Goal: Task Accomplishment & Management: Manage account settings

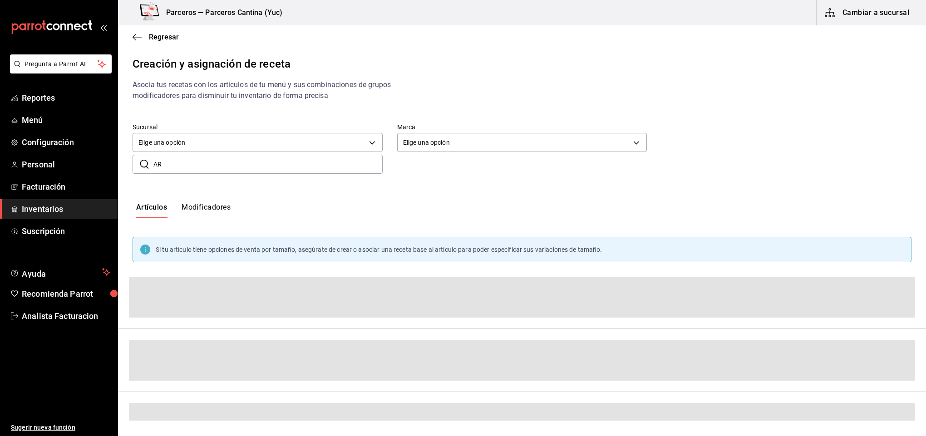
type input "A"
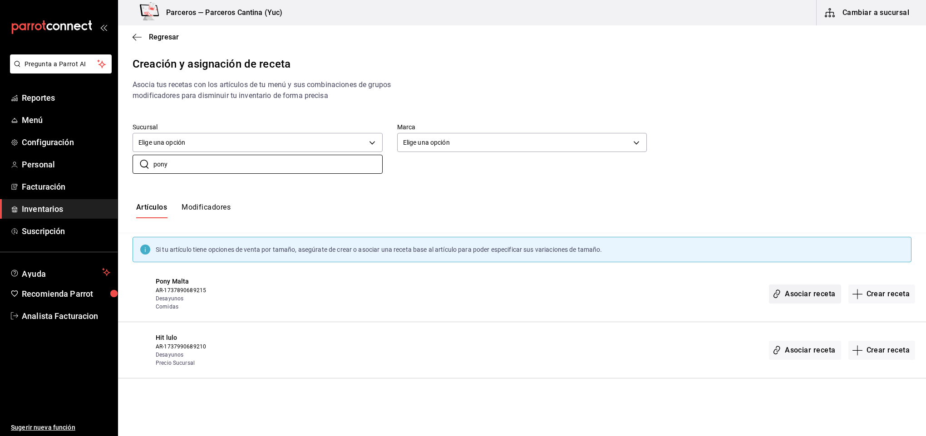
type input "pony"
click at [822, 290] on button "Asociar receta" at bounding box center [805, 294] width 72 height 19
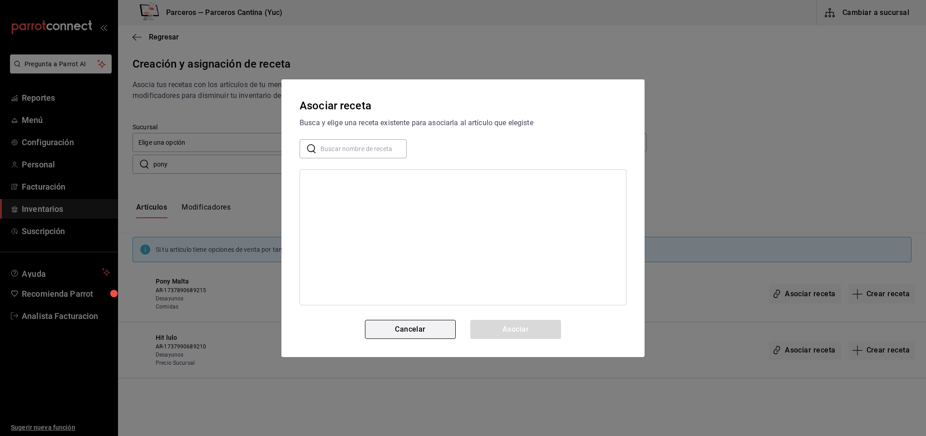
click at [428, 327] on button "Cancelar" at bounding box center [410, 329] width 91 height 19
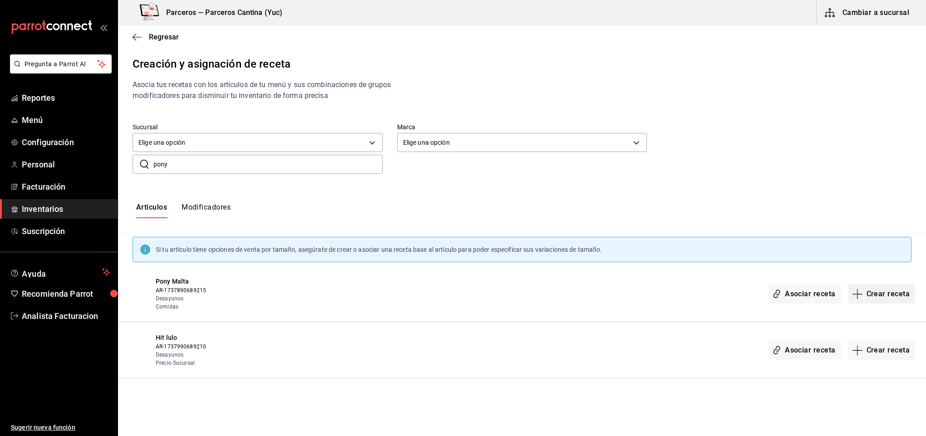
click at [886, 299] on button "Crear receta" at bounding box center [881, 294] width 67 height 19
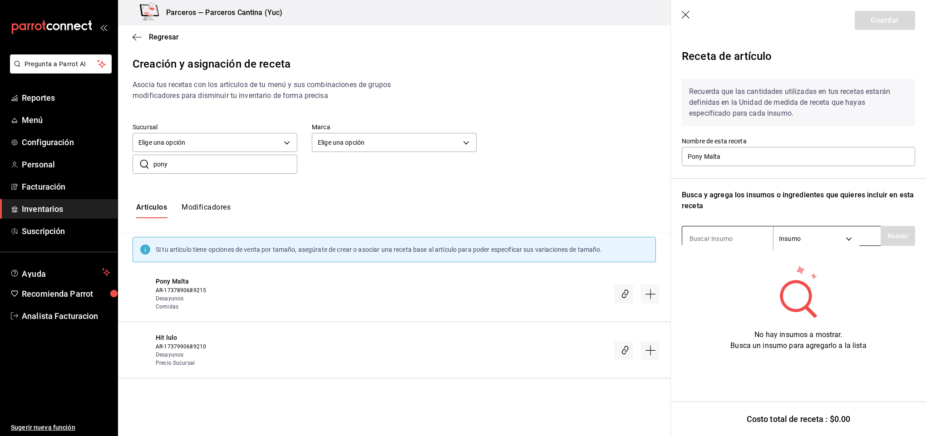
click at [712, 238] on input at bounding box center [727, 238] width 91 height 19
type input "pony"
click at [897, 230] on button "Buscar" at bounding box center [898, 236] width 34 height 20
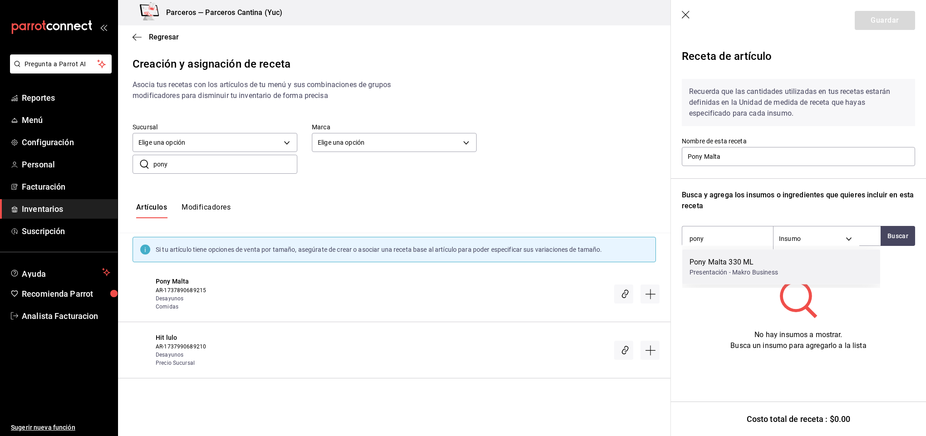
click at [746, 268] on div "Presentación - Makro Business" at bounding box center [734, 273] width 89 height 10
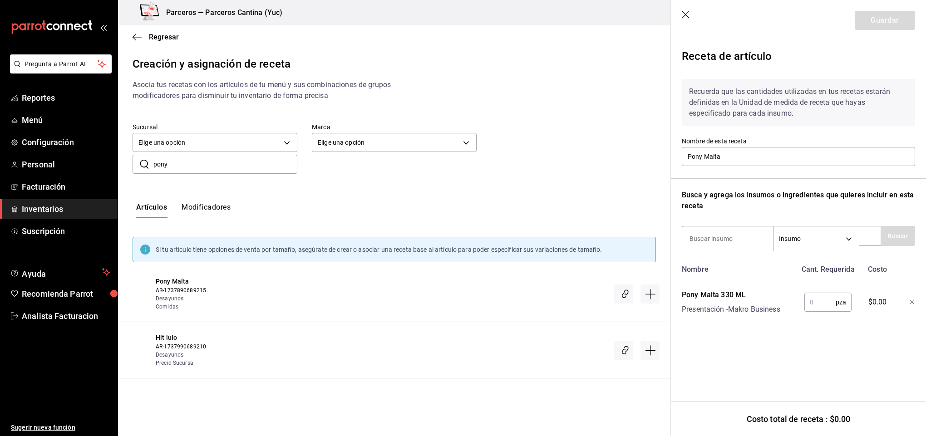
click at [821, 302] on input "text" at bounding box center [819, 302] width 31 height 18
type input "1"
click at [888, 22] on button "Guardar" at bounding box center [885, 20] width 60 height 19
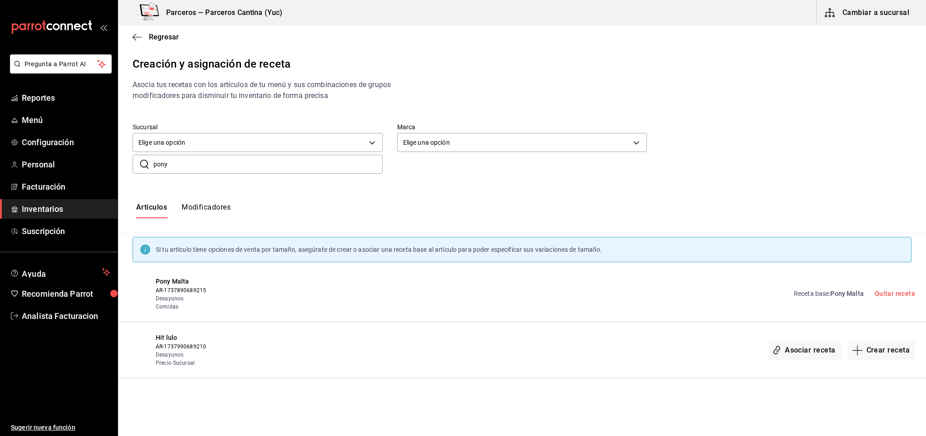
click at [176, 165] on input "pony" at bounding box center [267, 164] width 229 height 18
type input "p"
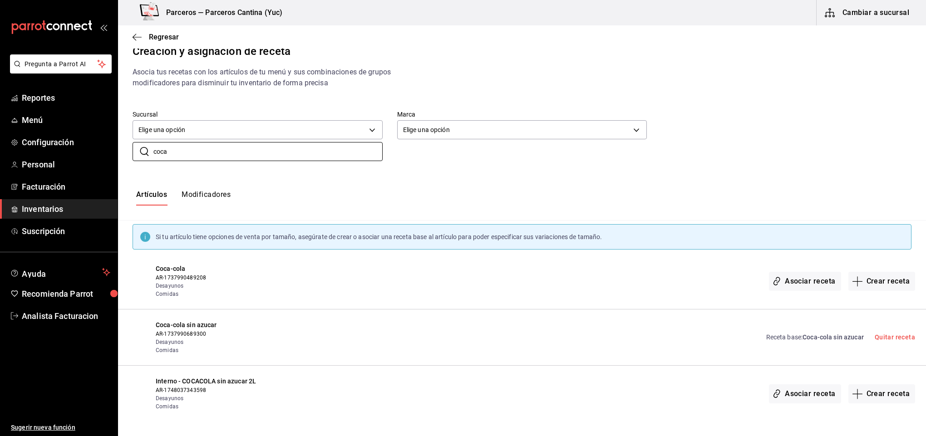
scroll to position [15, 0]
type input "coca"
click at [810, 281] on button "Asociar receta" at bounding box center [805, 280] width 72 height 19
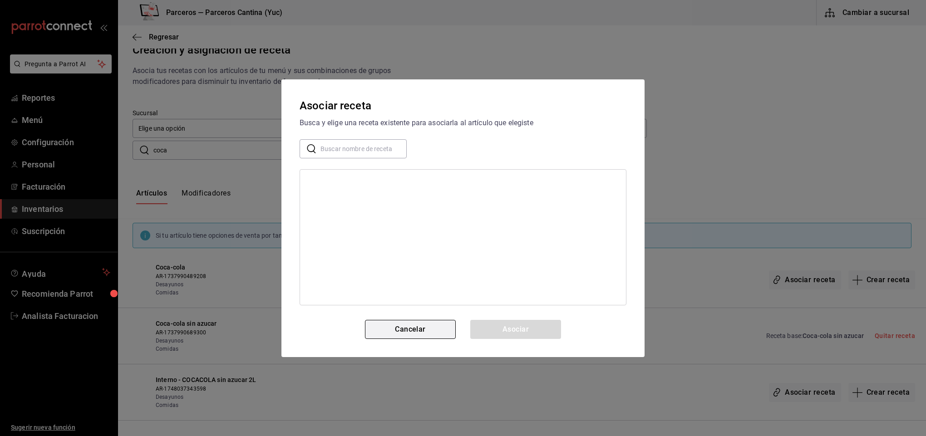
click at [453, 329] on button "Cancelar" at bounding box center [410, 329] width 91 height 19
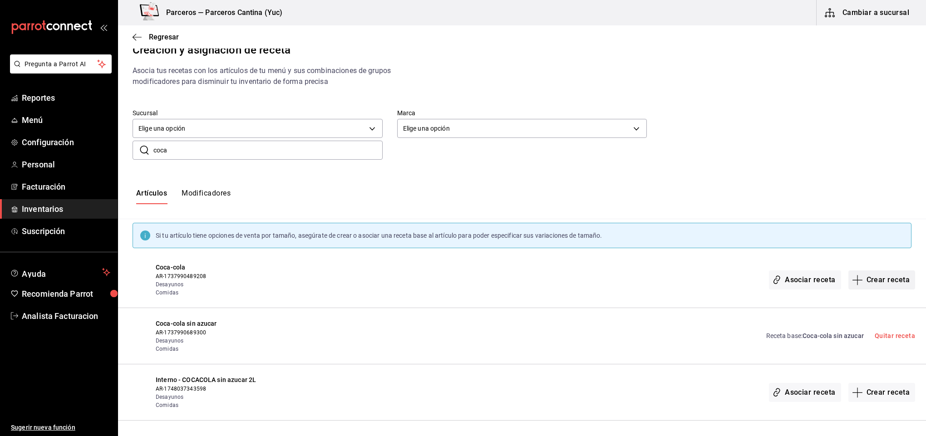
click at [860, 278] on button "Crear receta" at bounding box center [881, 280] width 67 height 19
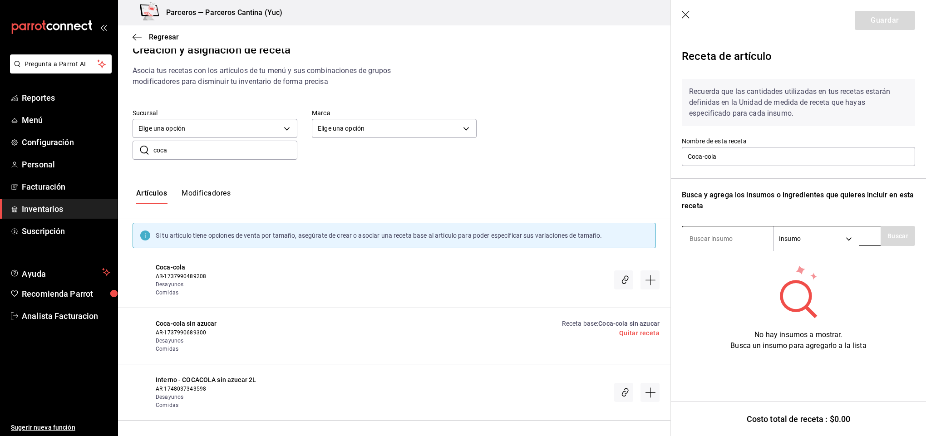
click at [721, 240] on input at bounding box center [727, 238] width 91 height 19
type input "o"
type input "coca"
click at [891, 230] on button "Buscar" at bounding box center [898, 236] width 34 height 20
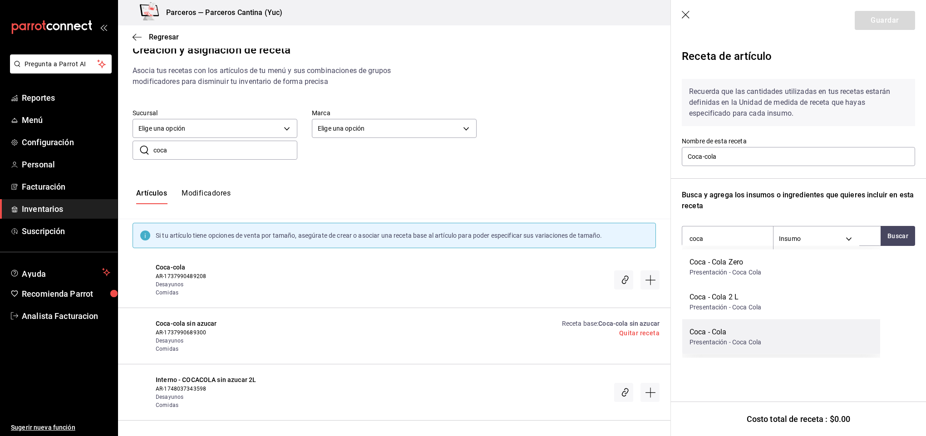
click at [775, 337] on div "Coca - Cola Presentación - Coca Cola" at bounding box center [781, 337] width 198 height 35
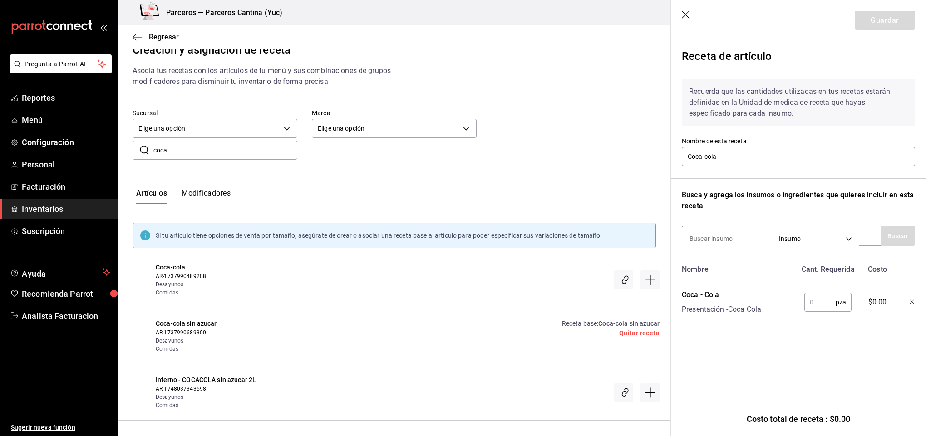
click at [822, 300] on input "text" at bounding box center [819, 302] width 31 height 18
type input "1"
click at [878, 25] on button "Guardar" at bounding box center [885, 20] width 60 height 19
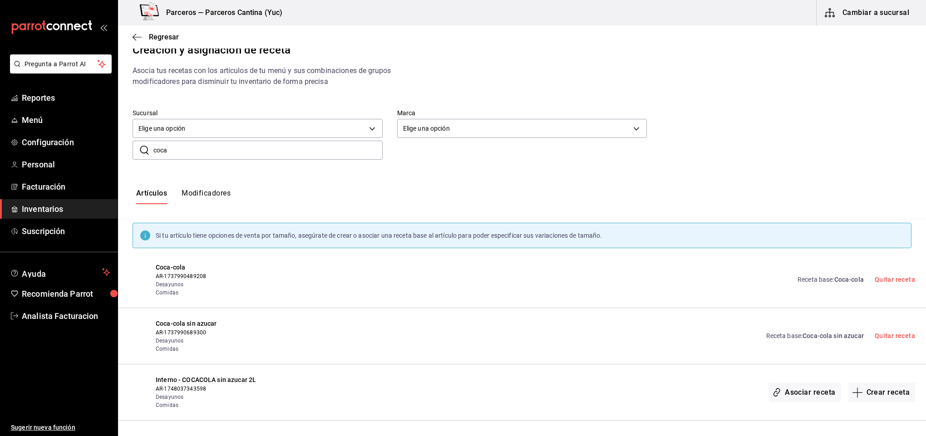
click at [180, 145] on input "coca" at bounding box center [267, 150] width 229 height 18
type input "c"
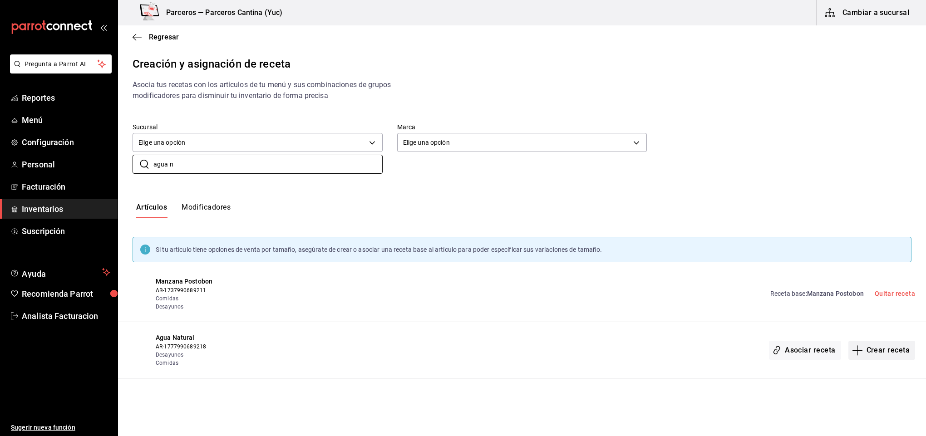
type input "agua n"
click at [899, 352] on button "Crear receta" at bounding box center [881, 350] width 67 height 19
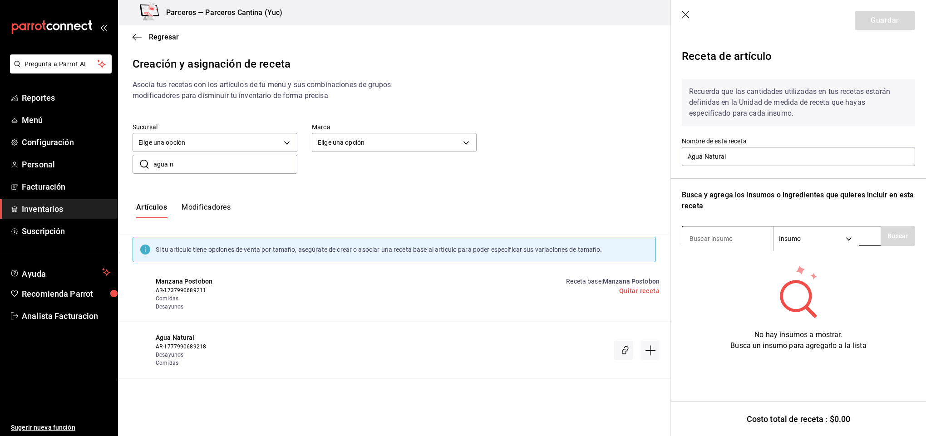
click at [699, 235] on input at bounding box center [727, 238] width 91 height 19
type input "agua"
click at [891, 227] on button "Buscar" at bounding box center [898, 236] width 34 height 20
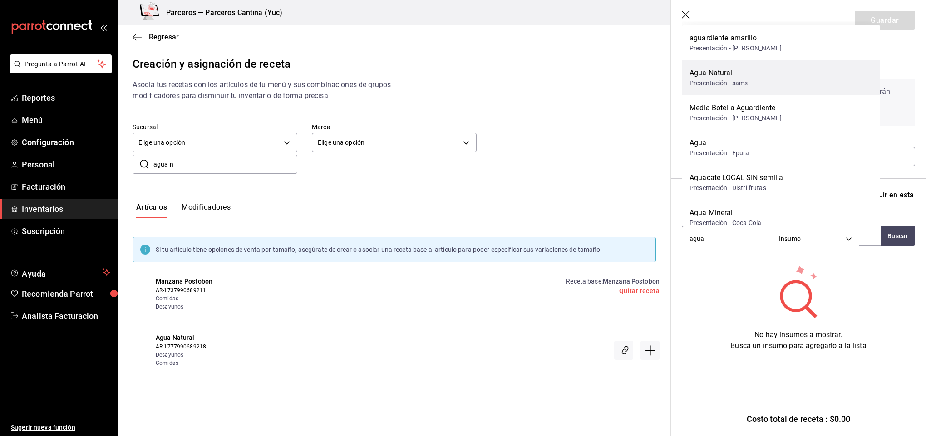
click at [751, 76] on div "Agua Natural Presentación - sams" at bounding box center [781, 77] width 198 height 35
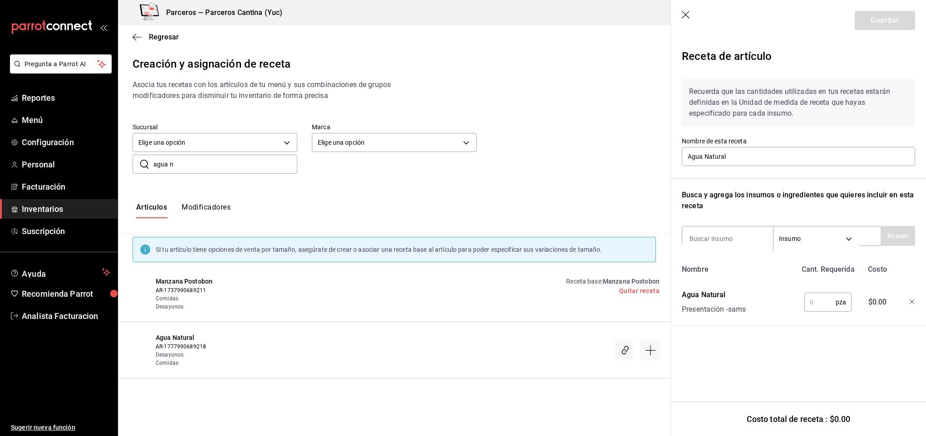
click at [812, 298] on input "text" at bounding box center [819, 302] width 31 height 18
type input "1"
click at [892, 25] on button "Guardar" at bounding box center [885, 20] width 60 height 19
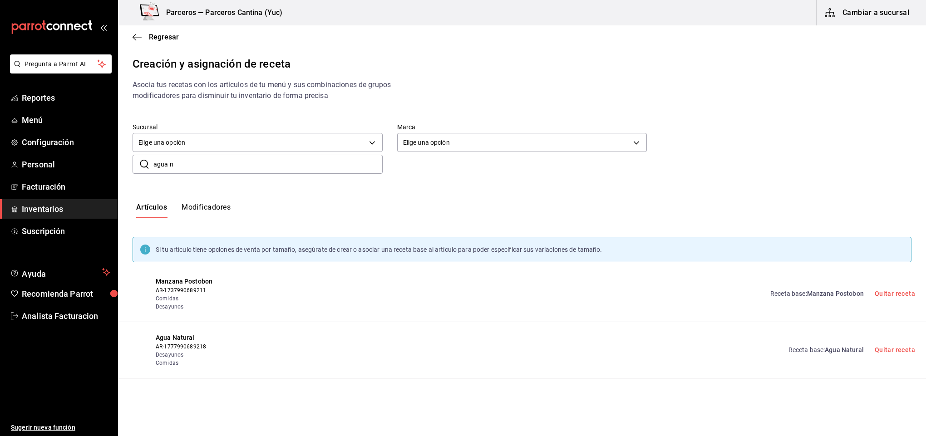
click at [185, 160] on input "agua n" at bounding box center [267, 164] width 229 height 18
type input "a"
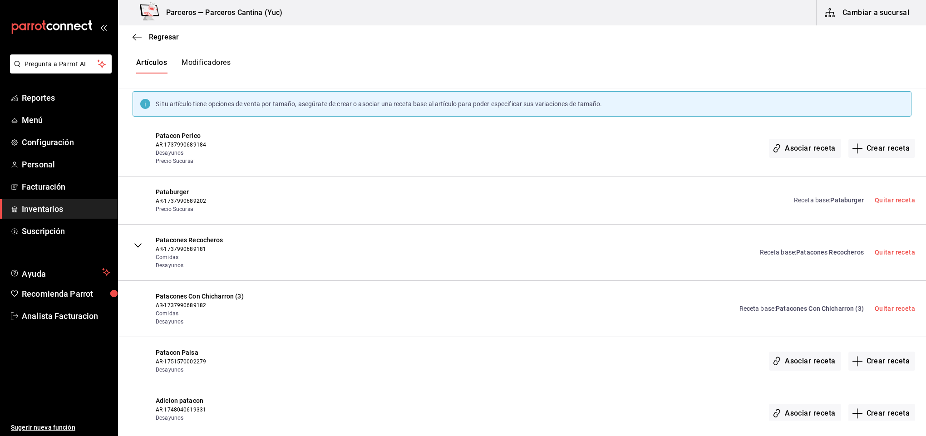
scroll to position [168, 0]
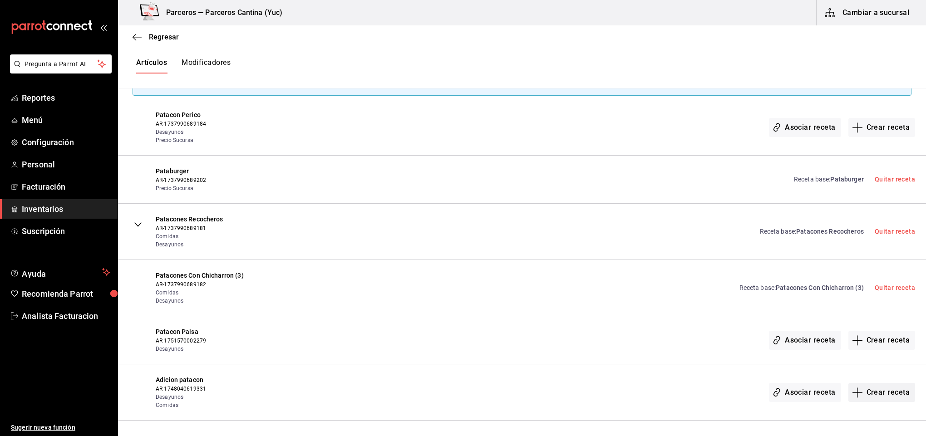
type input "pata"
click at [872, 393] on button "Crear receta" at bounding box center [881, 392] width 67 height 19
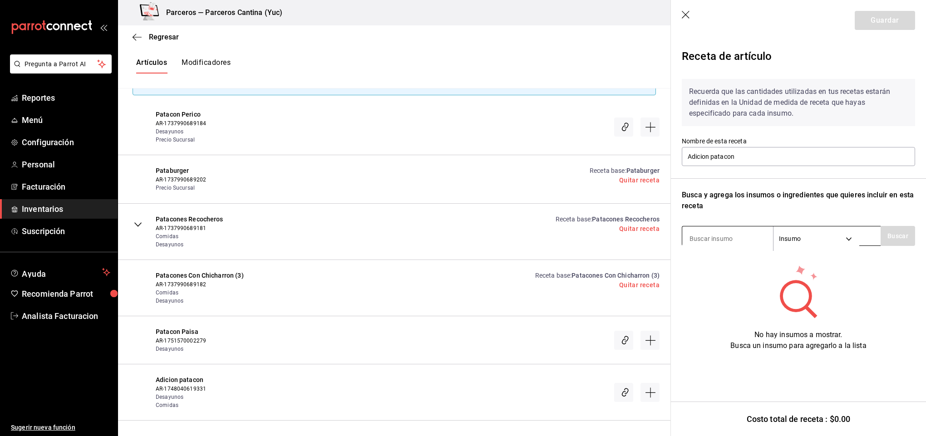
click at [733, 242] on input at bounding box center [727, 238] width 91 height 19
type input "pataco"
click at [893, 236] on button "Buscar" at bounding box center [898, 236] width 34 height 20
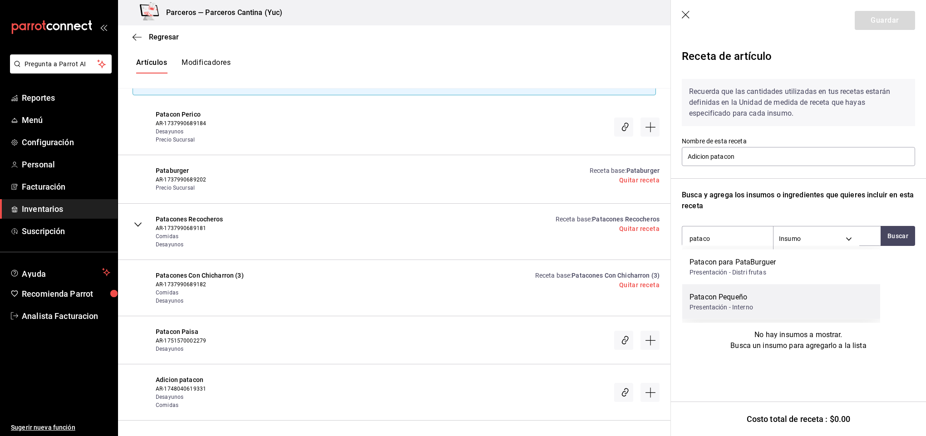
click at [788, 308] on div "Patacon Pequeño Presentación - Interno" at bounding box center [781, 302] width 198 height 35
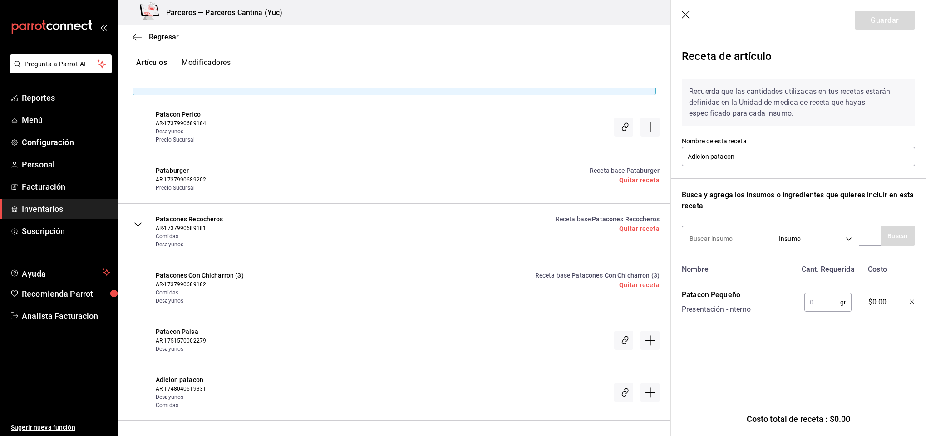
click at [822, 302] on input "text" at bounding box center [822, 302] width 36 height 18
type input "100"
click at [882, 26] on button "Guardar" at bounding box center [885, 20] width 60 height 19
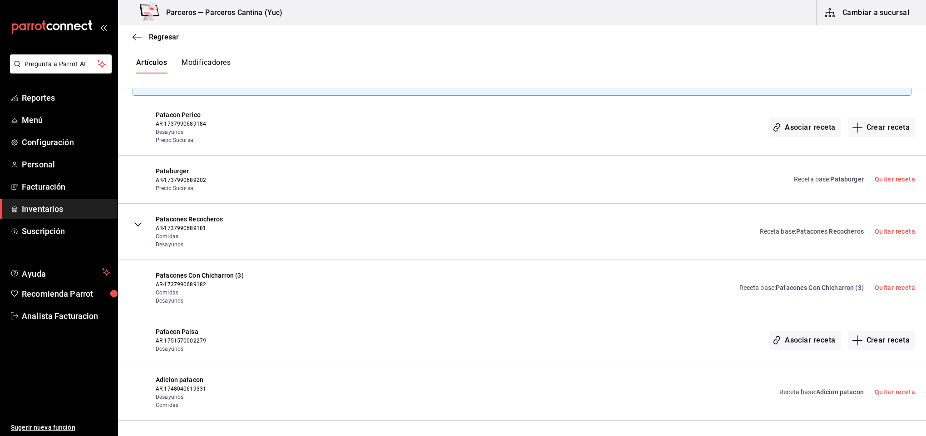
scroll to position [0, 0]
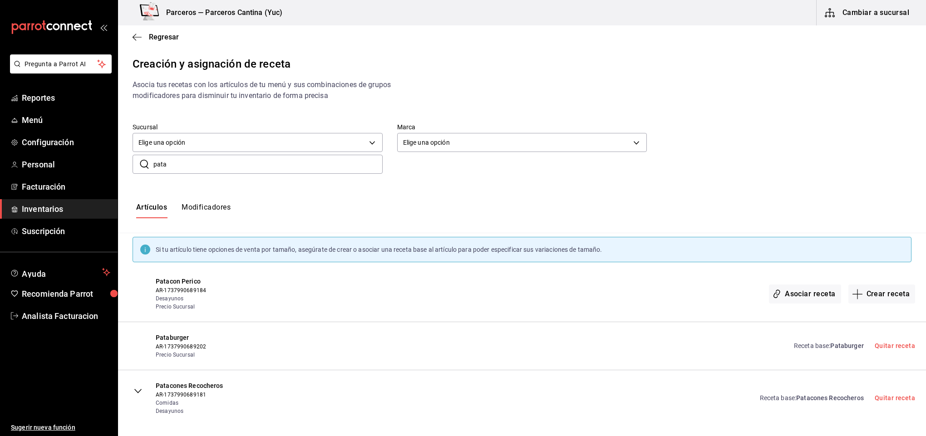
click at [188, 163] on input "pata" at bounding box center [267, 164] width 229 height 18
type input "p"
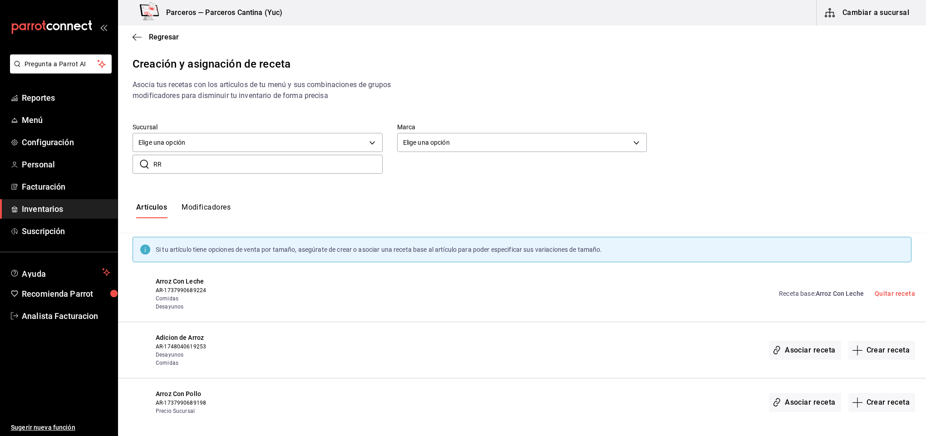
type input "R"
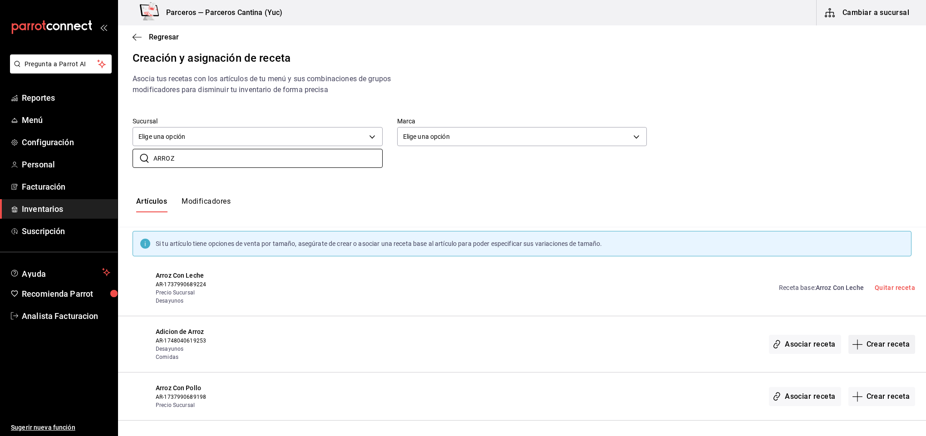
type input "ARROZ"
click at [873, 340] on button "Crear receta" at bounding box center [881, 344] width 67 height 19
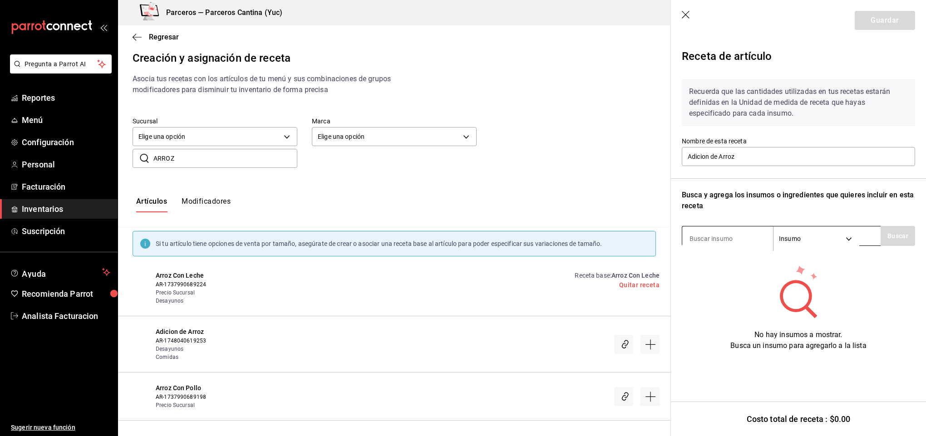
click at [710, 236] on input at bounding box center [727, 238] width 91 height 19
type input "ARRO"
click at [888, 234] on button "Buscar" at bounding box center [898, 236] width 34 height 20
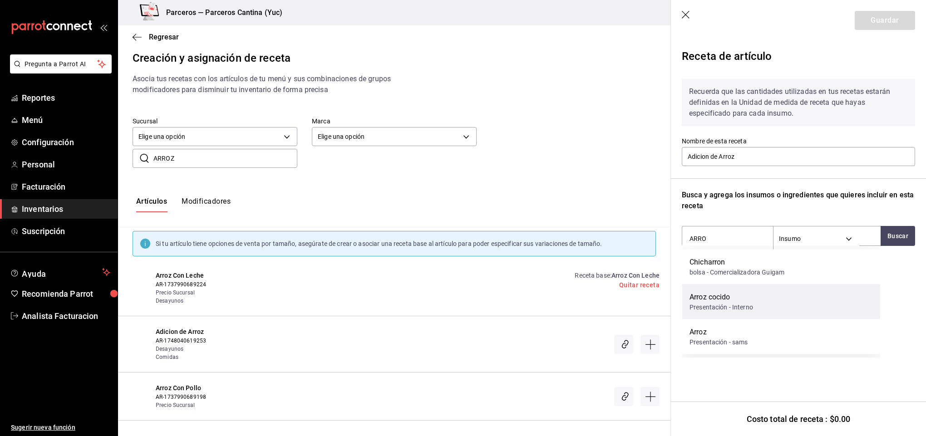
click at [759, 303] on div "Arroz cocido Presentación - Interno" at bounding box center [781, 302] width 198 height 35
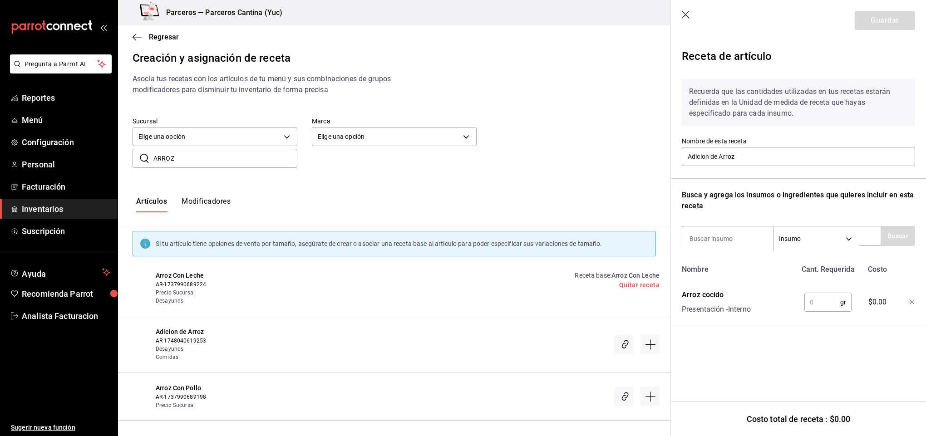
click at [833, 301] on input "text" at bounding box center [822, 302] width 36 height 18
type input "125"
click at [876, 14] on button "Guardar" at bounding box center [885, 20] width 60 height 19
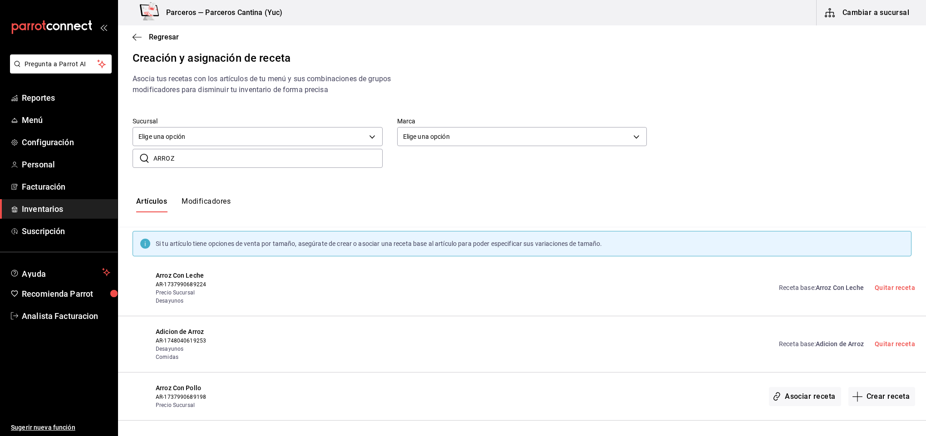
click at [184, 163] on input "ARROZ" at bounding box center [267, 158] width 229 height 18
type input "A"
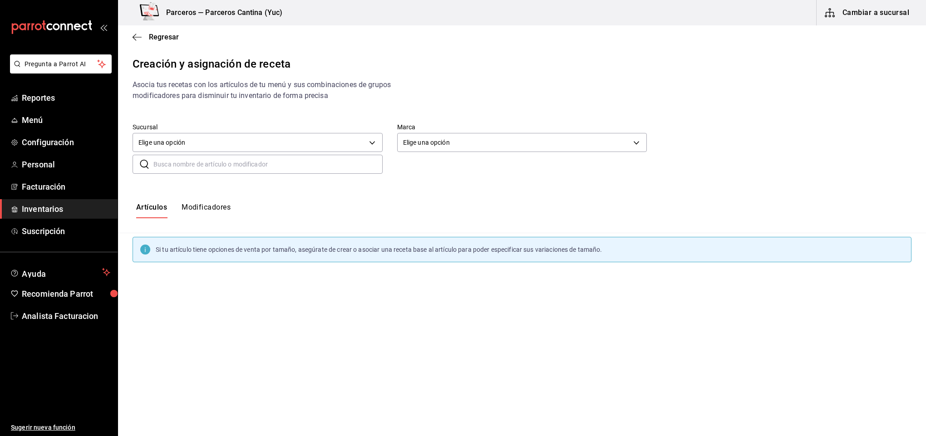
scroll to position [0, 0]
type input "POLAR"
click at [880, 293] on button "Crear receta" at bounding box center [881, 294] width 67 height 19
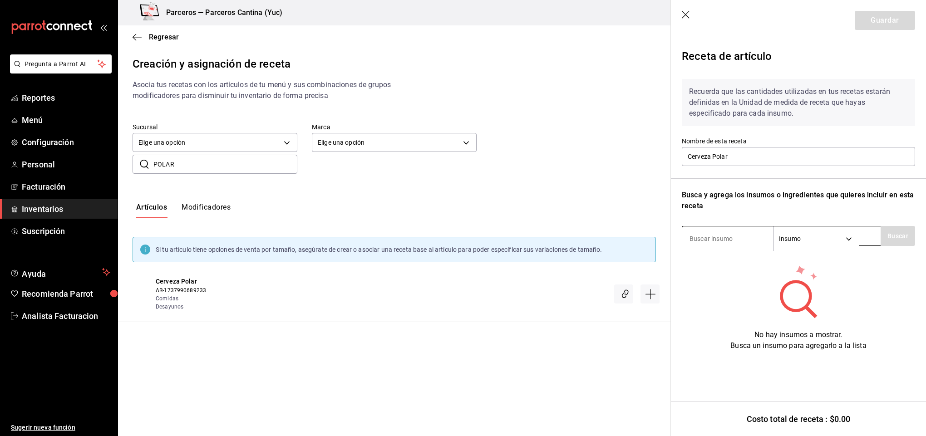
click at [736, 241] on input at bounding box center [727, 238] width 91 height 19
type input "POLAR"
click at [907, 227] on button "Buscar" at bounding box center [898, 236] width 34 height 20
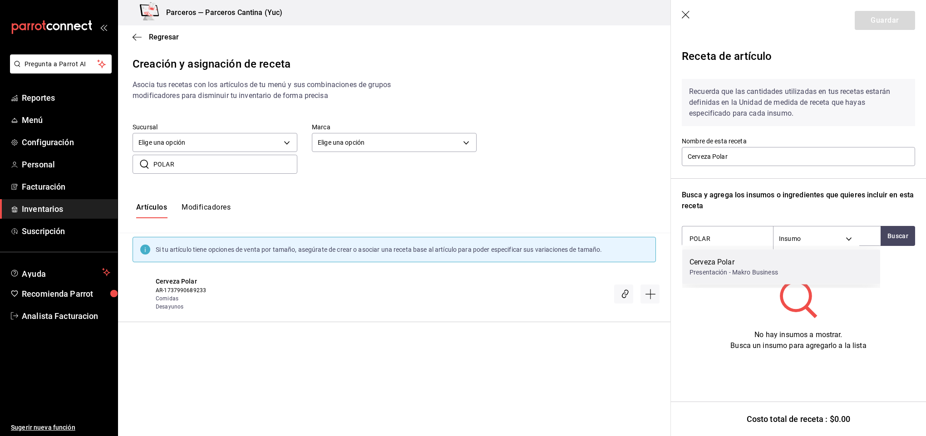
click at [783, 270] on div "Cerveza Polar Presentación - Makro Business" at bounding box center [781, 267] width 198 height 35
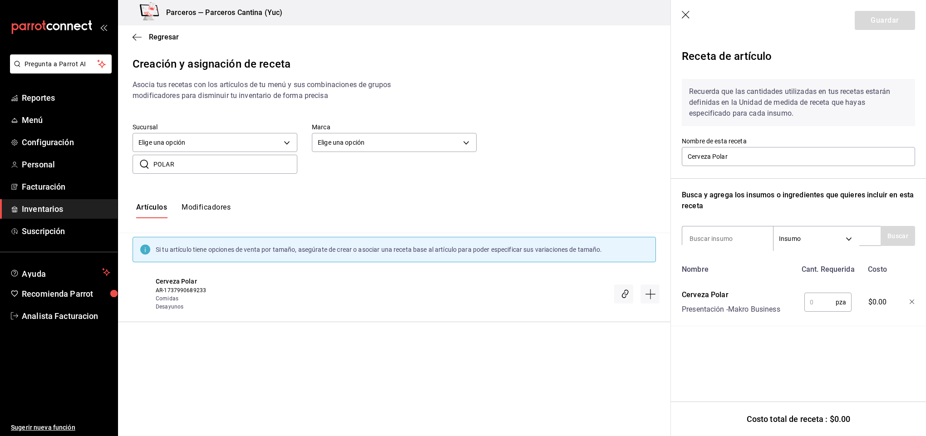
click at [827, 301] on input "text" at bounding box center [819, 302] width 31 height 18
type input "1"
click at [891, 19] on button "Guardar" at bounding box center [885, 20] width 60 height 19
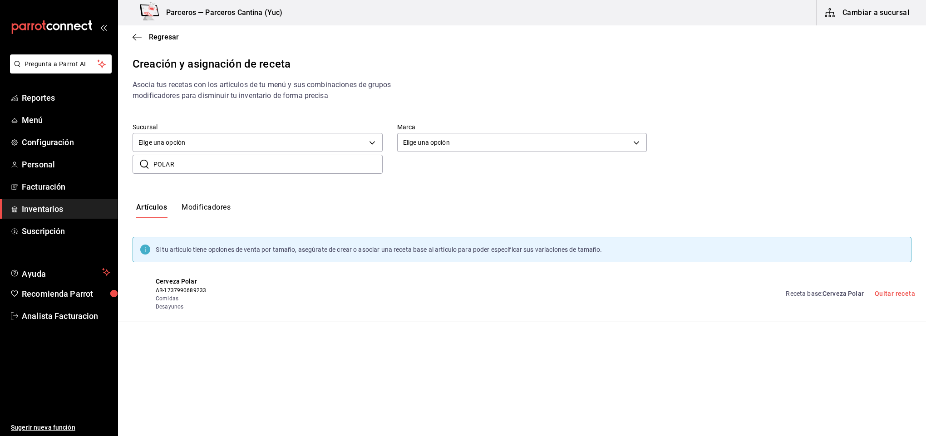
click at [193, 165] on input "POLAR" at bounding box center [267, 164] width 229 height 18
type input "P"
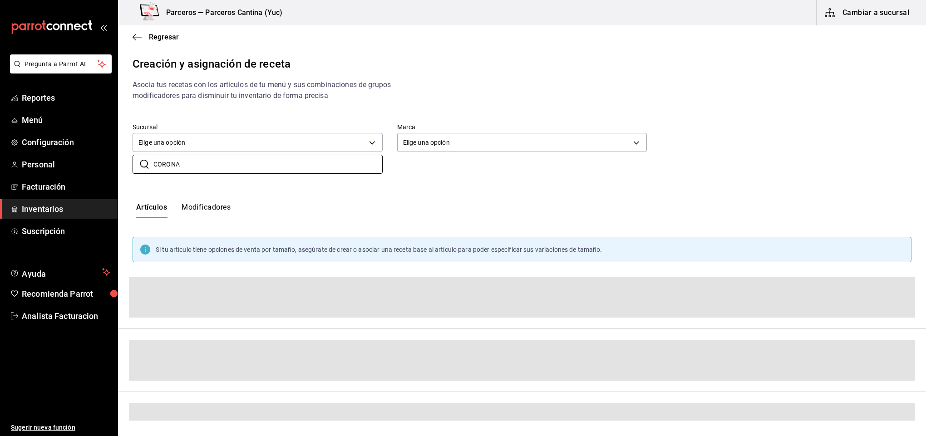
scroll to position [36, 0]
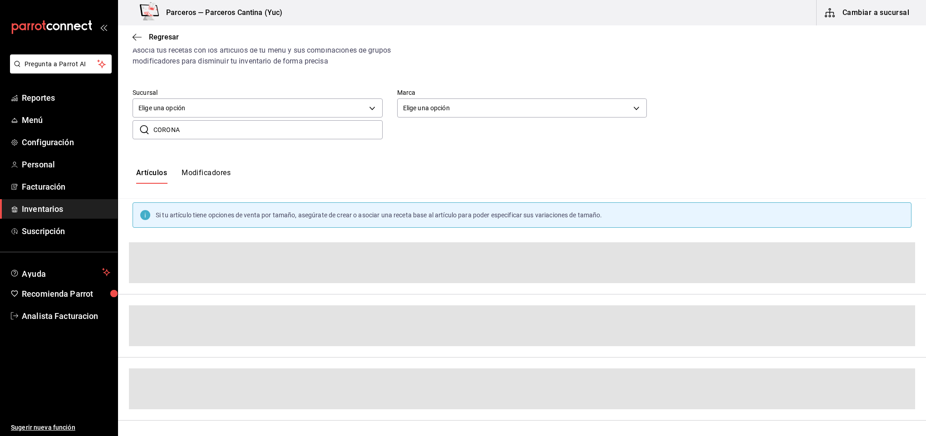
type input "CORONA"
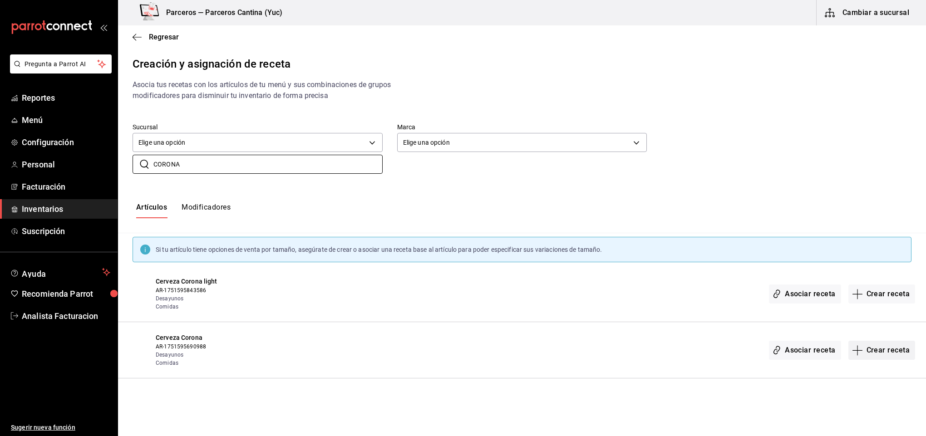
click at [876, 350] on button "Crear receta" at bounding box center [881, 350] width 67 height 19
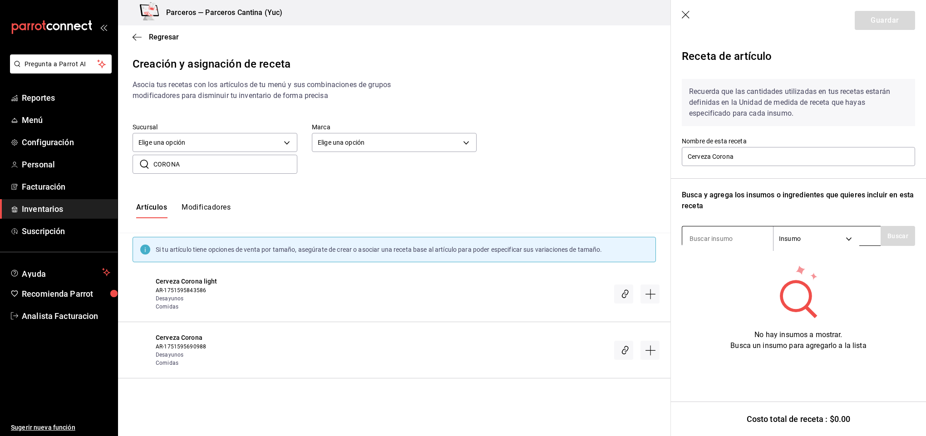
click at [710, 241] on input at bounding box center [727, 238] width 91 height 19
type input "CORONA"
click at [883, 237] on button "Buscar" at bounding box center [898, 236] width 34 height 20
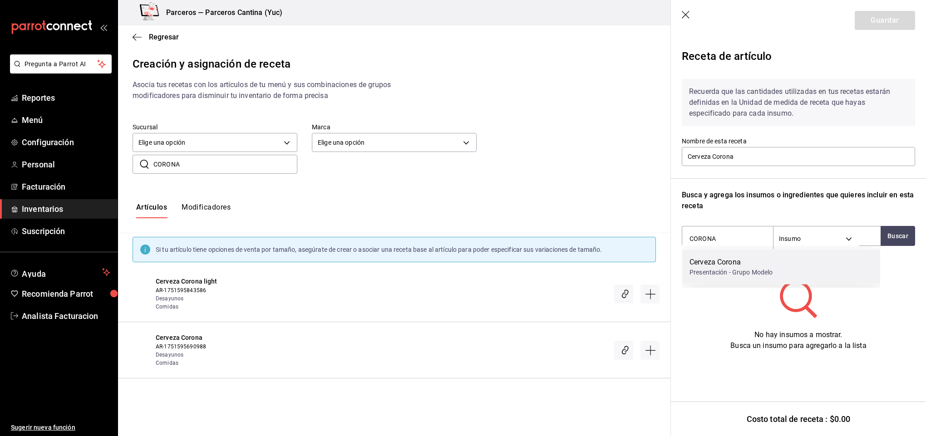
click at [755, 274] on div "Presentación - Grupo Modelo" at bounding box center [732, 273] width 84 height 10
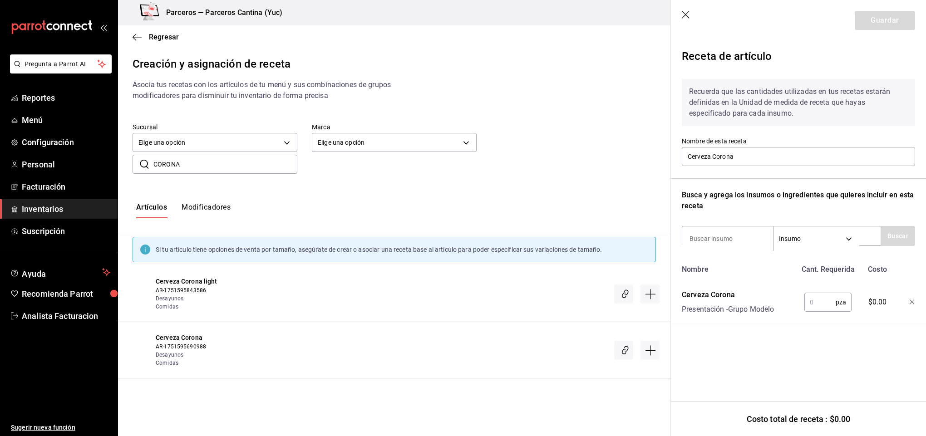
click at [813, 304] on input "text" at bounding box center [819, 302] width 31 height 18
type input "1"
click at [872, 9] on header "Guardar" at bounding box center [798, 20] width 255 height 41
click at [869, 15] on button "Guardar" at bounding box center [885, 20] width 60 height 19
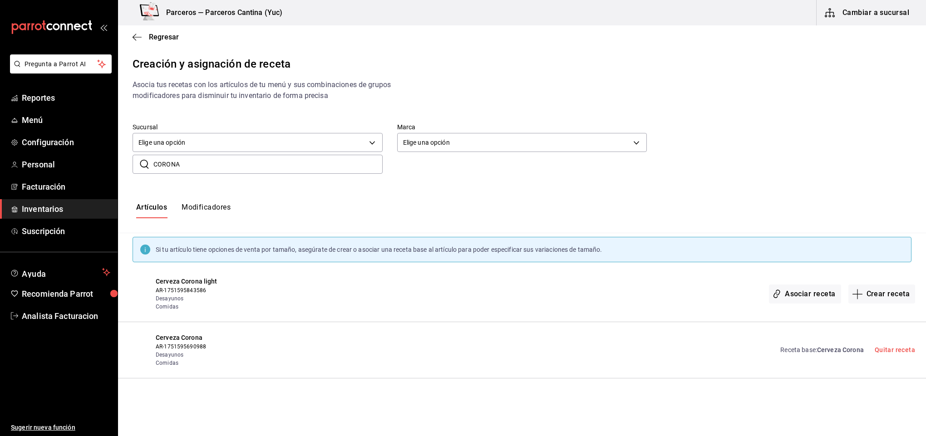
click at [201, 165] on input "CORONA" at bounding box center [267, 164] width 229 height 18
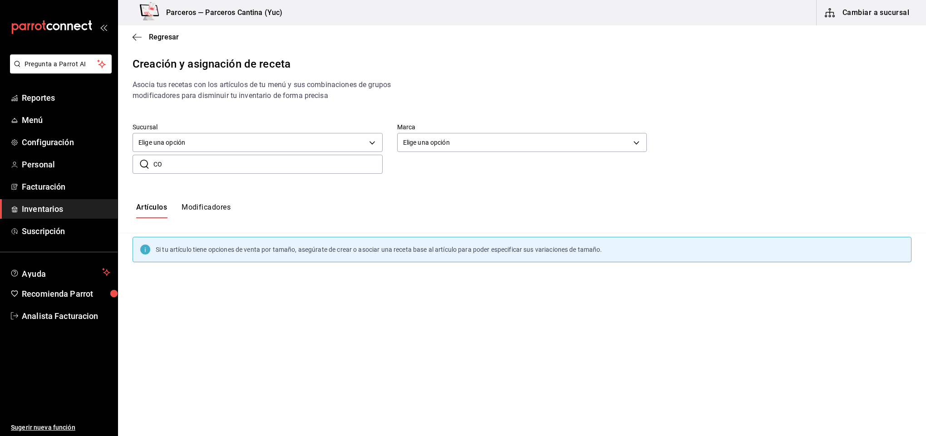
type input "C"
type input "c"
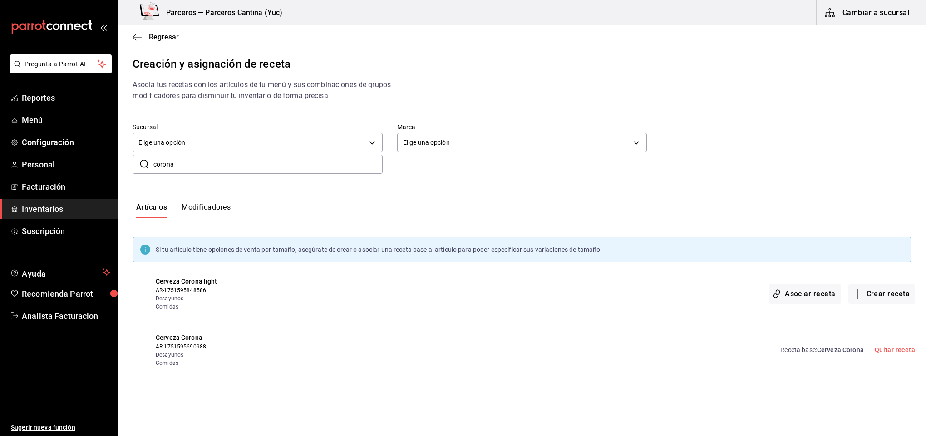
click at [180, 291] on span "AR-1751595848586" at bounding box center [243, 290] width 175 height 8
copy span "AR-1751595848586"
click at [208, 163] on input "corona" at bounding box center [267, 164] width 229 height 18
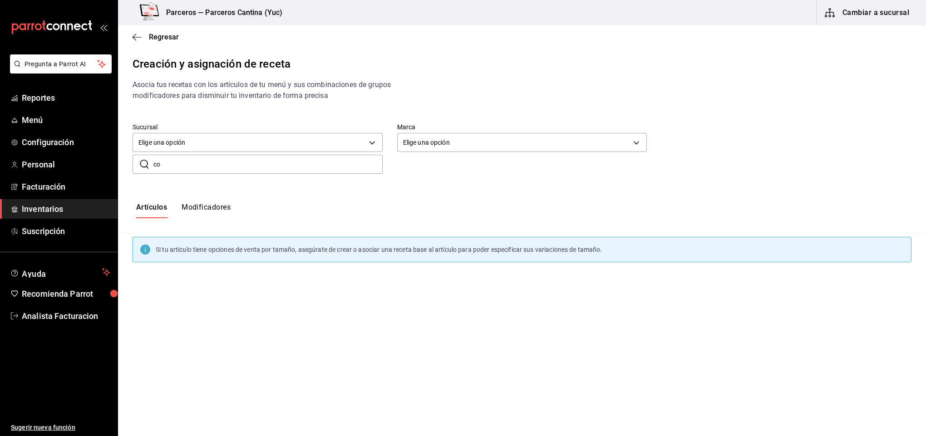
type input "c"
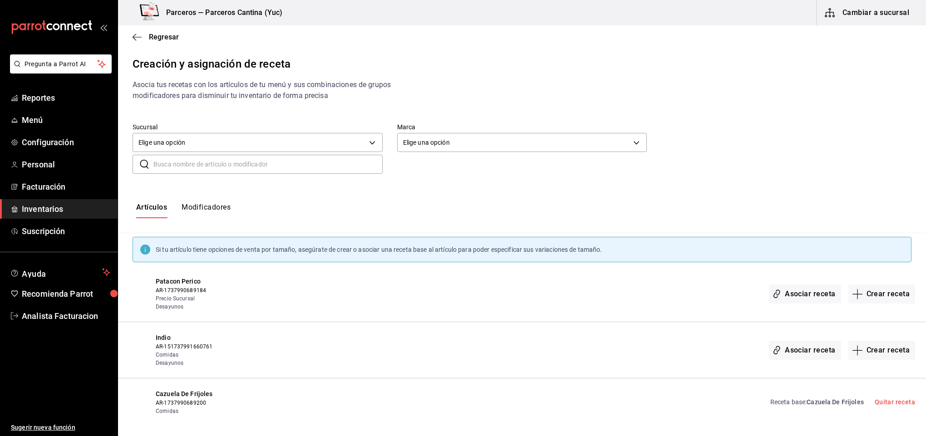
click at [168, 166] on input "text" at bounding box center [267, 164] width 229 height 18
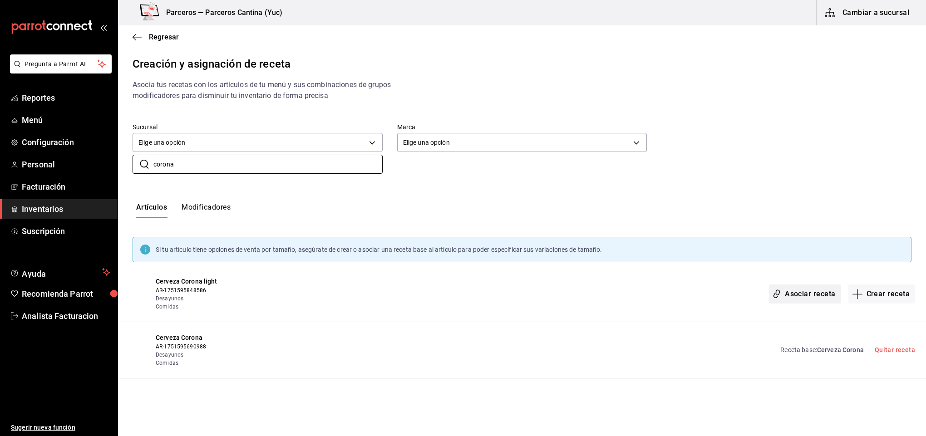
type input "corona"
click at [805, 291] on button "Asociar receta" at bounding box center [805, 294] width 72 height 19
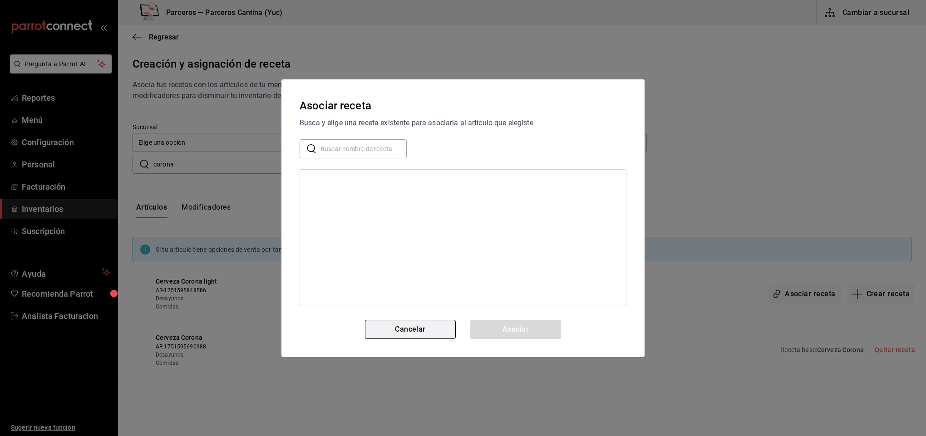
click at [429, 330] on button "Cancelar" at bounding box center [410, 329] width 91 height 19
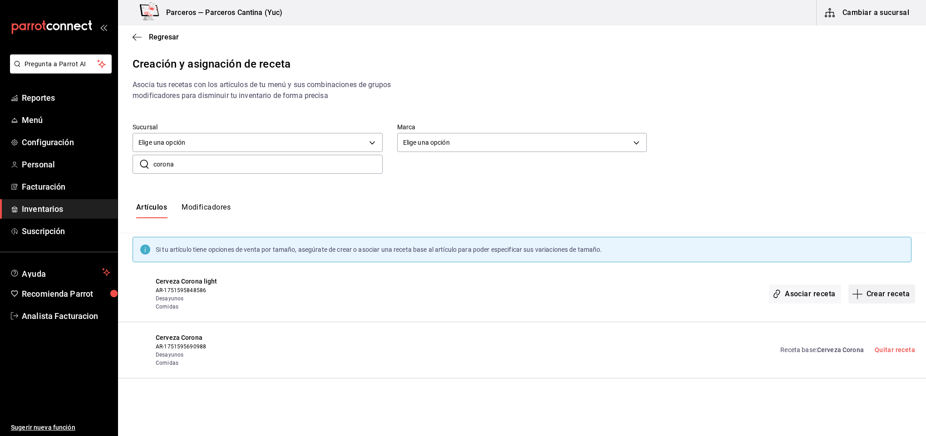
click at [872, 296] on button "Crear receta" at bounding box center [881, 294] width 67 height 19
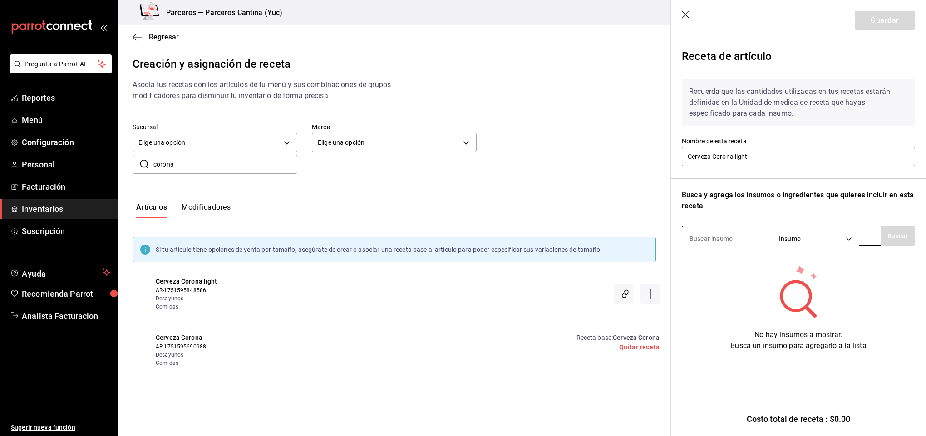
click at [730, 246] on input at bounding box center [727, 238] width 91 height 19
type input "corona"
click at [899, 239] on button "Buscar" at bounding box center [898, 236] width 34 height 20
drag, startPoint x: 752, startPoint y: 157, endPoint x: 683, endPoint y: 155, distance: 69.0
click at [683, 155] on input "Cerveza Corona light" at bounding box center [798, 156] width 233 height 19
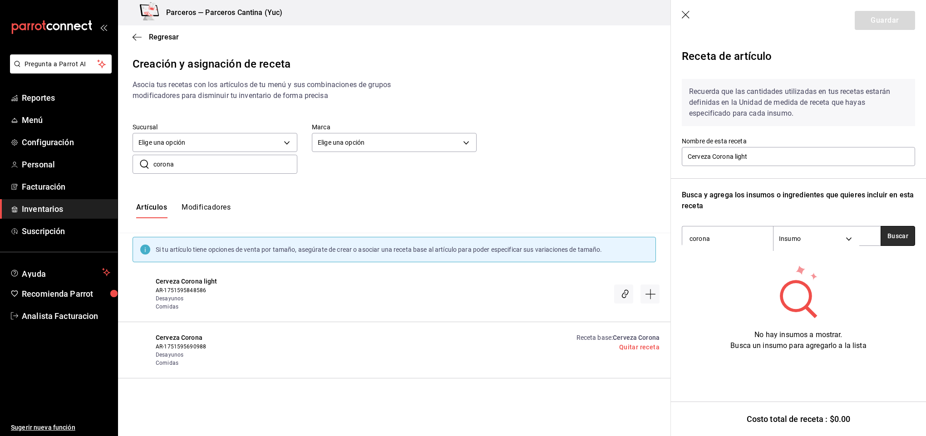
click at [907, 233] on button "Buscar" at bounding box center [898, 236] width 34 height 20
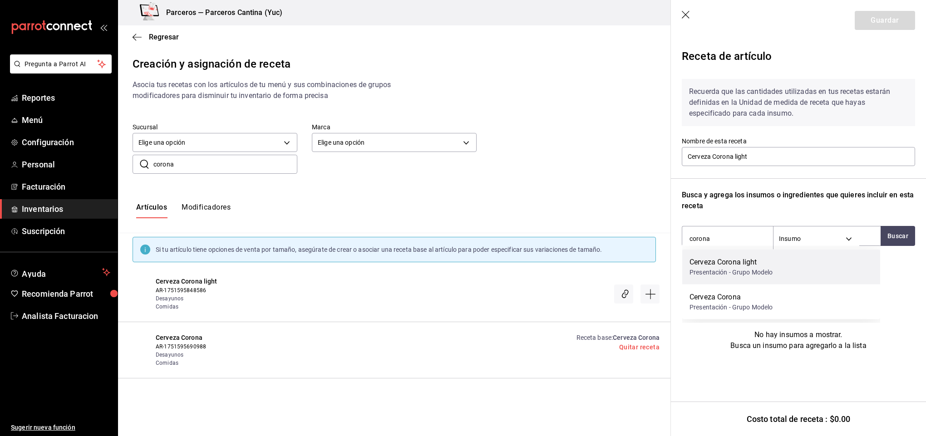
click at [753, 263] on div "Cerveza Corona light" at bounding box center [732, 262] width 84 height 11
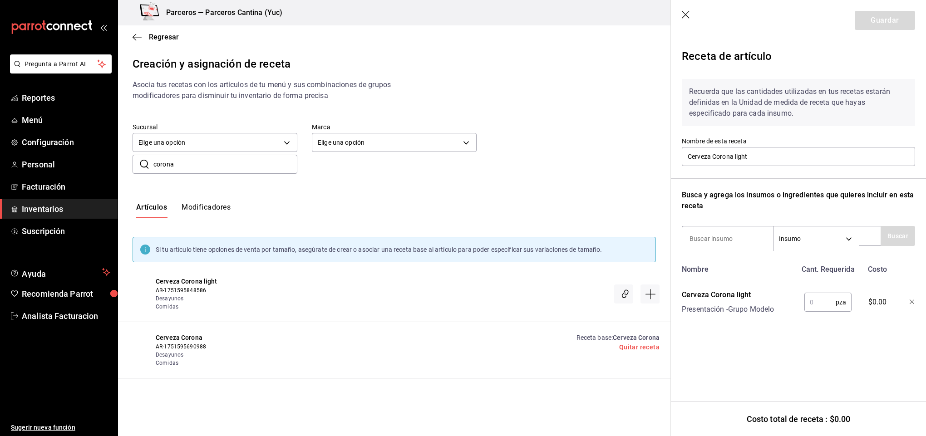
click at [828, 299] on input "text" at bounding box center [819, 302] width 31 height 18
type input "1"
click at [872, 18] on button "Guardar" at bounding box center [885, 20] width 60 height 19
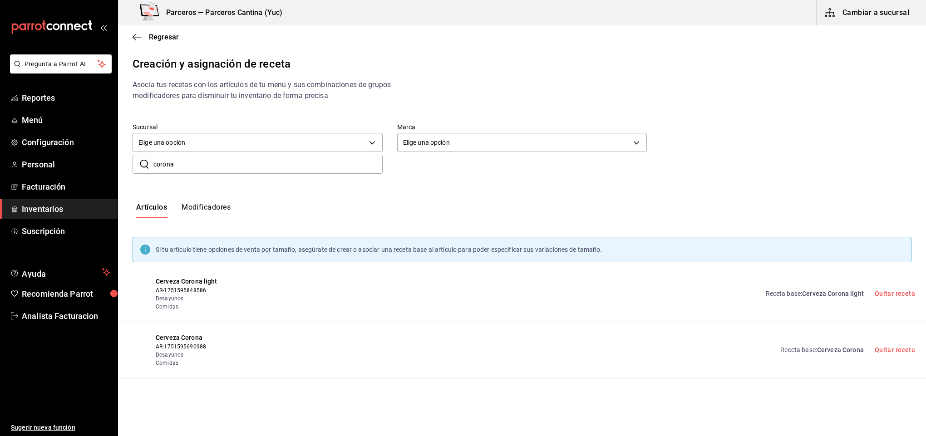
click at [178, 168] on input "corona" at bounding box center [267, 164] width 229 height 18
type input "c"
type input "b"
type input "p"
type input "paci"
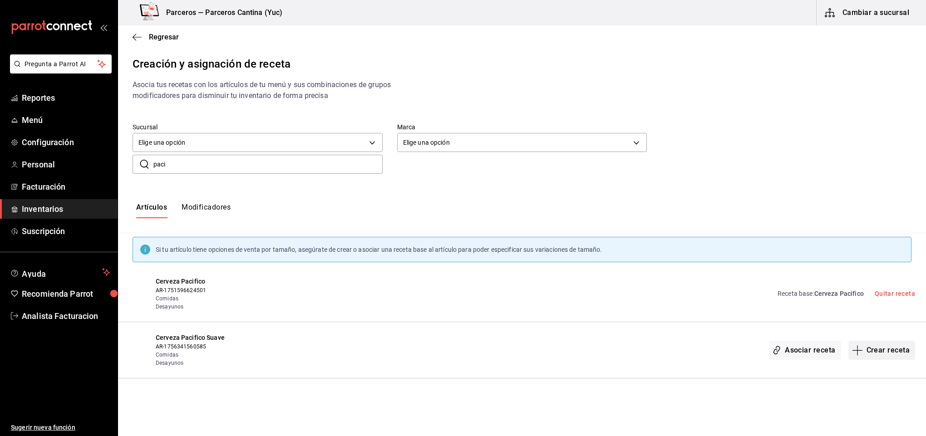
click at [883, 349] on button "Crear receta" at bounding box center [881, 350] width 67 height 19
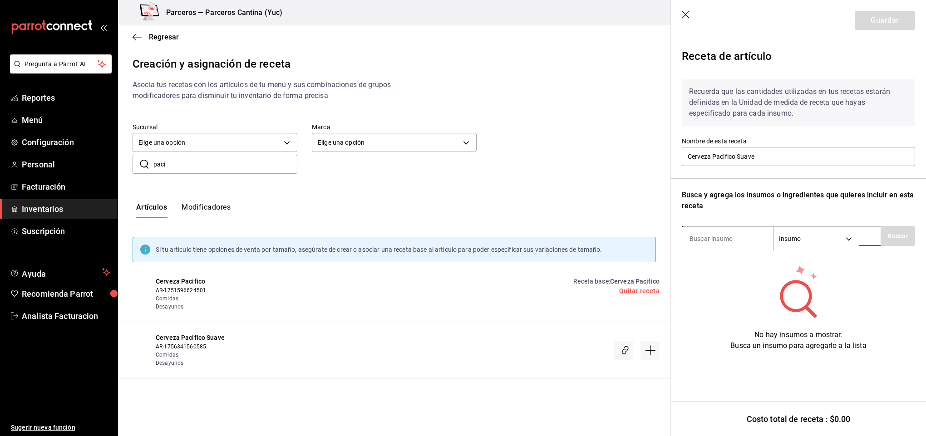
click at [715, 244] on input at bounding box center [727, 238] width 91 height 19
type input "paci"
click at [907, 236] on button "Buscar" at bounding box center [898, 236] width 34 height 20
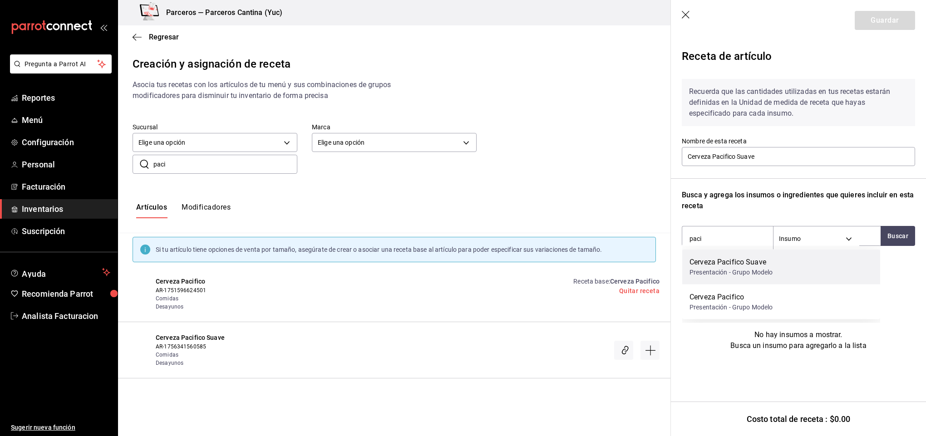
click at [735, 268] on div "Presentación - Grupo Modelo" at bounding box center [732, 273] width 84 height 10
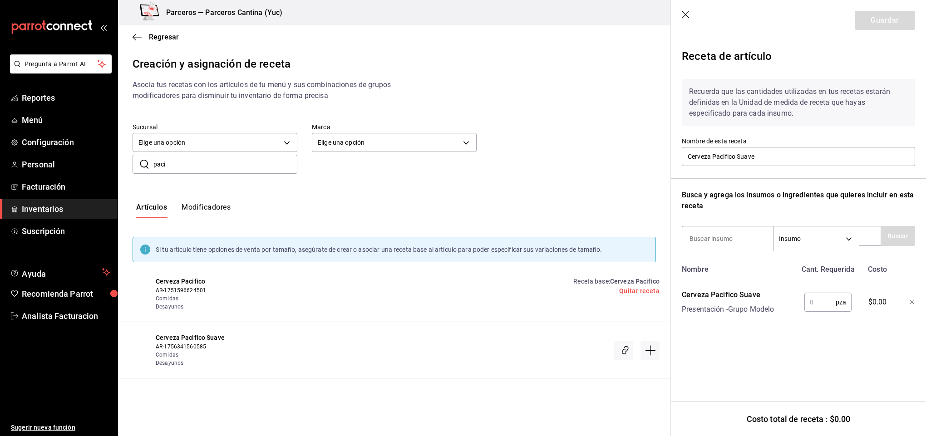
click at [826, 304] on input "text" at bounding box center [819, 302] width 31 height 18
type input "1"
click at [889, 18] on button "Guardar" at bounding box center [885, 20] width 60 height 19
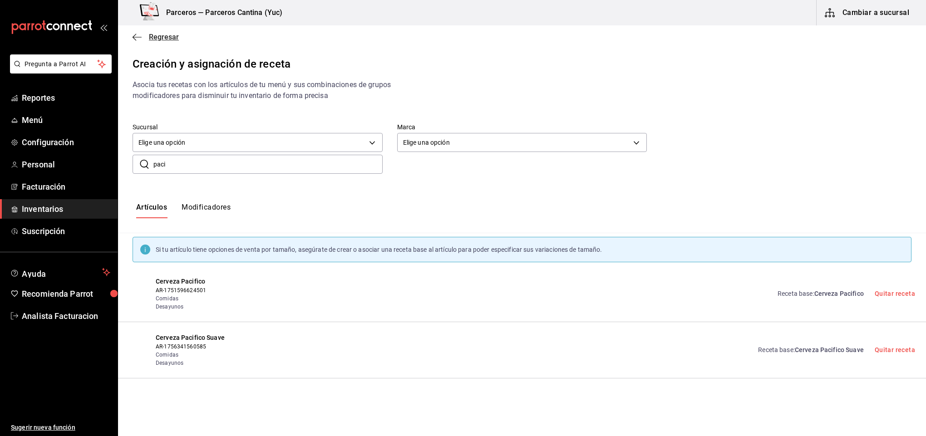
click at [162, 34] on span "Regresar" at bounding box center [164, 37] width 30 height 9
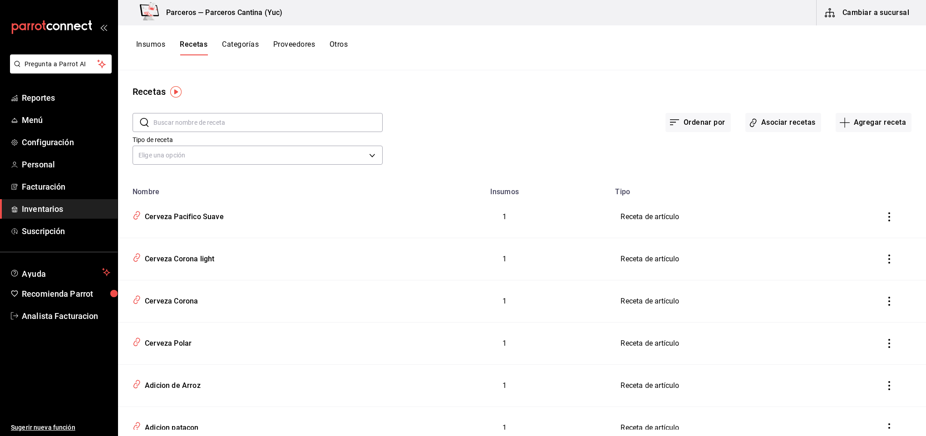
click at [158, 44] on button "Insumos" at bounding box center [150, 47] width 29 height 15
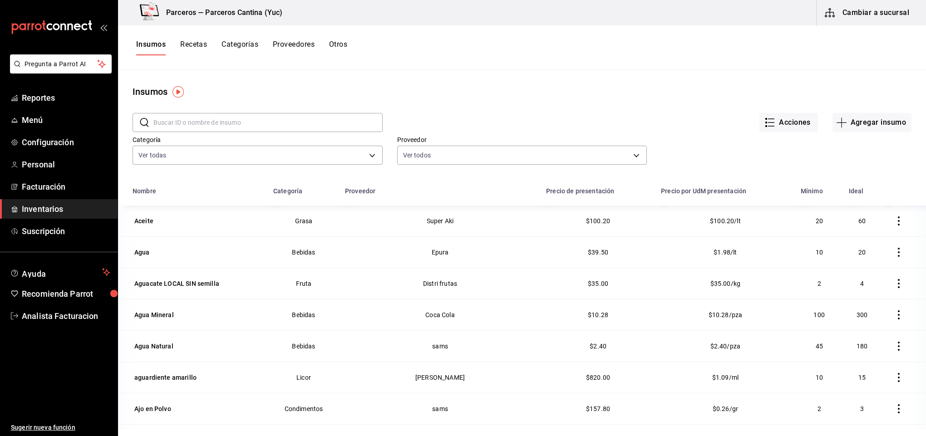
click at [168, 126] on input "text" at bounding box center [267, 122] width 229 height 18
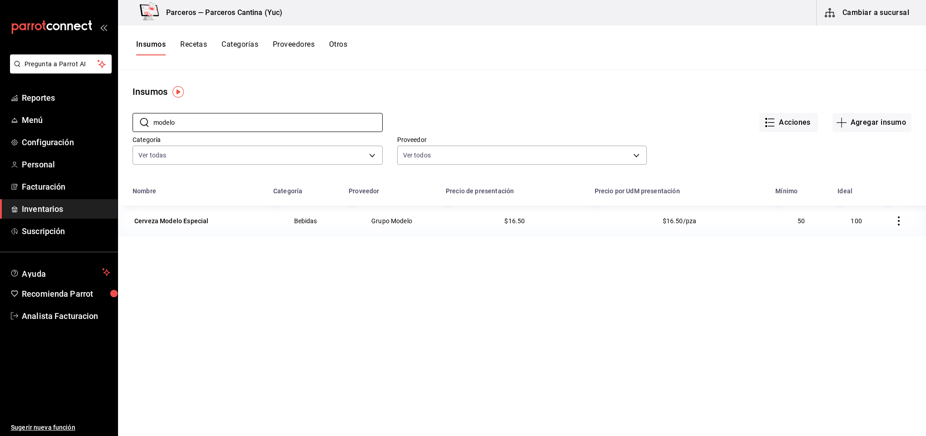
type input "modelo"
click at [199, 44] on button "Recetas" at bounding box center [193, 47] width 27 height 15
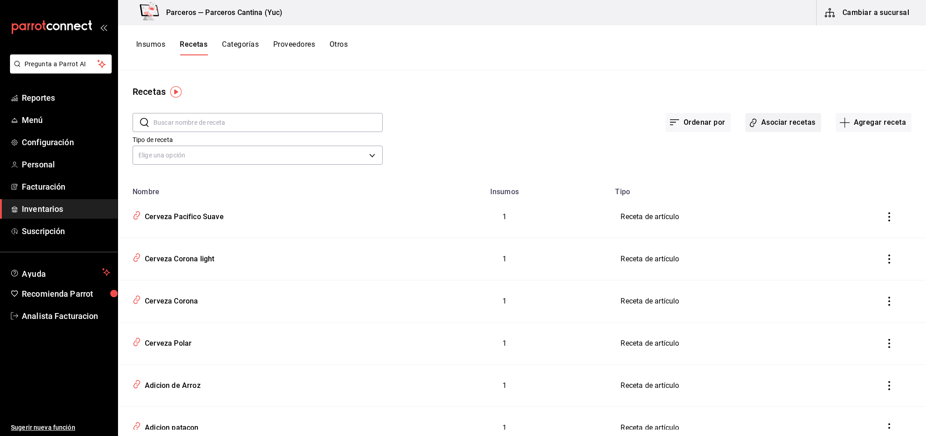
click at [773, 121] on button "Asociar recetas" at bounding box center [783, 122] width 76 height 19
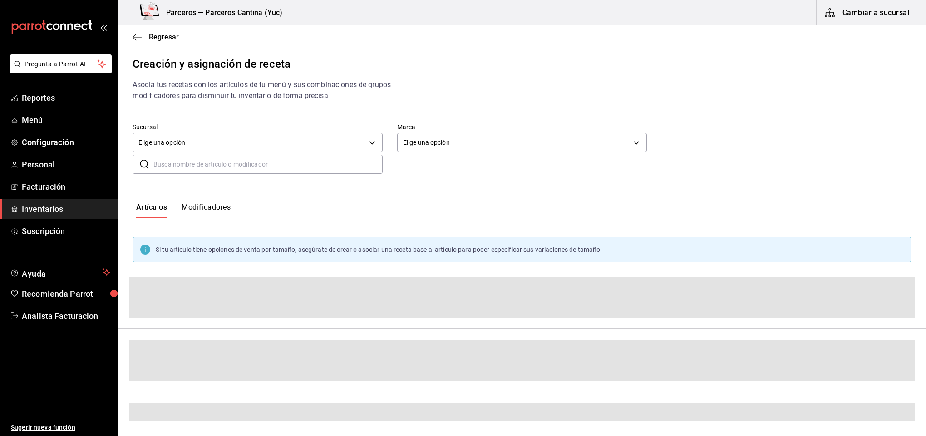
click at [167, 168] on input "text" at bounding box center [267, 164] width 229 height 18
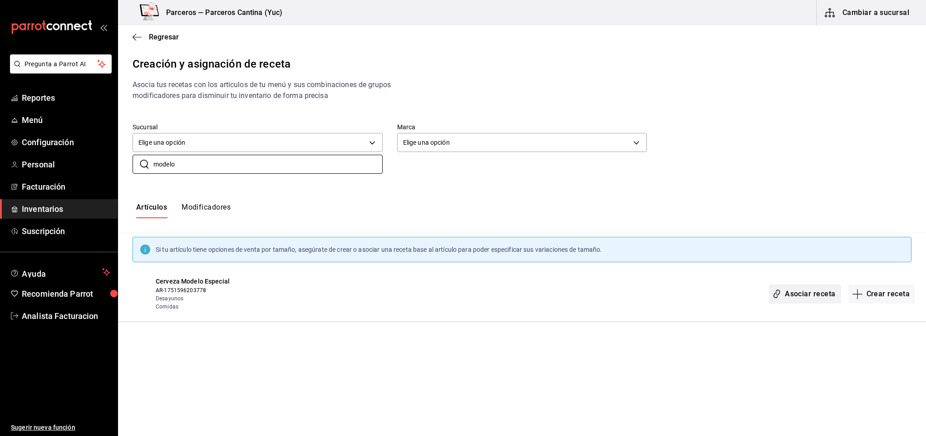
type input "modelo"
click at [803, 293] on button "Asociar receta" at bounding box center [805, 294] width 72 height 19
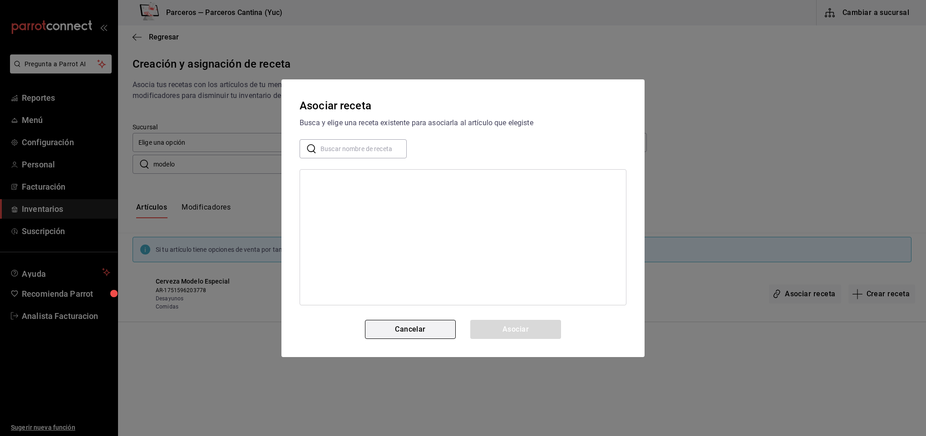
click at [417, 335] on button "Cancelar" at bounding box center [410, 329] width 91 height 19
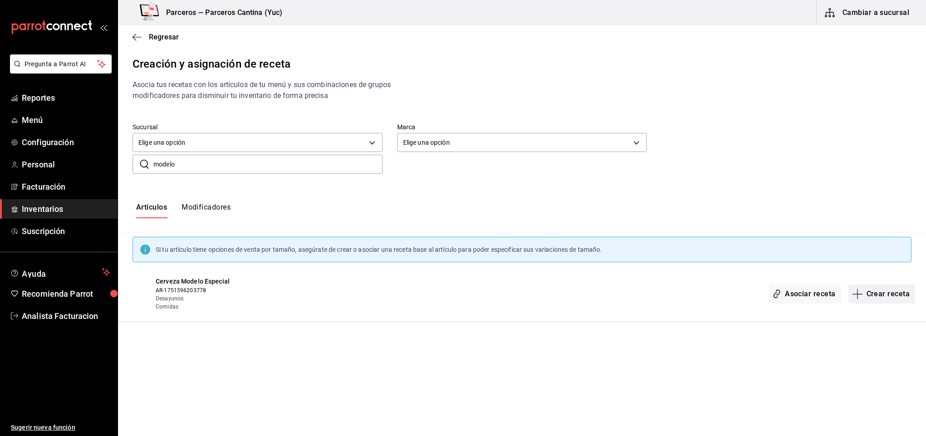
click at [891, 293] on button "Crear receta" at bounding box center [881, 294] width 67 height 19
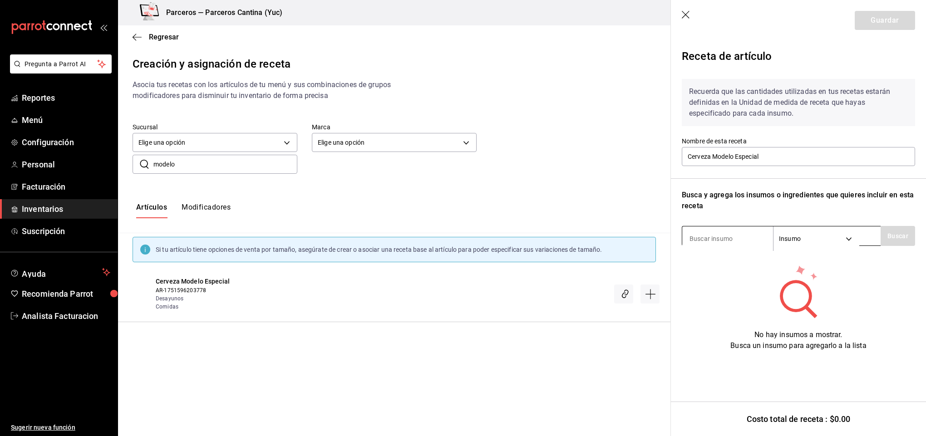
click at [704, 237] on input at bounding box center [727, 238] width 91 height 19
type input "modelo"
drag, startPoint x: 876, startPoint y: 238, endPoint x: 891, endPoint y: 242, distance: 15.1
click at [879, 241] on div "modelo Insumo SUPPLY" at bounding box center [781, 236] width 199 height 20
click at [892, 240] on button "Buscar" at bounding box center [898, 236] width 34 height 20
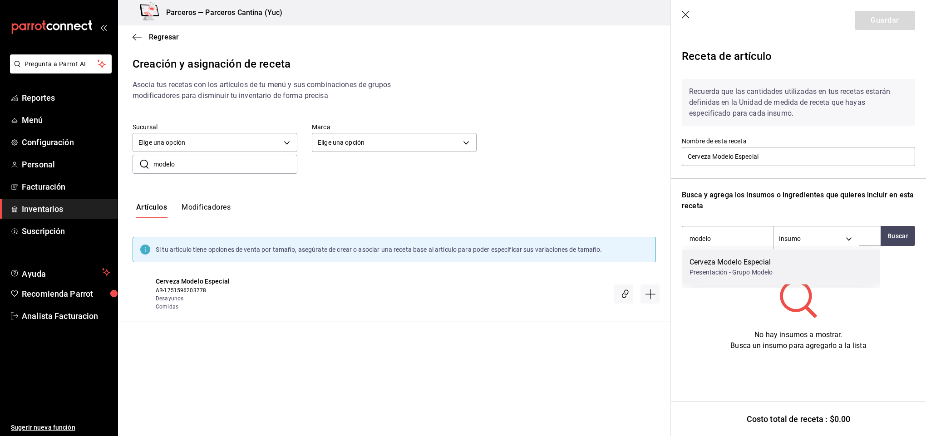
click at [744, 268] on div "Presentación - Grupo Modelo" at bounding box center [732, 273] width 84 height 10
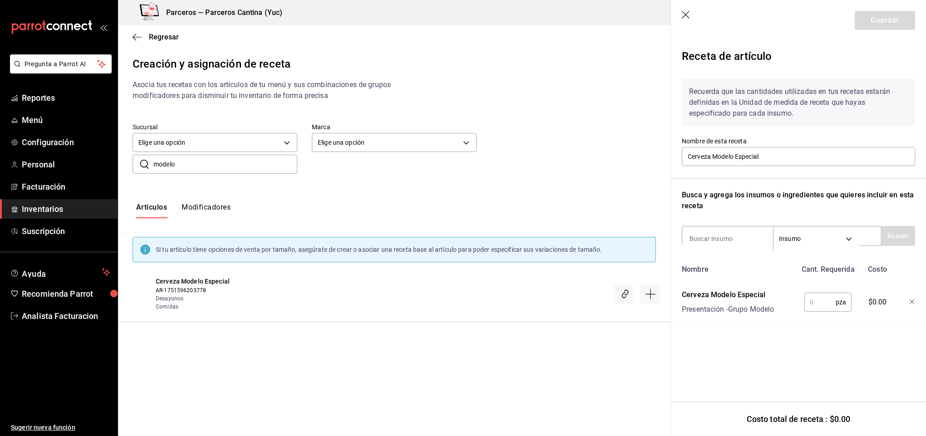
click at [822, 303] on input "text" at bounding box center [819, 302] width 31 height 18
type input "1"
click at [884, 14] on button "Guardar" at bounding box center [885, 20] width 60 height 19
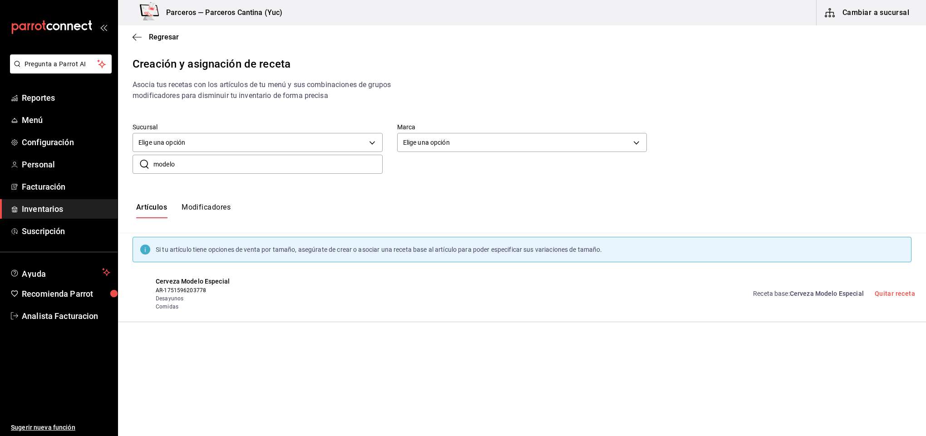
click at [234, 159] on input "modelo" at bounding box center [267, 164] width 229 height 18
type input "model"
click at [894, 346] on button "Crear receta" at bounding box center [881, 350] width 67 height 19
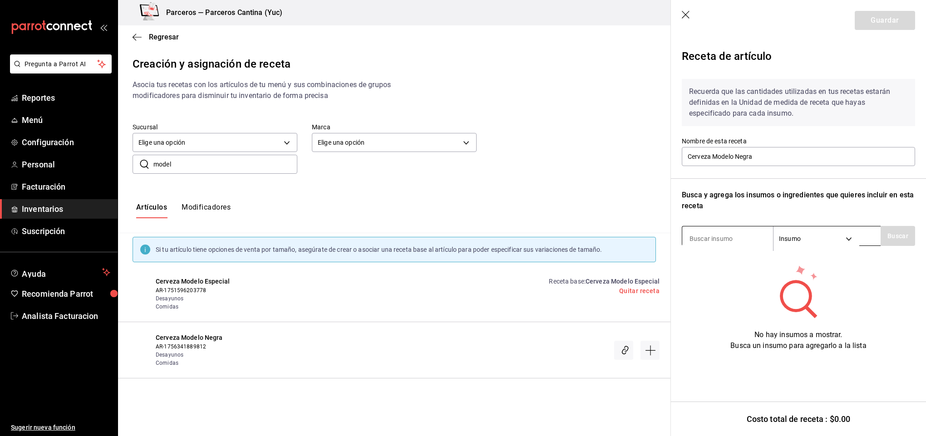
click at [717, 234] on input at bounding box center [727, 238] width 91 height 19
type input "modelo"
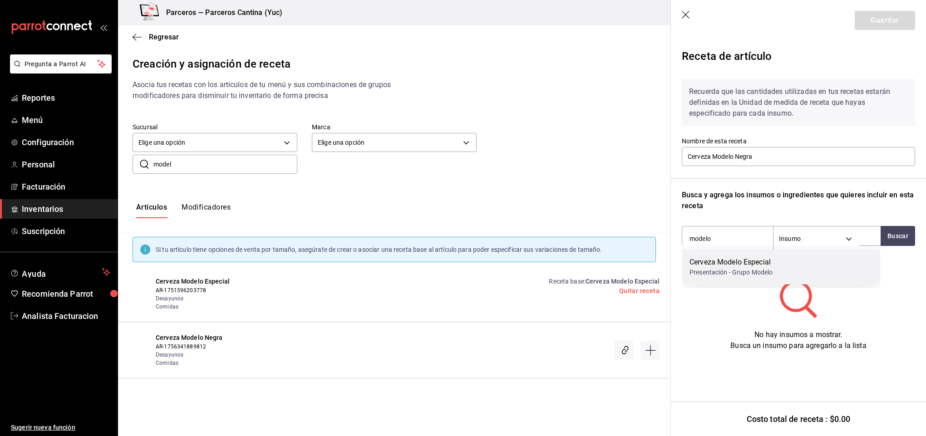
click at [730, 268] on div "Presentación - Grupo Modelo" at bounding box center [732, 273] width 84 height 10
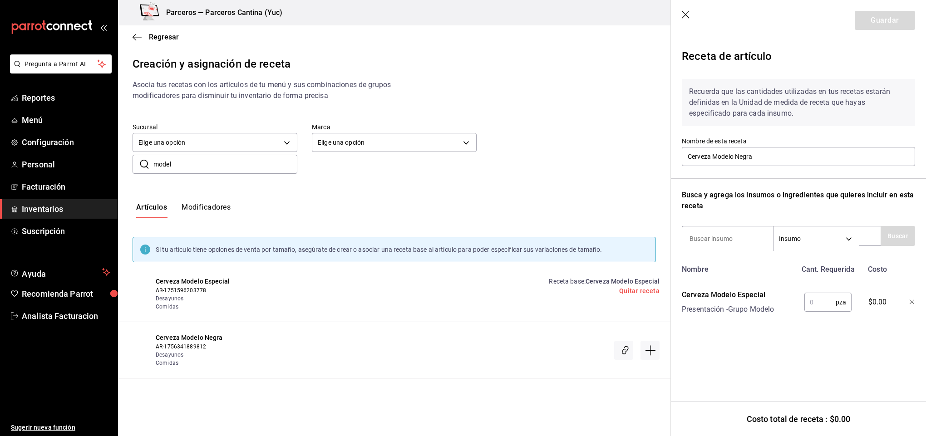
click at [817, 299] on input "text" at bounding box center [819, 302] width 31 height 18
type input "1"
click at [875, 18] on button "Guardar" at bounding box center [885, 20] width 60 height 19
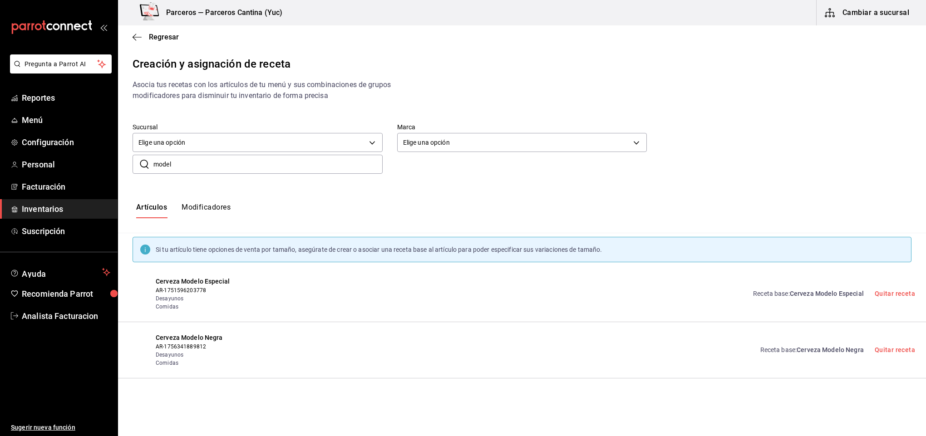
click at [216, 168] on input "model" at bounding box center [267, 164] width 229 height 18
type input "m"
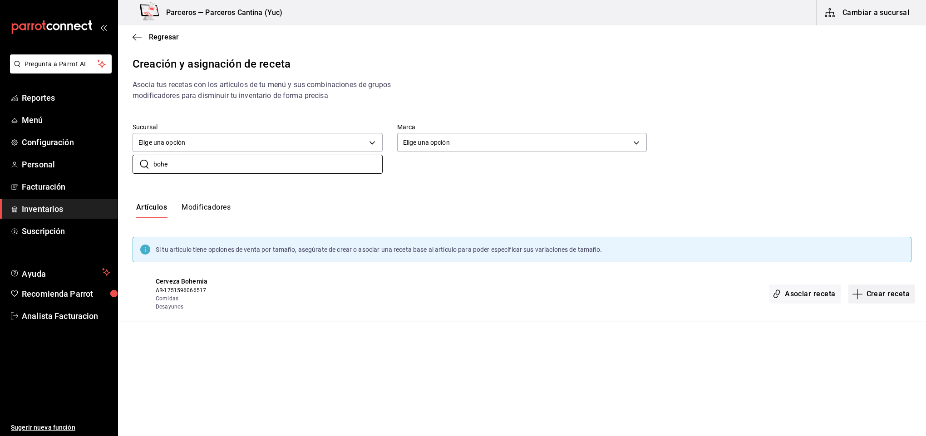
type input "bohe"
click at [890, 293] on button "Crear receta" at bounding box center [881, 294] width 67 height 19
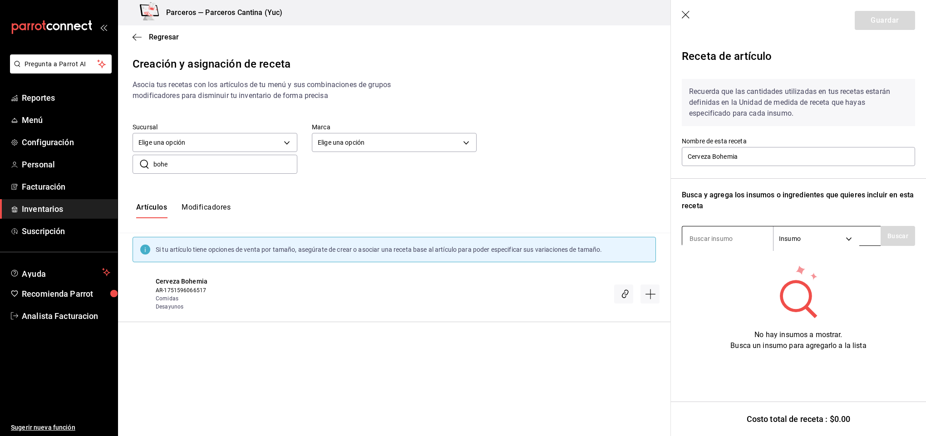
click at [704, 239] on input at bounding box center [727, 238] width 91 height 19
type input "bohe"
click at [894, 240] on button "Buscar" at bounding box center [898, 236] width 34 height 20
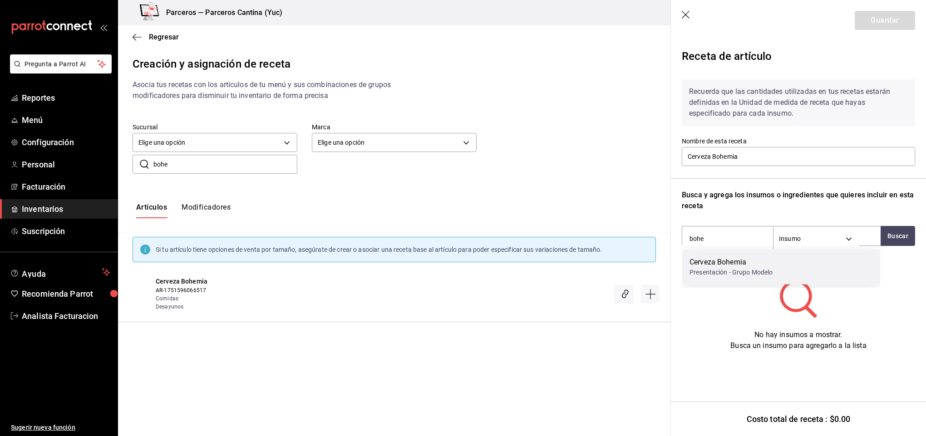
click at [730, 268] on div "Presentación - Grupo Modelo" at bounding box center [732, 273] width 84 height 10
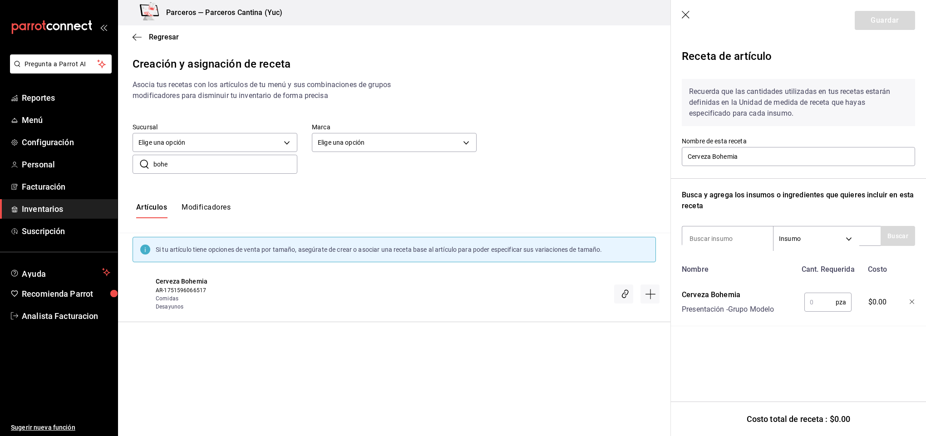
click at [816, 297] on input "text" at bounding box center [819, 302] width 31 height 18
type input "1"
click at [870, 29] on button "Guardar" at bounding box center [885, 20] width 60 height 19
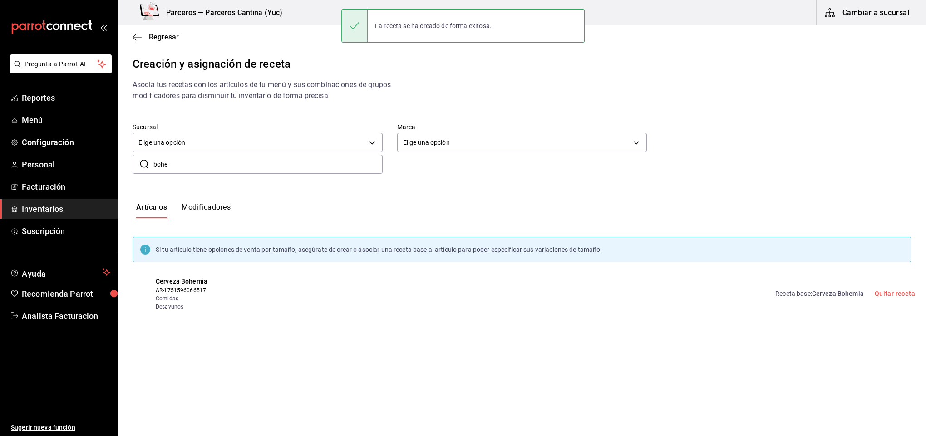
click at [201, 161] on input "bohe" at bounding box center [267, 164] width 229 height 18
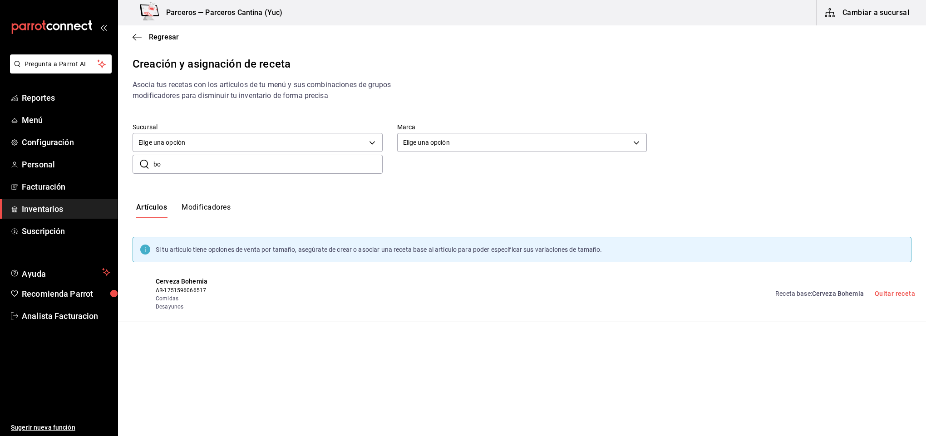
type input "b"
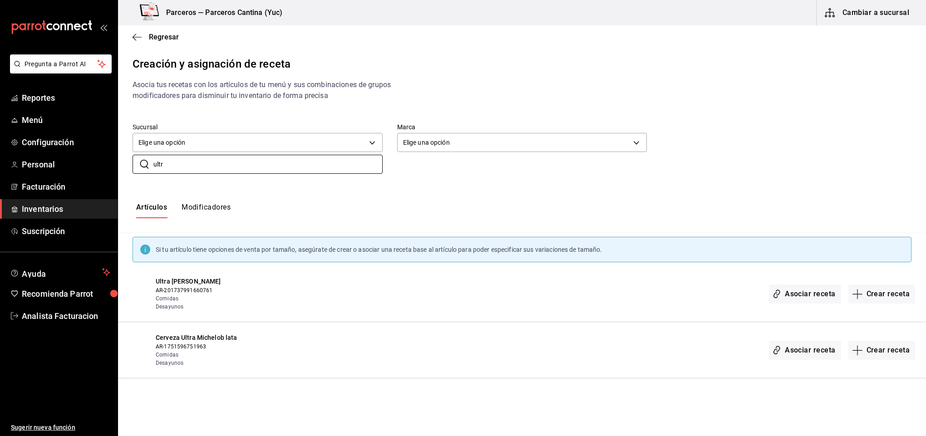
type input "ultr"
click at [165, 33] on span "Regresar" at bounding box center [164, 37] width 30 height 9
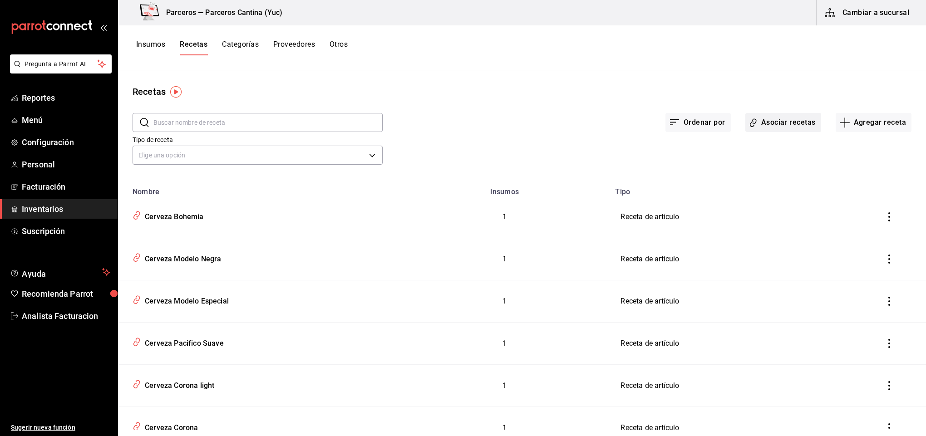
click at [769, 124] on button "Asociar recetas" at bounding box center [783, 122] width 76 height 19
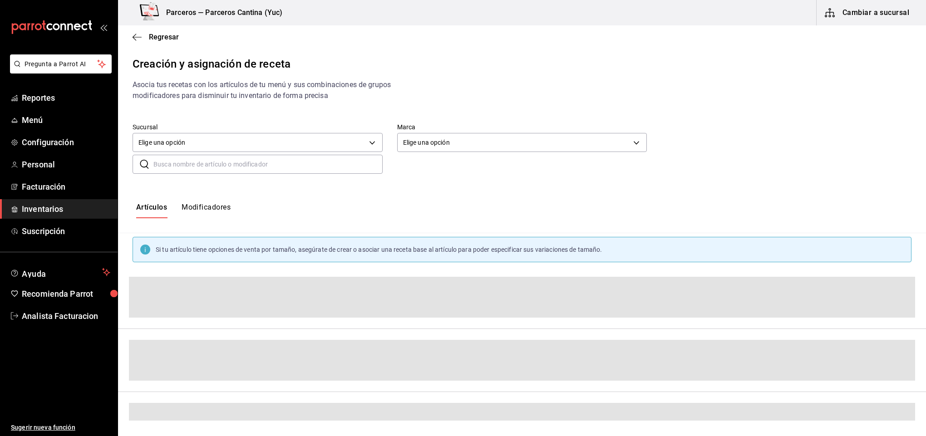
click at [169, 155] on div "​ ​" at bounding box center [258, 164] width 250 height 19
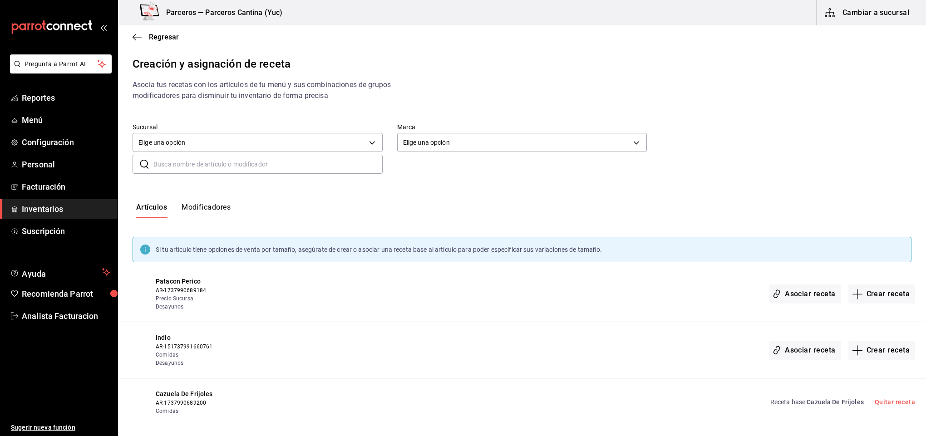
click at [171, 162] on input "text" at bounding box center [267, 164] width 229 height 18
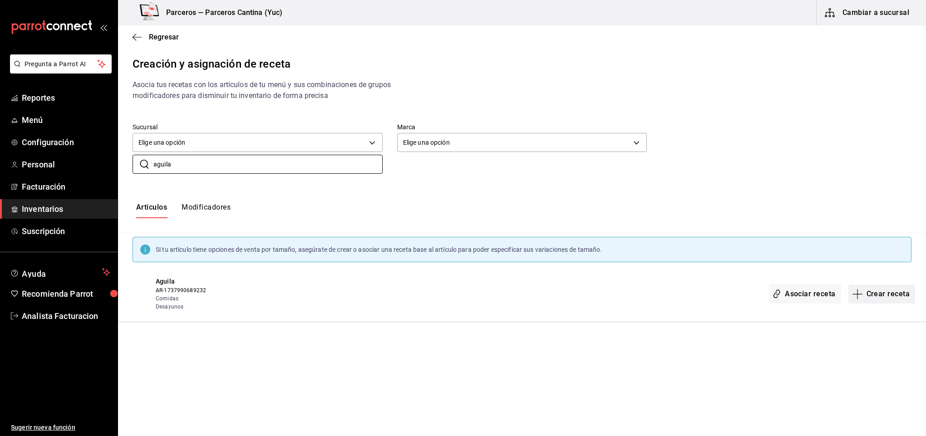
type input "aguila"
click at [865, 304] on button "Crear receta" at bounding box center [881, 294] width 67 height 19
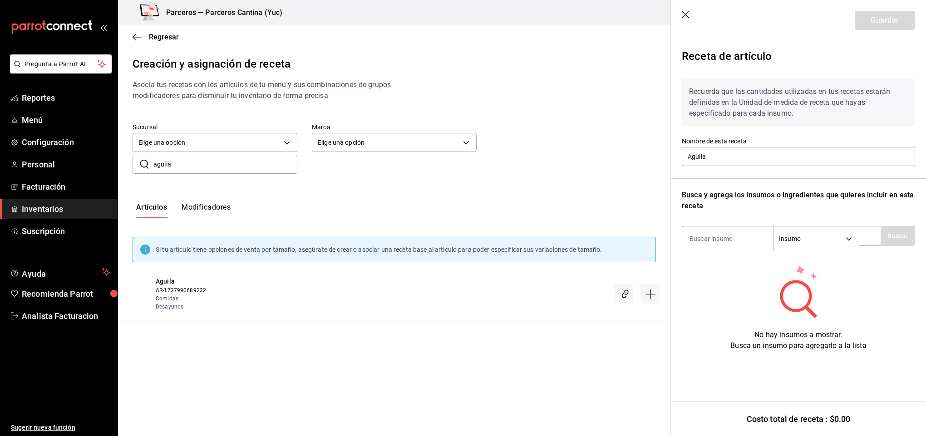
click at [871, 297] on div "Regresar Creación y asignación de receta Asocia tus recetas con los artículos d…" at bounding box center [522, 222] width 808 height 395
click at [718, 237] on input at bounding box center [727, 238] width 91 height 19
type input "aguila"
click at [892, 224] on div "Recuerda que las cantidades utilizadas en tus recetas estarán definidas en la U…" at bounding box center [798, 212] width 233 height 280
click at [891, 232] on button "Buscar" at bounding box center [898, 236] width 34 height 20
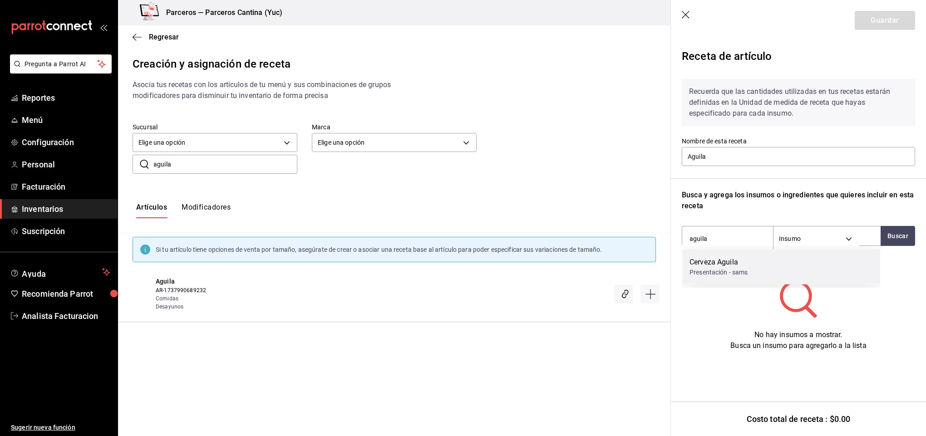
click at [744, 268] on div "Presentación - sams" at bounding box center [719, 273] width 59 height 10
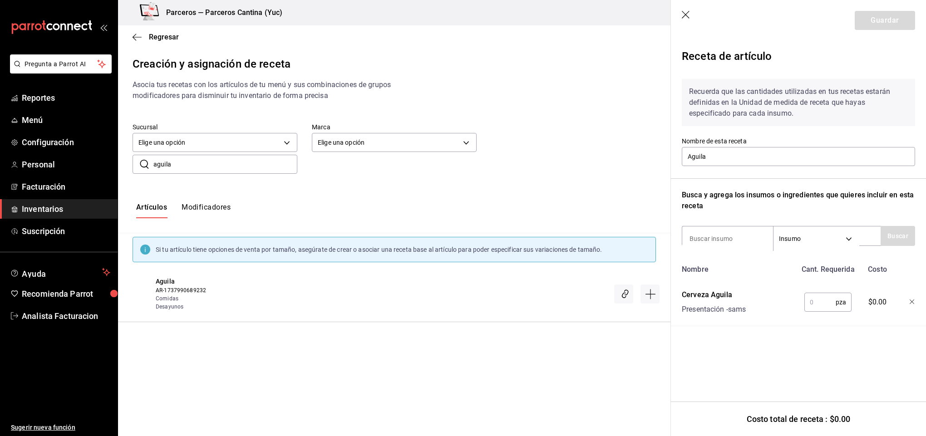
click at [818, 299] on input "text" at bounding box center [819, 302] width 31 height 18
type input "1"
click at [858, 23] on button "Guardar" at bounding box center [885, 20] width 60 height 19
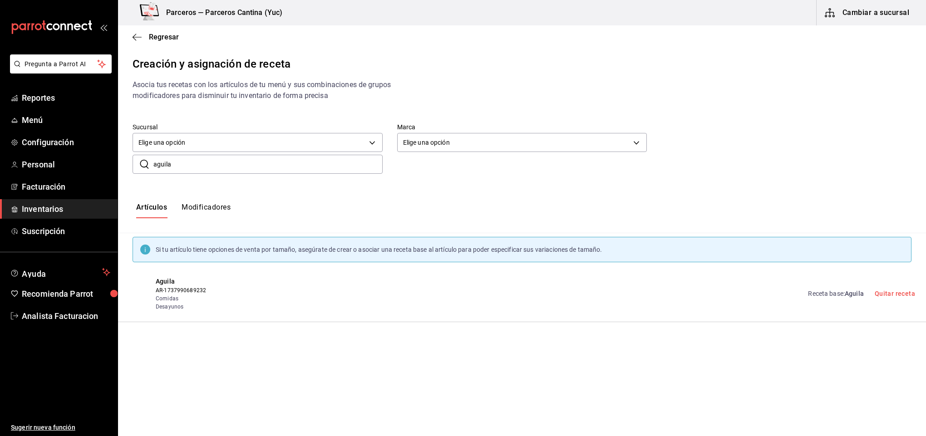
click at [182, 166] on input "aguila" at bounding box center [267, 164] width 229 height 18
type input "a"
type input "club"
click at [878, 290] on button "Crear receta" at bounding box center [881, 294] width 67 height 19
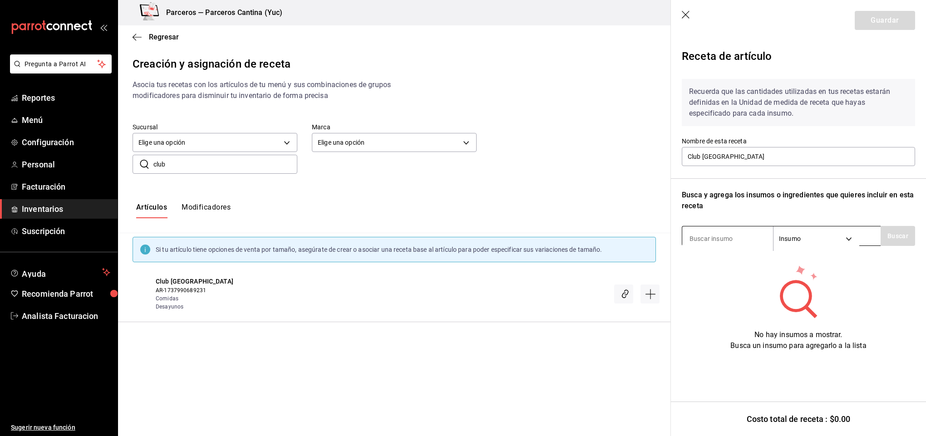
click at [712, 240] on input at bounding box center [727, 238] width 91 height 19
type input "club"
click at [898, 237] on button "Buscar" at bounding box center [898, 236] width 34 height 20
click at [896, 240] on button "Buscar" at bounding box center [898, 236] width 34 height 20
click at [896, 236] on button "Buscar" at bounding box center [898, 236] width 34 height 20
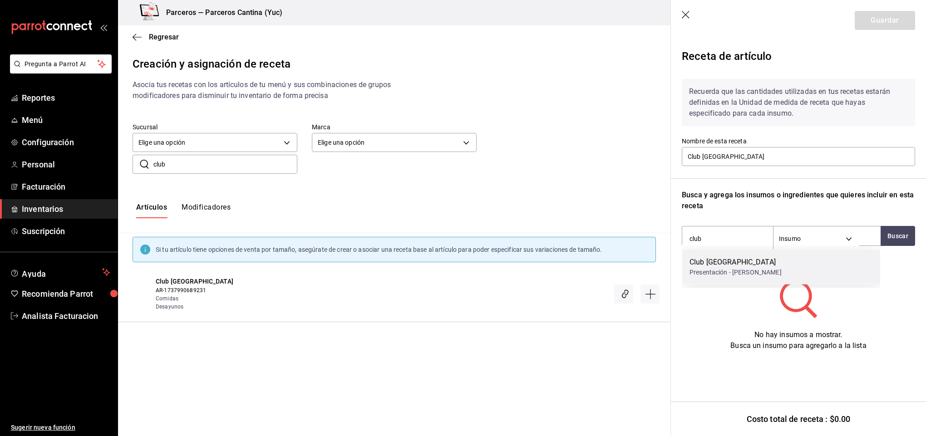
click at [722, 268] on div "Presentación - Combo Valluno" at bounding box center [736, 273] width 92 height 10
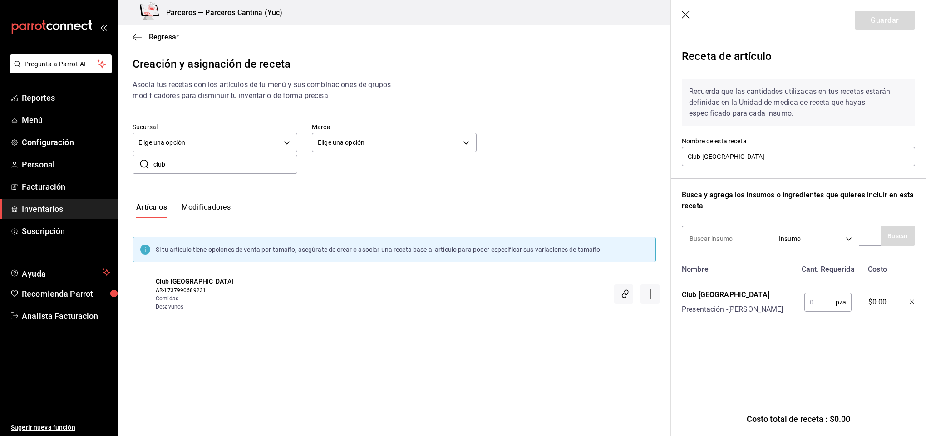
click at [831, 301] on input "text" at bounding box center [819, 302] width 31 height 18
type input "1"
click at [875, 20] on button "Guardar" at bounding box center [885, 20] width 60 height 19
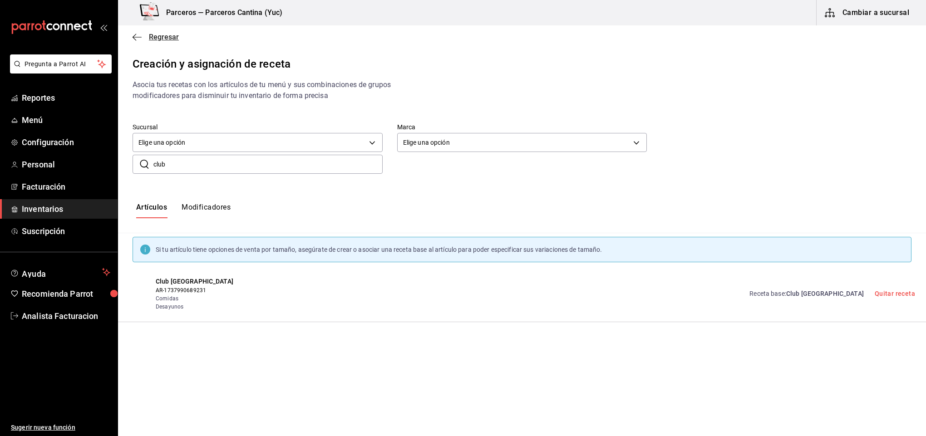
click at [158, 37] on span "Regresar" at bounding box center [164, 37] width 30 height 9
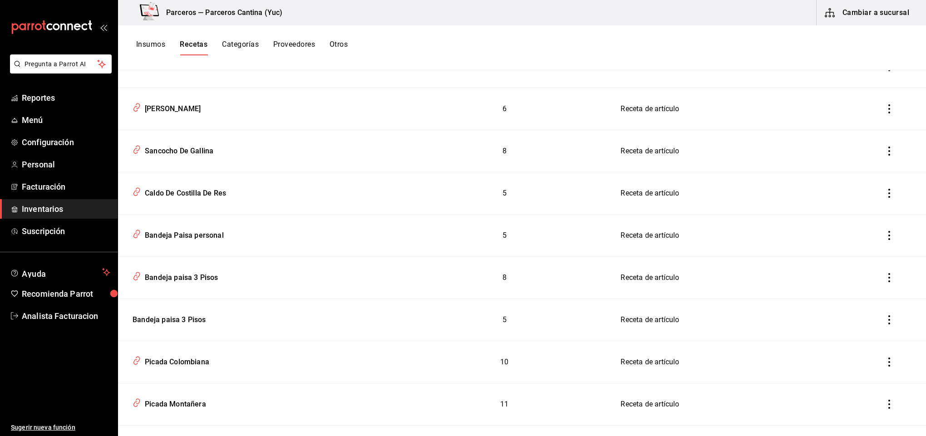
scroll to position [2611, 0]
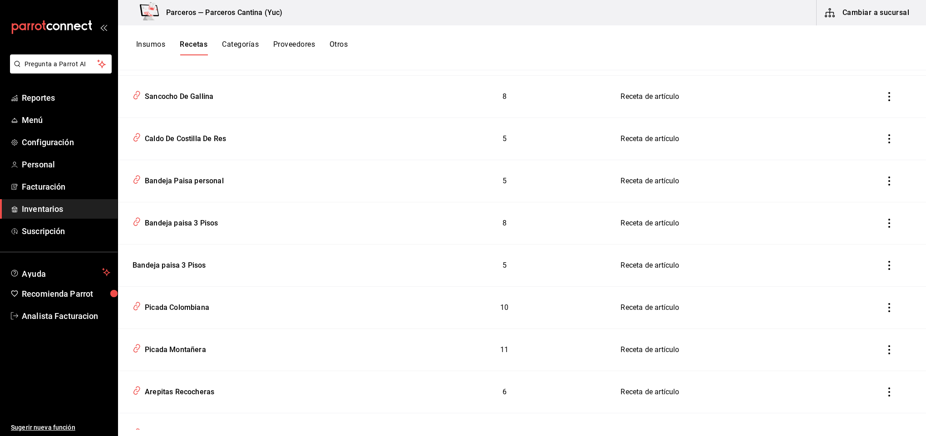
click at [885, 270] on icon "inventoriesTable" at bounding box center [889, 265] width 9 height 9
click at [923, 422] on div at bounding box center [463, 218] width 926 height 436
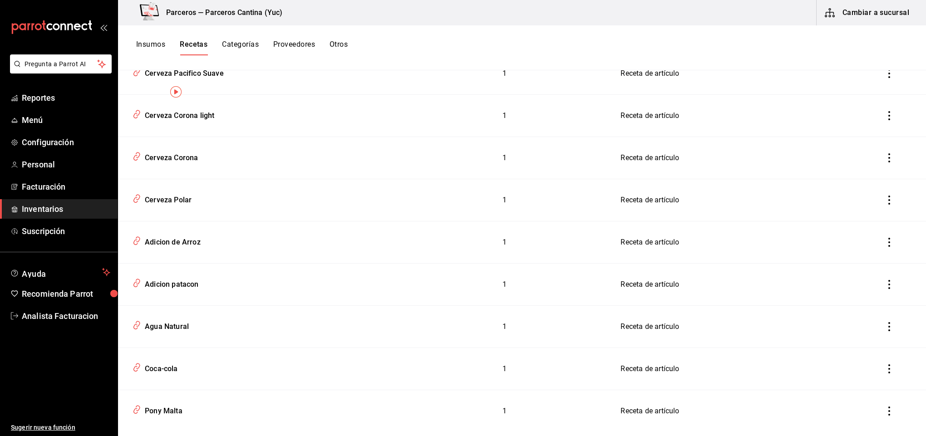
scroll to position [0, 0]
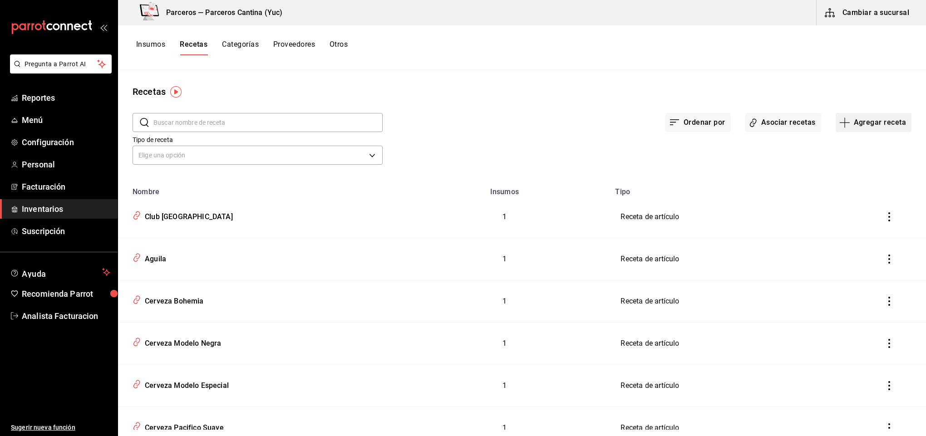
click at [863, 124] on button "Agregar receta" at bounding box center [874, 122] width 76 height 19
click at [861, 196] on span "Receta de producción" at bounding box center [864, 196] width 76 height 10
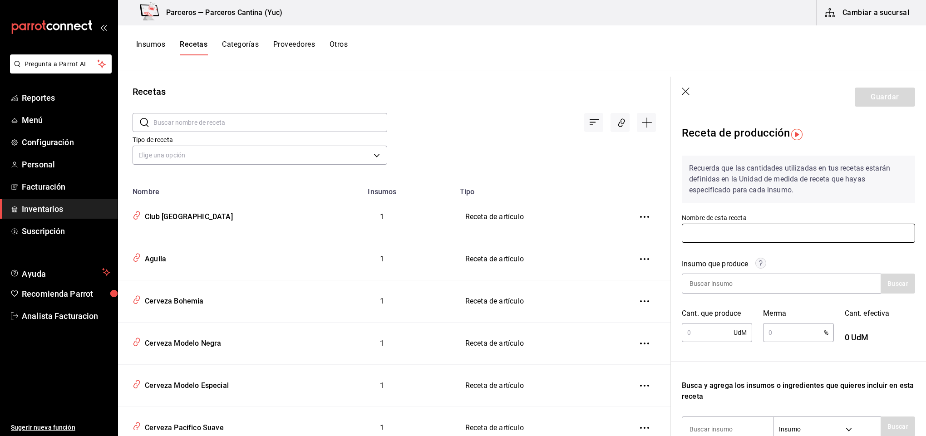
click at [730, 229] on input "text" at bounding box center [798, 233] width 233 height 19
type input "Frijol Baio cocido"
click at [721, 283] on input at bounding box center [727, 283] width 91 height 19
type input "frijo"
click at [887, 288] on button "Buscar" at bounding box center [898, 284] width 34 height 20
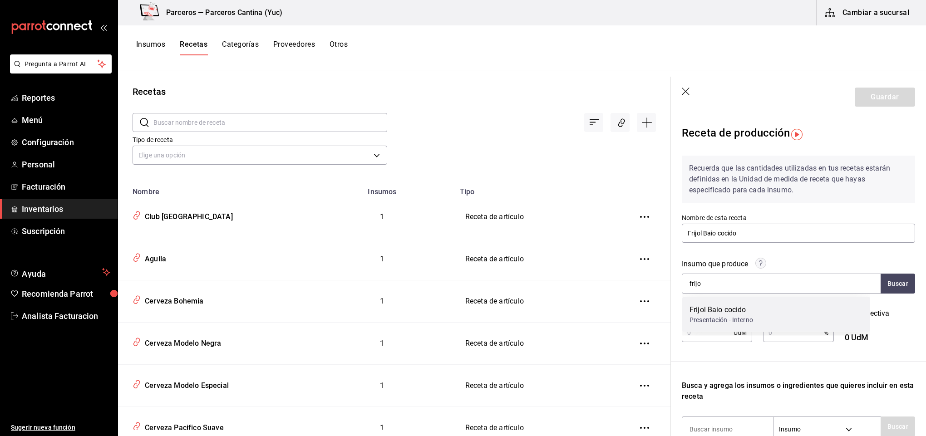
click at [738, 310] on div "Frijol Baio cocido" at bounding box center [722, 310] width 64 height 11
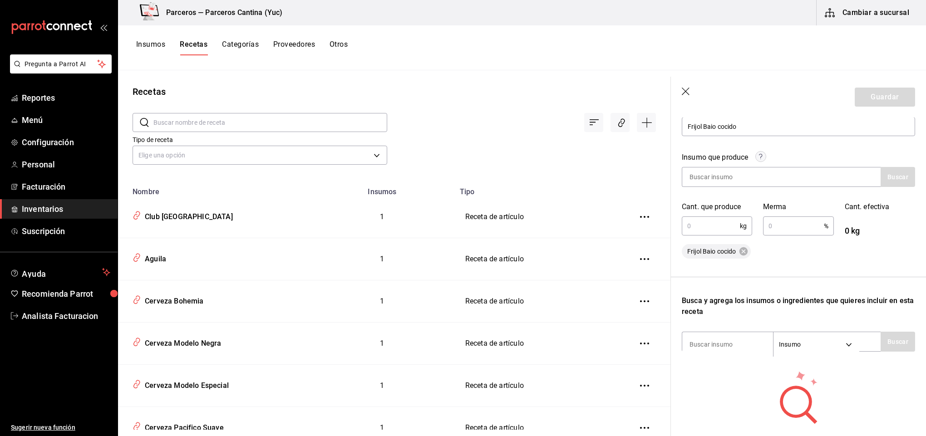
scroll to position [118, 0]
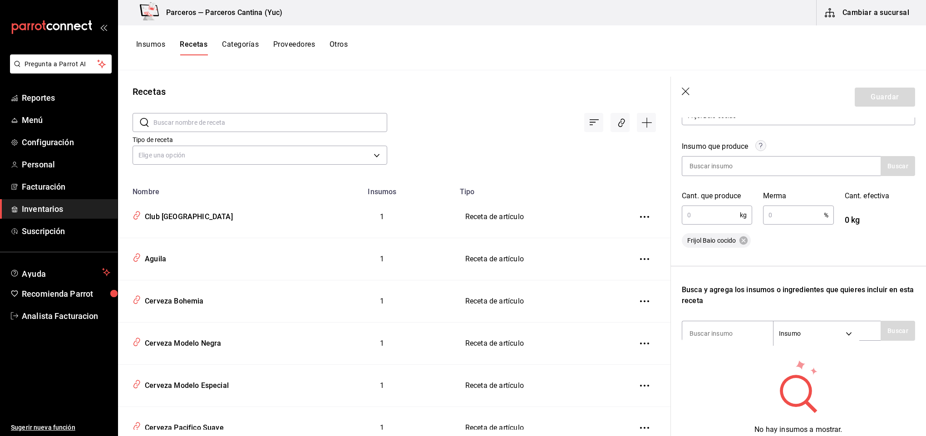
click at [706, 217] on input "text" at bounding box center [711, 215] width 58 height 18
type input "3"
click at [784, 217] on input "text" at bounding box center [793, 215] width 60 height 18
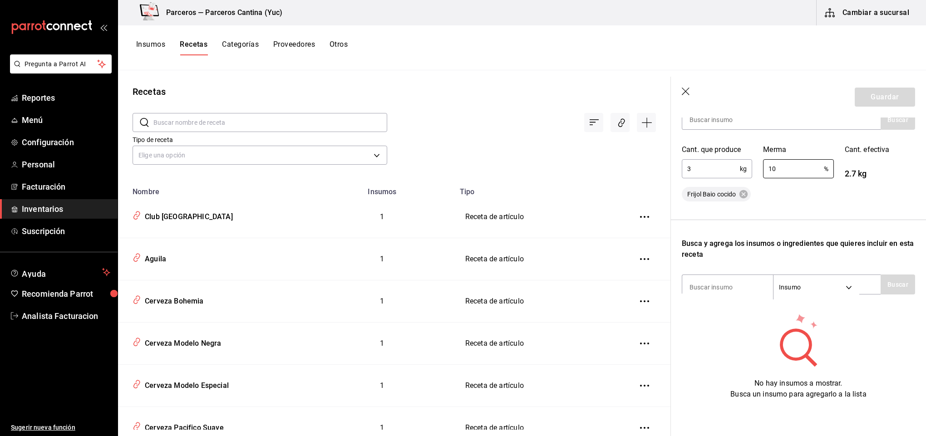
scroll to position [173, 0]
type input "10"
click at [709, 278] on input at bounding box center [727, 287] width 91 height 19
type input "ajo"
click at [888, 275] on button "Buscar" at bounding box center [898, 285] width 34 height 20
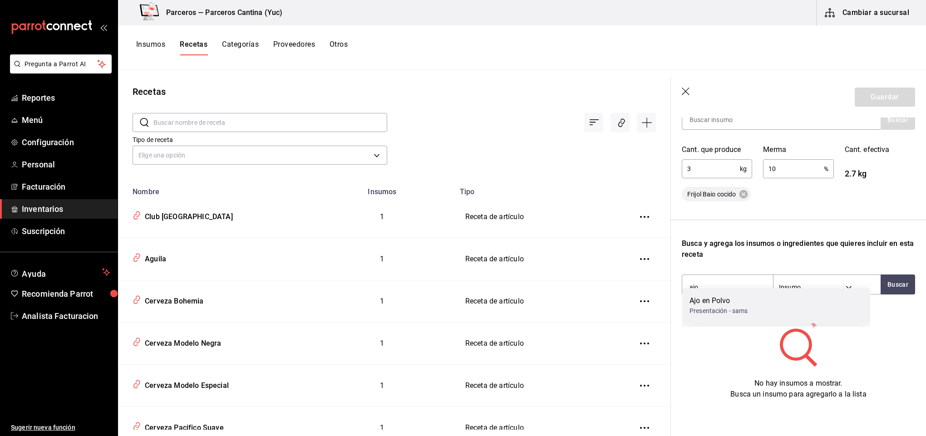
click at [730, 304] on div "Ajo en Polvo" at bounding box center [719, 301] width 59 height 11
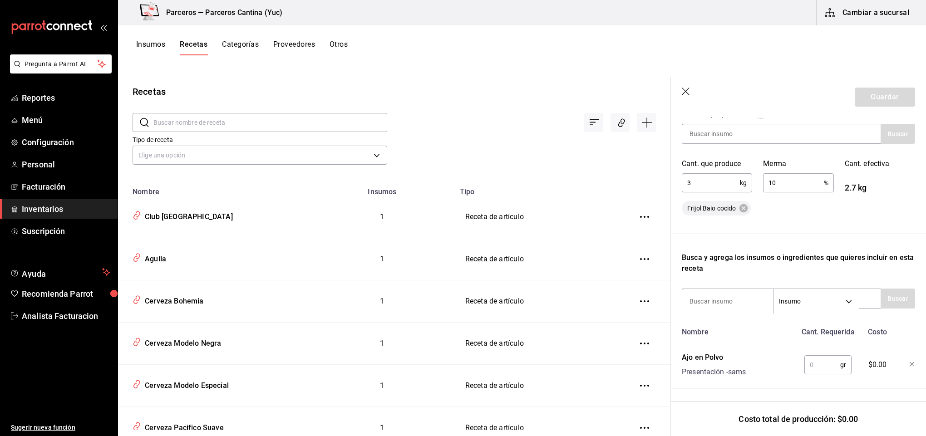
click at [816, 361] on input "text" at bounding box center [822, 365] width 36 height 18
type input "60"
click at [733, 292] on input at bounding box center [727, 301] width 91 height 19
type input "sal"
click at [881, 289] on button "Buscar" at bounding box center [898, 299] width 34 height 20
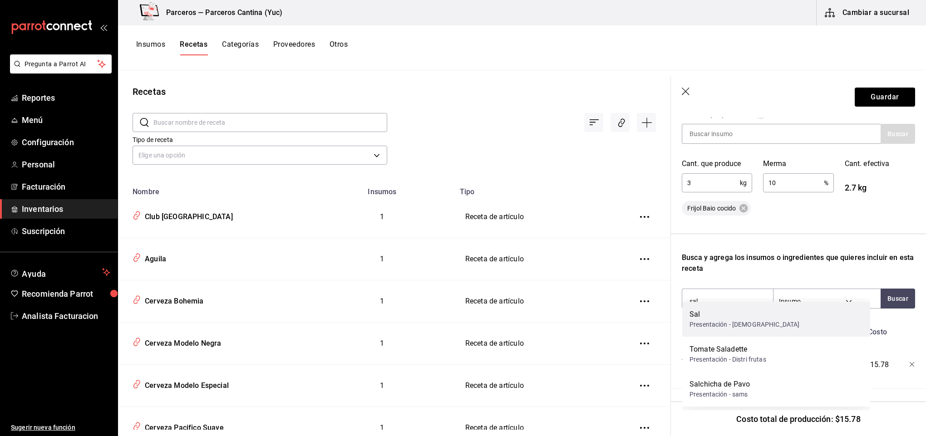
click at [780, 317] on div "Sal Presentación - Surticoma" at bounding box center [776, 319] width 188 height 35
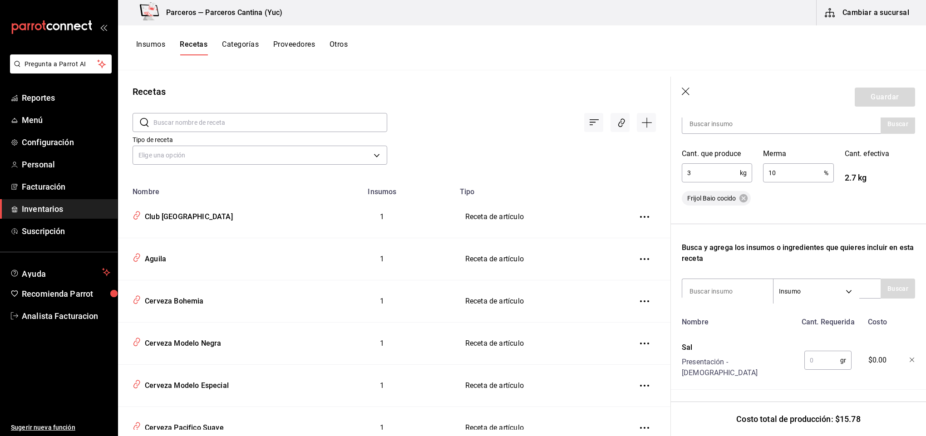
click at [822, 356] on input "text" at bounding box center [822, 360] width 36 height 18
type input "100"
click at [726, 293] on input at bounding box center [727, 291] width 91 height 19
type input "plata"
click at [887, 284] on button "Buscar" at bounding box center [898, 289] width 34 height 20
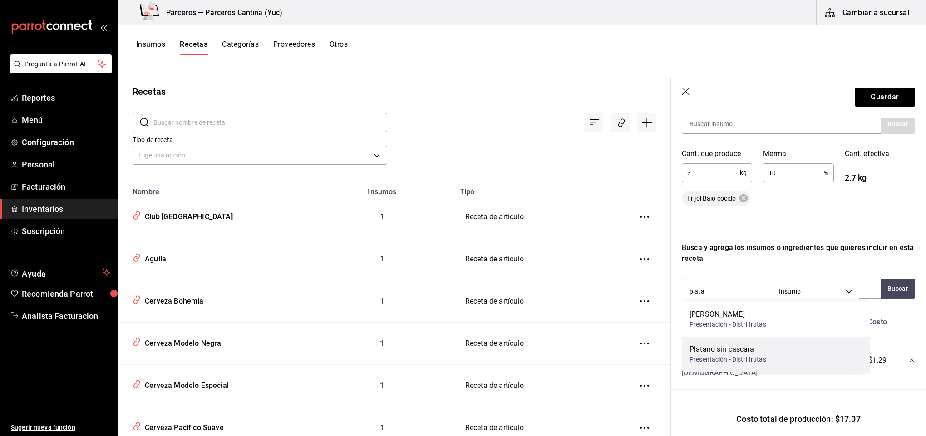
click at [757, 355] on div "Presentación - Distri frutas" at bounding box center [728, 360] width 77 height 10
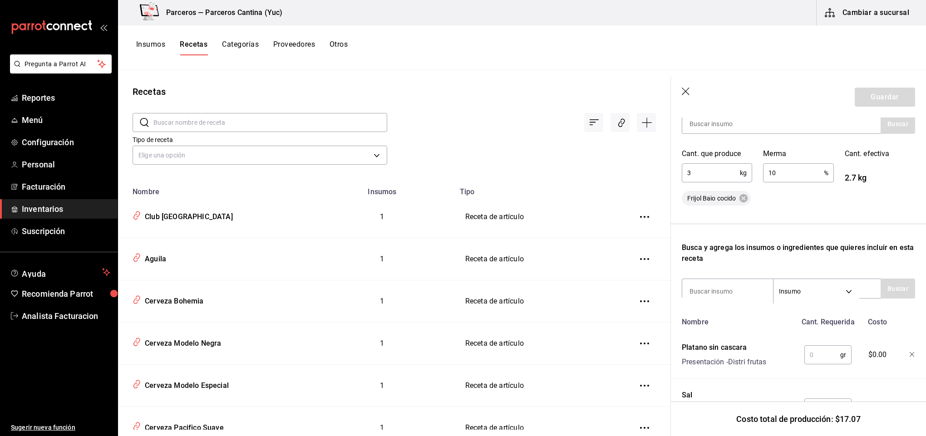
click at [808, 355] on input "text" at bounding box center [822, 355] width 36 height 18
type input "600"
click at [739, 289] on input at bounding box center [727, 291] width 91 height 19
type input "plata"
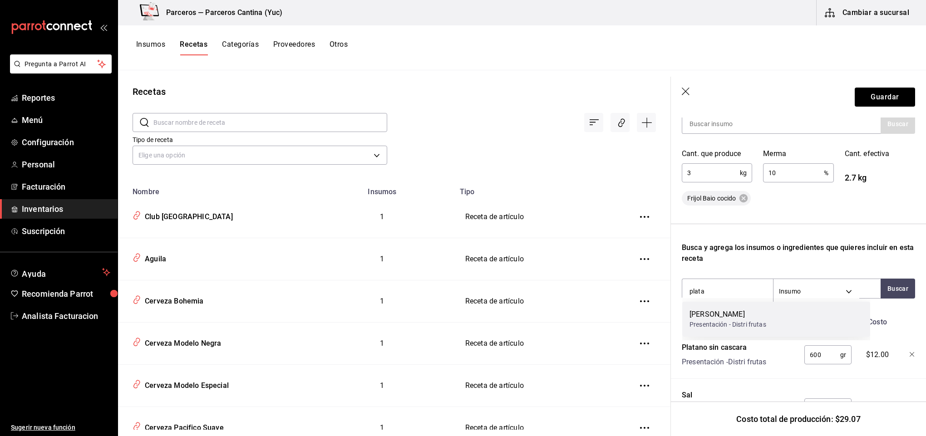
click at [748, 322] on div "Presentación - Distri frutas" at bounding box center [728, 325] width 77 height 10
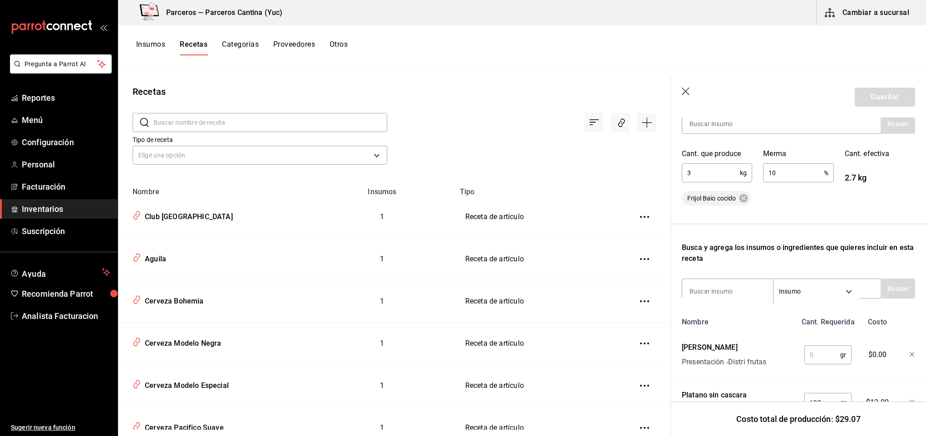
click at [809, 358] on input "text" at bounding box center [822, 355] width 36 height 18
type input "240"
click at [730, 294] on input at bounding box center [727, 291] width 91 height 19
type input "hoga"
click at [881, 288] on button "Buscar" at bounding box center [898, 289] width 34 height 20
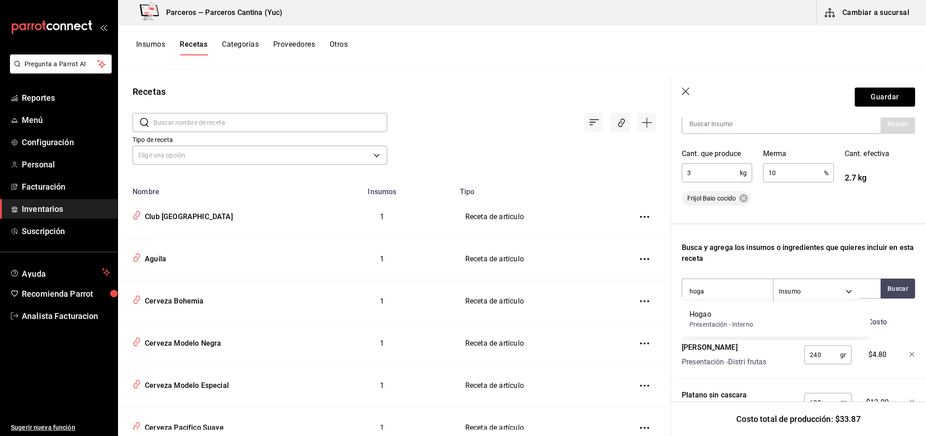
click at [741, 320] on div "Presentación - Interno" at bounding box center [722, 325] width 64 height 10
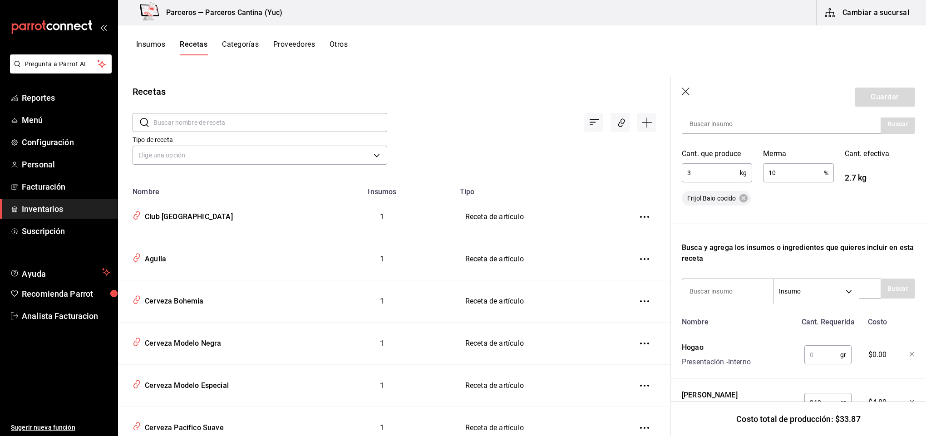
click at [815, 355] on input "text" at bounding box center [822, 355] width 36 height 18
type input "700"
click at [715, 292] on input at bounding box center [727, 291] width 91 height 19
type input "pilo"
click at [896, 286] on button "Buscar" at bounding box center [898, 289] width 34 height 20
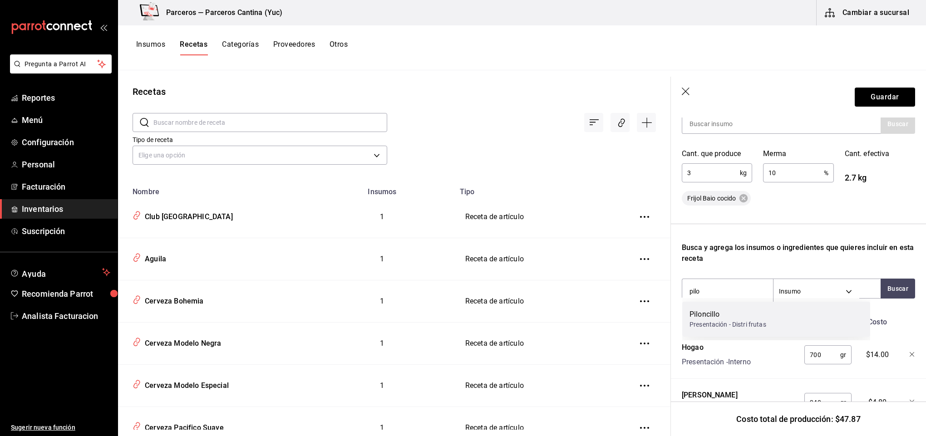
click at [767, 319] on div "Piloncillo Presentación - Distri frutas" at bounding box center [776, 319] width 188 height 35
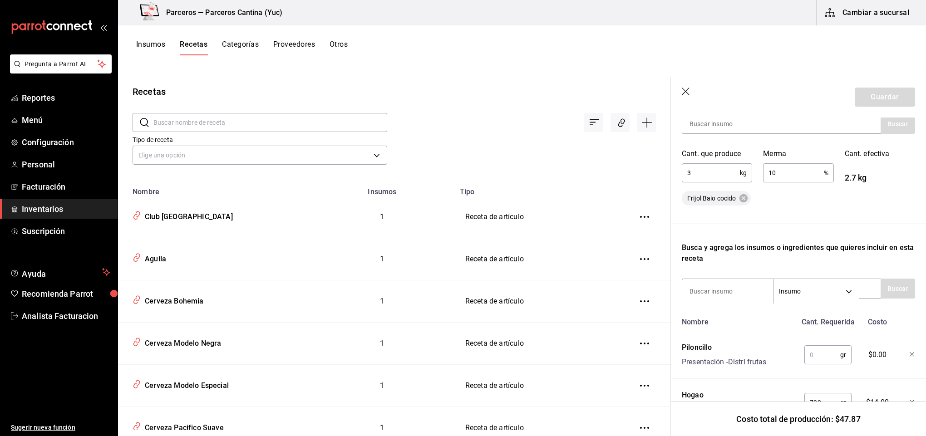
click at [809, 349] on input "text" at bounding box center [822, 355] width 36 height 18
type input "230"
click at [718, 287] on input at bounding box center [727, 291] width 91 height 19
type input "zana"
click at [887, 289] on button "Buscar" at bounding box center [898, 289] width 34 height 20
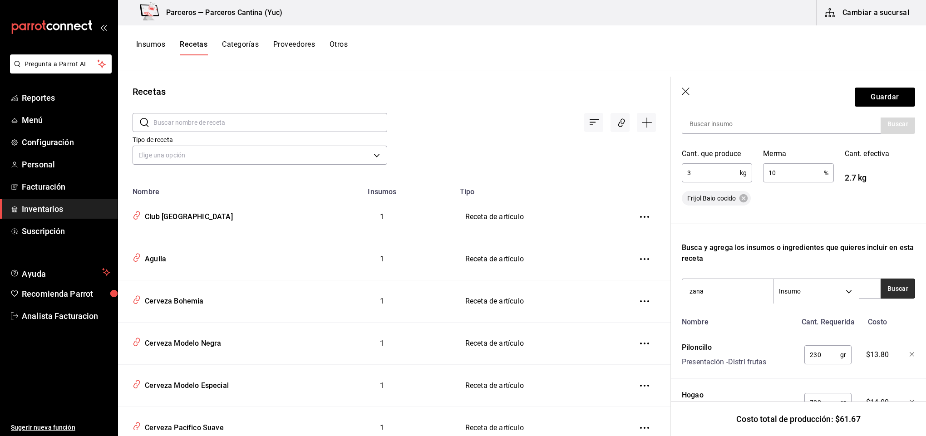
click at [888, 286] on button "Buscar" at bounding box center [898, 289] width 34 height 20
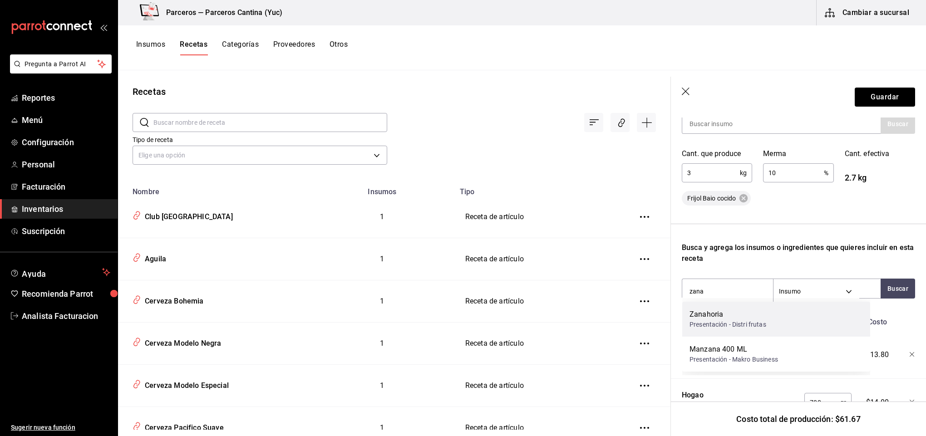
click at [730, 318] on div "Zanahoria" at bounding box center [728, 314] width 77 height 11
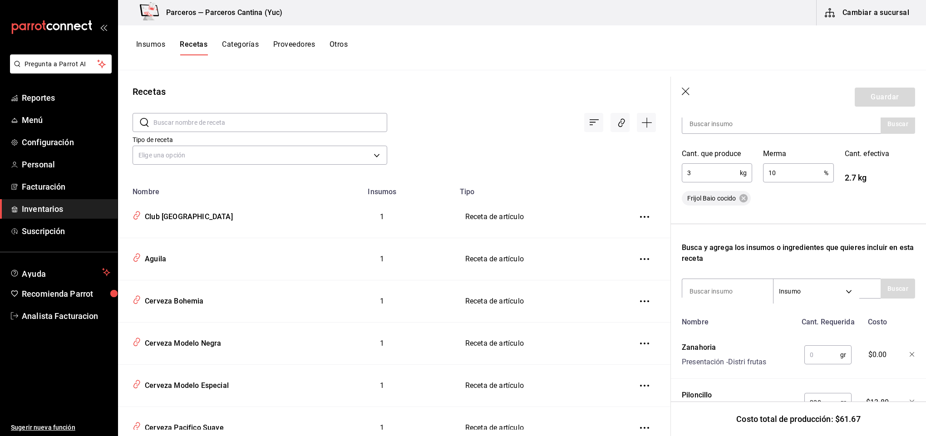
click at [808, 351] on input "text" at bounding box center [822, 355] width 36 height 18
type input "600"
click at [739, 288] on input at bounding box center [727, 291] width 91 height 19
type input "frijo"
click at [867, 291] on div "frijo Insumo SUPPLY" at bounding box center [781, 289] width 199 height 20
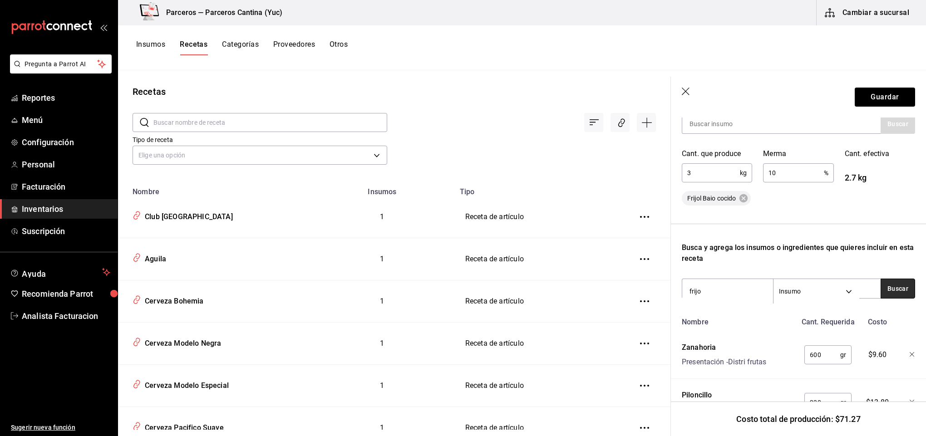
click at [881, 288] on button "Buscar" at bounding box center [898, 289] width 34 height 20
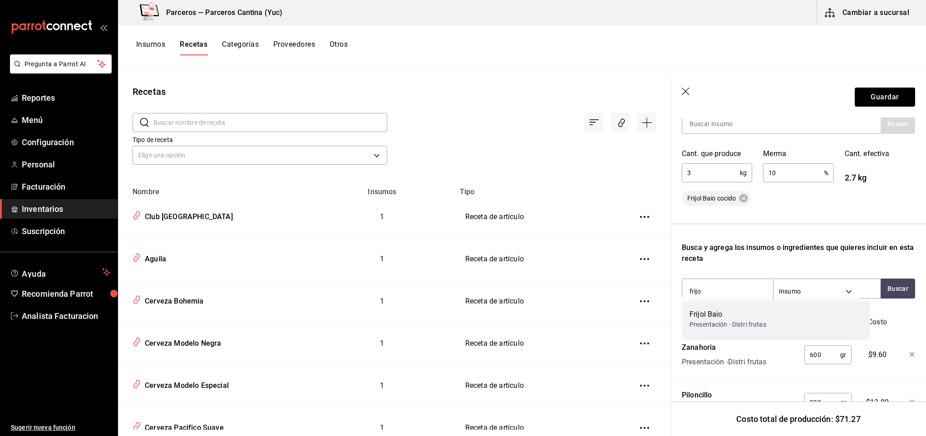
click at [734, 313] on div "Frijol Baio" at bounding box center [728, 314] width 77 height 11
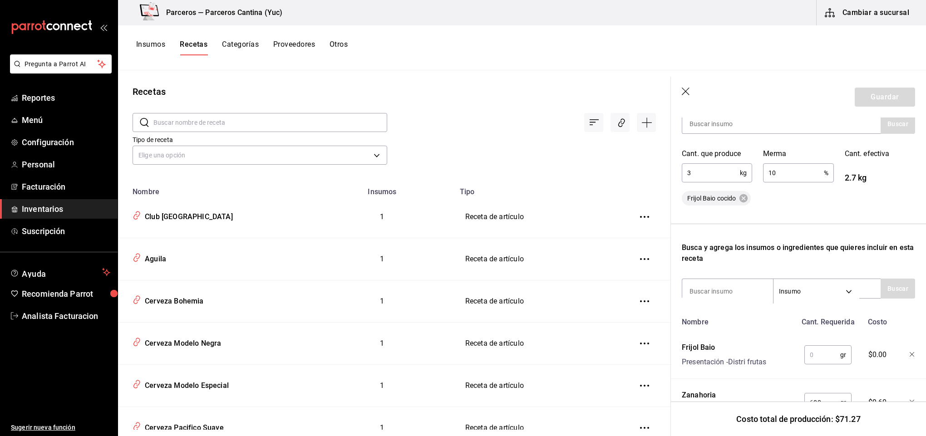
click at [823, 355] on input "text" at bounding box center [822, 355] width 36 height 18
type input "3,000"
click at [733, 291] on input at bounding box center [727, 291] width 91 height 19
type input "agua"
click at [882, 289] on button "Buscar" at bounding box center [898, 289] width 34 height 20
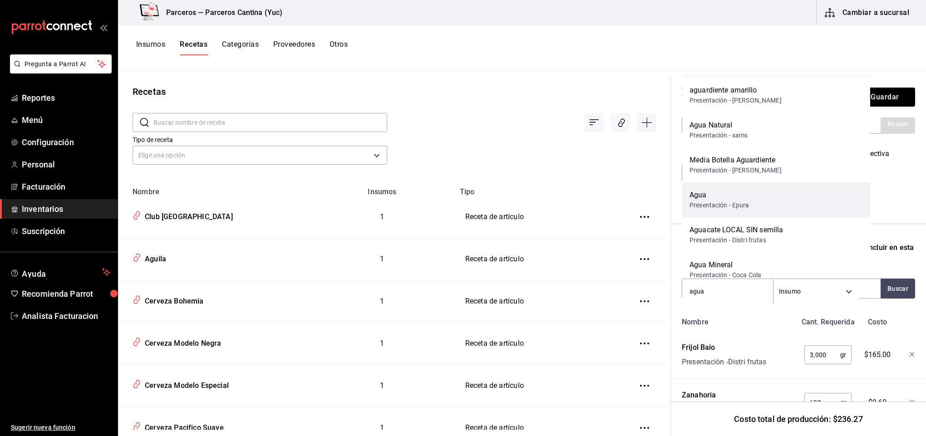
click at [741, 199] on div "Agua" at bounding box center [720, 195] width 60 height 11
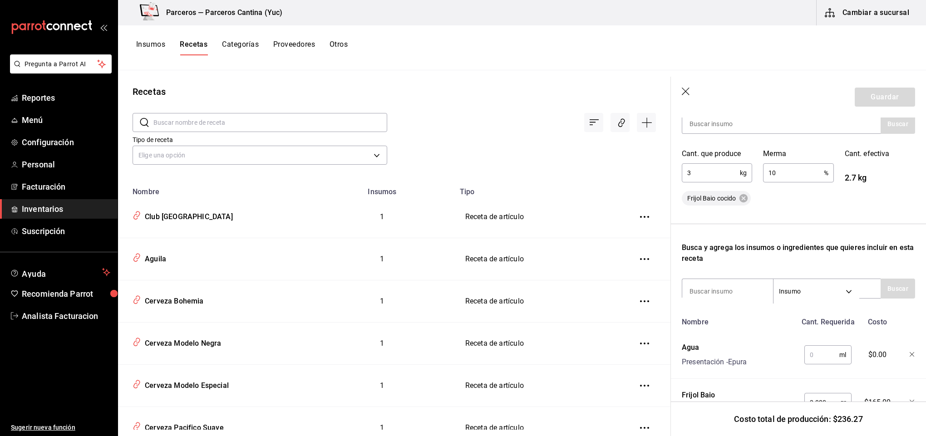
click at [822, 350] on input "text" at bounding box center [821, 355] width 35 height 18
type input "15,000"
click at [861, 99] on button "Guardar" at bounding box center [885, 97] width 60 height 19
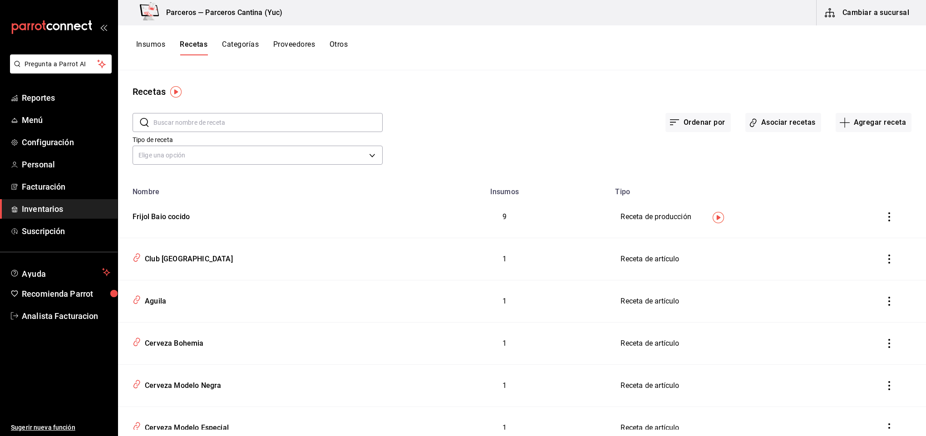
click at [151, 41] on button "Insumos" at bounding box center [150, 47] width 29 height 15
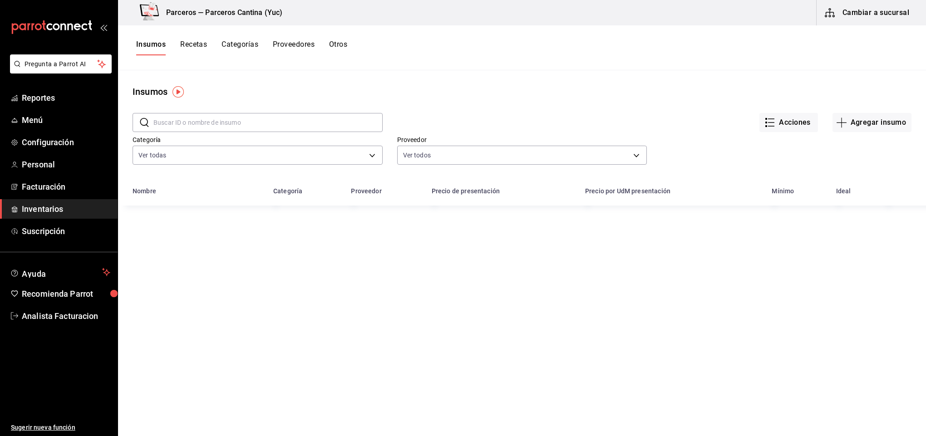
click at [180, 124] on input "text" at bounding box center [267, 122] width 229 height 18
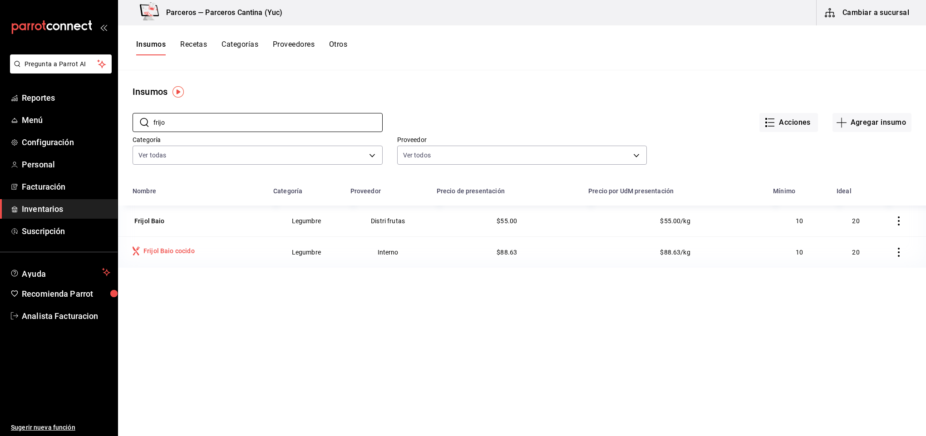
type input "frijo"
click at [173, 250] on div "Frijol Baio cocido" at bounding box center [168, 250] width 51 height 9
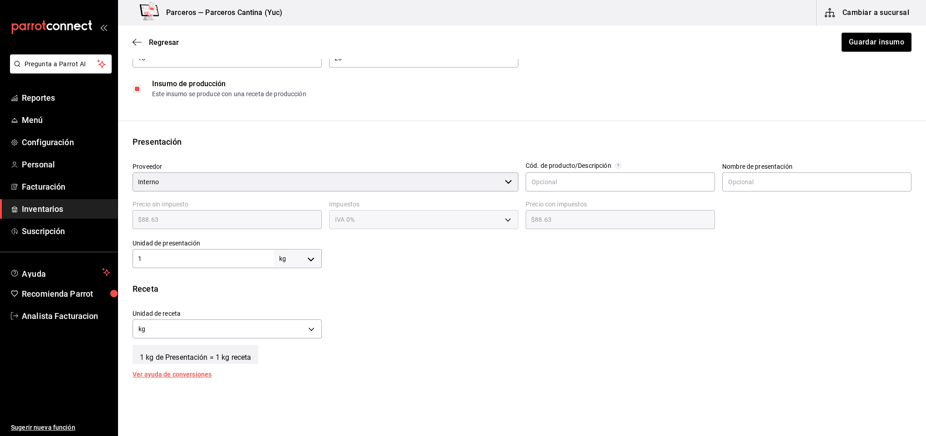
scroll to position [136, 0]
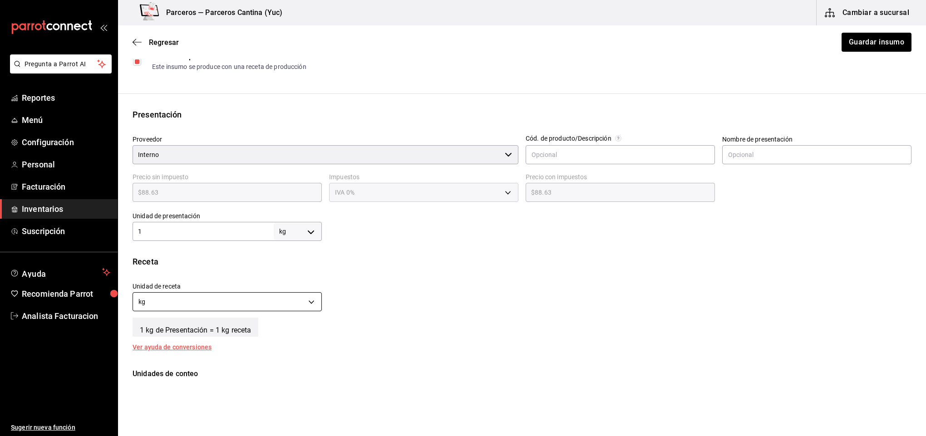
click at [307, 302] on body "Pregunta a Parrot AI Reportes Menú Configuración Personal Facturación Inventari…" at bounding box center [463, 192] width 926 height 385
click at [241, 341] on li "gr" at bounding box center [226, 345] width 186 height 15
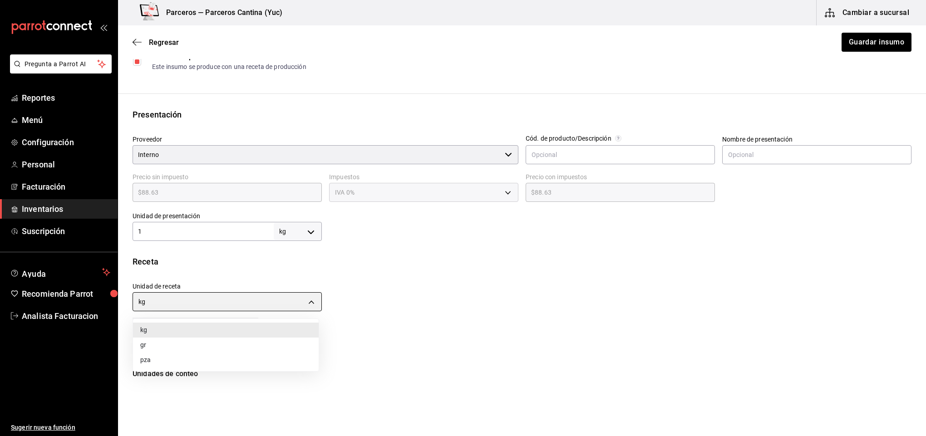
type input "GRAM"
type input "1,000"
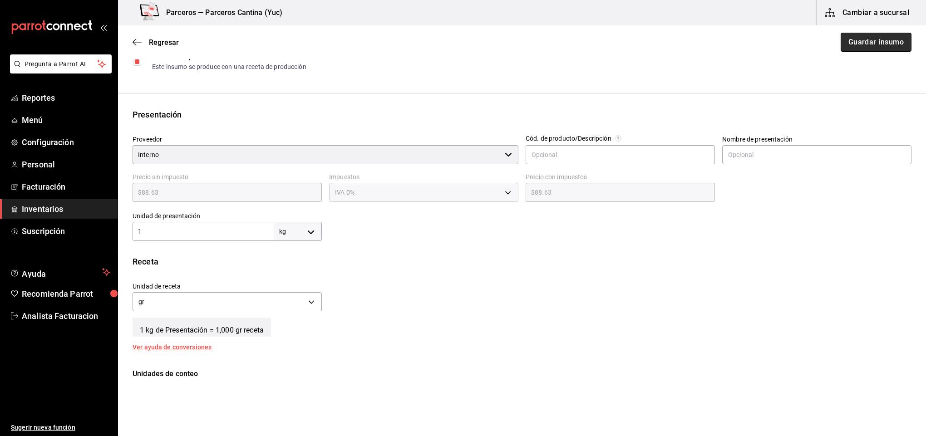
click at [887, 41] on button "Guardar insumo" at bounding box center [876, 42] width 71 height 19
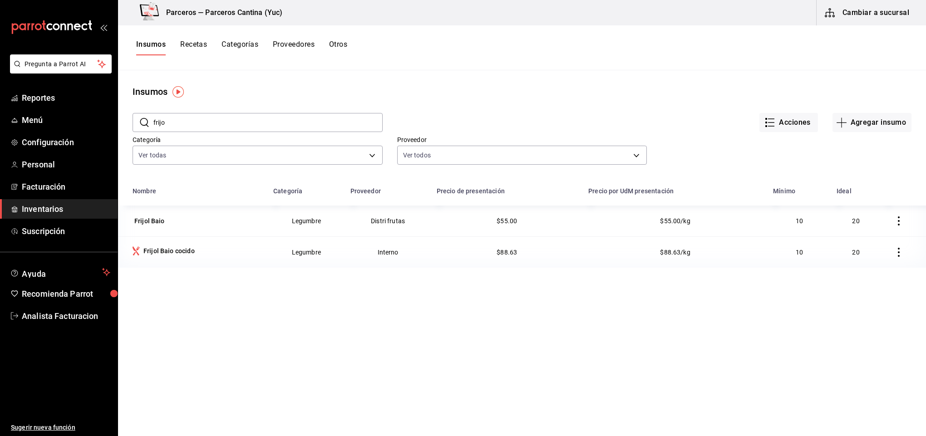
click at [894, 254] on icon "button" at bounding box center [898, 252] width 9 height 9
click at [812, 324] on div at bounding box center [463, 218] width 926 height 436
click at [178, 251] on div "Frijol Baio cocido" at bounding box center [168, 250] width 51 height 9
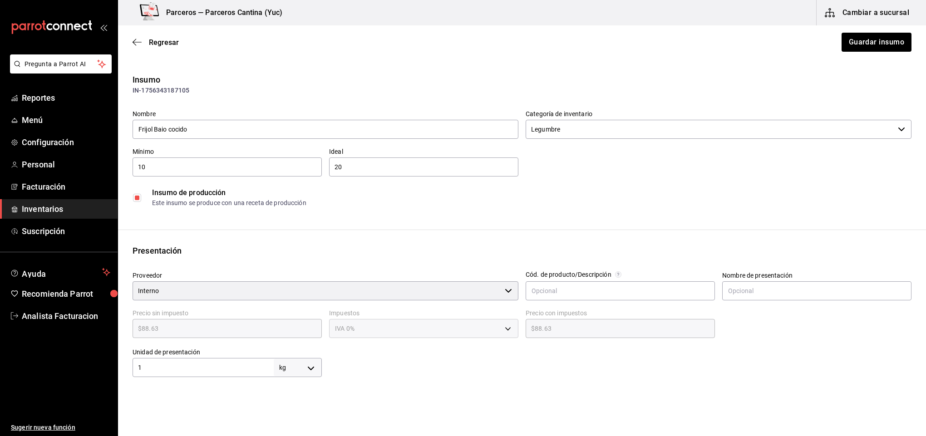
click at [309, 366] on body "Pregunta a Parrot AI Reportes Menú Configuración Personal Facturación Inventari…" at bounding box center [463, 192] width 926 height 385
click at [291, 359] on li "gr" at bounding box center [294, 364] width 47 height 15
type input "GRAM"
type input "1"
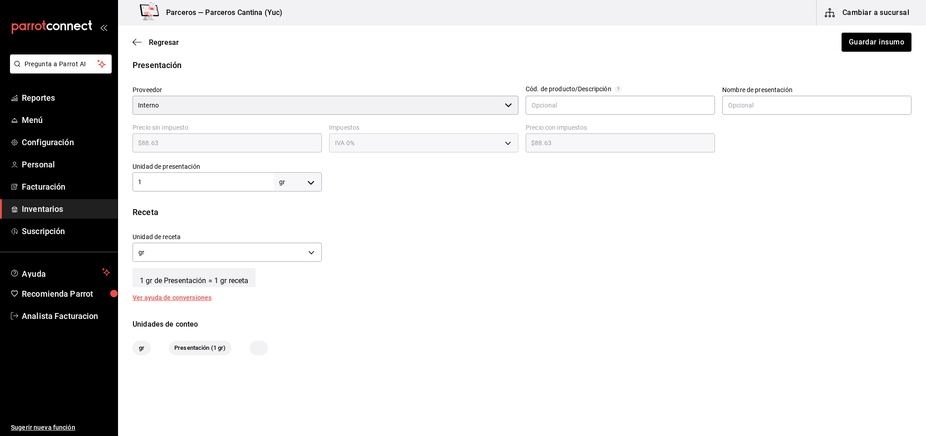
scroll to position [199, 0]
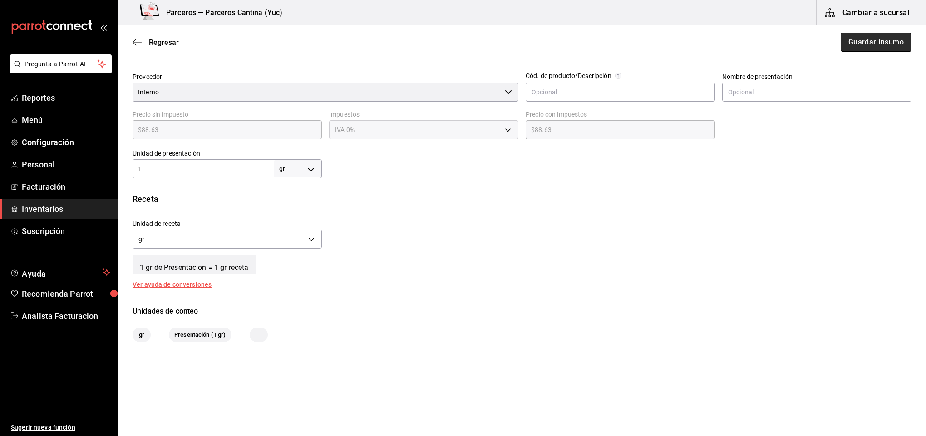
click at [869, 48] on button "Guardar insumo" at bounding box center [876, 42] width 71 height 19
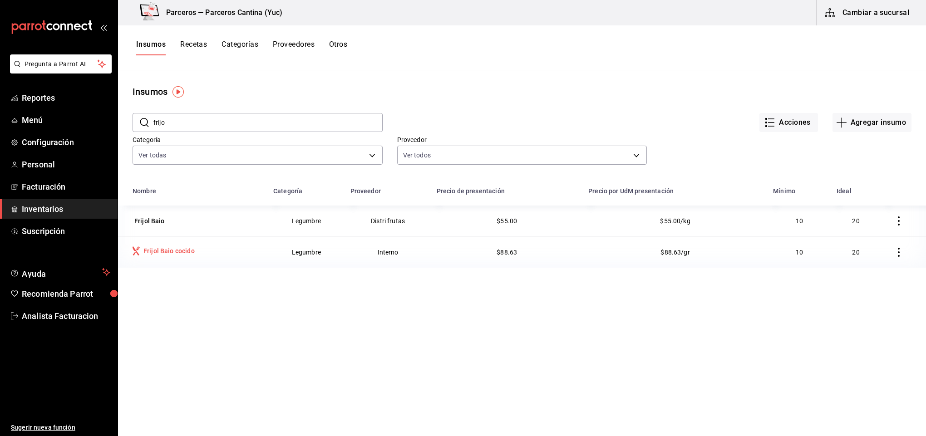
click at [169, 251] on div "Frijol Baio cocido" at bounding box center [168, 250] width 51 height 9
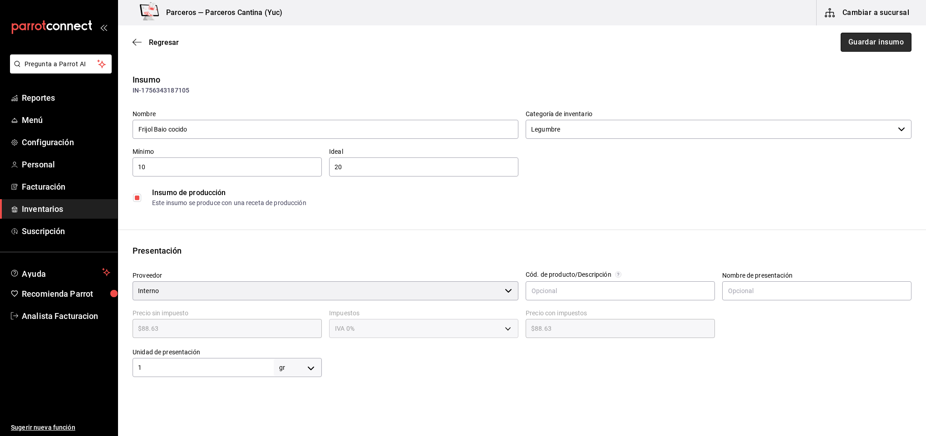
click at [876, 49] on button "Guardar insumo" at bounding box center [876, 42] width 71 height 19
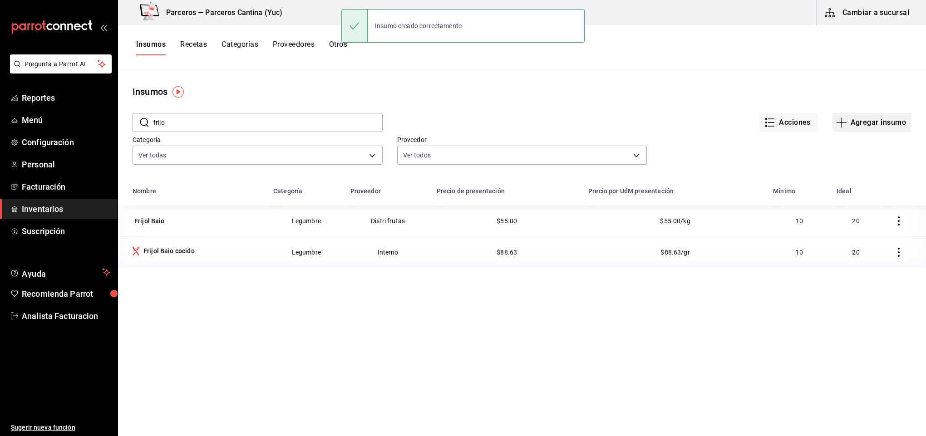
click at [855, 127] on button "Agregar insumo" at bounding box center [872, 122] width 79 height 19
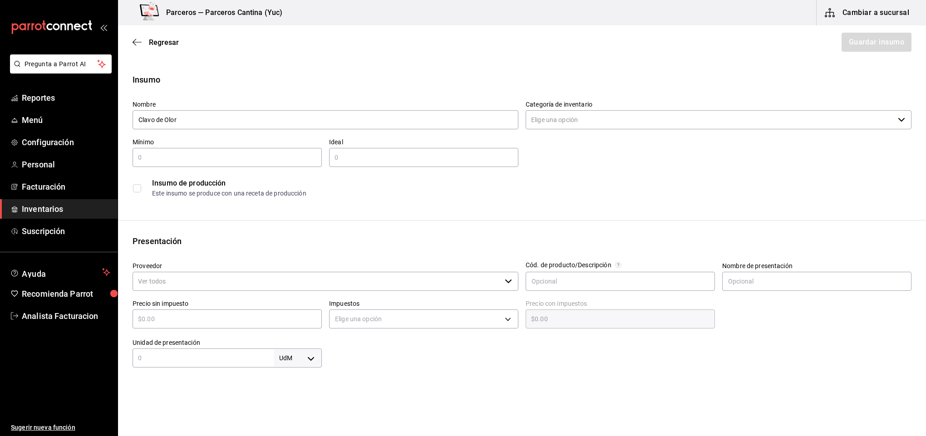
type input "Clavo de Olor"
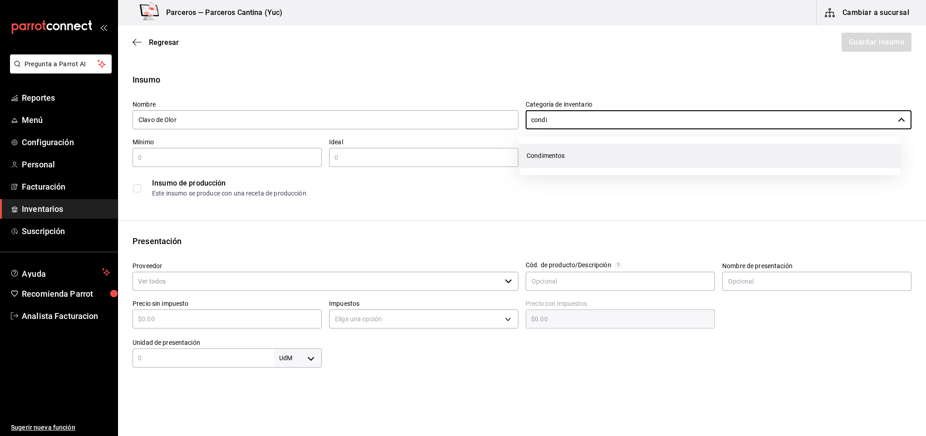
click at [558, 159] on li "Condimentos" at bounding box center [709, 156] width 381 height 24
type input "Condimentos"
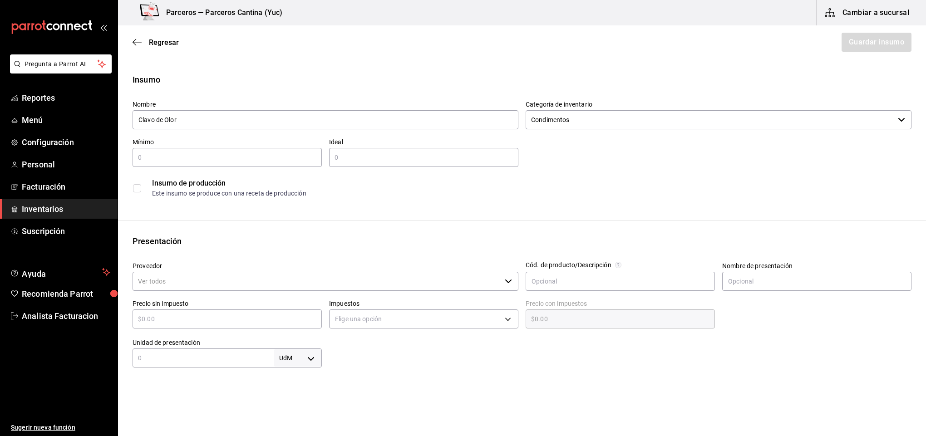
click at [260, 153] on input "text" at bounding box center [227, 157] width 189 height 11
type input "1"
type input "2"
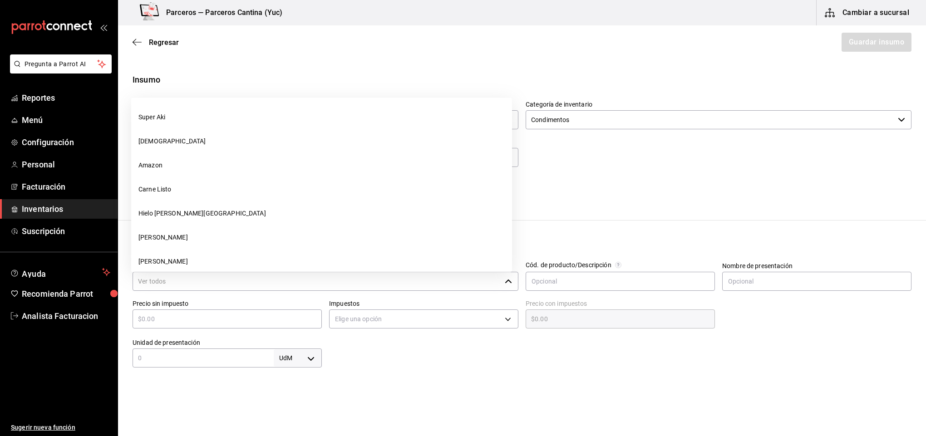
click at [188, 287] on input "Proveedor" at bounding box center [317, 281] width 369 height 19
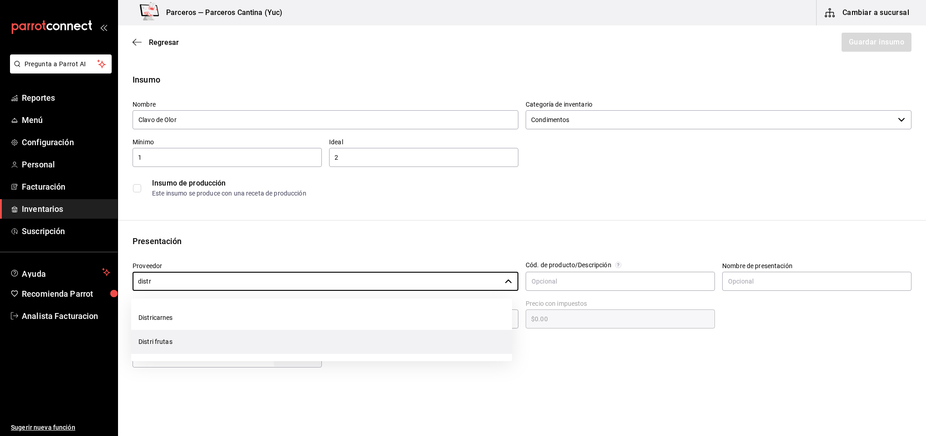
click at [165, 345] on li "Distri frutas" at bounding box center [321, 342] width 381 height 24
type input "Distri frutas"
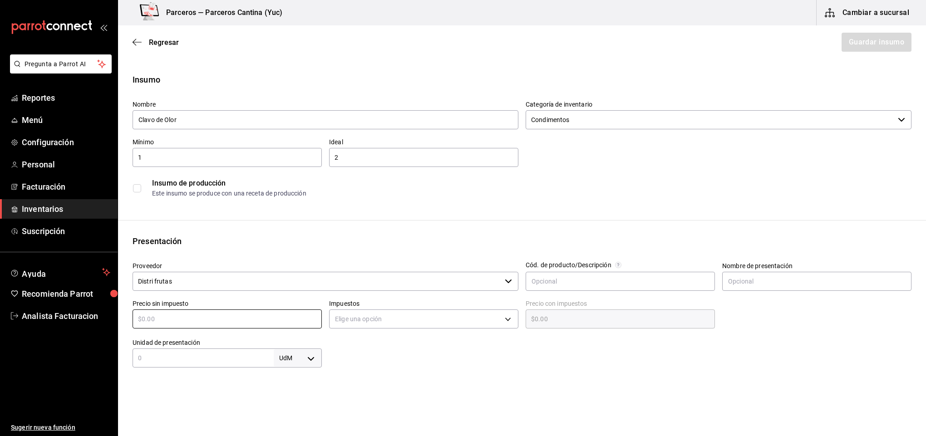
type input "$3"
type input "$3.00"
type input "$32"
type input "$32.00"
type input "$320"
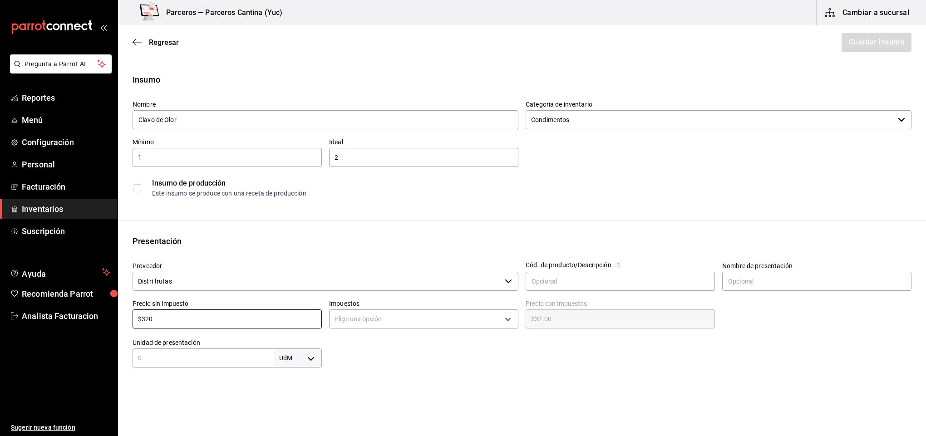
type input "$320.00"
type input "$320"
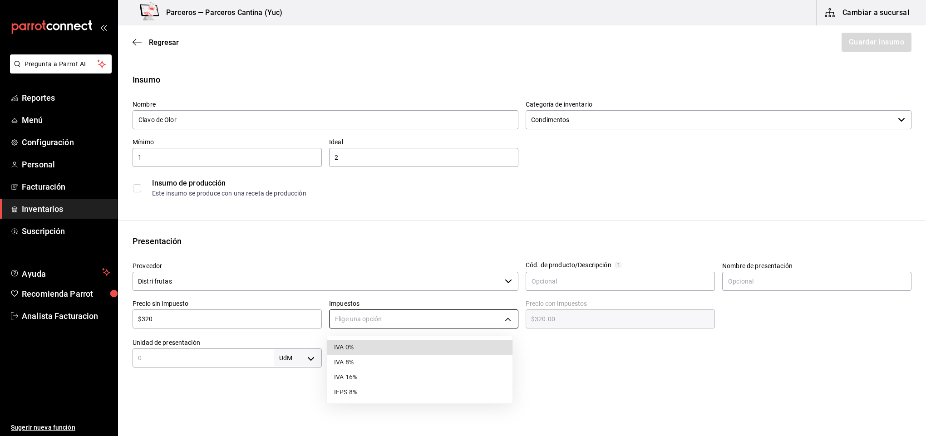
click at [384, 323] on body "Pregunta a Parrot AI Reportes Menú Configuración Personal Facturación Inventari…" at bounding box center [463, 192] width 926 height 385
click at [374, 344] on li "IVA 0%" at bounding box center [420, 347] width 186 height 15
type input "IVA_0"
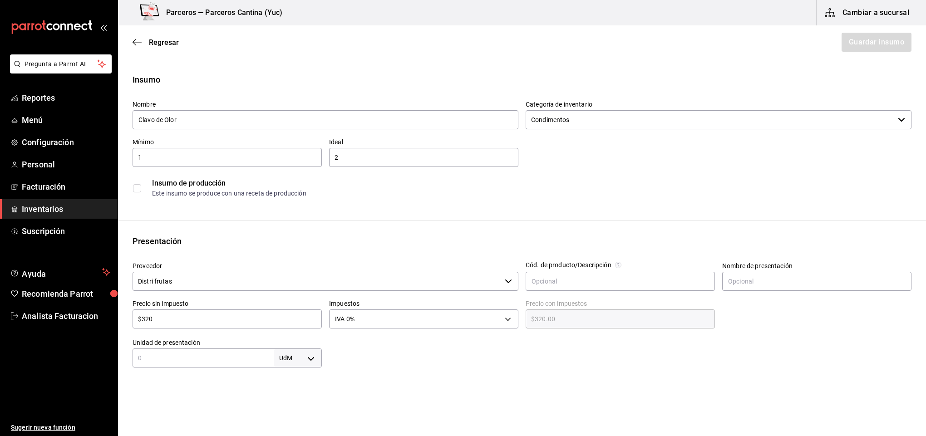
click at [199, 359] on input "text" at bounding box center [203, 358] width 141 height 11
type input "1"
click at [308, 360] on body "Pregunta a Parrot AI Reportes Menú Configuración Personal Facturación Inventari…" at bounding box center [463, 192] width 926 height 385
click at [289, 344] on li "kg" at bounding box center [294, 349] width 47 height 15
type input "KILOGRAM"
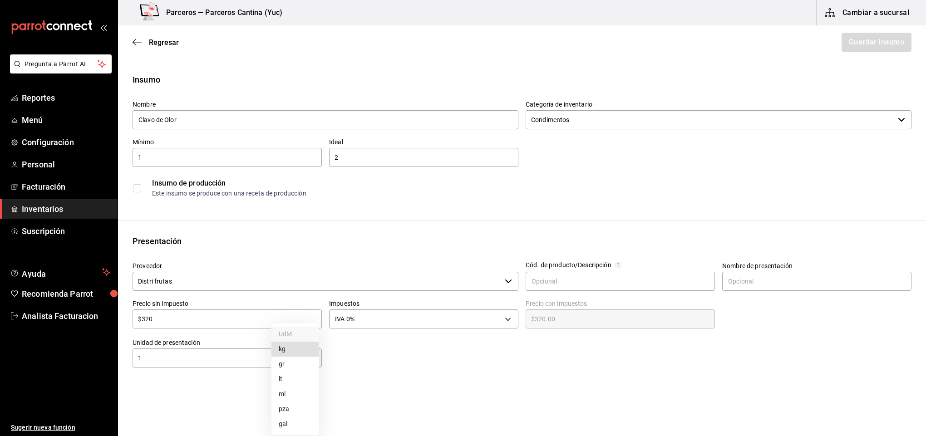
type input "KILOGRAM"
type input "1"
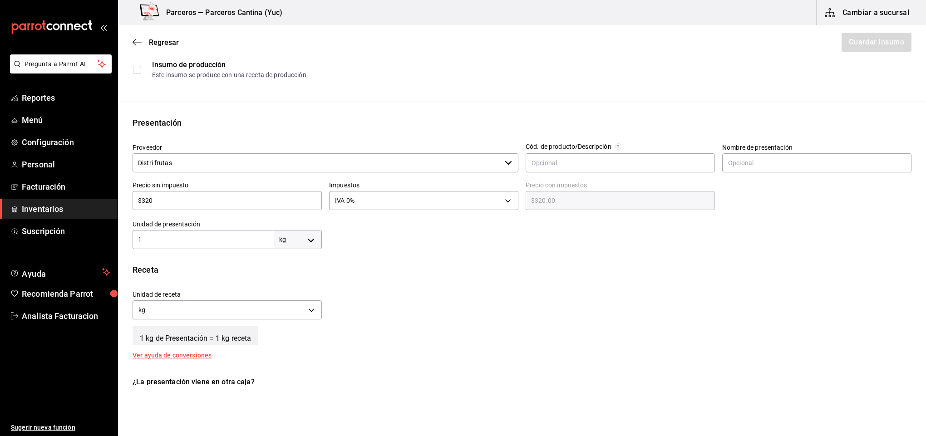
scroll to position [127, 0]
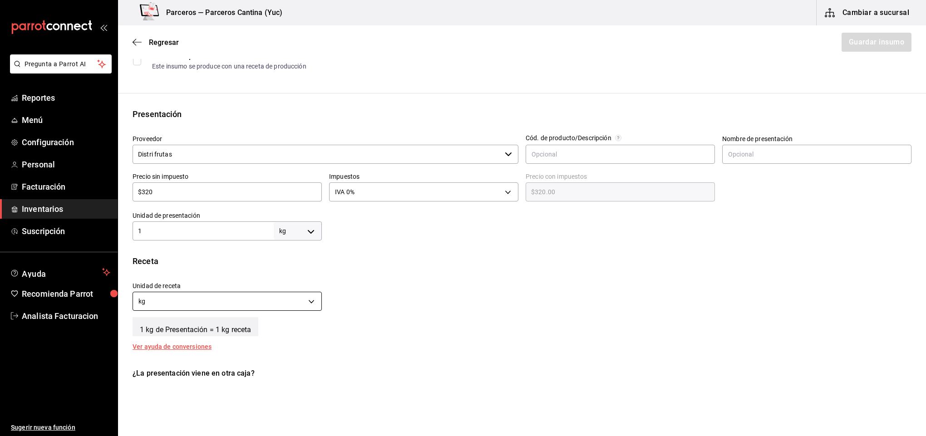
click at [311, 300] on body "Pregunta a Parrot AI Reportes Menú Configuración Personal Facturación Inventari…" at bounding box center [463, 192] width 926 height 385
click at [266, 349] on li "gr" at bounding box center [226, 344] width 186 height 15
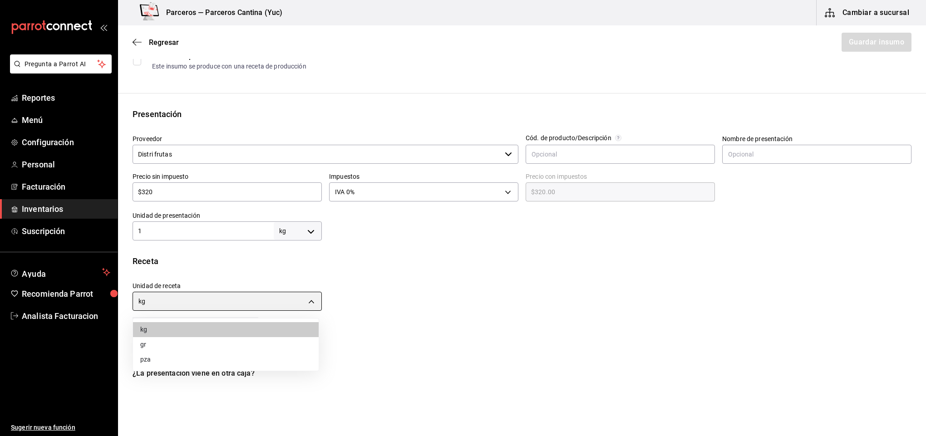
type input "GRAM"
type input "1,000"
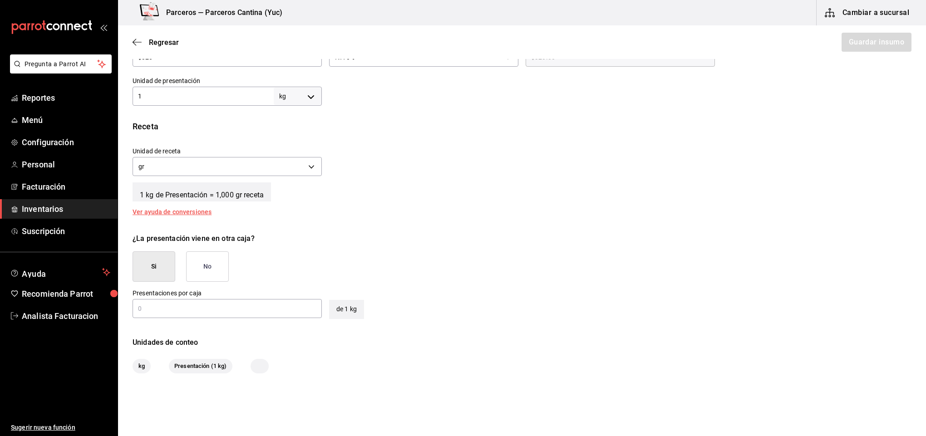
click at [223, 263] on button "No" at bounding box center [207, 266] width 43 height 30
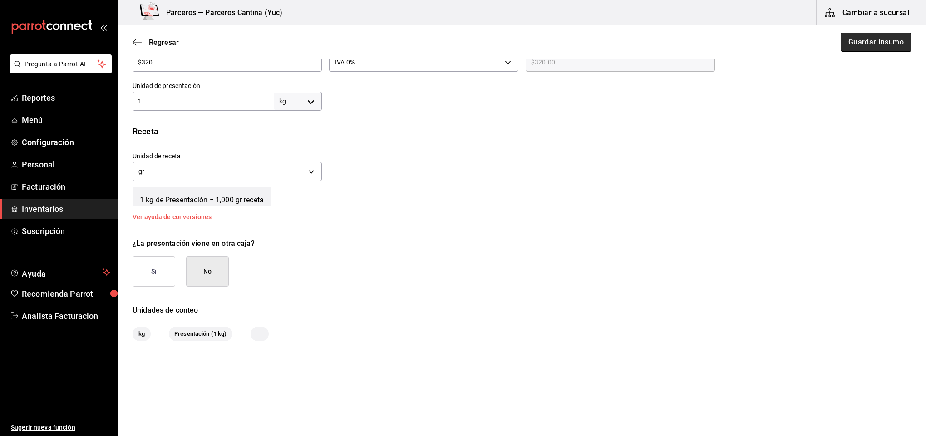
click at [861, 42] on button "Guardar insumo" at bounding box center [876, 42] width 71 height 19
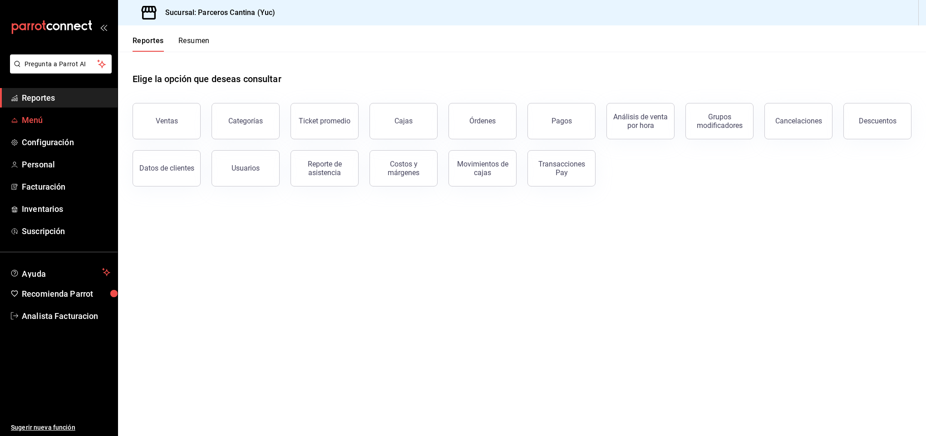
click at [35, 120] on span "Menú" at bounding box center [66, 120] width 89 height 12
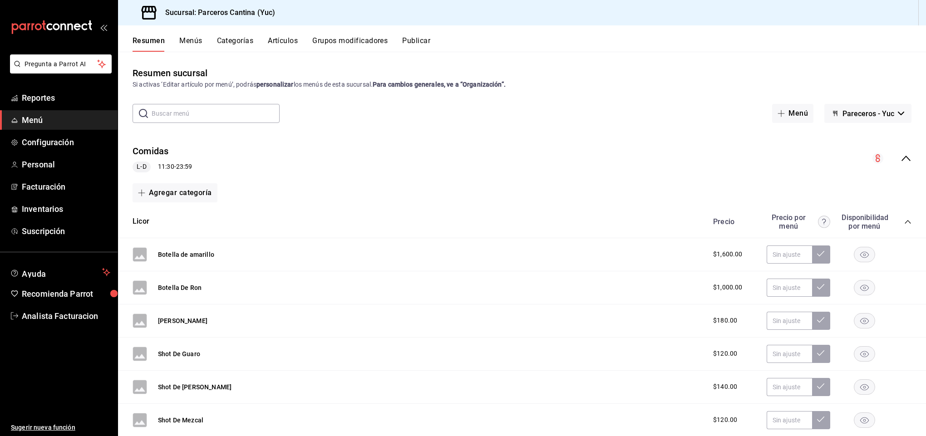
click at [289, 42] on button "Artículos" at bounding box center [283, 43] width 30 height 15
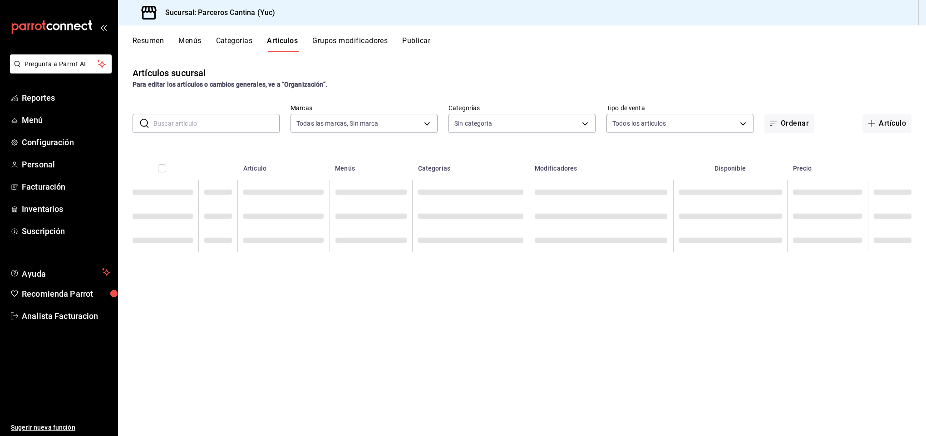
type input "3c0f0041-e652-451f-99e7-60b72e373484"
click at [192, 122] on input "text" at bounding box center [216, 123] width 126 height 18
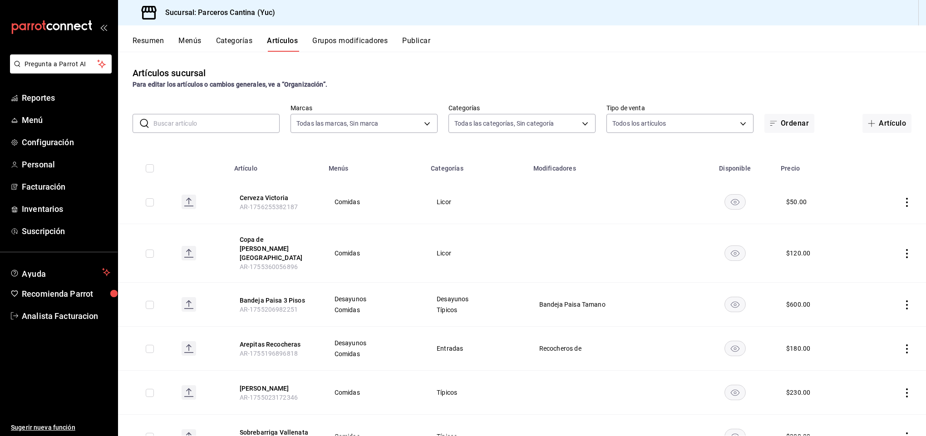
type input "15b4d094-ec03-47cd-88df-87b14c7f909b,9d7f9cfa-e7fa-4a45-8356-2a971e0471f8,95c40…"
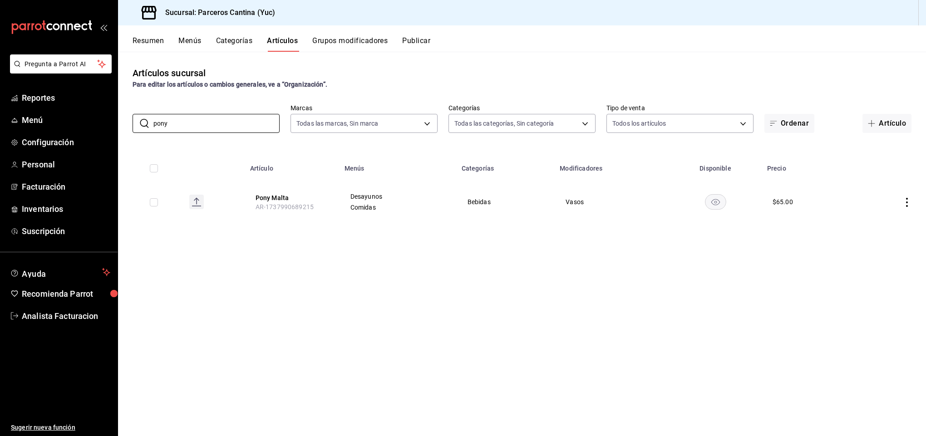
type input "pony"
click at [906, 202] on icon "actions" at bounding box center [906, 202] width 9 height 9
click at [872, 225] on span "Editar" at bounding box center [880, 223] width 24 height 10
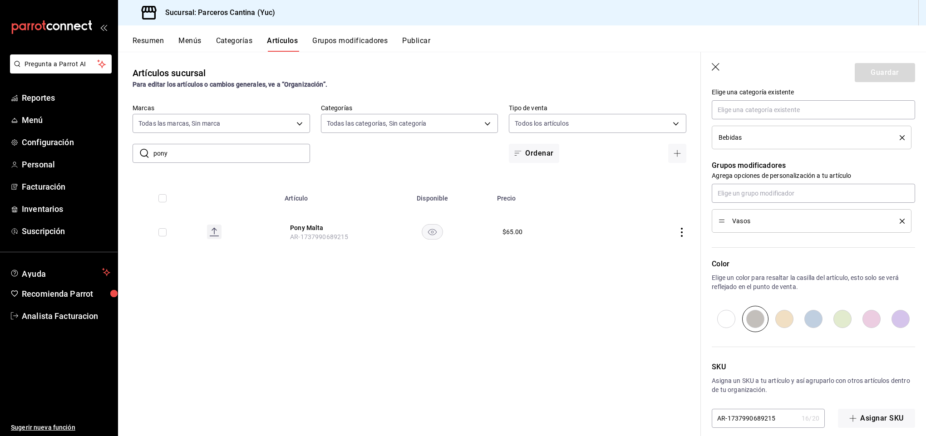
scroll to position [349, 0]
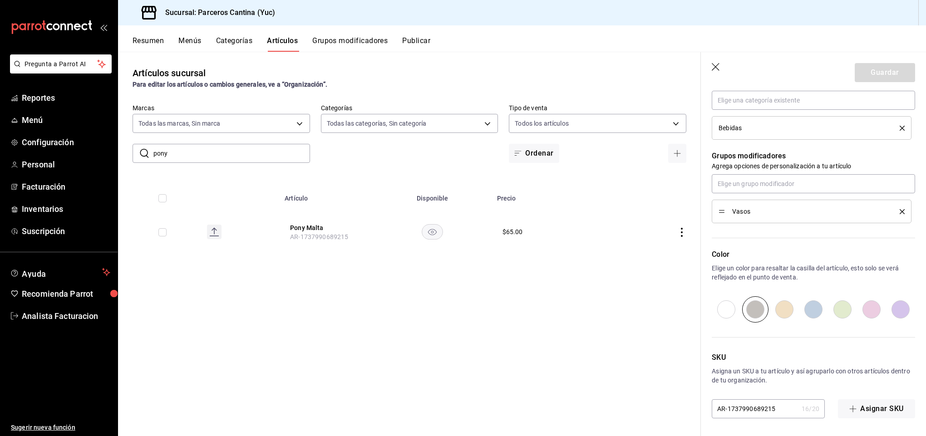
click at [745, 408] on input "AR-1737990689215" at bounding box center [755, 409] width 86 height 18
type textarea "x"
type input "AR-173790689215"
type textarea "x"
type input "AR-1737890689215"
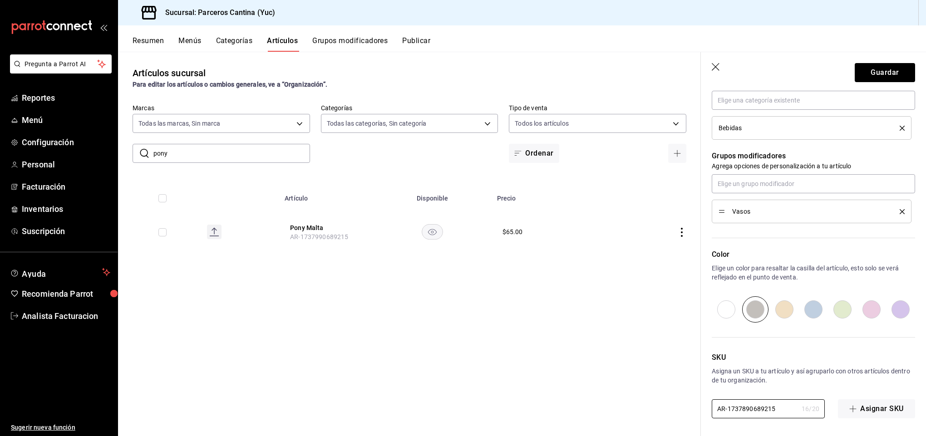
type textarea "x"
type input "AR-1737890689215"
click at [857, 71] on button "Guardar" at bounding box center [885, 72] width 60 height 19
type textarea "x"
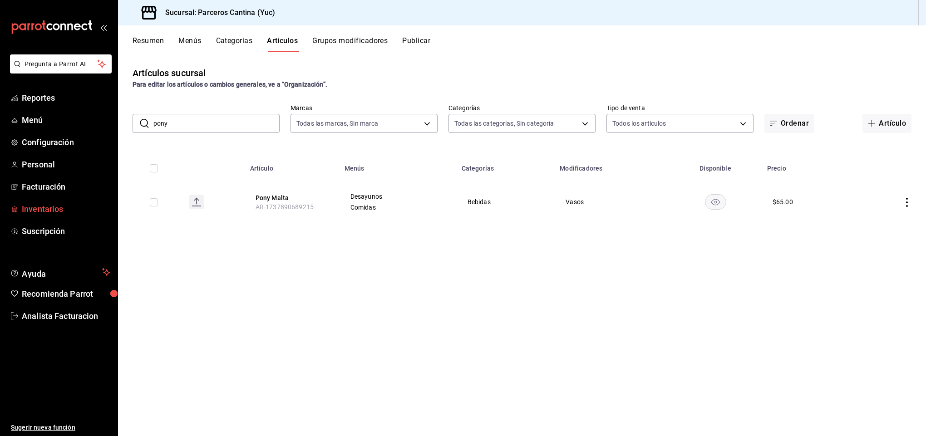
click at [55, 211] on span "Inventarios" at bounding box center [66, 209] width 89 height 12
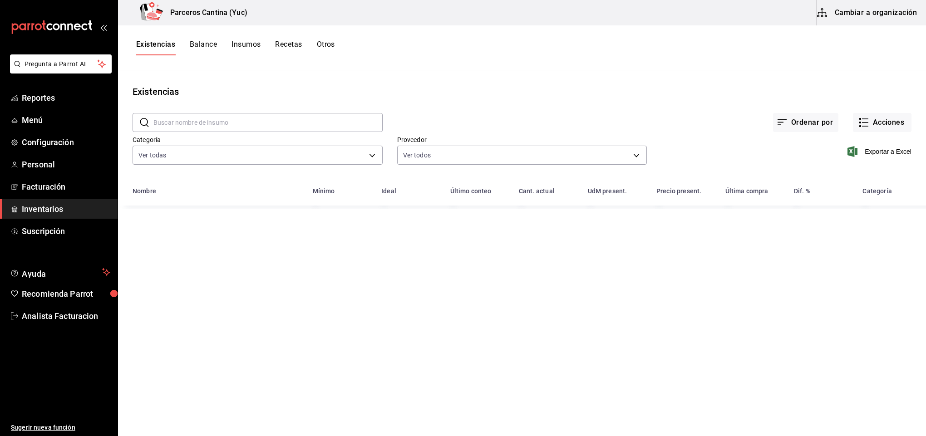
click at [246, 41] on button "Insumos" at bounding box center [246, 47] width 29 height 15
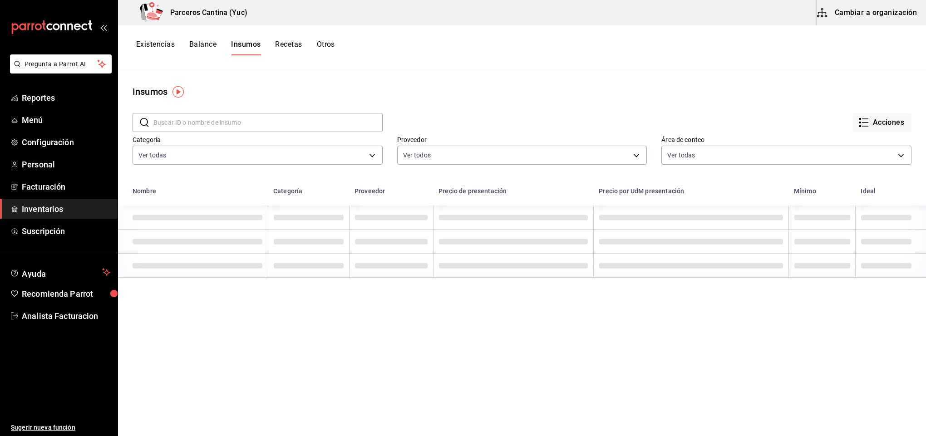
click at [866, 11] on button "Cambiar a organización" at bounding box center [868, 12] width 102 height 25
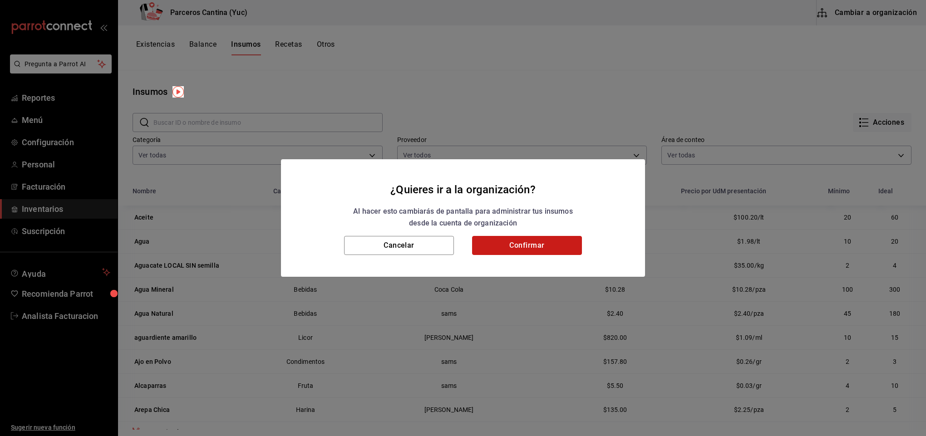
click at [493, 249] on button "Confirmar" at bounding box center [527, 245] width 110 height 19
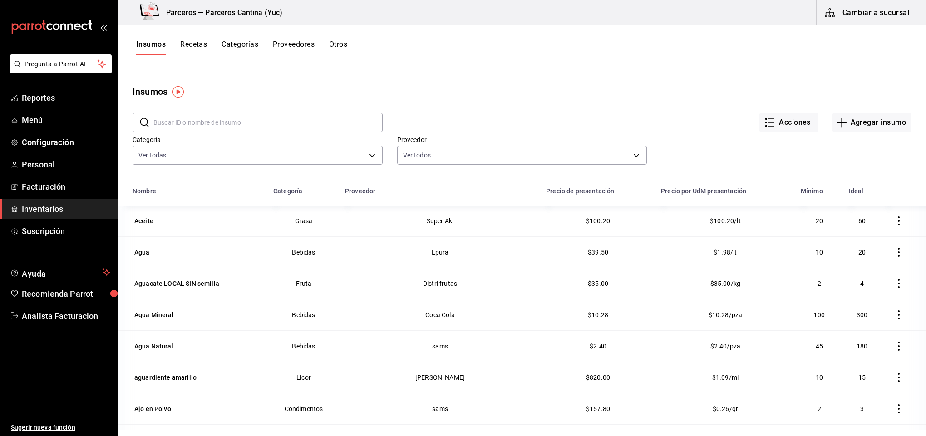
click at [190, 118] on input "text" at bounding box center [267, 122] width 229 height 18
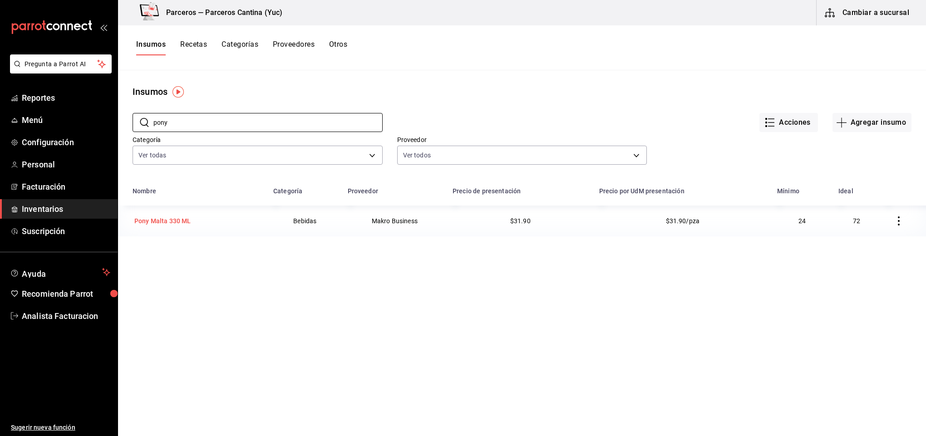
type input "pony"
click at [179, 221] on div "Pony Malta 330 ML" at bounding box center [162, 221] width 57 height 9
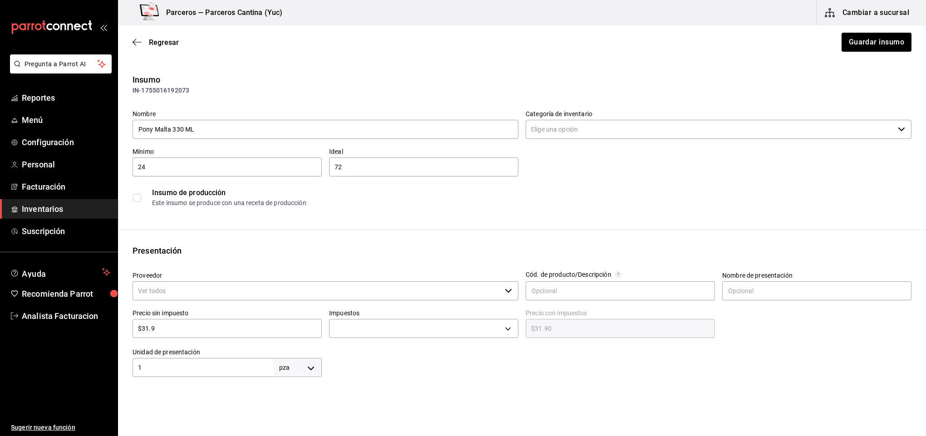
type input "Bebidas"
type input "Makro Business"
type input "$37.00"
click at [161, 328] on input "$31.9" at bounding box center [227, 328] width 189 height 11
click at [881, 34] on button "Guardar insumo" at bounding box center [876, 42] width 71 height 19
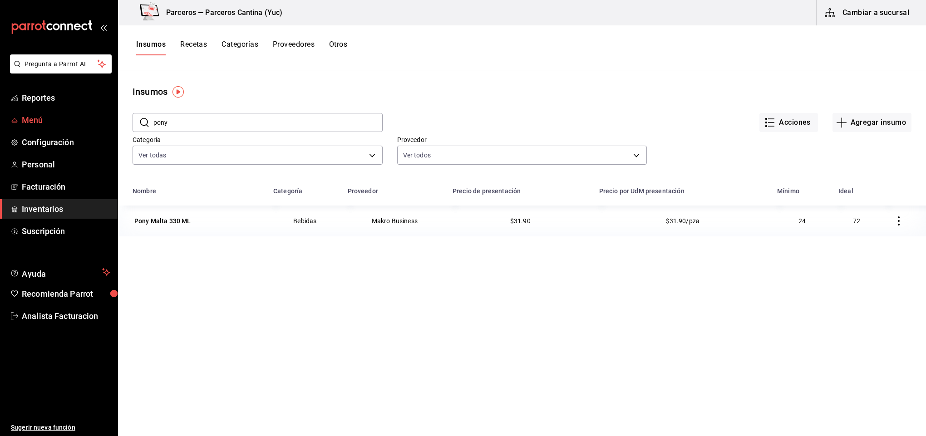
click at [30, 120] on span "Menú" at bounding box center [66, 120] width 89 height 12
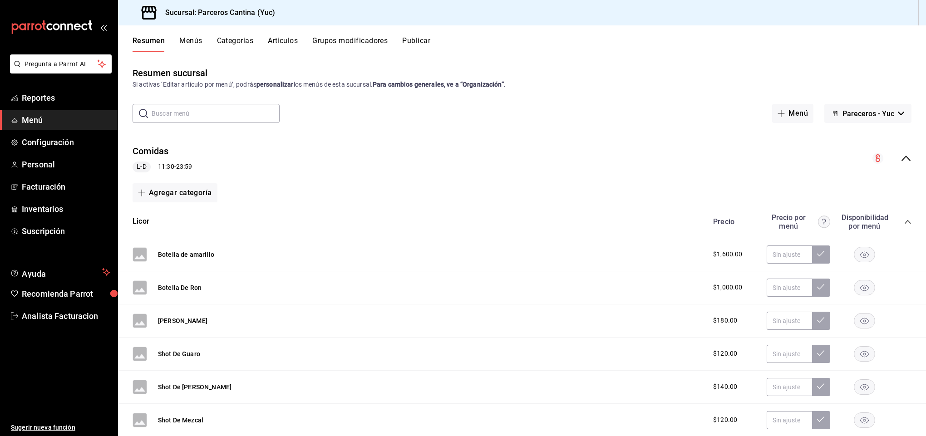
click at [285, 40] on button "Artículos" at bounding box center [283, 43] width 30 height 15
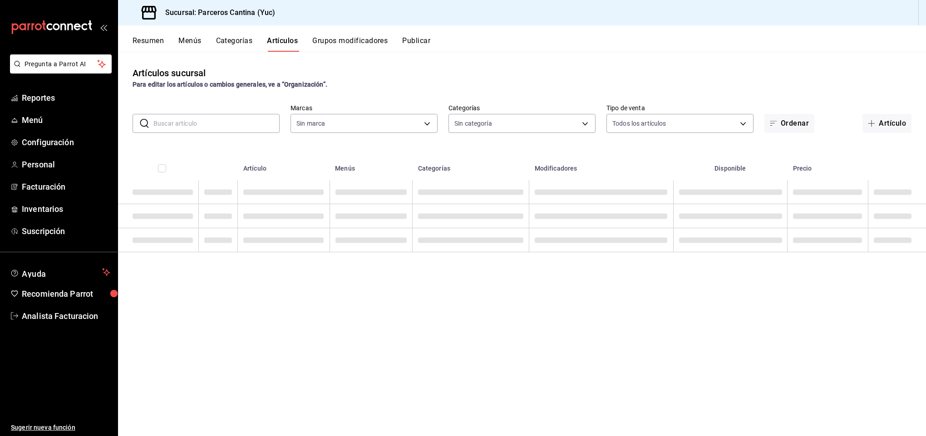
click at [182, 123] on input "text" at bounding box center [216, 123] width 126 height 18
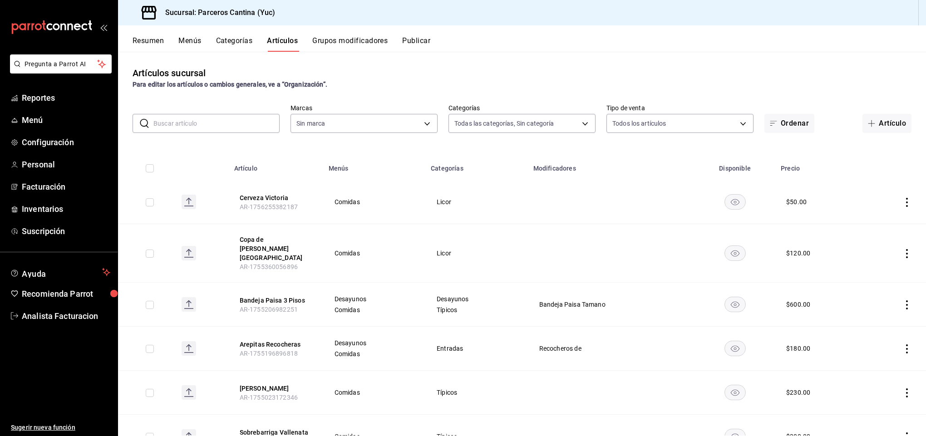
type input "c"
type input "15b4d094-ec03-47cd-88df-87b14c7f909b,9d7f9cfa-e7fa-4a45-8356-2a971e0471f8,95c40…"
type input "coc"
type input "3c0f0041-e652-451f-99e7-60b72e373484"
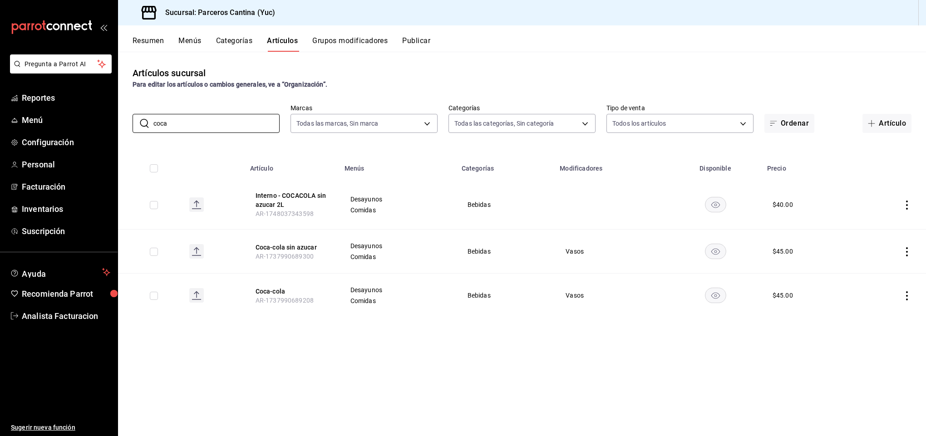
type input "coca"
click at [903, 295] on icon "actions" at bounding box center [906, 295] width 9 height 9
click at [874, 316] on span "Editar" at bounding box center [880, 317] width 24 height 10
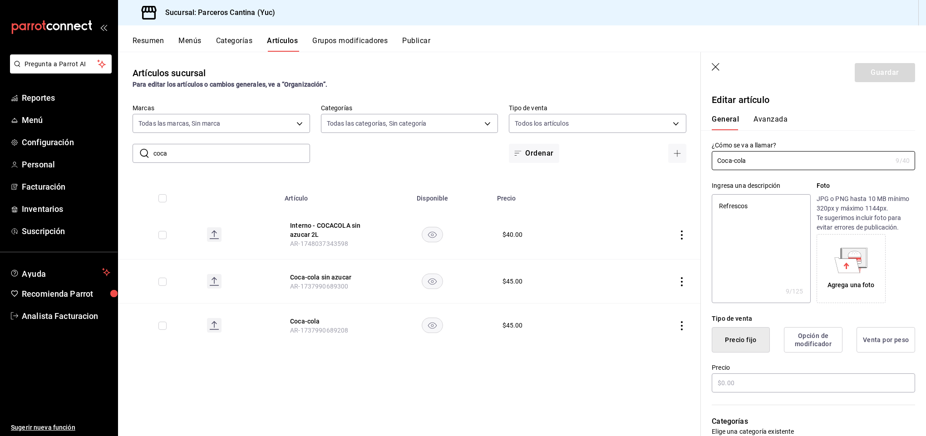
type textarea "x"
type input "$45.00"
radio input "false"
radio input "true"
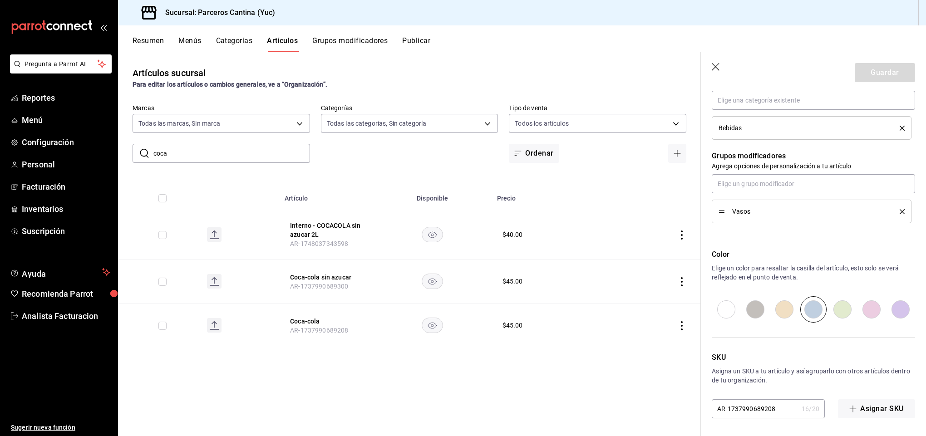
scroll to position [350, 0]
click at [756, 407] on input "AR-1737990689208" at bounding box center [755, 408] width 86 height 18
type textarea "x"
type input "AR-173799089208"
type textarea "x"
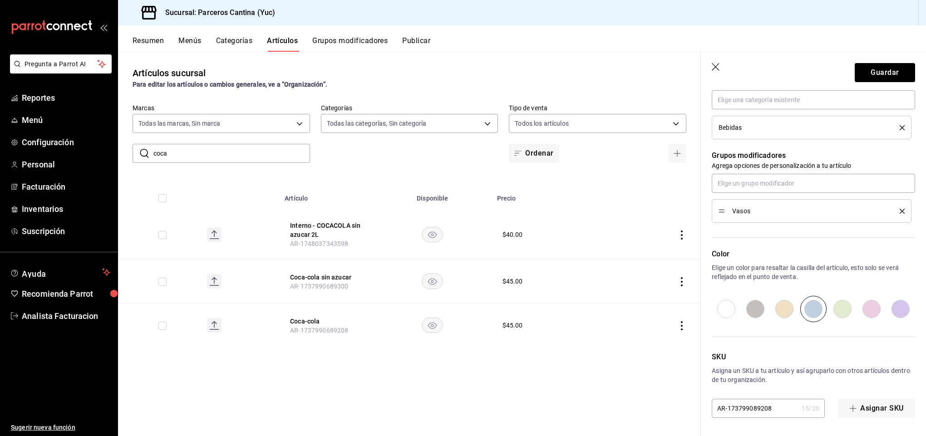
type input "AR-1737990489208"
type textarea "x"
type input "AR-1737990489208"
click at [869, 75] on button "Guardar" at bounding box center [885, 72] width 60 height 19
type textarea "x"
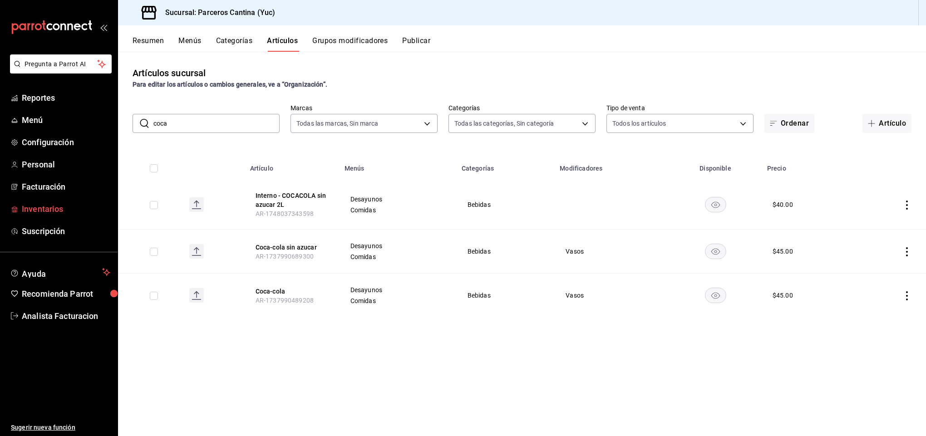
click at [37, 210] on span "Inventarios" at bounding box center [66, 209] width 89 height 12
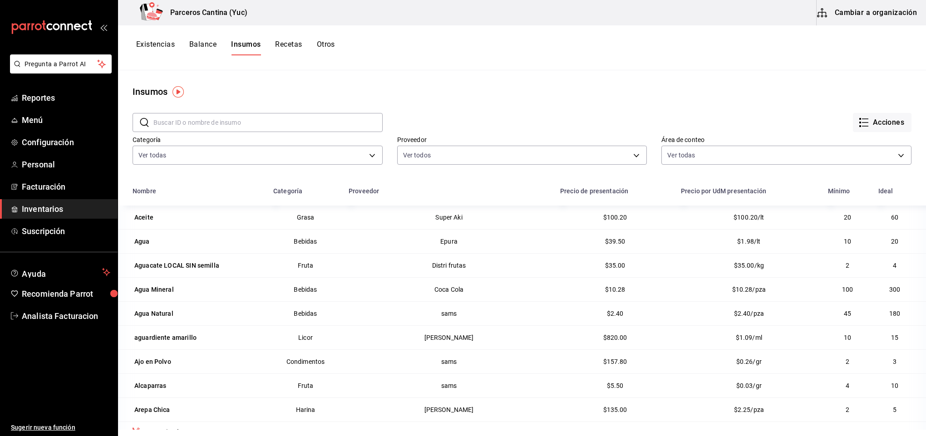
click at [878, 10] on button "Cambiar a organización" at bounding box center [868, 12] width 102 height 25
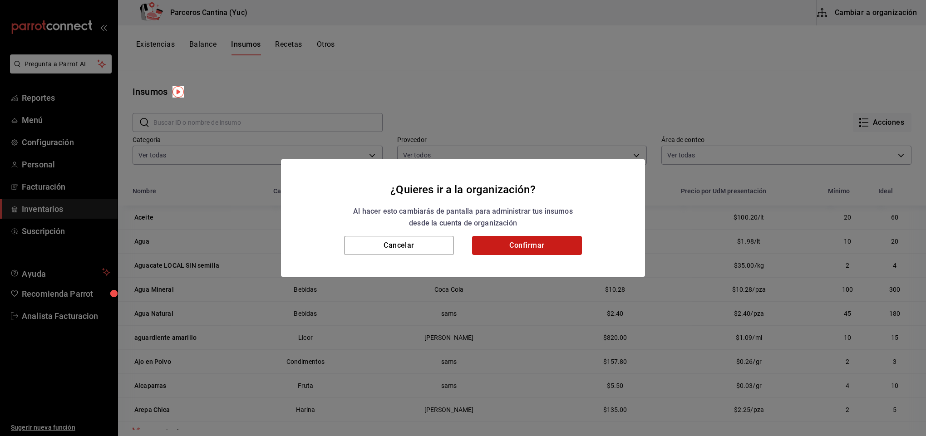
click at [532, 240] on button "Confirmar" at bounding box center [527, 245] width 110 height 19
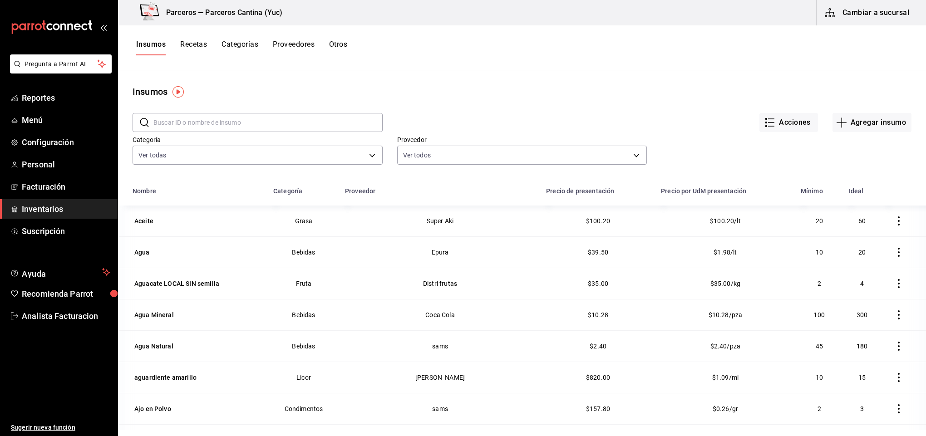
click at [163, 115] on input "text" at bounding box center [267, 122] width 229 height 18
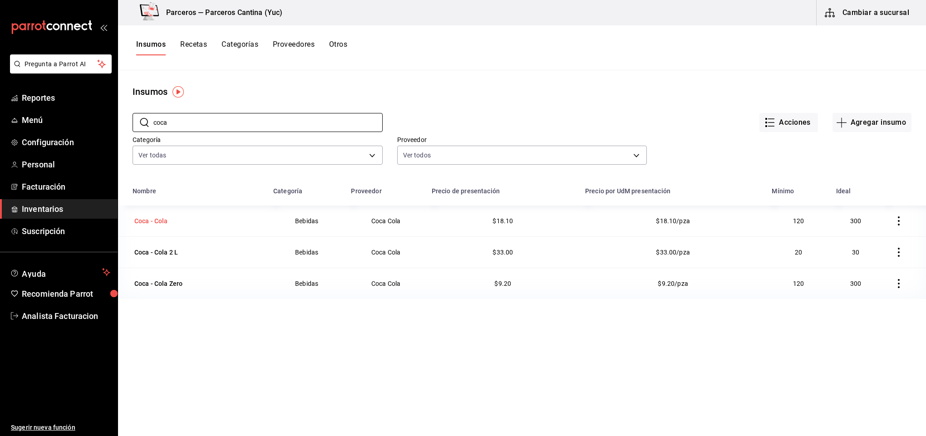
type input "coca"
click at [158, 219] on div "Coca - Cola" at bounding box center [151, 221] width 34 height 9
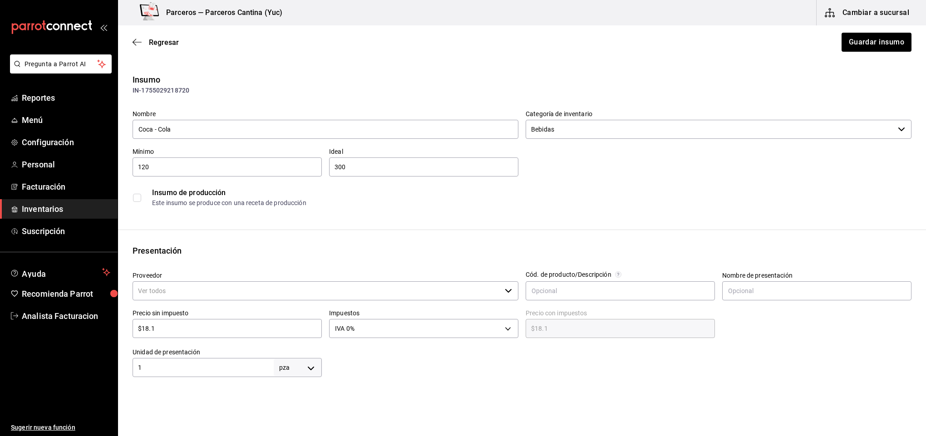
type input "Coca Cola"
click at [183, 330] on input "$18.1" at bounding box center [227, 328] width 189 height 11
type input "$18."
type input "$18.00"
type input "$1"
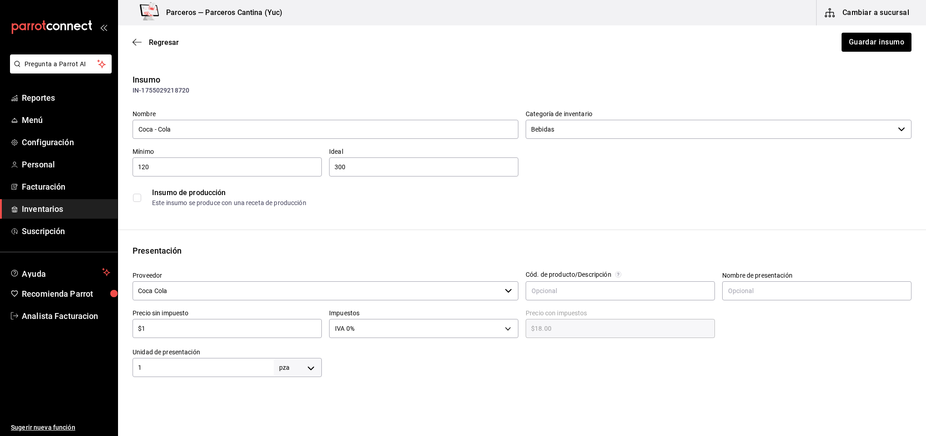
type input "$1.00"
type input "$0.00"
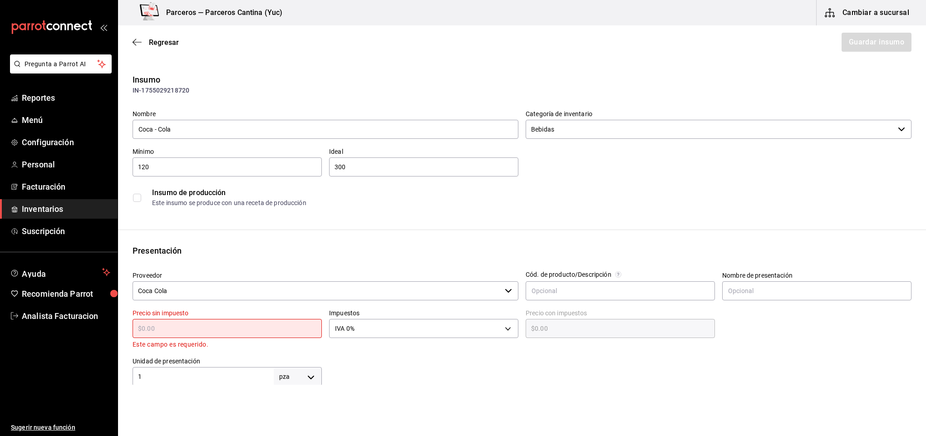
type input "$1"
type input "$1.00"
type input "$15"
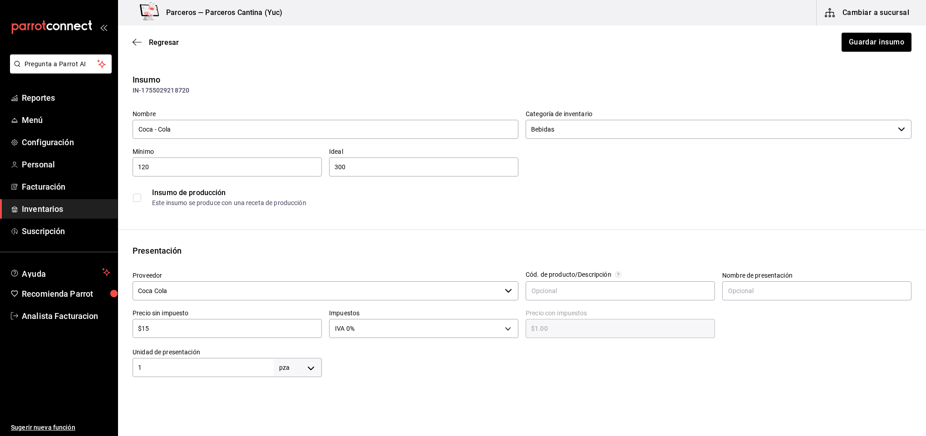
type input "$15.00"
type input "$15.6"
type input "$15.60"
type input "$15.64"
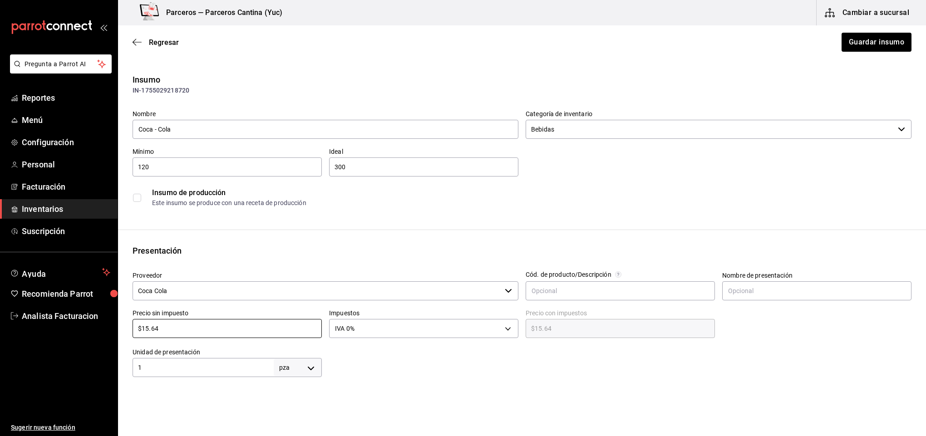
type input "$15.6"
type input "$15.60"
type input "$15."
type input "$15.00"
type input "$1"
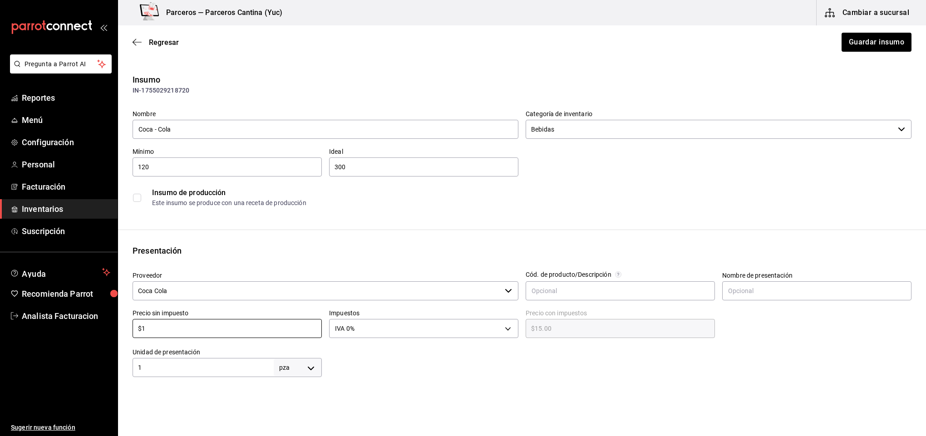
type input "$1.00"
type input "$0.00"
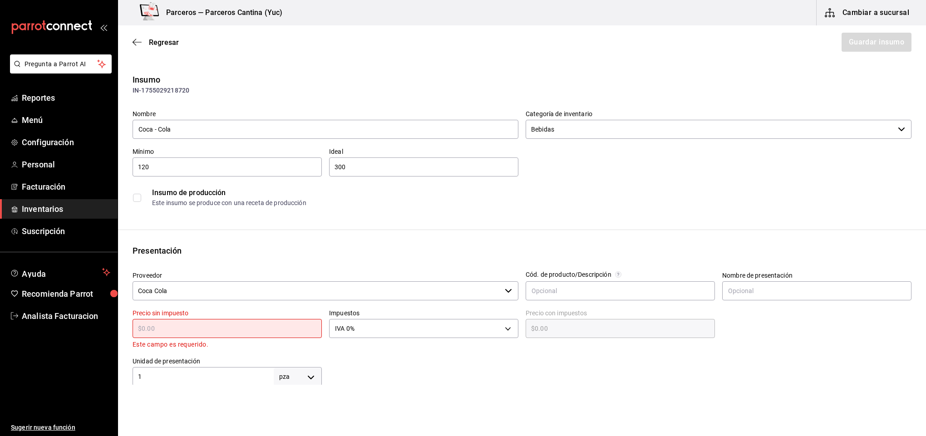
type input "$1"
type input "$1.00"
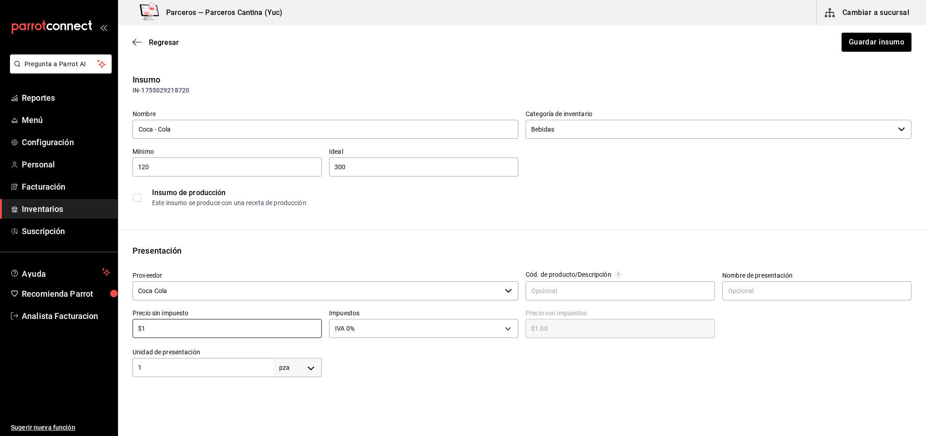
type input "$18"
type input "$18.00"
type input "$18.1"
type input "$18.10"
type input "$18.1"
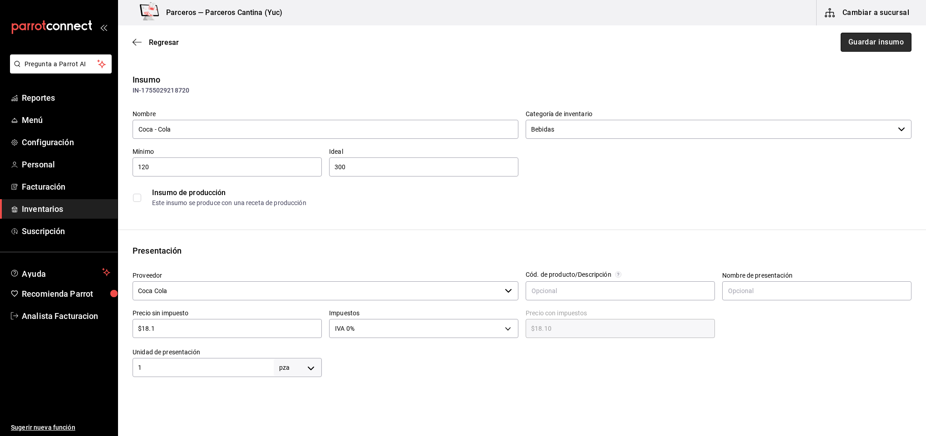
click at [846, 39] on button "Guardar insumo" at bounding box center [876, 42] width 71 height 19
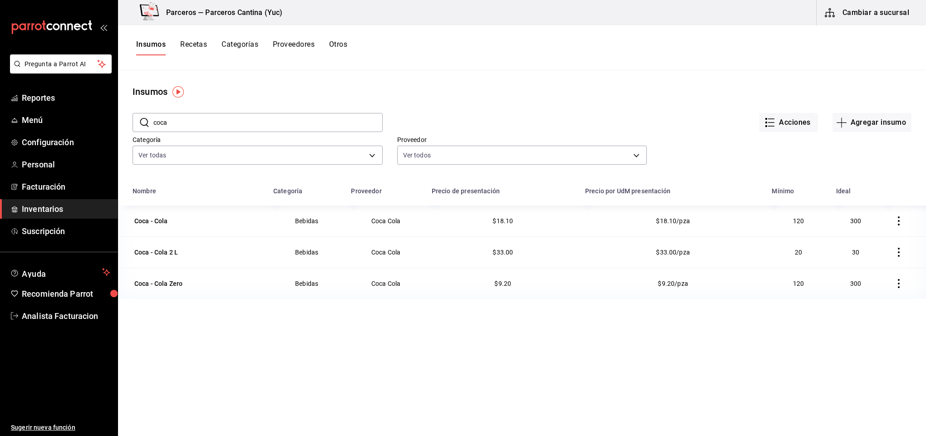
click at [177, 121] on input "coca" at bounding box center [267, 122] width 229 height 18
click at [34, 125] on span "Menú" at bounding box center [66, 120] width 89 height 12
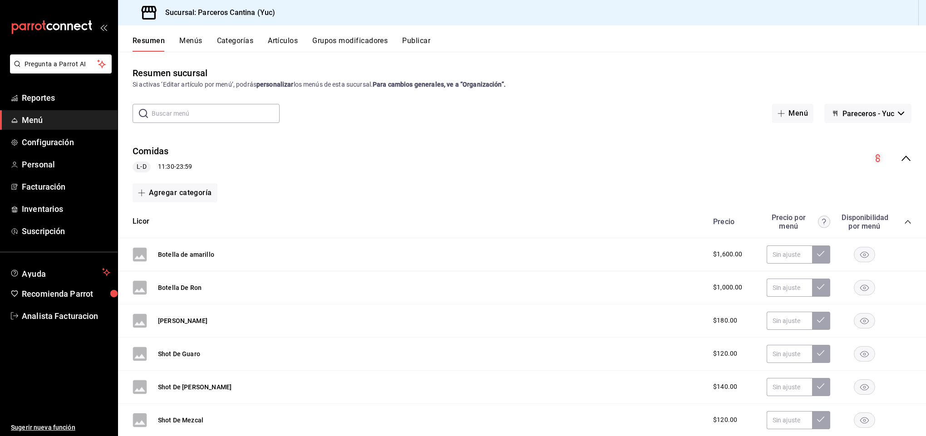
click at [177, 113] on input "text" at bounding box center [216, 113] width 128 height 18
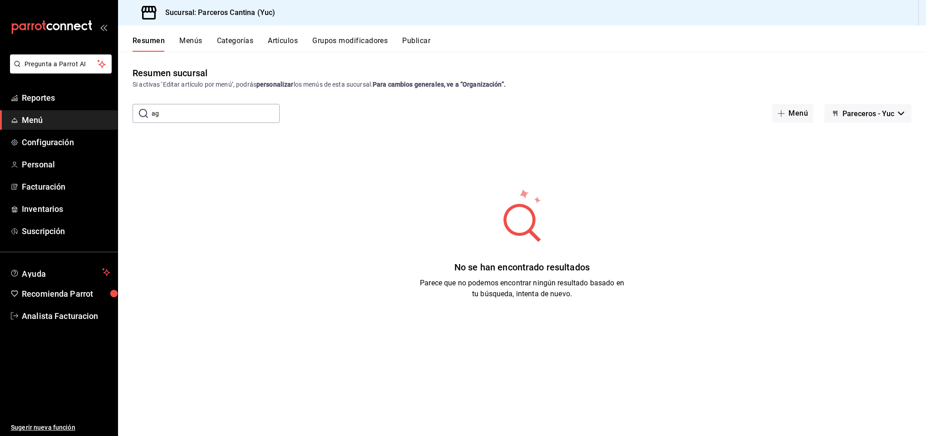
type input "a"
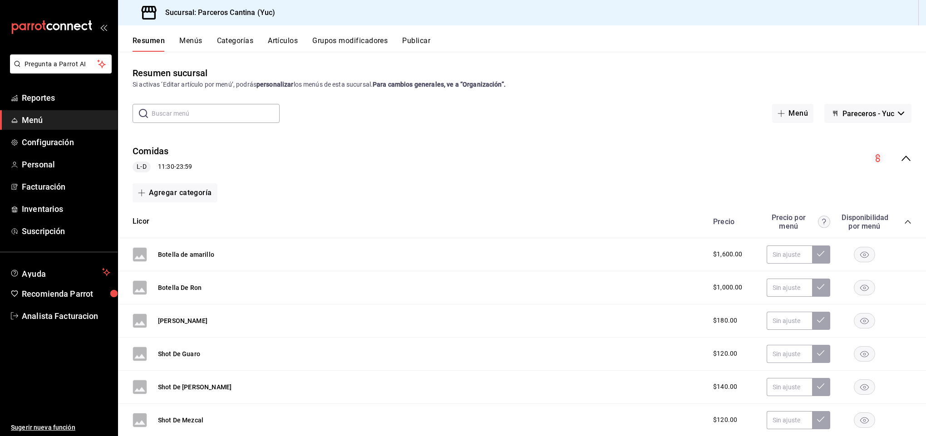
click at [271, 36] on button "Artículos" at bounding box center [283, 43] width 30 height 15
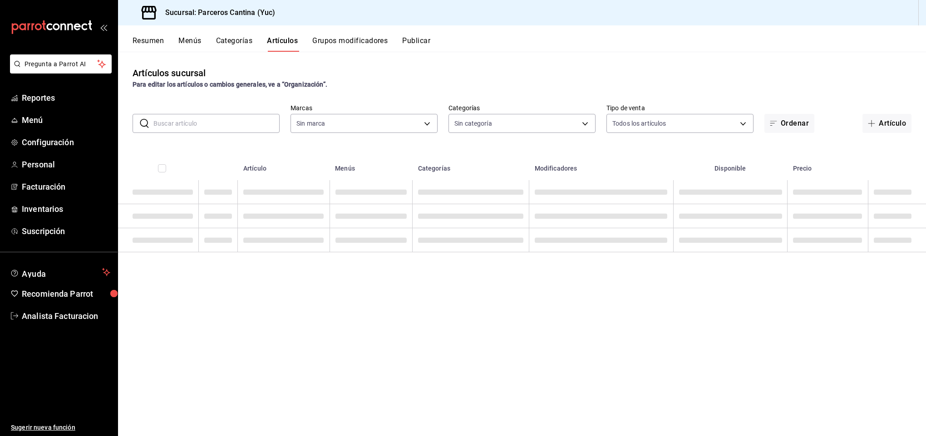
type input "3c0f0041-e652-451f-99e7-60b72e373484"
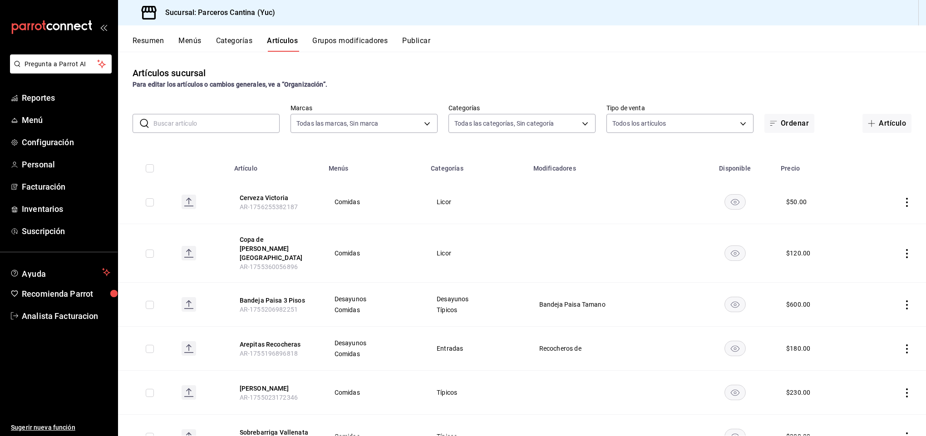
type input "15b4d094-ec03-47cd-88df-87b14c7f909b,9d7f9cfa-e7fa-4a45-8356-2a971e0471f8,95c40…"
click at [192, 126] on input "text" at bounding box center [216, 123] width 126 height 18
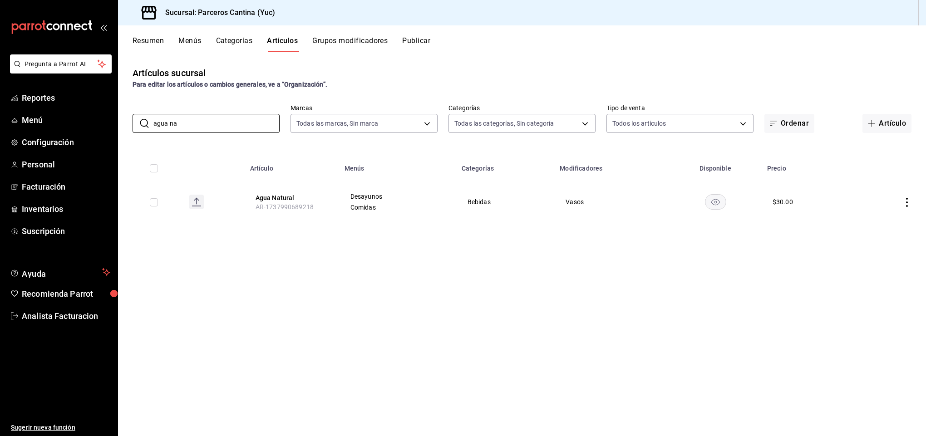
type input "agua na"
click at [906, 200] on icon "actions" at bounding box center [906, 202] width 9 height 9
click at [875, 221] on span "Editar" at bounding box center [880, 223] width 24 height 10
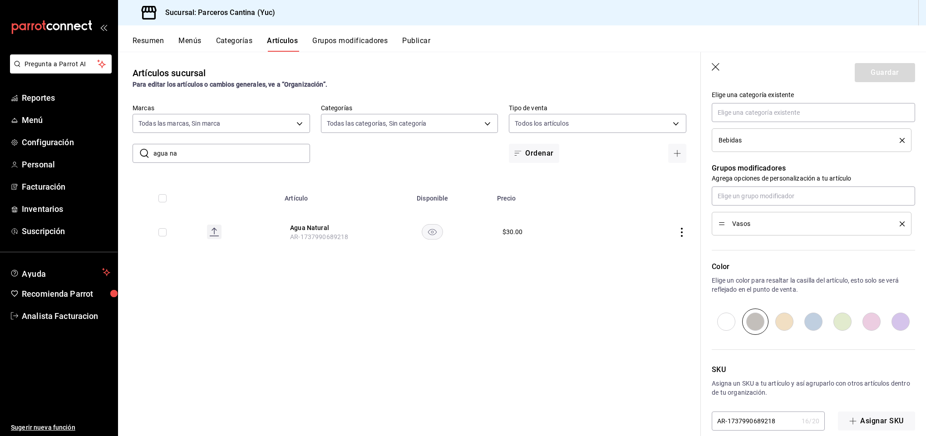
scroll to position [350, 0]
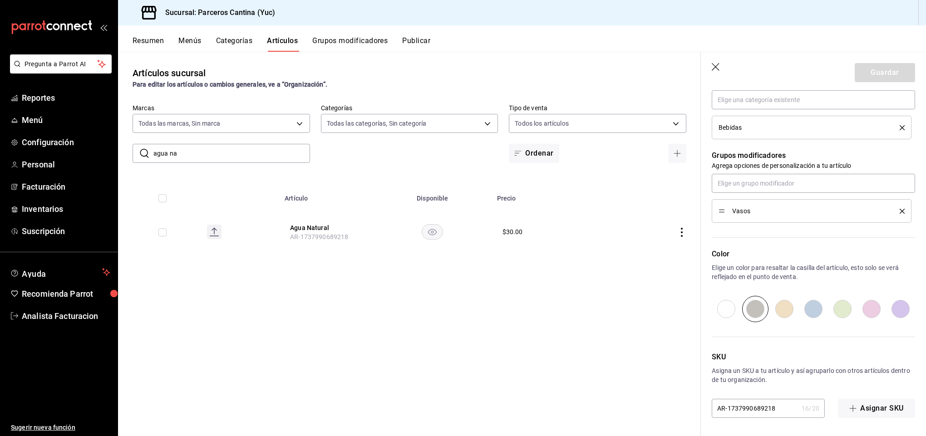
click at [737, 409] on input "AR-1737990689218" at bounding box center [755, 408] width 86 height 18
type textarea "x"
type input "AR-177990689218"
type textarea "x"
type input "AR-1777990689218"
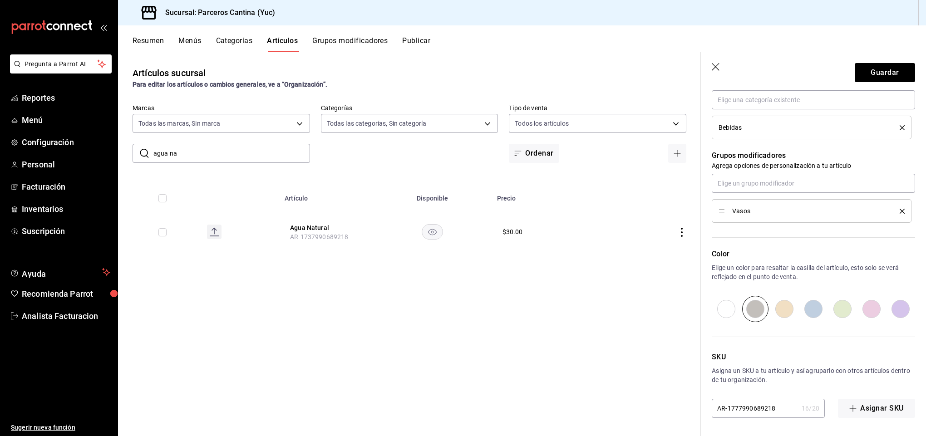
type textarea "x"
type input "AR-1777990689218"
click at [879, 72] on button "Guardar" at bounding box center [885, 72] width 60 height 19
type textarea "x"
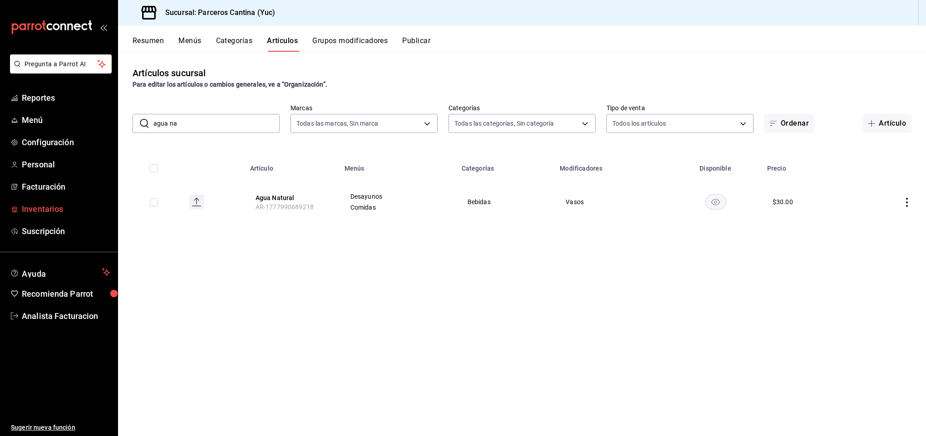
click at [28, 204] on span "Inventarios" at bounding box center [66, 209] width 89 height 12
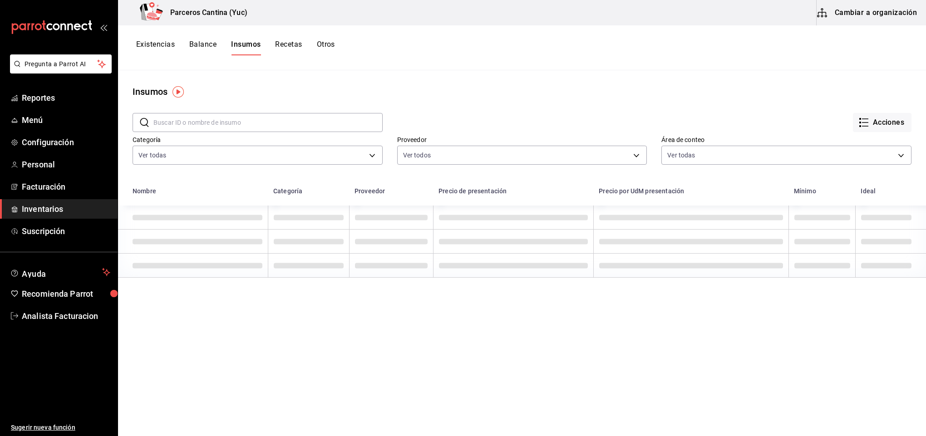
click at [872, 10] on button "Cambiar a organización" at bounding box center [868, 12] width 102 height 25
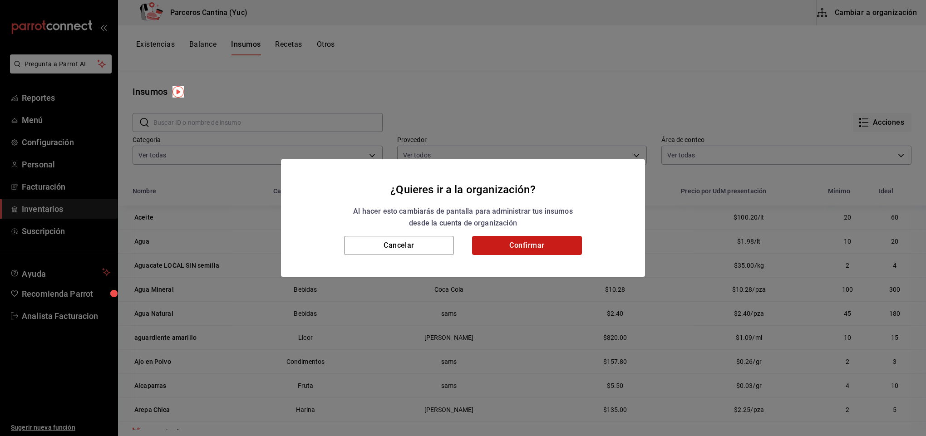
click at [539, 246] on button "Confirmar" at bounding box center [527, 245] width 110 height 19
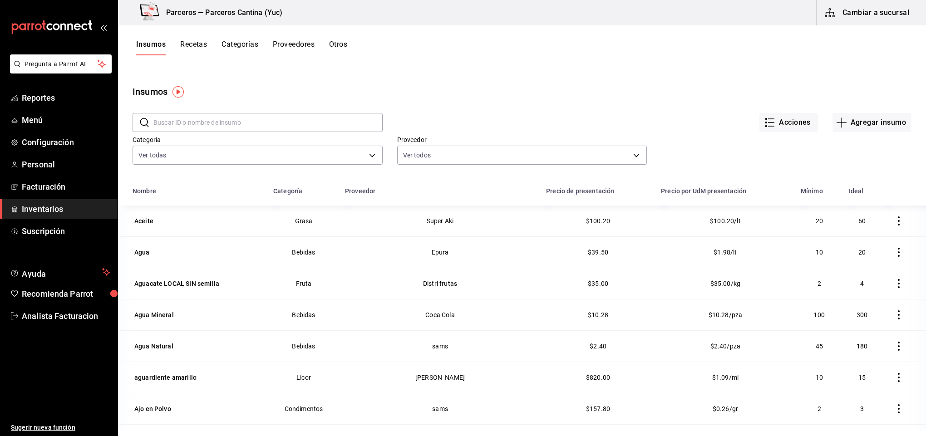
click at [177, 123] on input "text" at bounding box center [267, 122] width 229 height 18
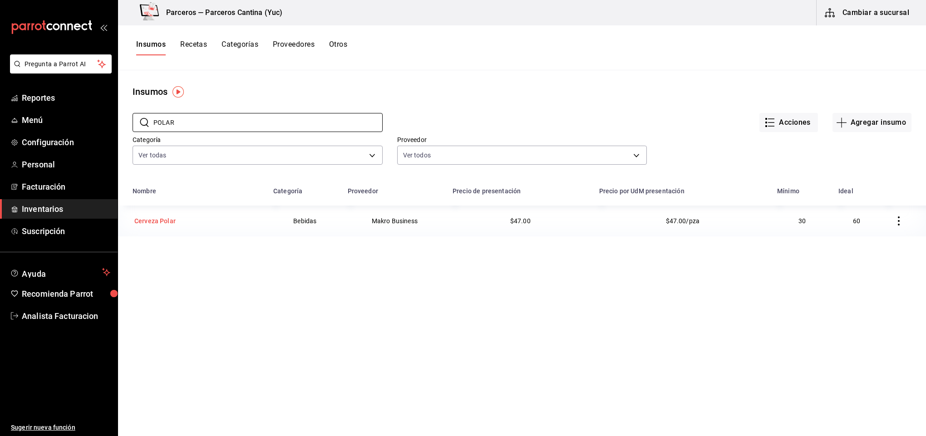
type input "POLAR"
click at [154, 222] on div "Cerveza Polar" at bounding box center [154, 221] width 41 height 9
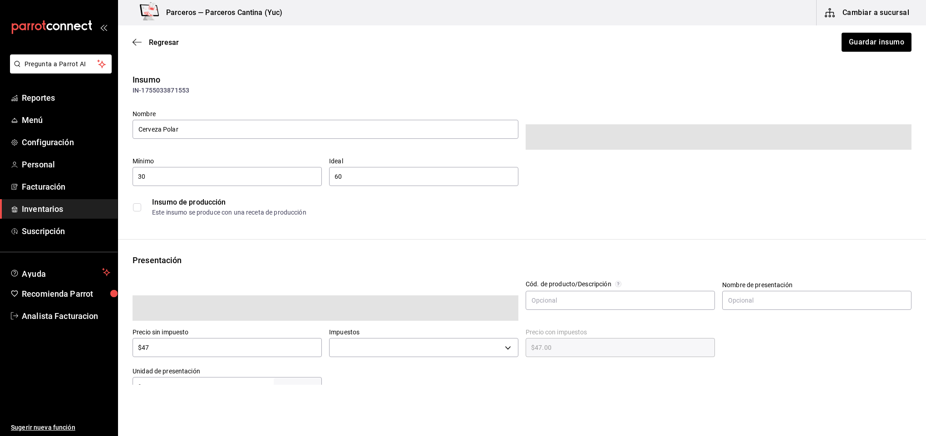
type input "$54.52"
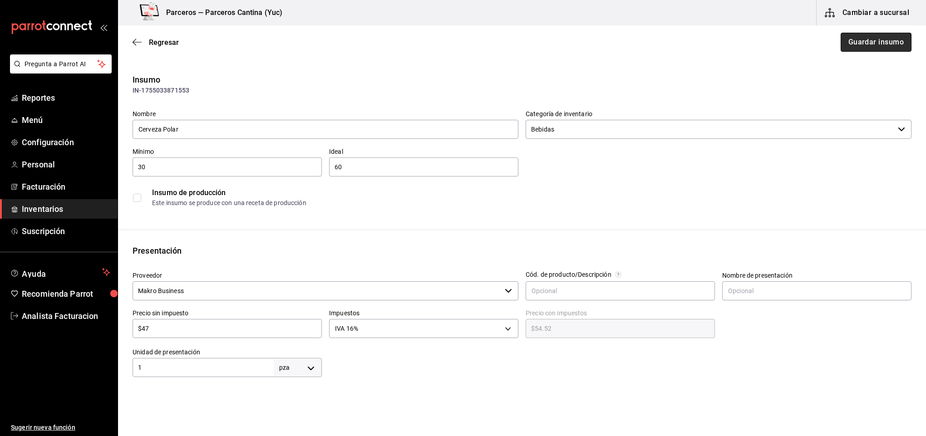
click at [877, 37] on button "Guardar insumo" at bounding box center [876, 42] width 71 height 19
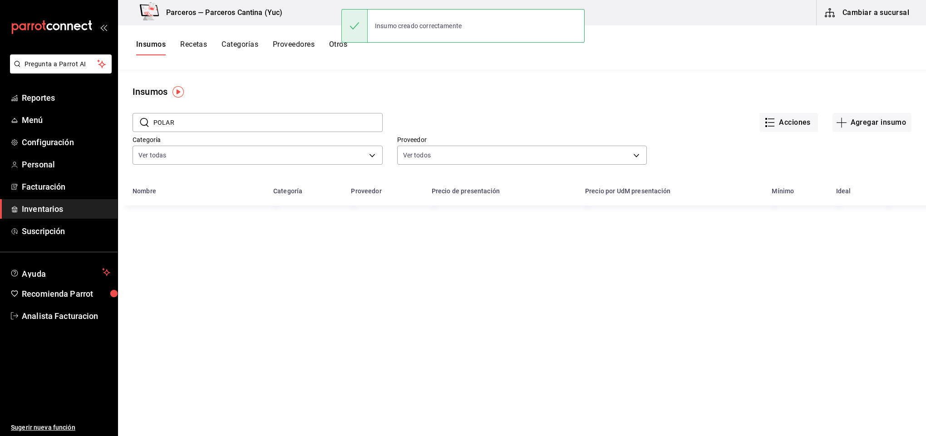
click at [188, 123] on input "POLAR" at bounding box center [267, 122] width 229 height 18
type input "P"
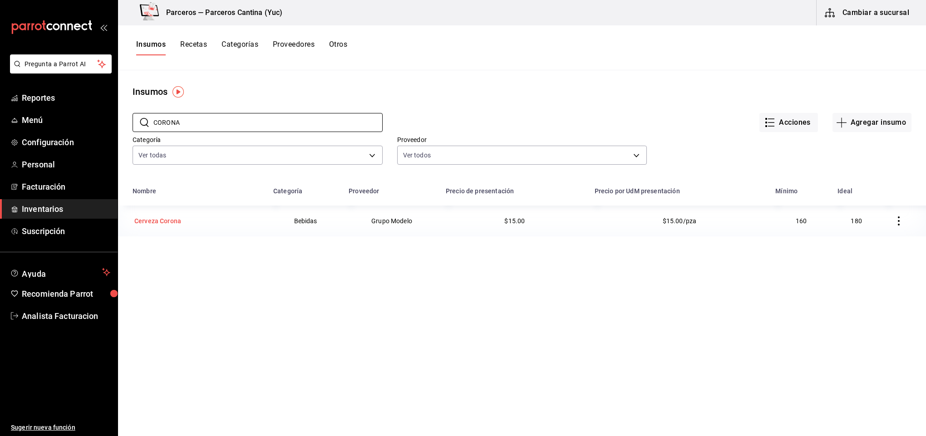
type input "CORONA"
click at [163, 218] on div "Cerveza Corona" at bounding box center [157, 221] width 47 height 9
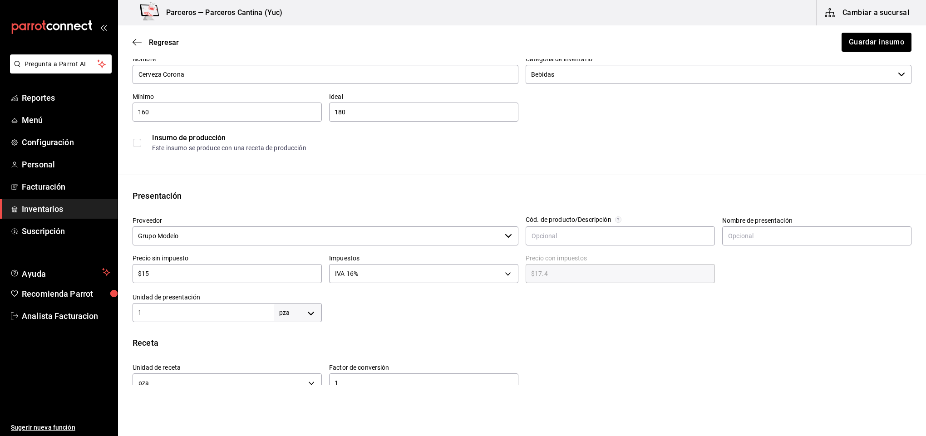
scroll to position [39, 0]
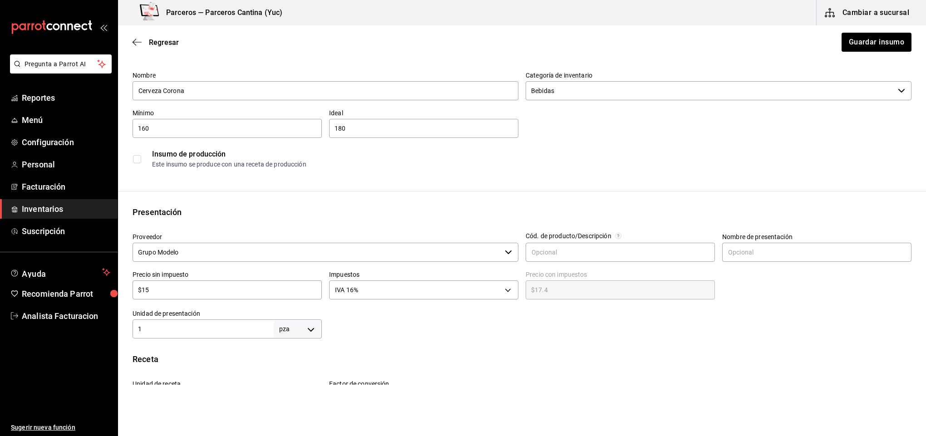
click at [191, 293] on input "$15" at bounding box center [227, 290] width 189 height 11
type input "$1"
type input "$1.16"
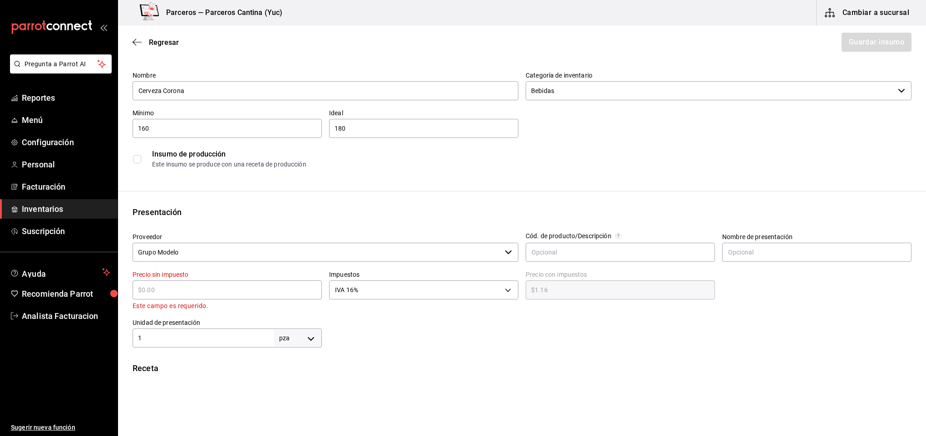
type input "$0.00"
type input "$1"
type input "$1.16"
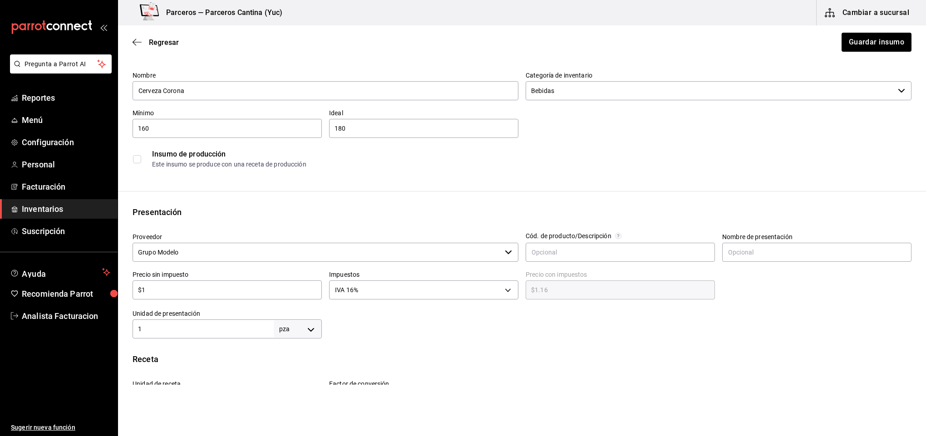
type input "$16"
type input "$18.56"
type input "$16.1"
type input "$18.68"
type input "$16.10"
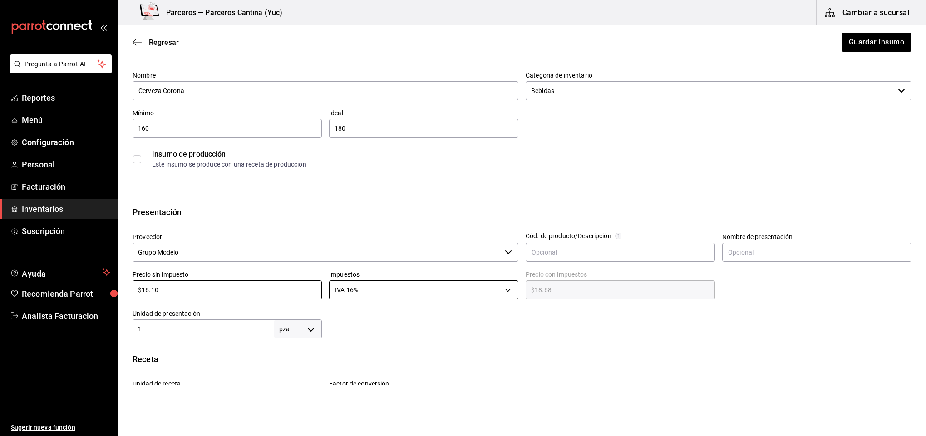
click at [388, 291] on body "Pregunta a Parrot AI Reportes Menú Configuración Personal Facturación Inventari…" at bounding box center [463, 192] width 926 height 385
click at [369, 315] on li "IVA 0%" at bounding box center [420, 318] width 186 height 15
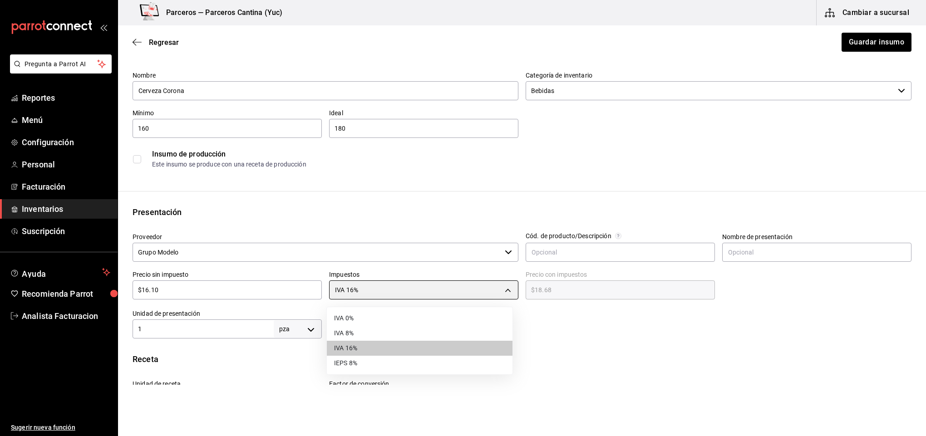
type input "IVA_0"
type input "$16.10"
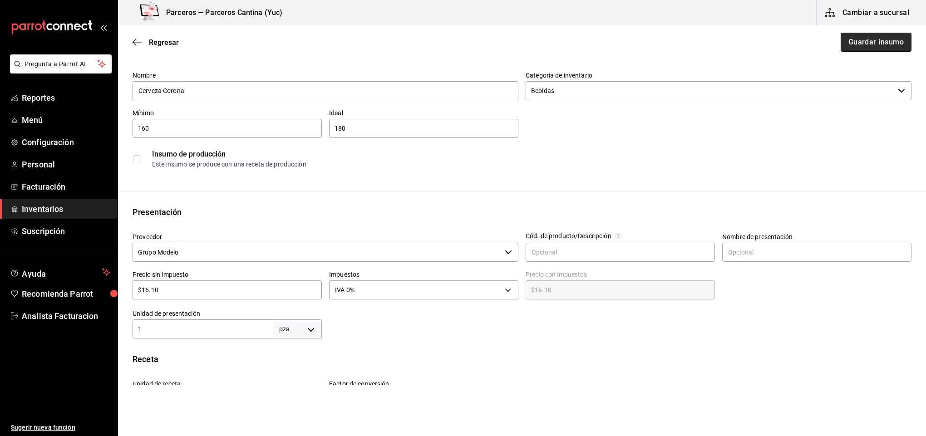
click at [850, 45] on button "Guardar insumo" at bounding box center [876, 42] width 71 height 19
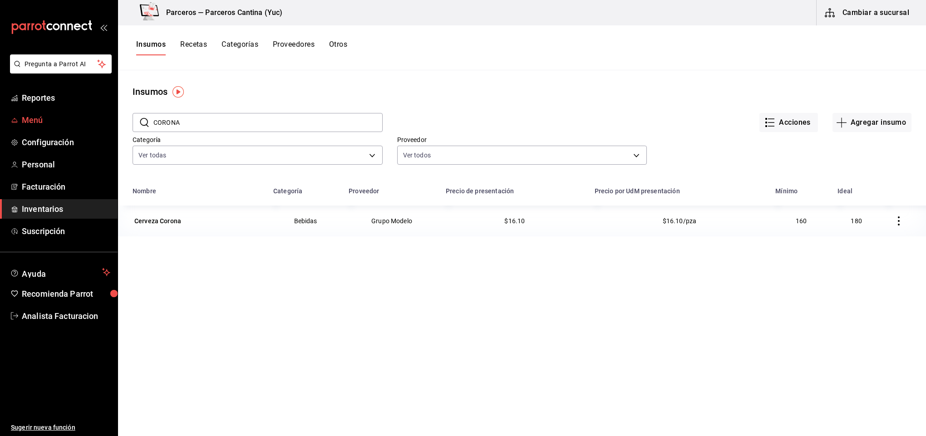
click at [25, 120] on span "Menú" at bounding box center [66, 120] width 89 height 12
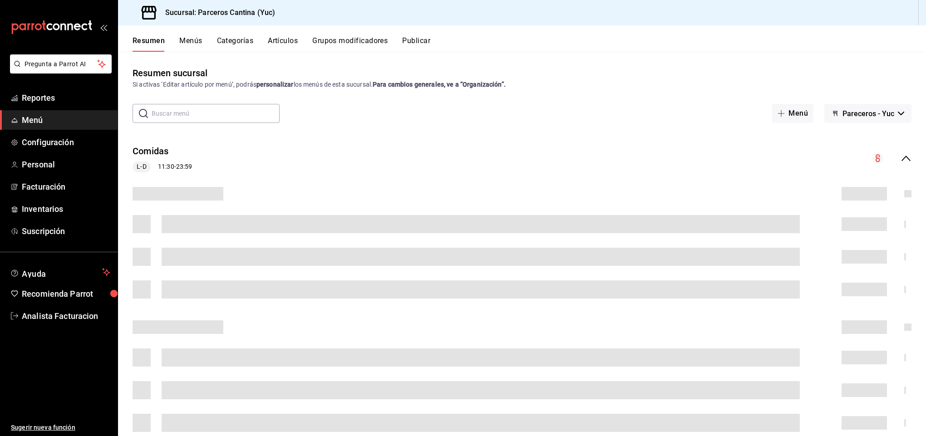
click at [278, 37] on button "Artículos" at bounding box center [283, 43] width 30 height 15
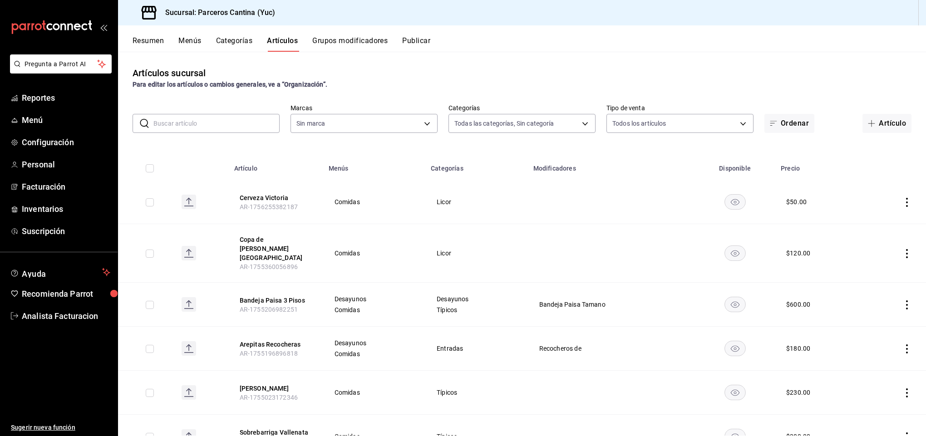
type input "15b4d094-ec03-47cd-88df-87b14c7f909b,9d7f9cfa-e7fa-4a45-8356-2a971e0471f8,95c40…"
click at [178, 123] on input "text" at bounding box center [216, 123] width 126 height 18
type input "3c0f0041-e652-451f-99e7-60b72e373484"
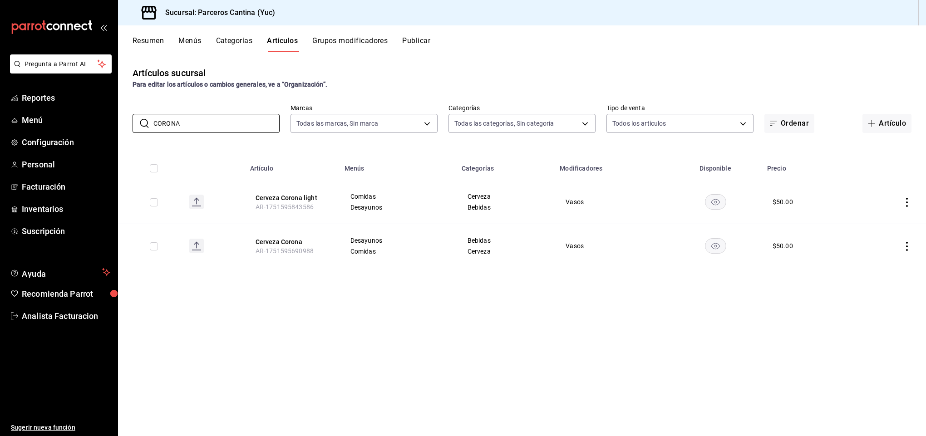
type input "CORONA"
click at [910, 198] on icon "actions" at bounding box center [906, 202] width 9 height 9
click at [881, 221] on span "Editar" at bounding box center [880, 223] width 24 height 10
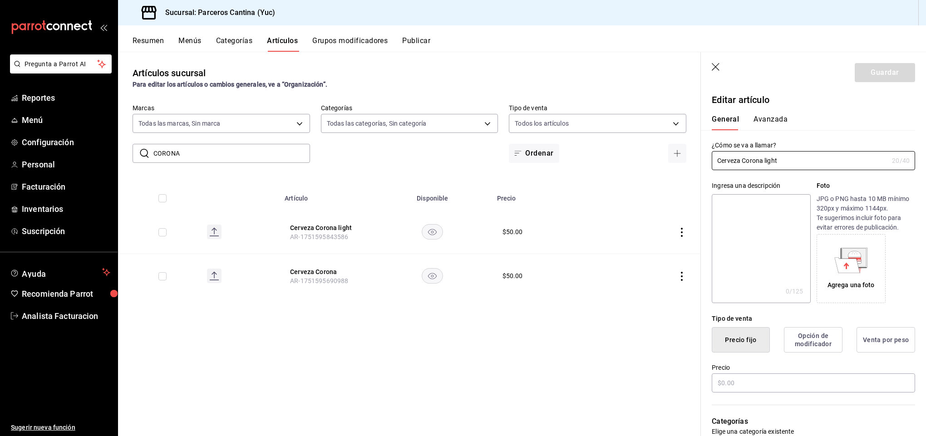
type input "$50.00"
radio input "false"
radio input "true"
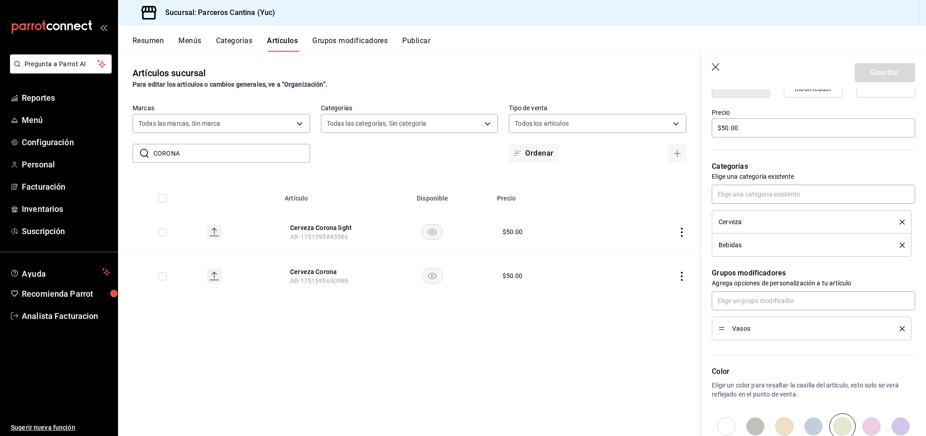
scroll to position [374, 0]
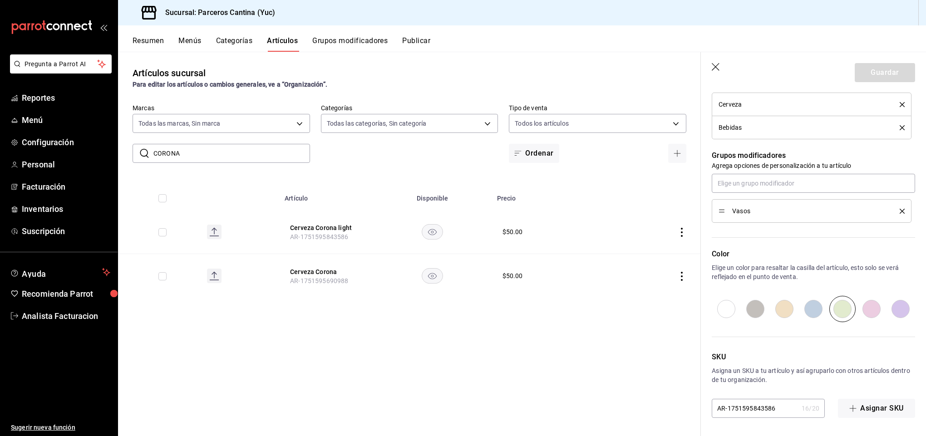
click at [764, 408] on input "AR-1751595843586" at bounding box center [755, 408] width 86 height 18
type input "AR-1751595848586"
click at [860, 68] on button "Guardar" at bounding box center [885, 72] width 60 height 19
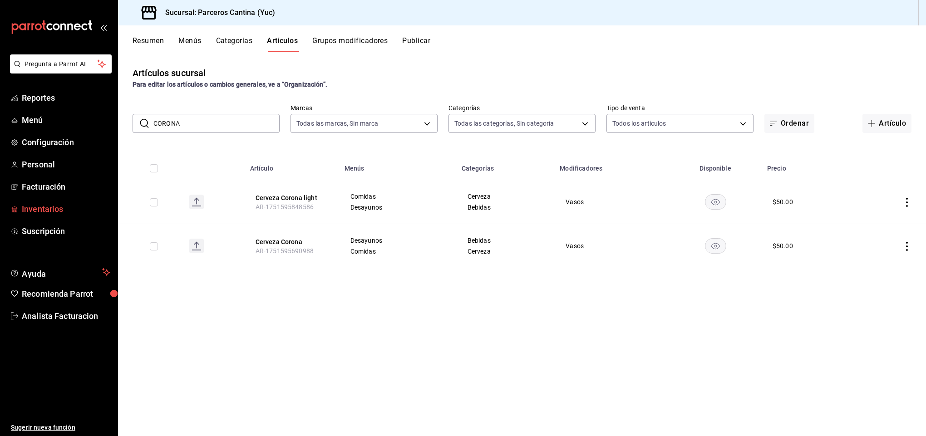
click at [39, 203] on span "Inventarios" at bounding box center [66, 209] width 89 height 12
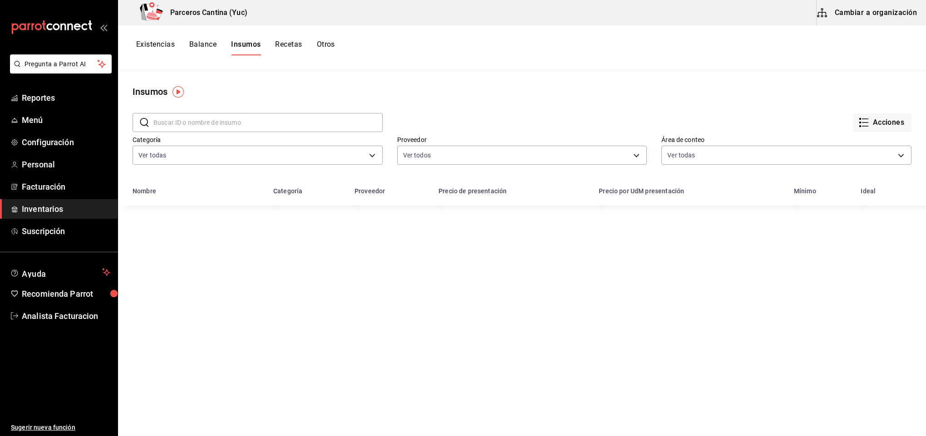
click at [853, 9] on button "Cambiar a organización" at bounding box center [868, 12] width 102 height 25
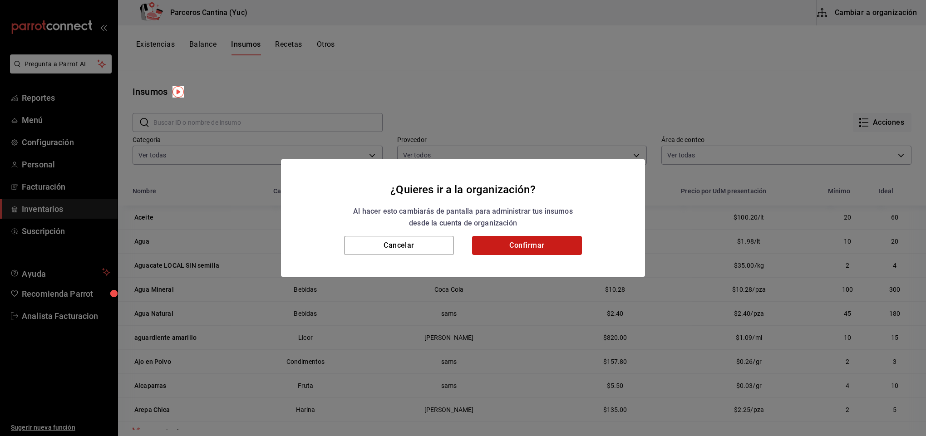
click at [513, 246] on button "Confirmar" at bounding box center [527, 245] width 110 height 19
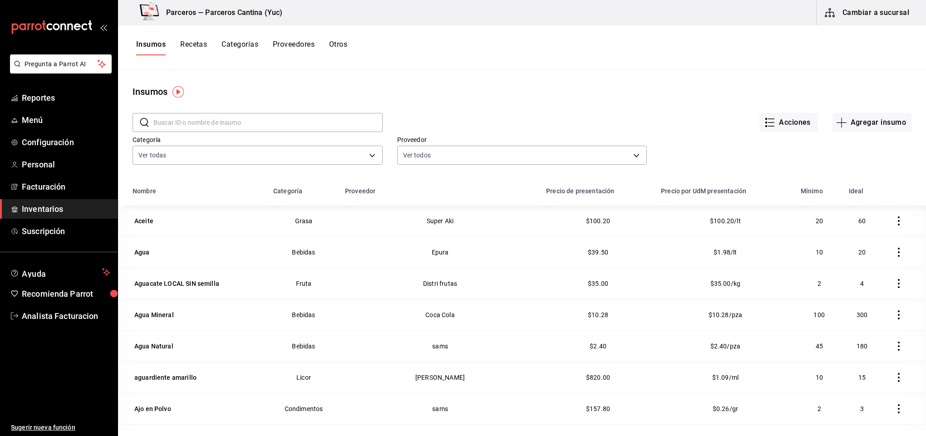
click at [177, 124] on input "text" at bounding box center [267, 122] width 229 height 18
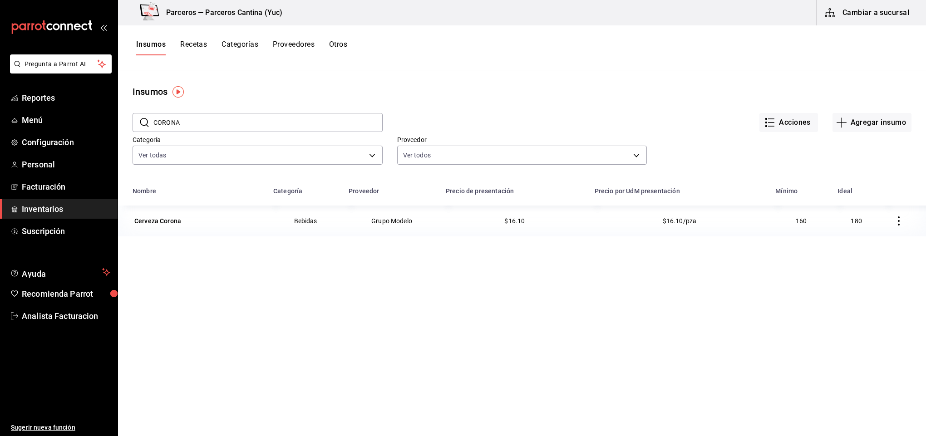
click at [195, 128] on input "CORONA" at bounding box center [267, 122] width 229 height 18
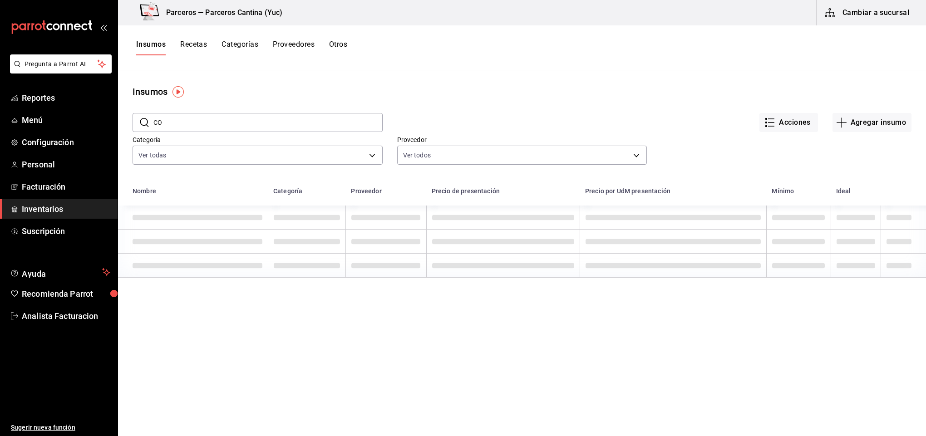
type input "C"
paste input "AR-1751595848586"
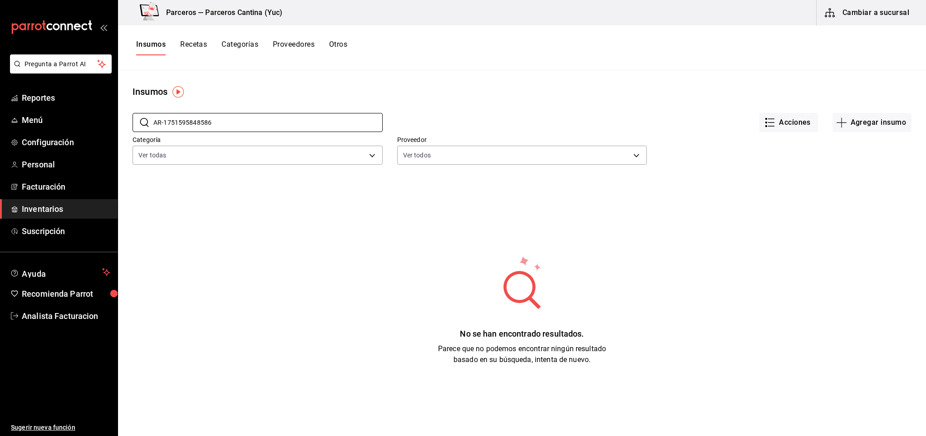
type input "AR-1751595848586"
click at [873, 123] on button "Agregar insumo" at bounding box center [872, 122] width 79 height 19
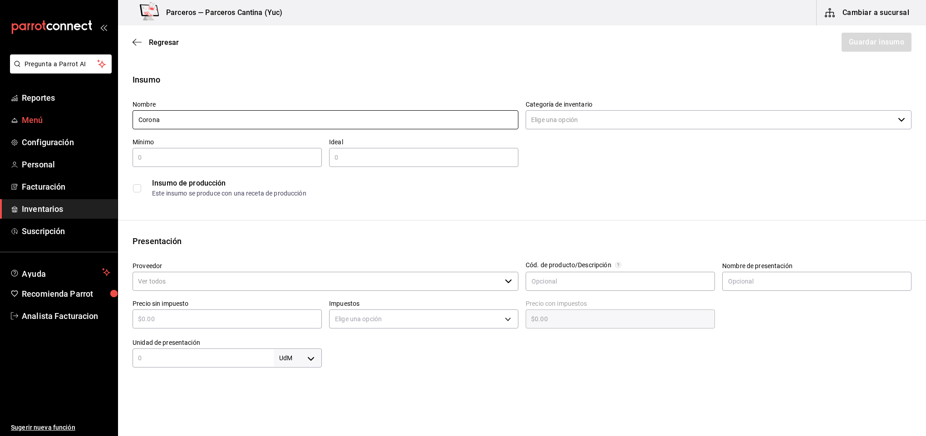
drag, startPoint x: 190, startPoint y: 119, endPoint x: 103, endPoint y: 110, distance: 86.7
click at [103, 110] on div "Pregunta a Parrot AI Reportes Menú Configuración Personal Facturación Inventari…" at bounding box center [463, 192] width 926 height 385
paste input "erveza Corona light"
type input "Cerveza Corona light"
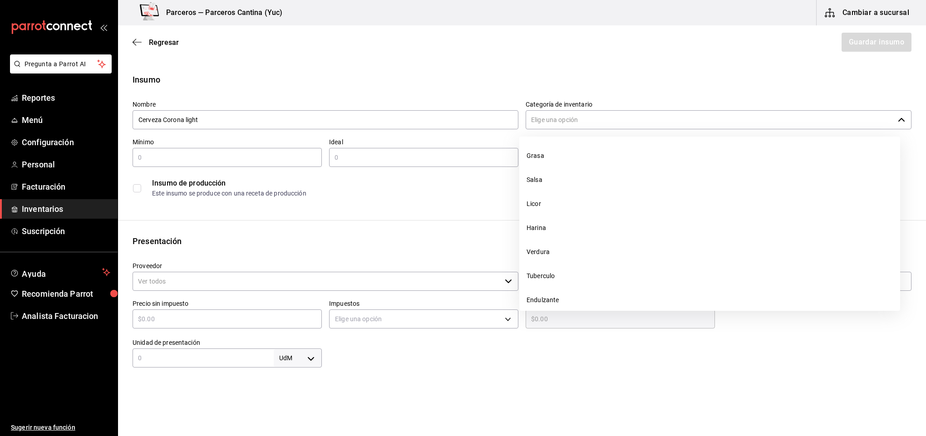
click at [571, 116] on input "Categoría de inventario" at bounding box center [710, 119] width 369 height 19
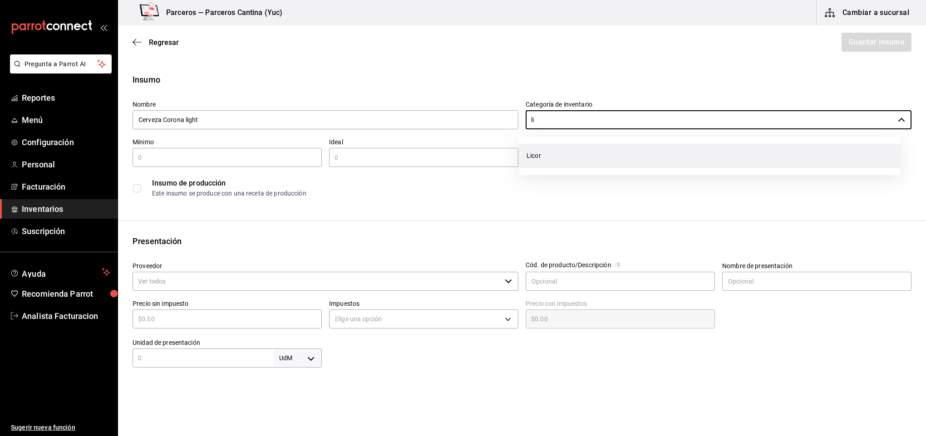
click at [556, 148] on li "Licor" at bounding box center [709, 156] width 381 height 24
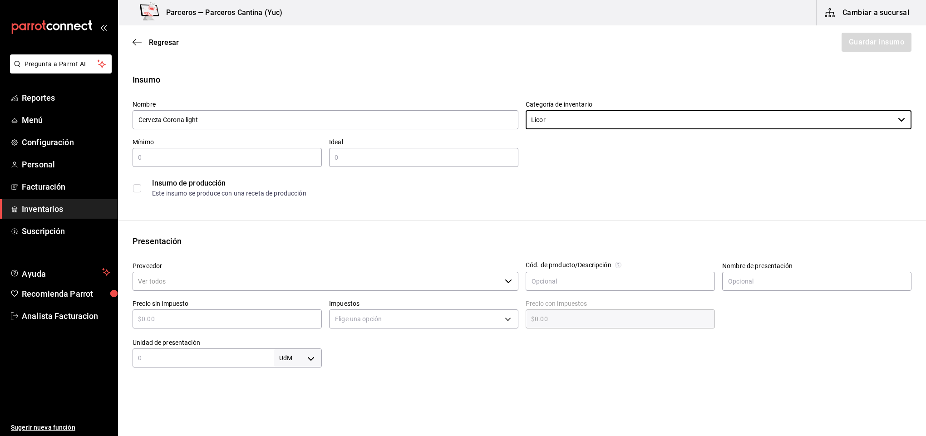
type input "Licor"
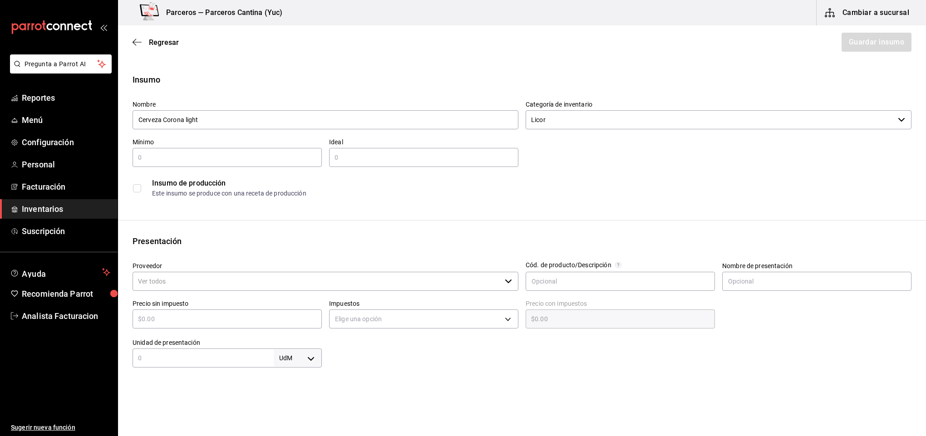
click at [163, 153] on input "text" at bounding box center [227, 157] width 189 height 11
type input "72"
type input "120"
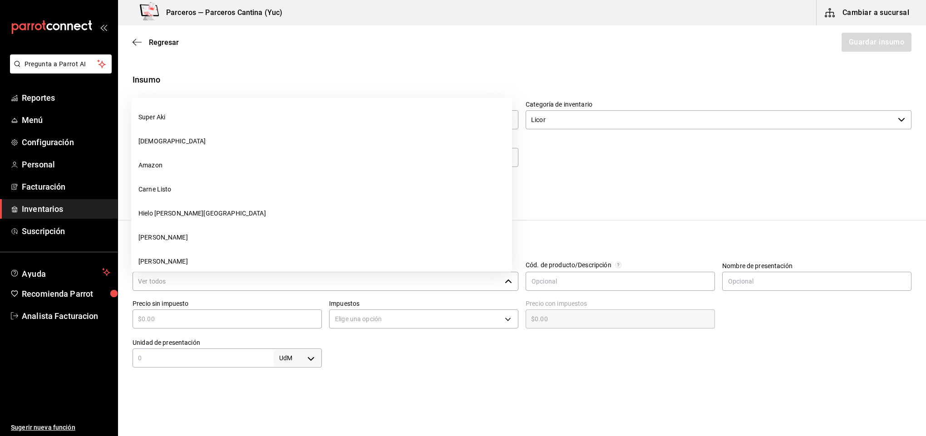
click at [165, 282] on input "Proveedor" at bounding box center [317, 281] width 369 height 19
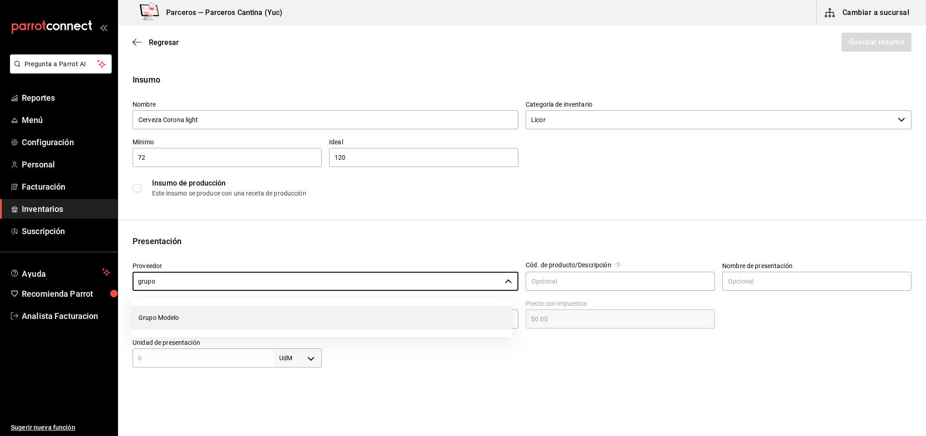
click at [187, 313] on li "Grupo Modelo" at bounding box center [321, 318] width 381 height 24
type input "Grupo Modelo"
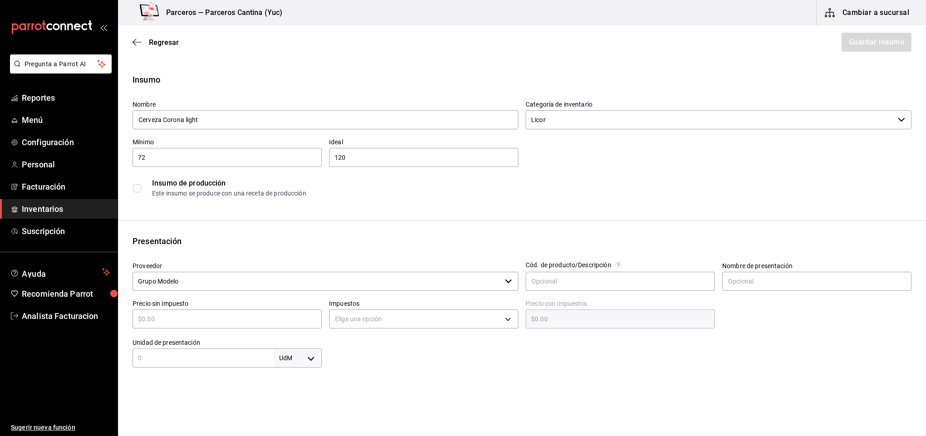
click at [171, 318] on input "text" at bounding box center [227, 319] width 189 height 11
type input "$1"
type input "$1.00"
type input "$13"
type input "$13.00"
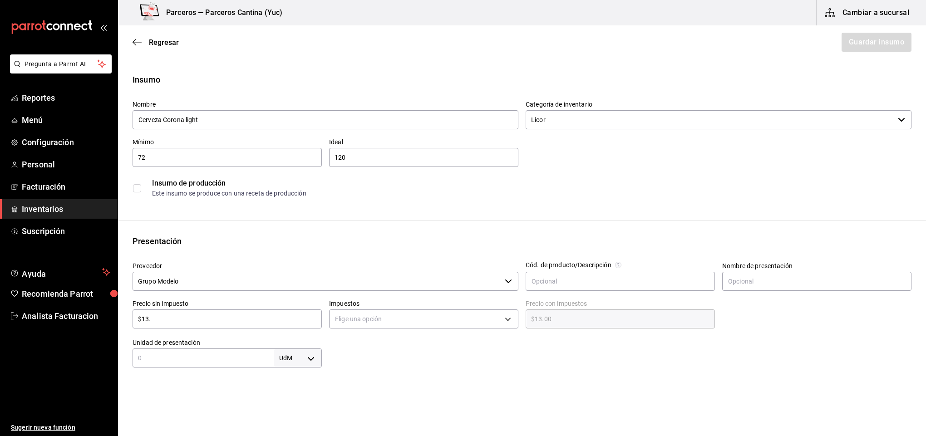
type input "$13.6"
type input "$13.60"
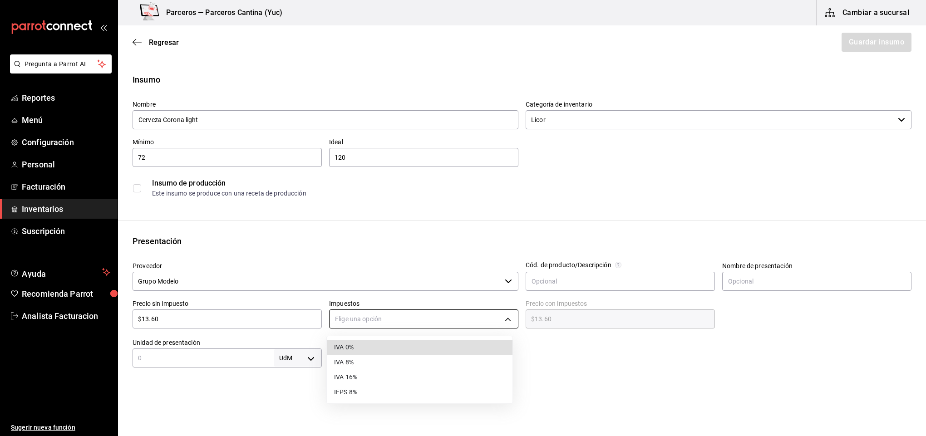
click at [410, 312] on body "Pregunta a Parrot AI Reportes Menú Configuración Personal Facturación Inventari…" at bounding box center [463, 192] width 926 height 385
click at [387, 345] on li "IVA 0%" at bounding box center [420, 347] width 186 height 15
type input "IVA_0"
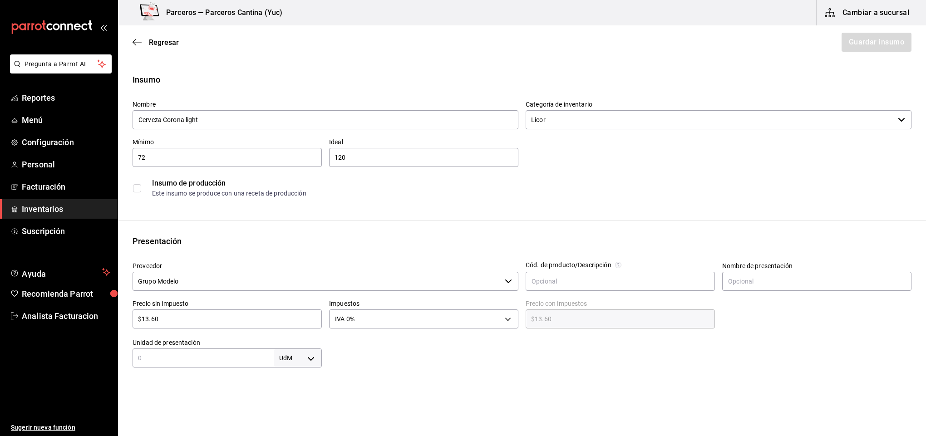
click at [224, 357] on input "text" at bounding box center [203, 358] width 141 height 11
type input "1"
click at [304, 357] on body "Pregunta a Parrot AI Reportes Menú Configuración Personal Facturación Inventari…" at bounding box center [463, 192] width 926 height 385
click at [294, 407] on li "pza" at bounding box center [294, 409] width 47 height 15
type input "UNIT"
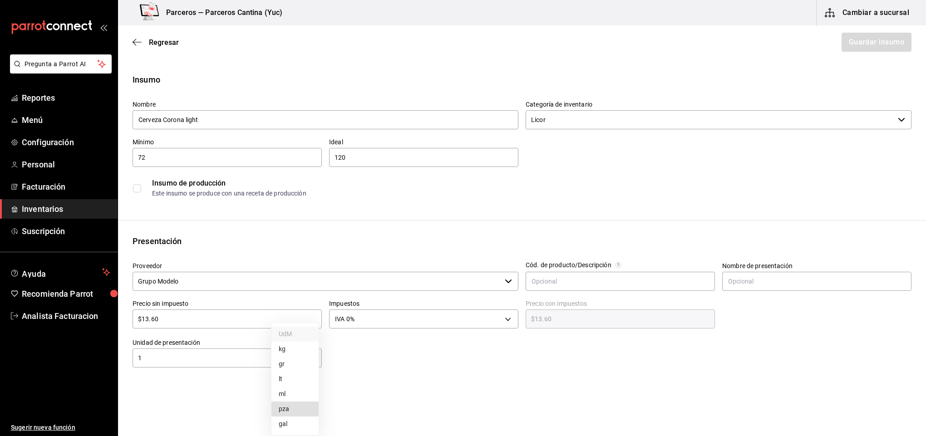
type input "UNIT"
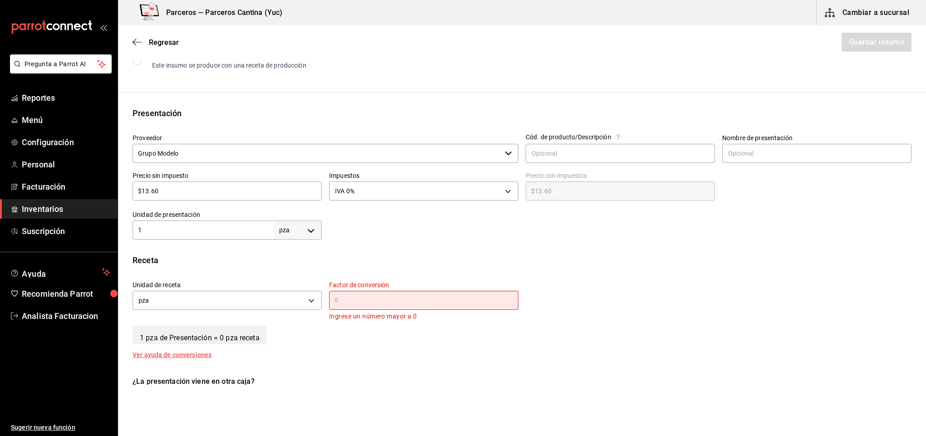
scroll to position [136, 0]
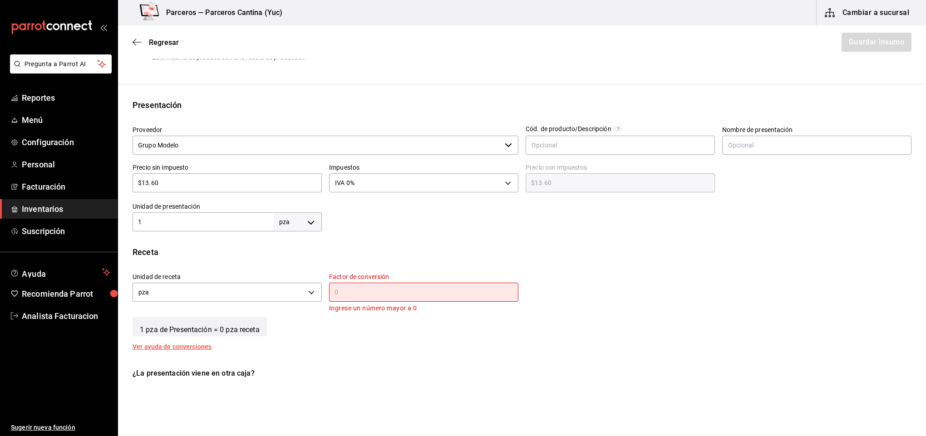
click at [365, 293] on input "text" at bounding box center [423, 292] width 189 height 11
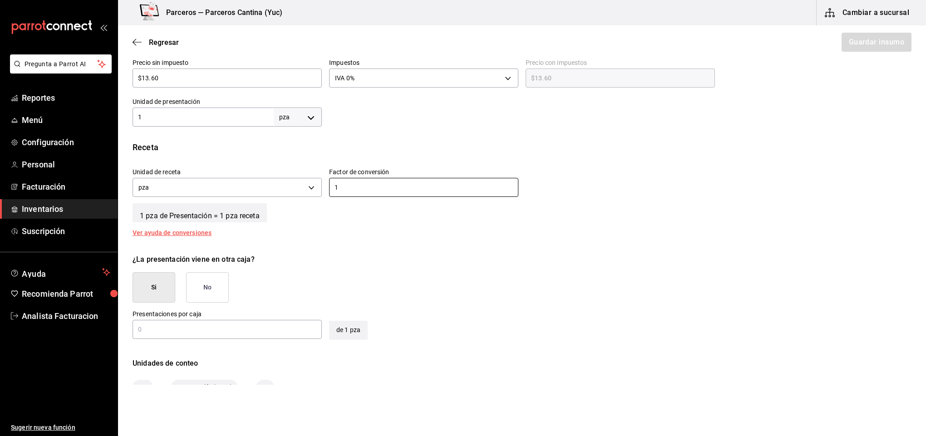
scroll to position [245, 0]
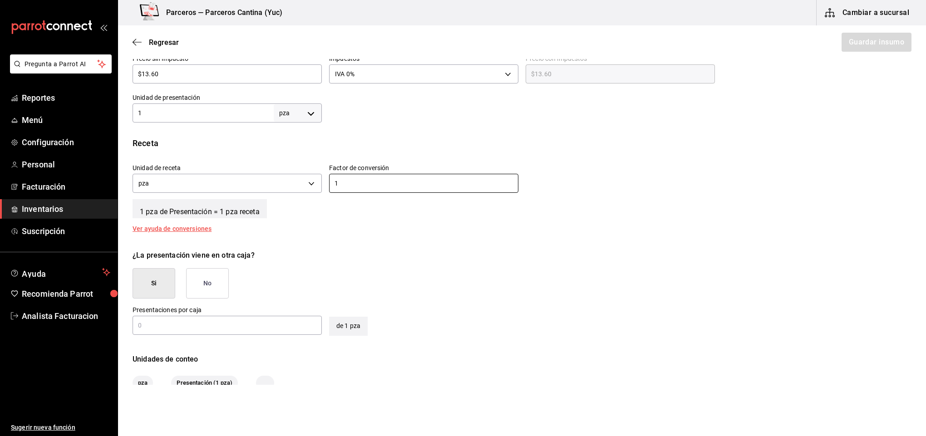
type input "1"
click at [168, 325] on input "text" at bounding box center [227, 325] width 189 height 11
type input "24"
click at [841, 47] on button "Guardar insumo" at bounding box center [876, 42] width 71 height 19
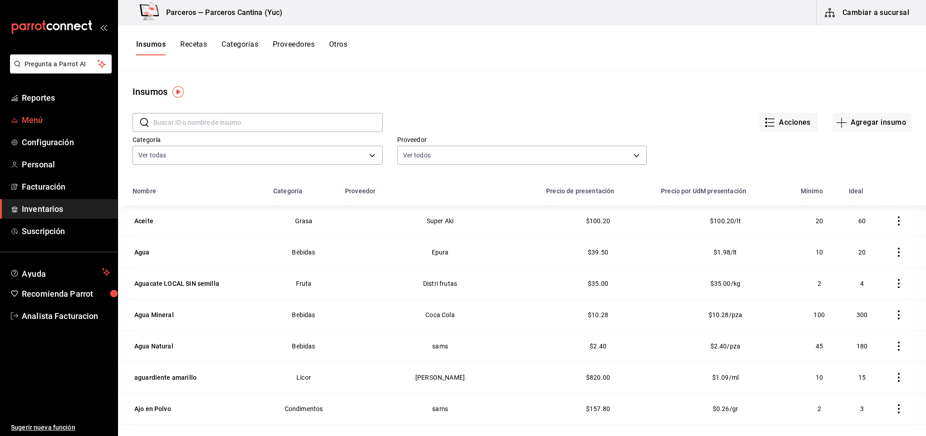
click at [39, 112] on link "Menú" at bounding box center [59, 120] width 118 height 20
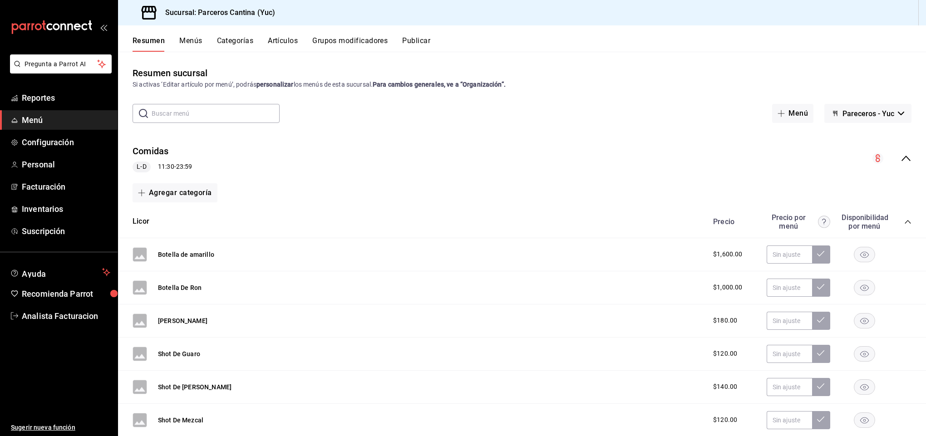
click at [286, 37] on button "Artículos" at bounding box center [283, 43] width 30 height 15
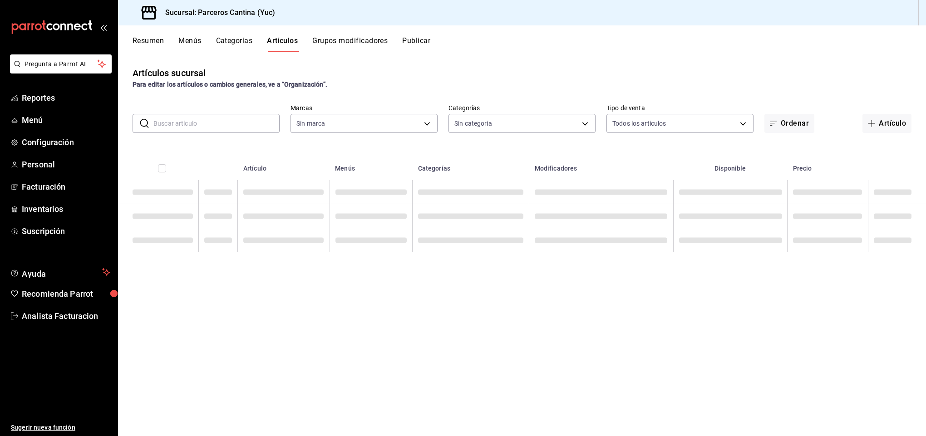
click at [212, 122] on input "text" at bounding box center [216, 123] width 126 height 18
type input "3c0f0041-e652-451f-99e7-60b72e373484"
type input "pac"
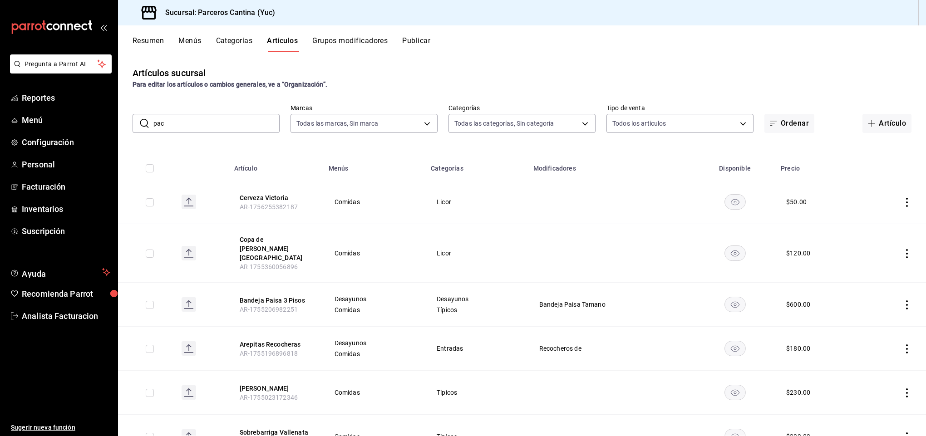
type input "15b4d094-ec03-47cd-88df-87b14c7f909b,9d7f9cfa-e7fa-4a45-8356-2a971e0471f8,95c40…"
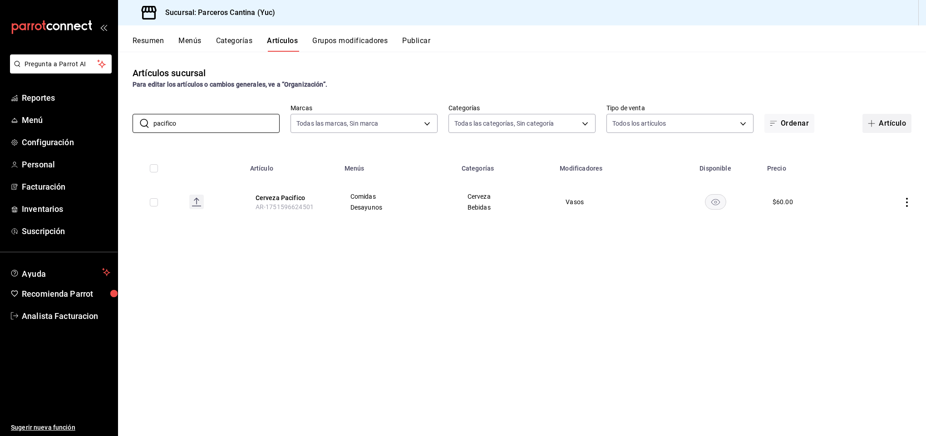
type input "pacifico"
click at [890, 123] on button "Artículo" at bounding box center [886, 123] width 49 height 19
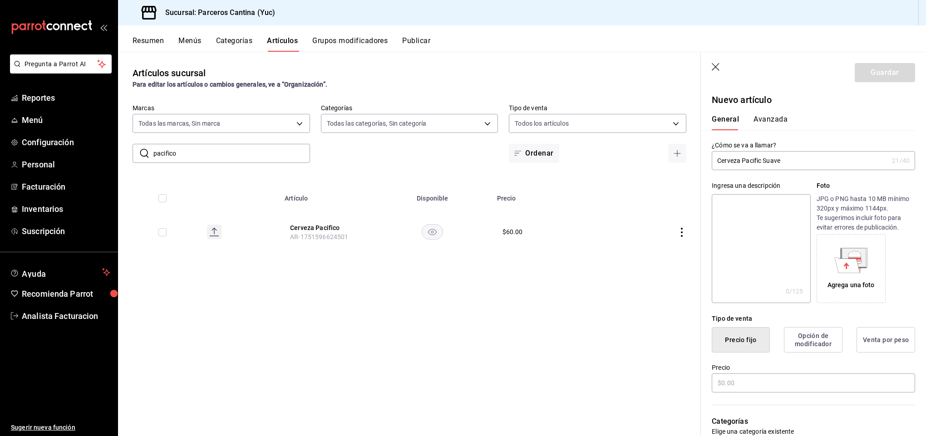
click at [761, 161] on input "Cerveza Pacific Suave" at bounding box center [800, 161] width 177 height 18
type input "Cerveza Pacifico Suave"
click at [735, 380] on input "text" at bounding box center [813, 383] width 203 height 19
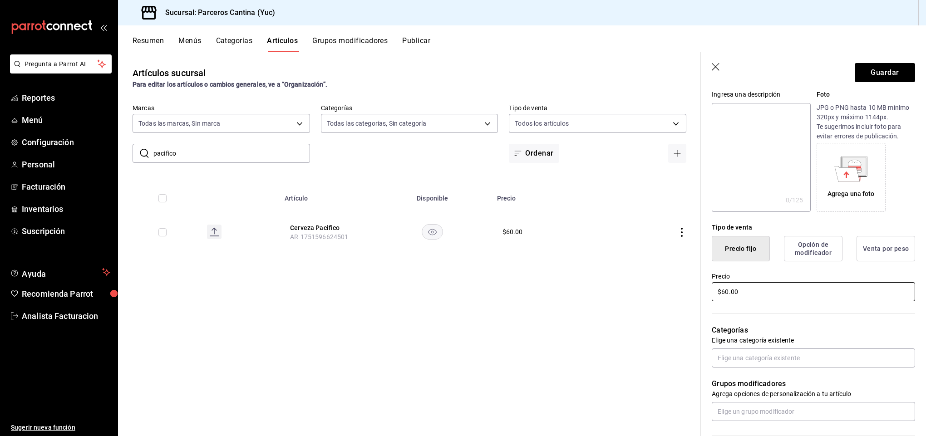
scroll to position [109, 0]
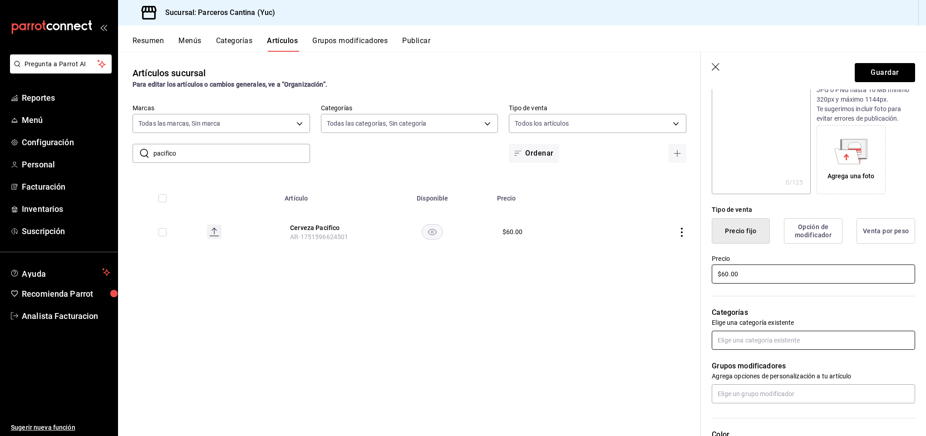
type input "$60.00"
click at [785, 338] on input "text" at bounding box center [813, 340] width 203 height 19
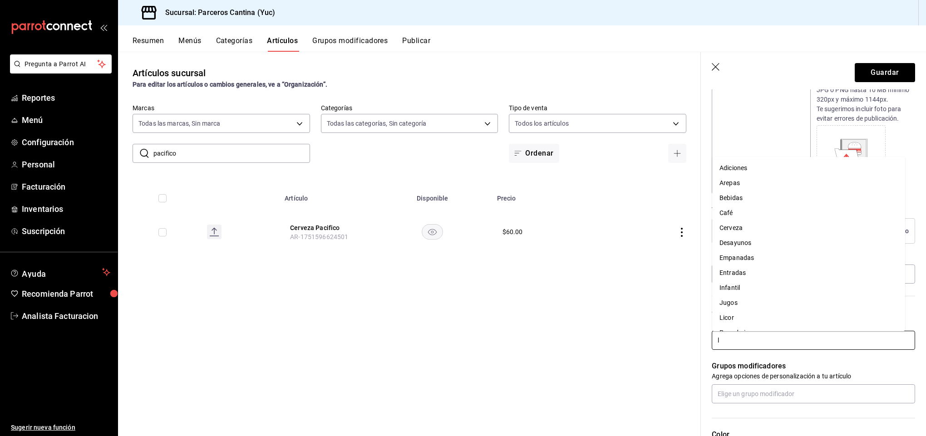
type input "li"
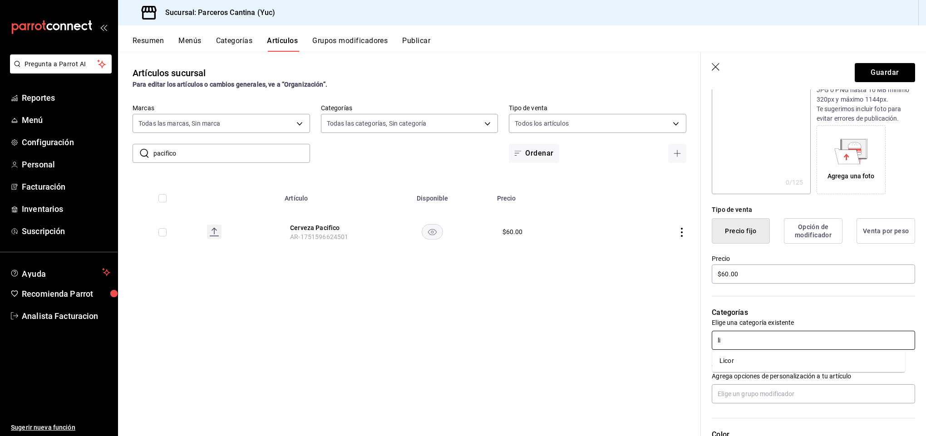
click at [761, 361] on li "Licor" at bounding box center [808, 361] width 193 height 15
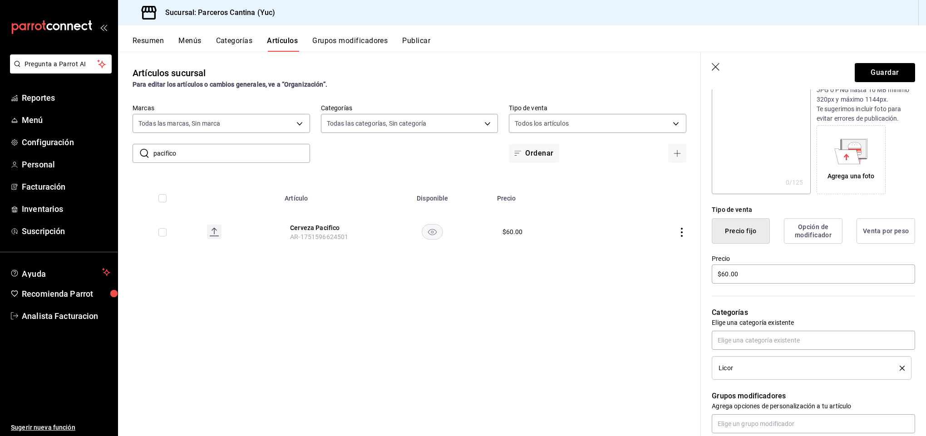
click at [915, 425] on div "Nuevo artículo General Avanzada ¿Cómo se va a llamar? Cerveza Pacifico Suave 22…" at bounding box center [813, 313] width 225 height 666
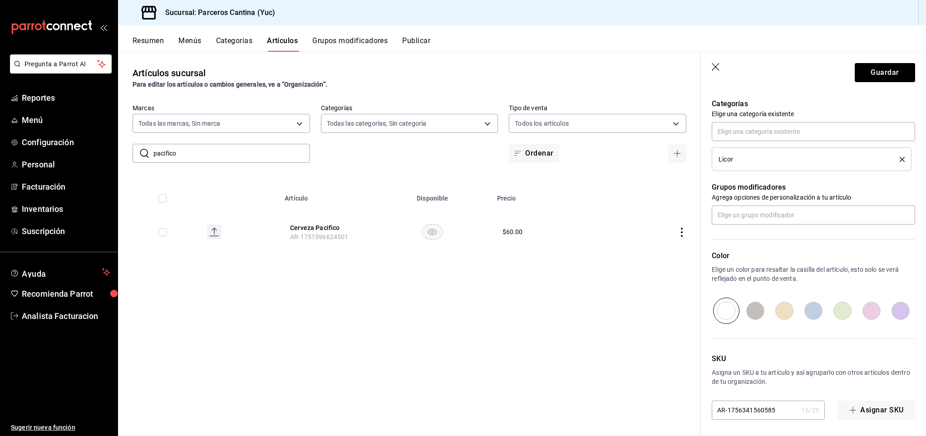
scroll to position [320, 0]
click at [859, 84] on header "Guardar" at bounding box center [813, 70] width 225 height 37
click at [857, 79] on button "Guardar" at bounding box center [885, 72] width 60 height 19
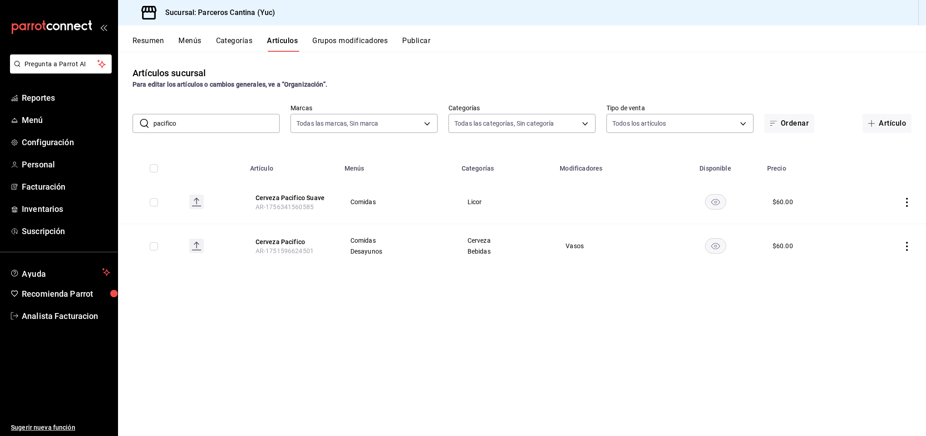
click at [907, 250] on icon "actions" at bounding box center [907, 246] width 2 height 9
click at [874, 271] on span "Editar" at bounding box center [880, 268] width 24 height 10
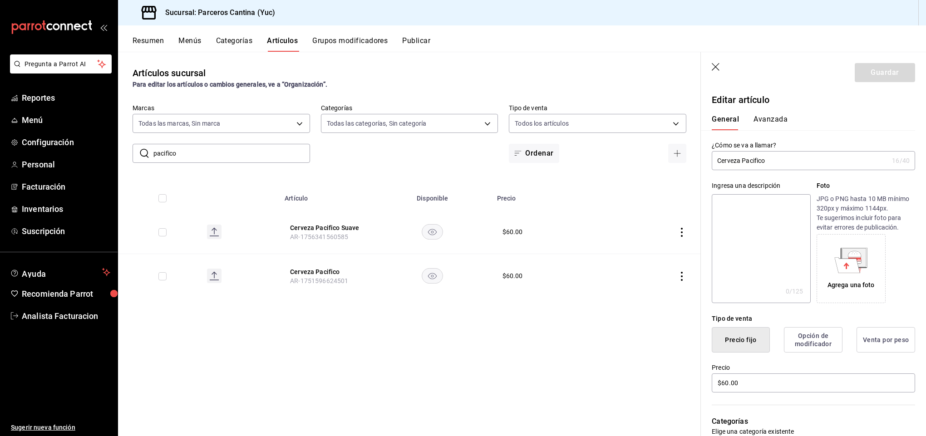
click at [718, 67] on icon "button" at bounding box center [716, 67] width 9 height 9
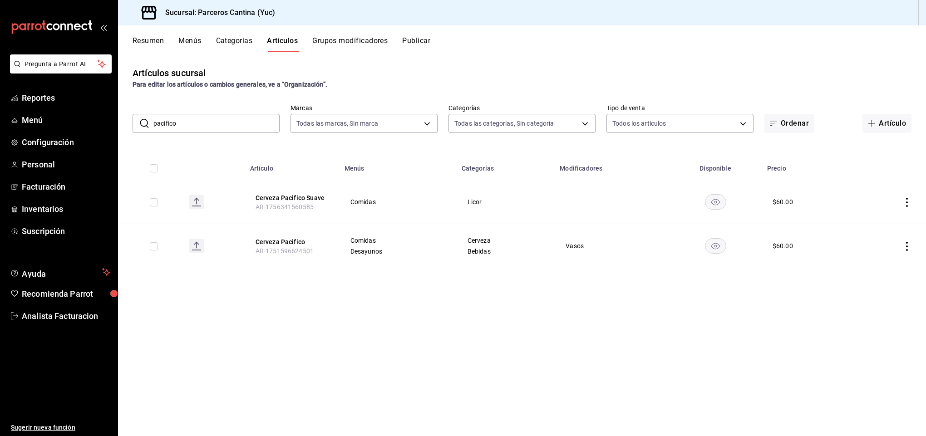
click at [905, 199] on icon "actions" at bounding box center [906, 202] width 9 height 9
click at [879, 217] on li "Editar" at bounding box center [871, 223] width 54 height 19
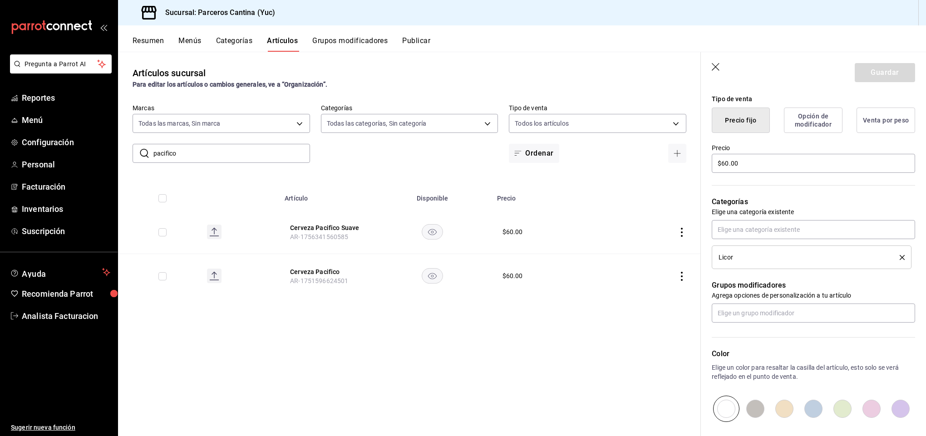
scroll to position [263, 0]
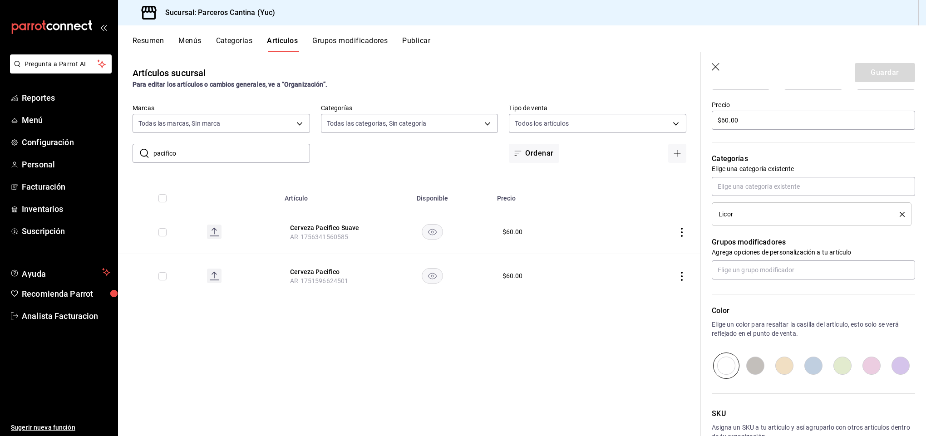
click at [891, 211] on div "Licor" at bounding box center [812, 214] width 186 height 10
click at [900, 214] on icon "delete" at bounding box center [902, 214] width 5 height 5
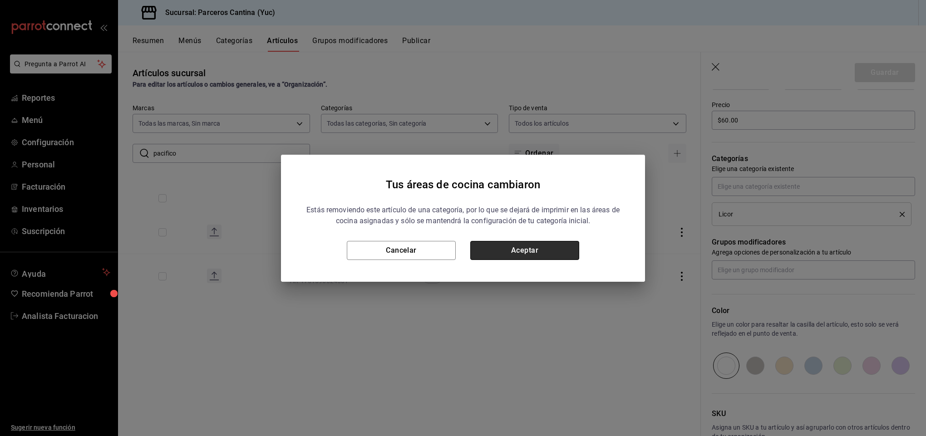
click at [547, 247] on button "Aceptar" at bounding box center [524, 250] width 109 height 19
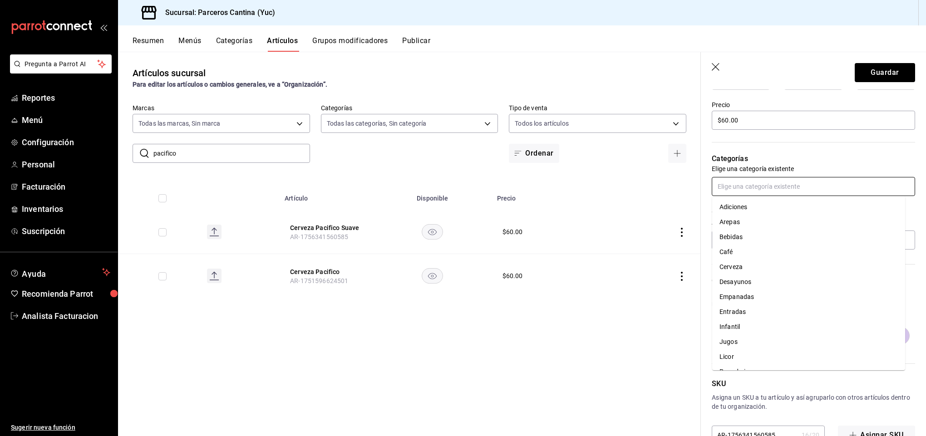
click at [738, 184] on input "text" at bounding box center [813, 186] width 203 height 19
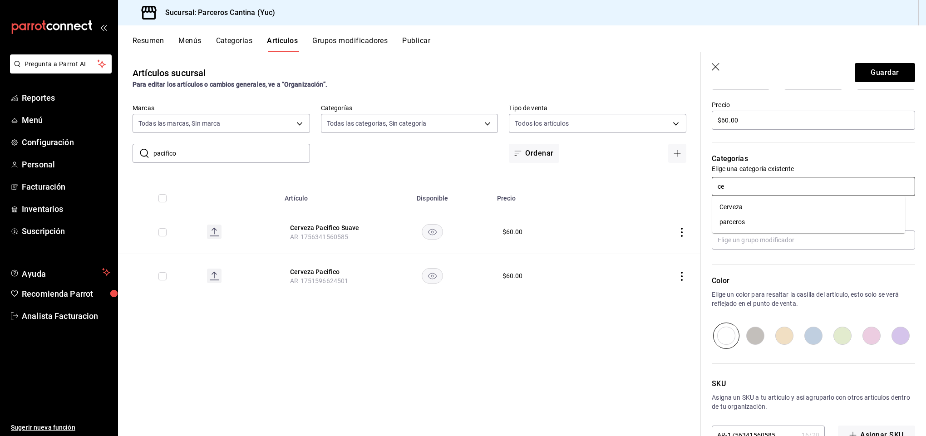
type input "cer"
click at [735, 207] on li "Cerveza" at bounding box center [808, 207] width 193 height 15
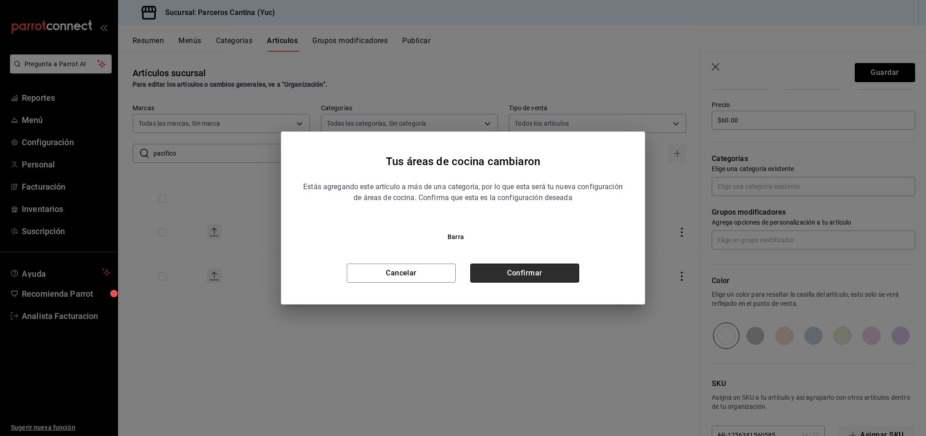
click at [552, 275] on button "Confirmar" at bounding box center [524, 273] width 109 height 19
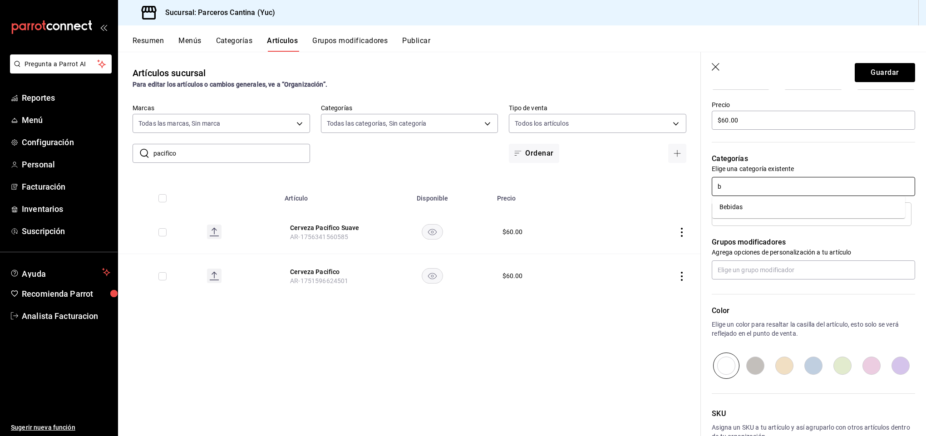
type input "be"
click at [753, 204] on li "Bebidas" at bounding box center [808, 207] width 193 height 15
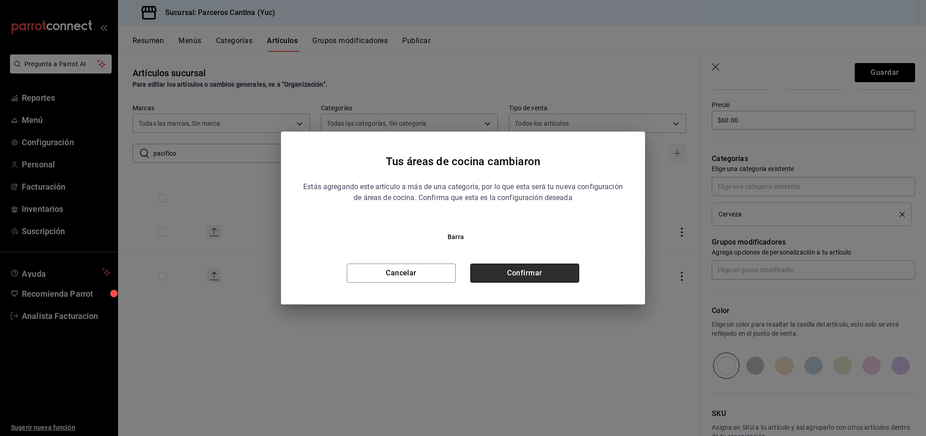
click at [536, 274] on button "Confirmar" at bounding box center [524, 273] width 109 height 19
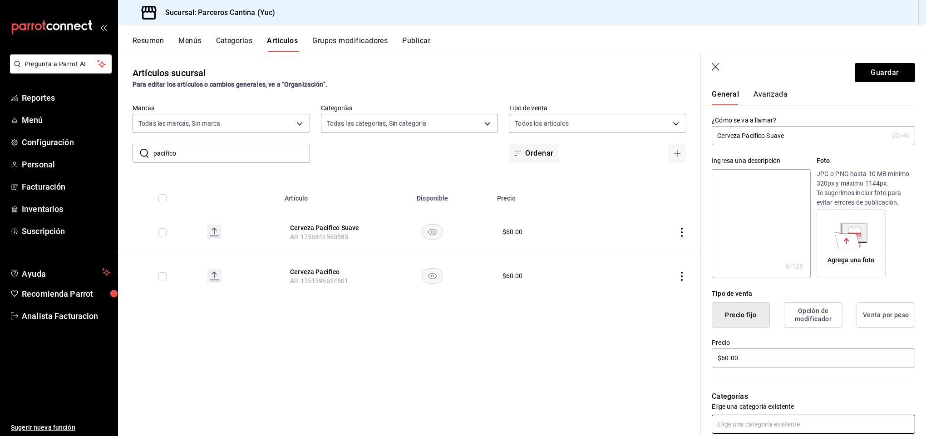
scroll to position [21, 0]
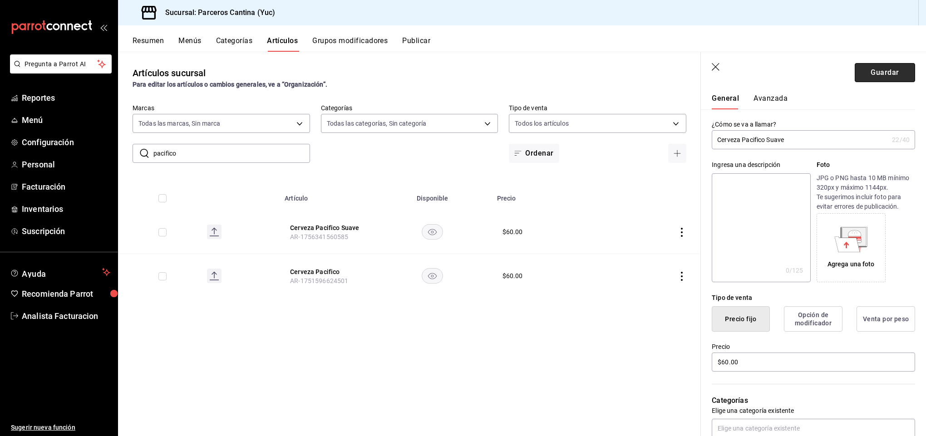
click at [856, 71] on button "Guardar" at bounding box center [885, 72] width 60 height 19
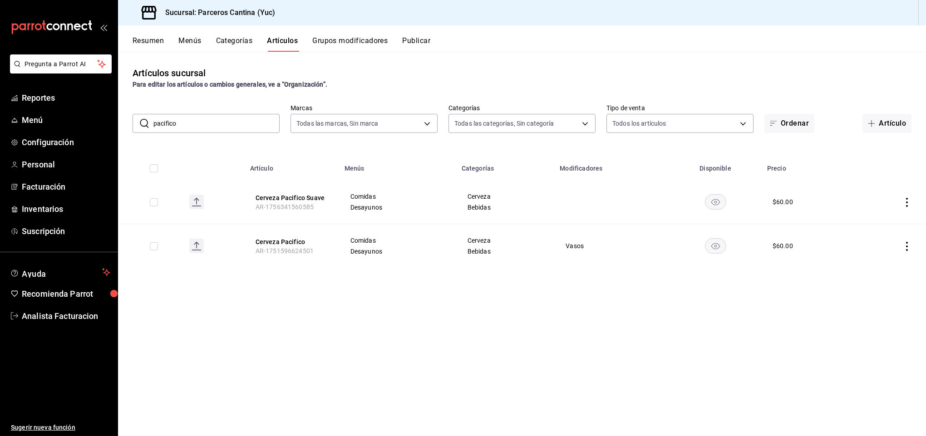
click at [903, 201] on icon "actions" at bounding box center [906, 202] width 9 height 9
click at [878, 221] on span "Editar" at bounding box center [880, 223] width 24 height 10
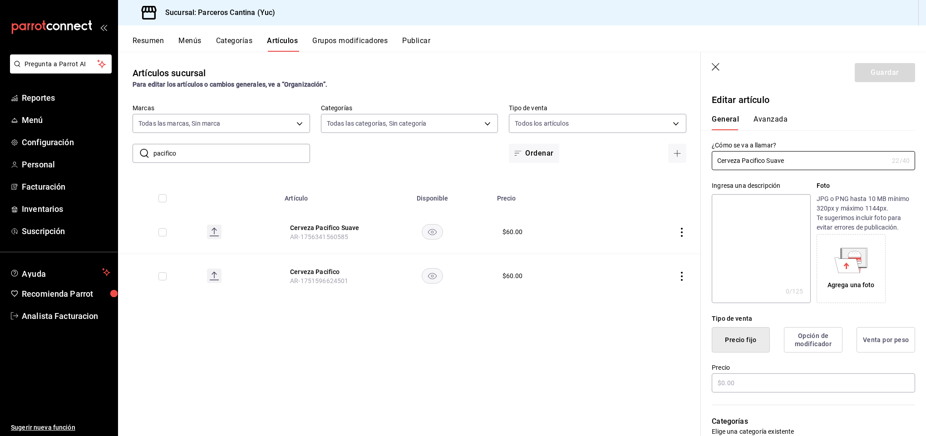
type input "$60.00"
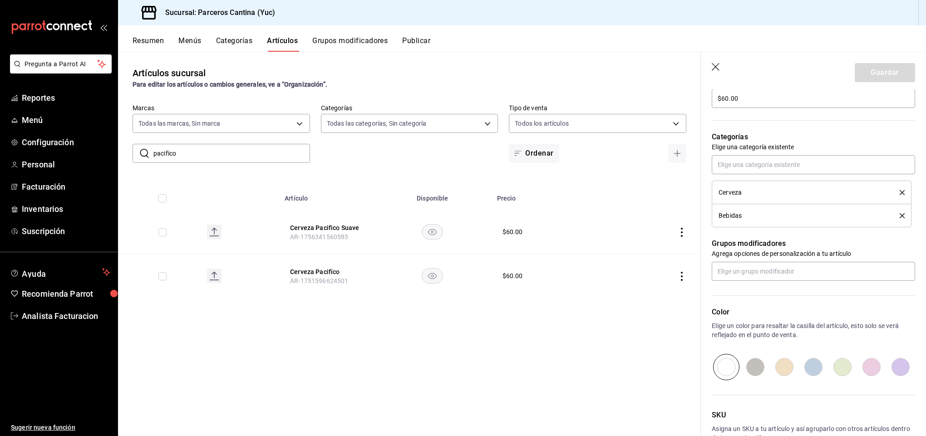
scroll to position [327, 0]
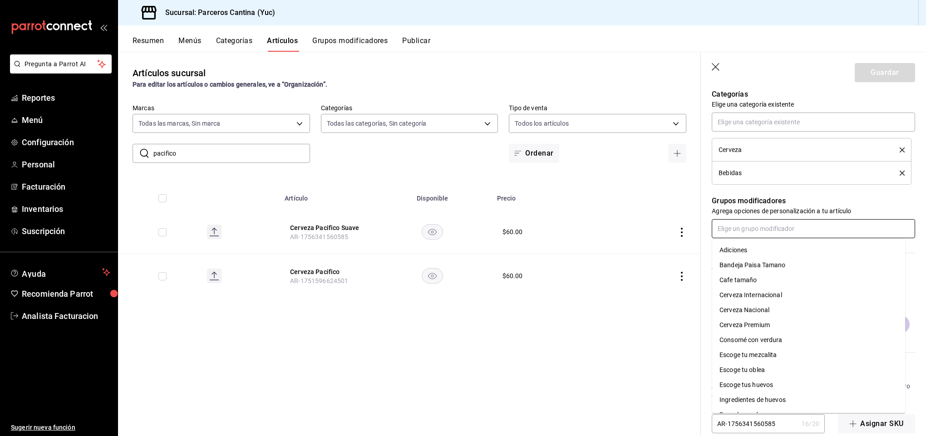
click at [744, 230] on input "text" at bounding box center [813, 228] width 203 height 19
type input "va"
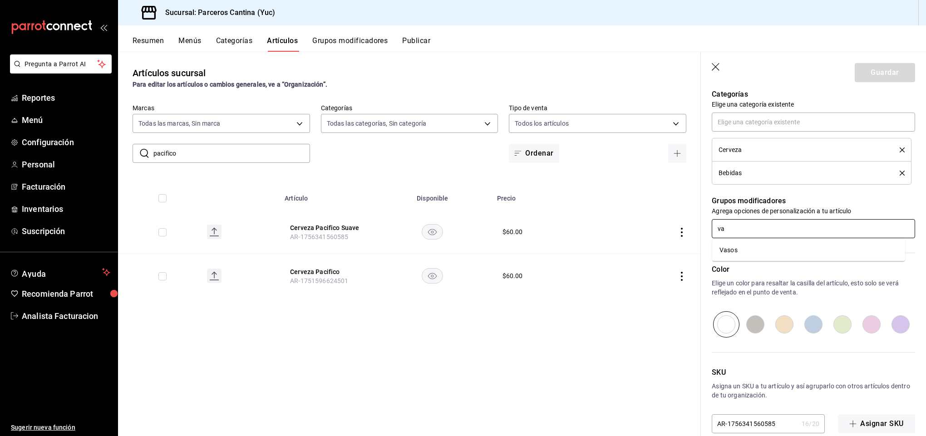
click at [743, 246] on li "Vasos" at bounding box center [808, 250] width 193 height 15
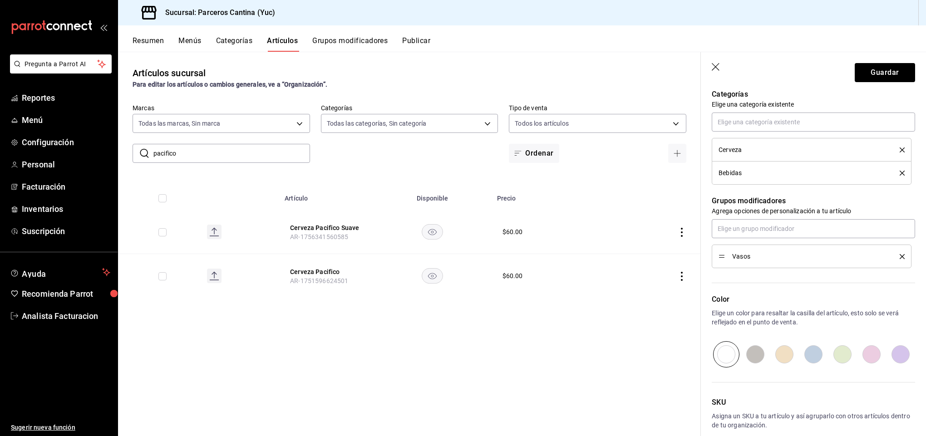
click at [867, 62] on header "Guardar" at bounding box center [813, 70] width 225 height 37
click at [869, 69] on button "Guardar" at bounding box center [885, 72] width 60 height 19
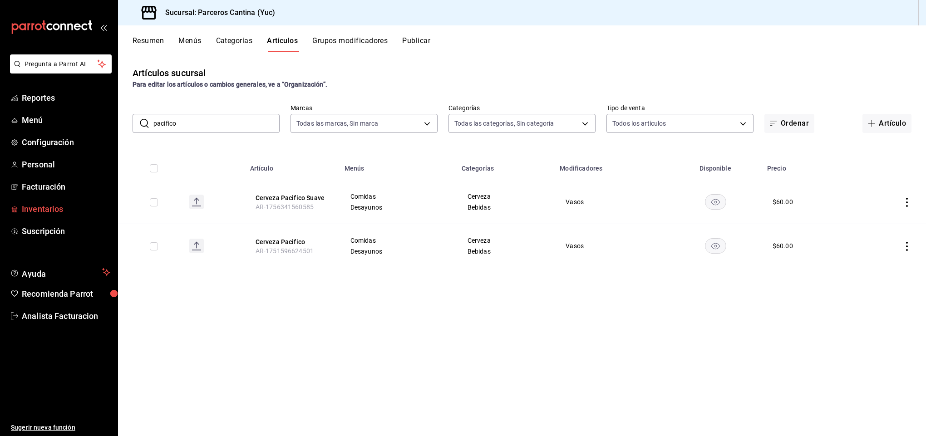
click at [34, 205] on span "Inventarios" at bounding box center [66, 209] width 89 height 12
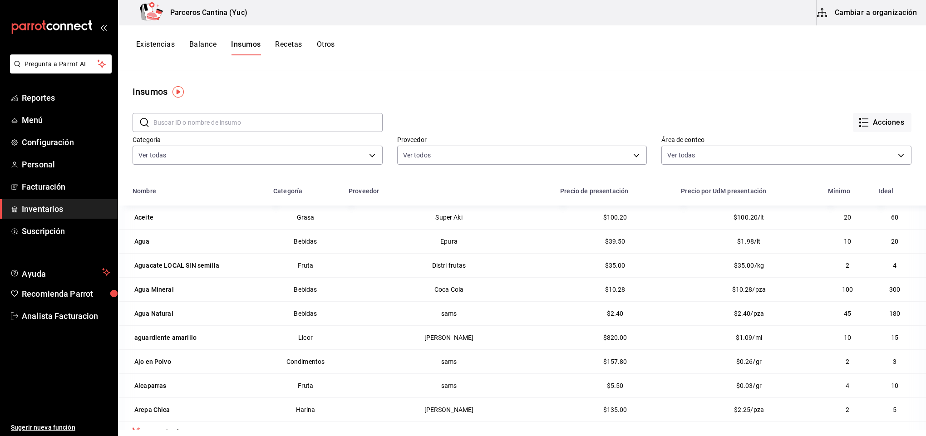
click at [877, 4] on button "Cambiar a organización" at bounding box center [868, 12] width 102 height 25
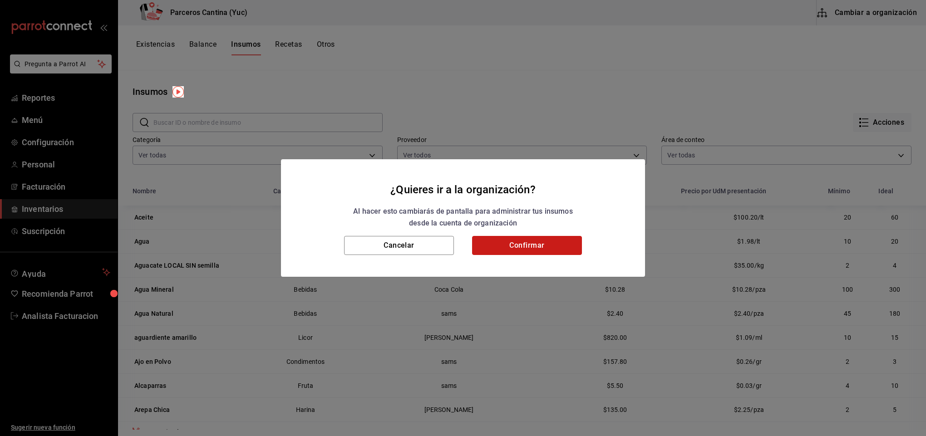
click at [519, 241] on button "Confirmar" at bounding box center [527, 245] width 110 height 19
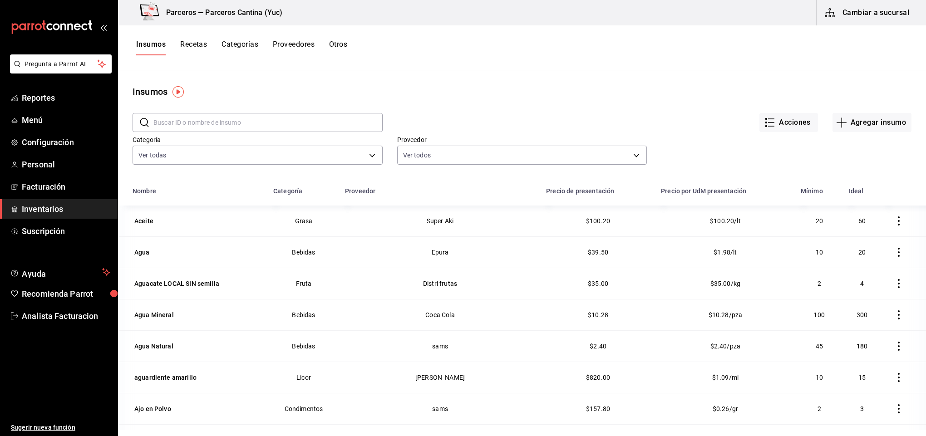
click at [182, 120] on input "text" at bounding box center [267, 122] width 229 height 18
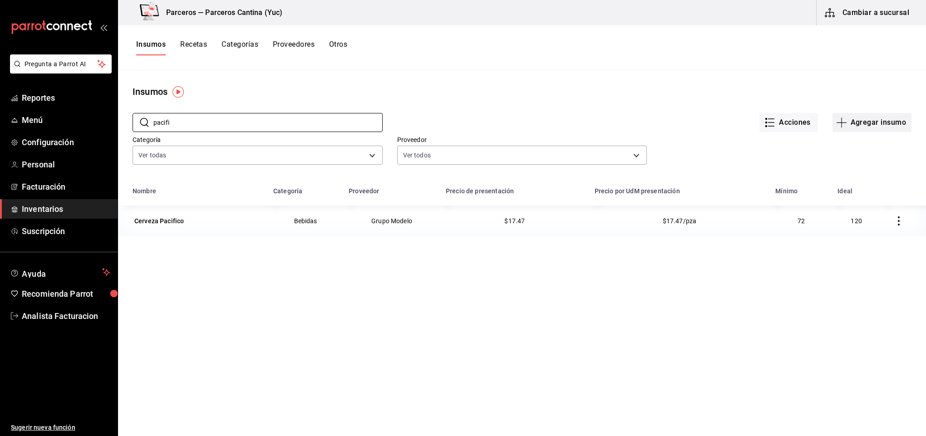
type input "pacifi"
click at [862, 123] on button "Agregar insumo" at bounding box center [872, 122] width 79 height 19
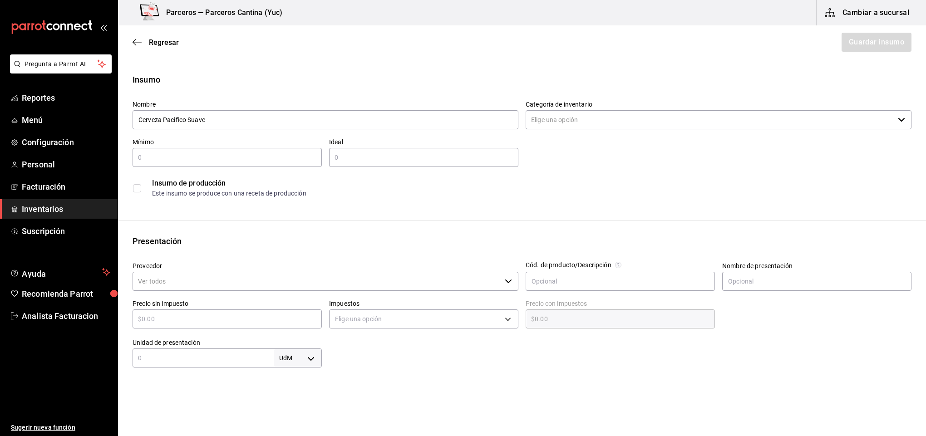
type input "Cerveza Pacifico Suave"
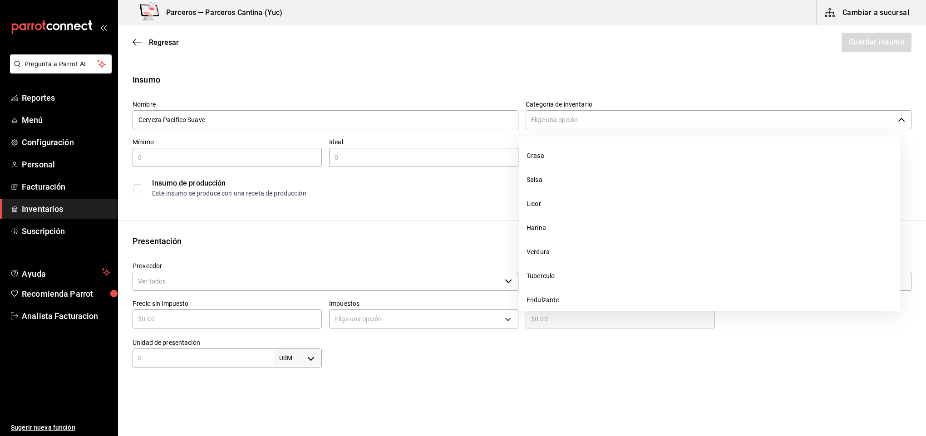
click at [553, 121] on input "Categoría de inventario" at bounding box center [710, 119] width 369 height 19
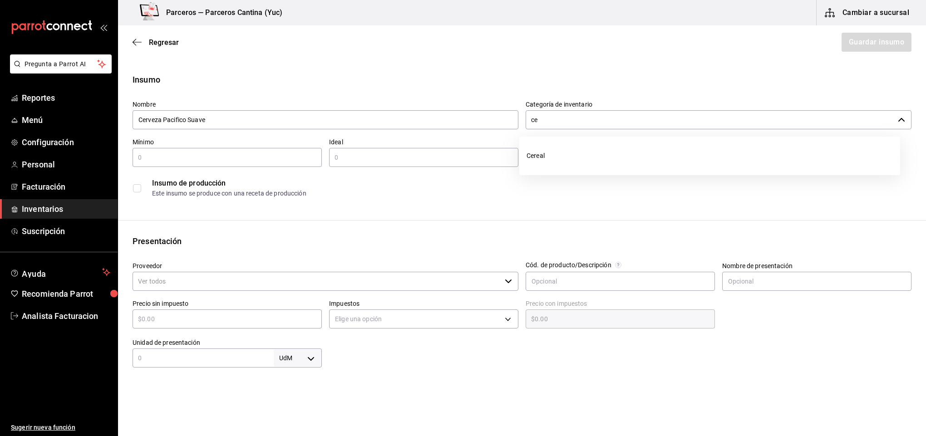
type input "c"
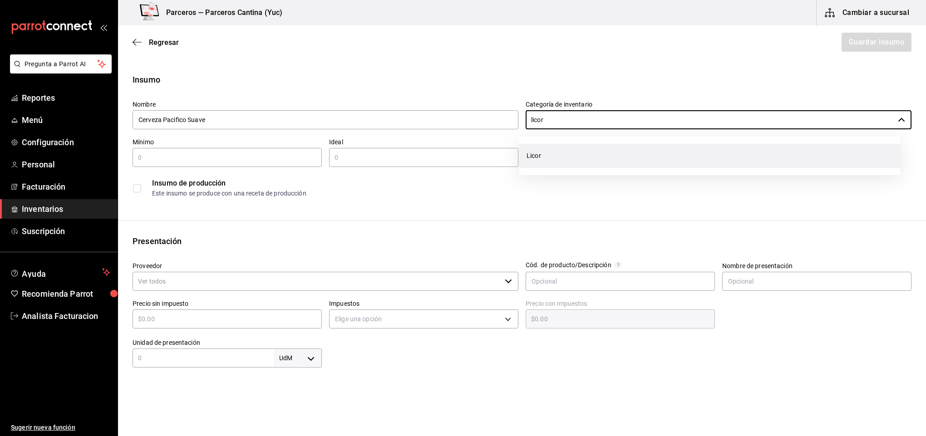
click at [541, 158] on li "Licor" at bounding box center [709, 156] width 381 height 24
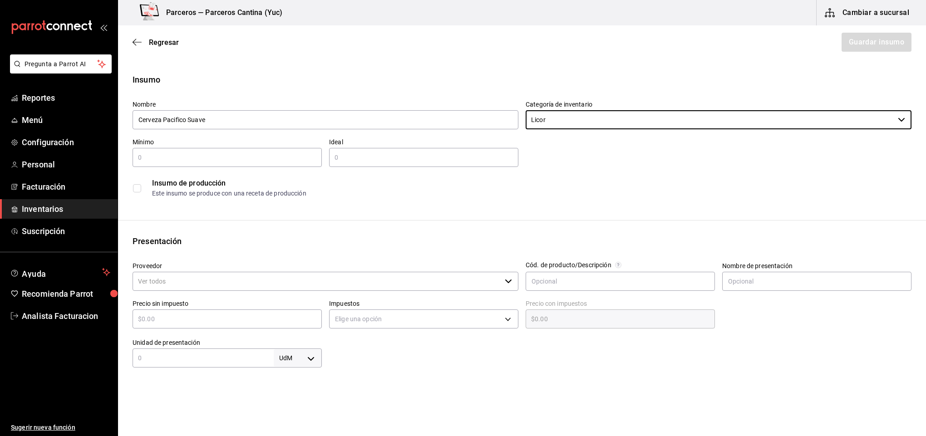
type input "Licor"
click at [177, 157] on input "text" at bounding box center [227, 157] width 189 height 11
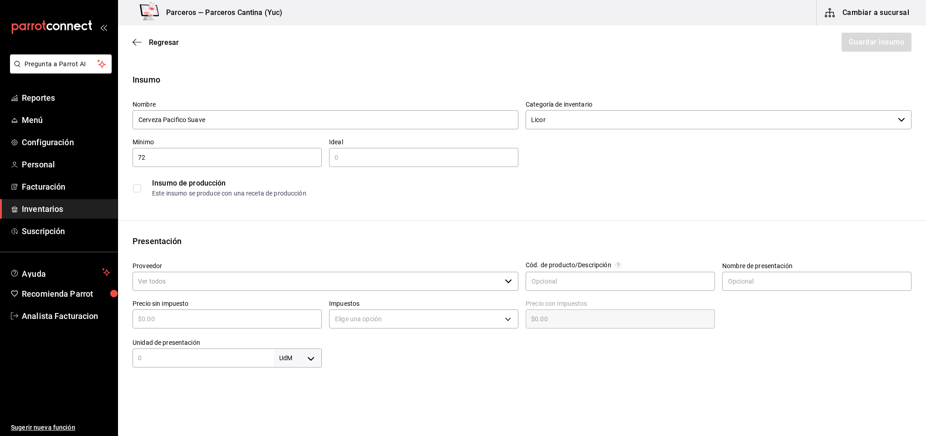
type input "72"
type input "120"
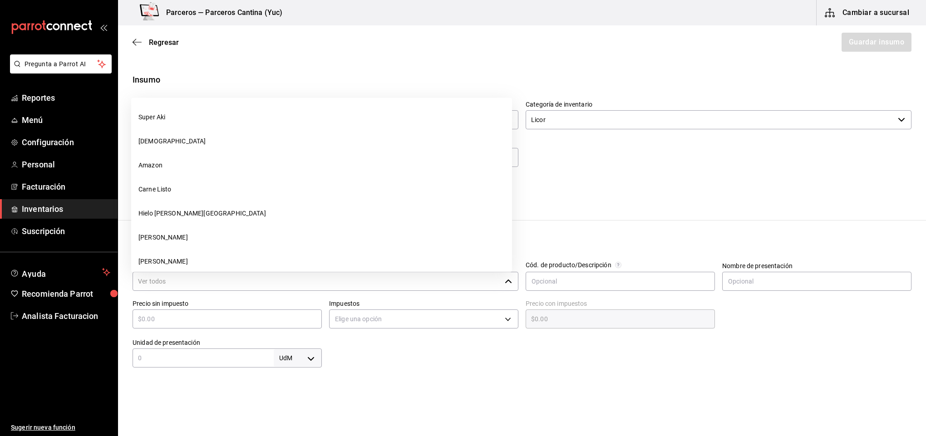
click at [173, 278] on input "Proveedor" at bounding box center [317, 281] width 369 height 19
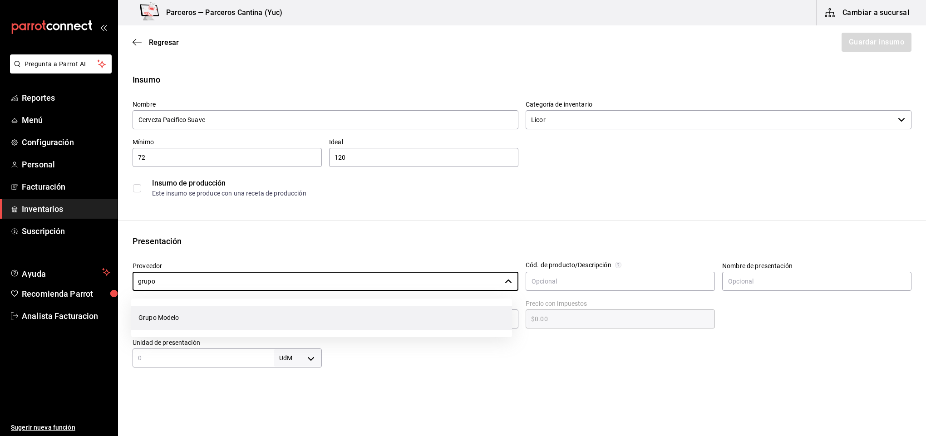
click at [171, 317] on li "Grupo Modelo" at bounding box center [321, 318] width 381 height 24
type input "Grupo Modelo"
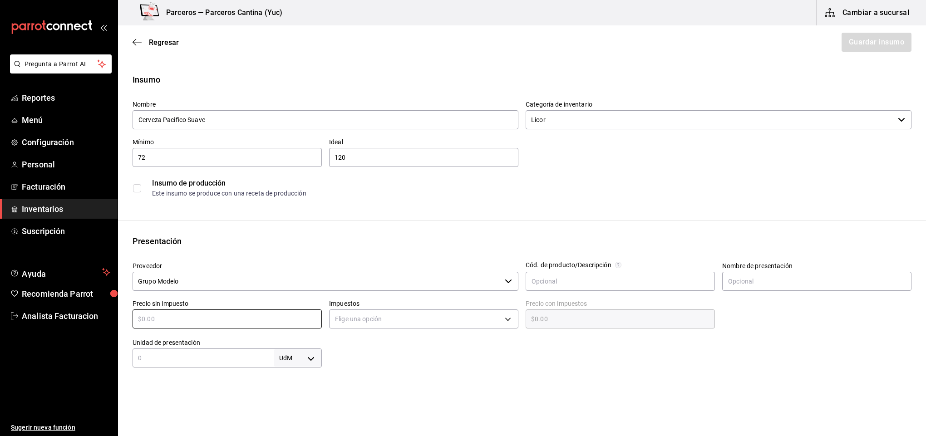
type input "$1"
type input "$1.00"
type input "$16"
type input "$16.00"
type input "$16.5"
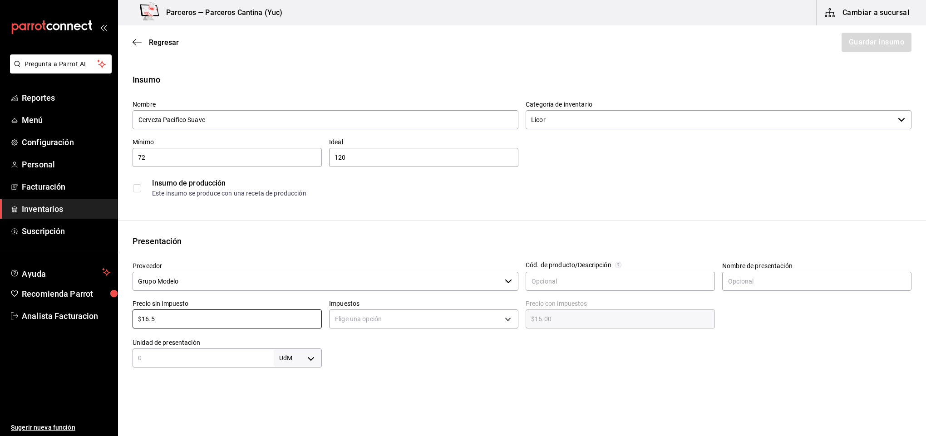
type input "$16.50"
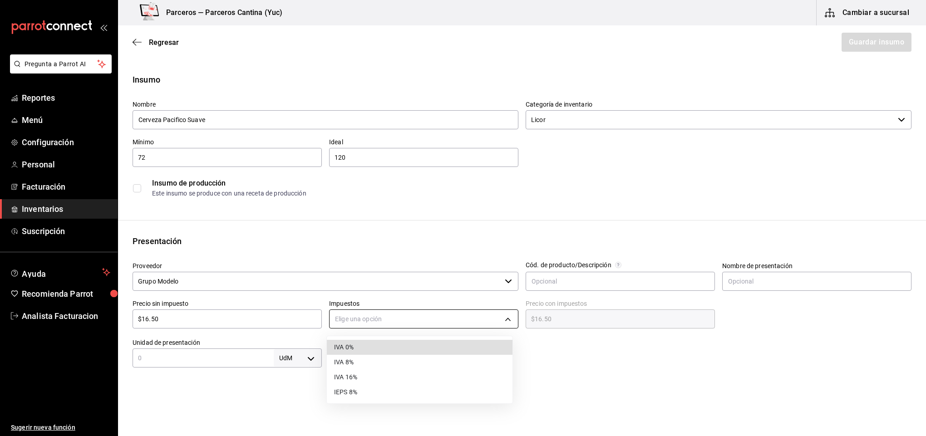
click at [380, 320] on body "Pregunta a Parrot AI Reportes Menú Configuración Personal Facturación Inventari…" at bounding box center [463, 192] width 926 height 385
click at [358, 346] on li "IVA 0%" at bounding box center [420, 347] width 186 height 15
type input "IVA_0"
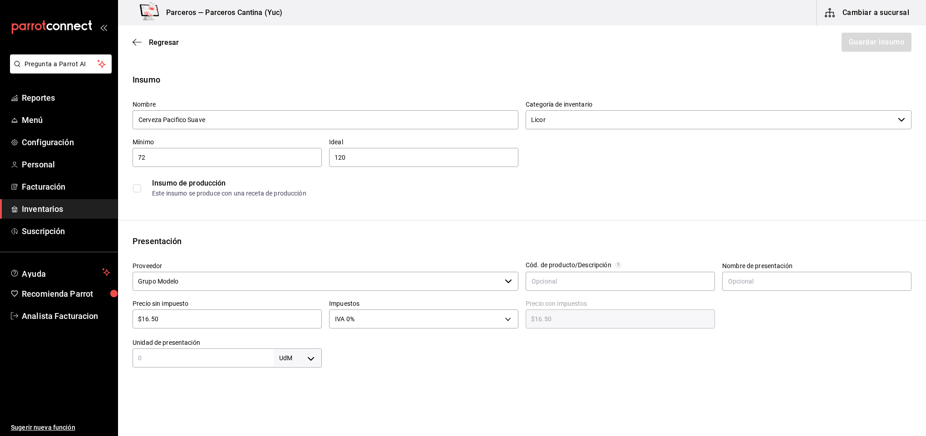
click at [214, 360] on input "text" at bounding box center [203, 358] width 141 height 11
type input "1"
click at [310, 359] on body "Pregunta a Parrot AI Reportes Menú Configuración Personal Facturación Inventari…" at bounding box center [463, 192] width 926 height 385
click at [293, 408] on li "pza" at bounding box center [294, 409] width 47 height 15
type input "UNIT"
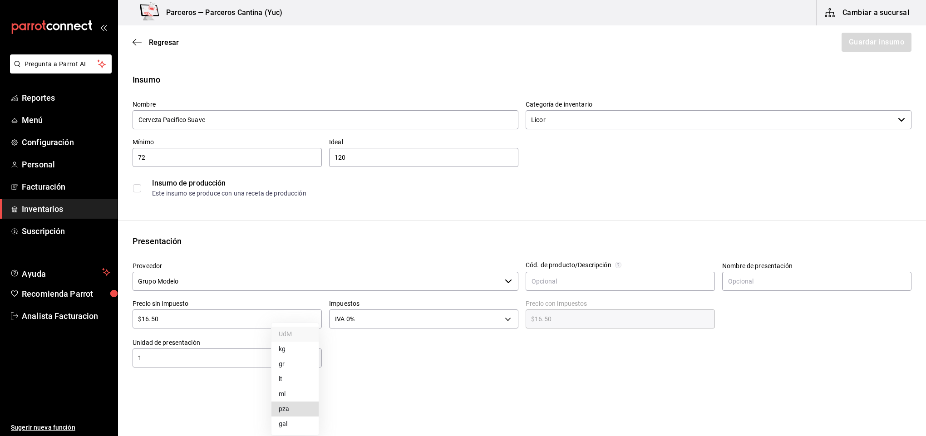
type input "UNIT"
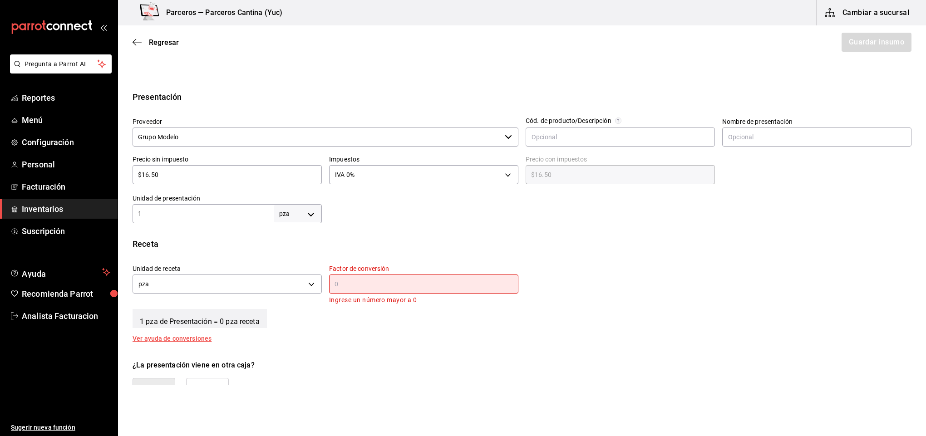
scroll to position [163, 0]
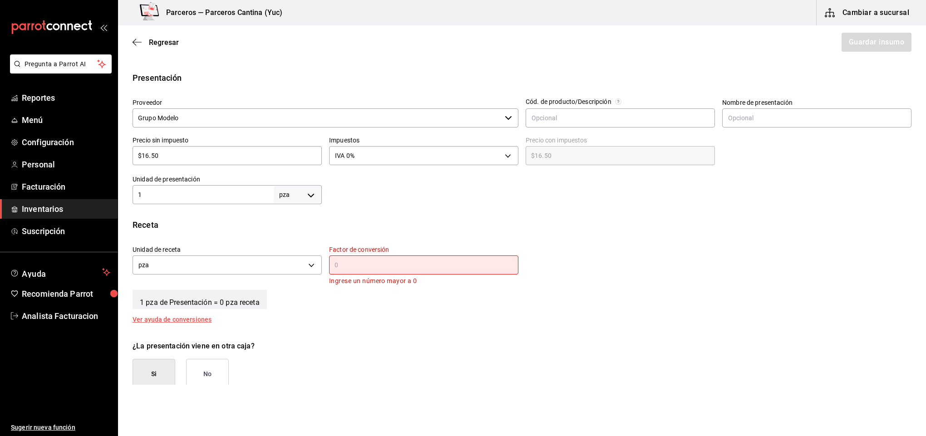
click at [380, 258] on div "​" at bounding box center [423, 265] width 189 height 19
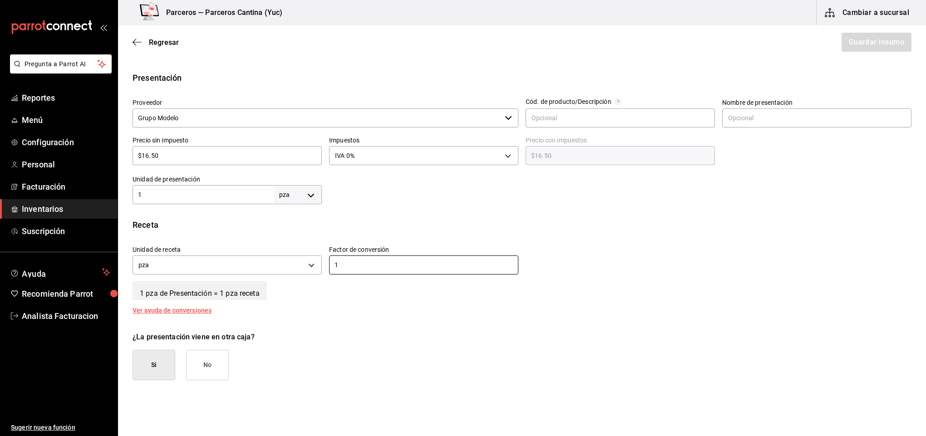
type input "1"
click at [151, 368] on button "Si" at bounding box center [154, 365] width 43 height 30
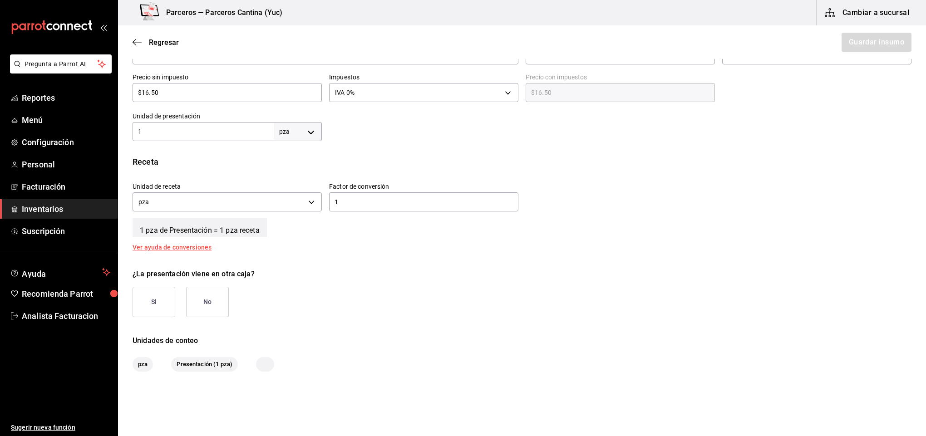
scroll to position [256, 0]
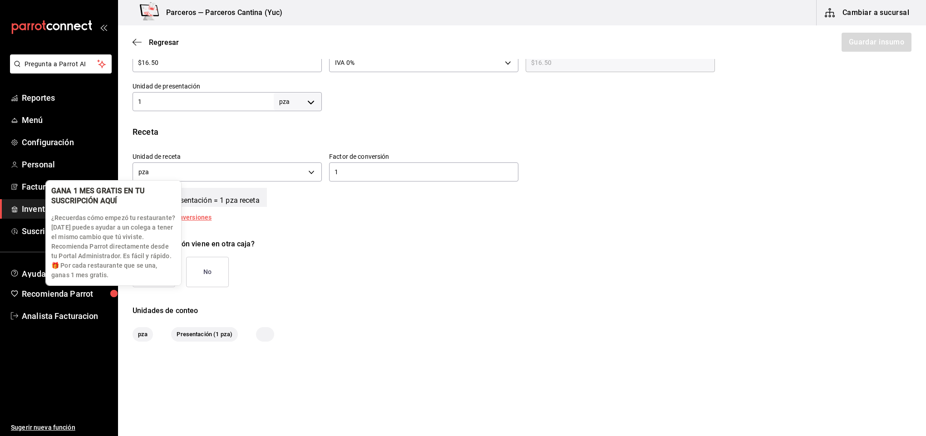
click at [157, 271] on p "¿Recuerdas cómo empezó tu restaurante? [DATE] puedes ayudar a un colega a tener…" at bounding box center [113, 246] width 124 height 67
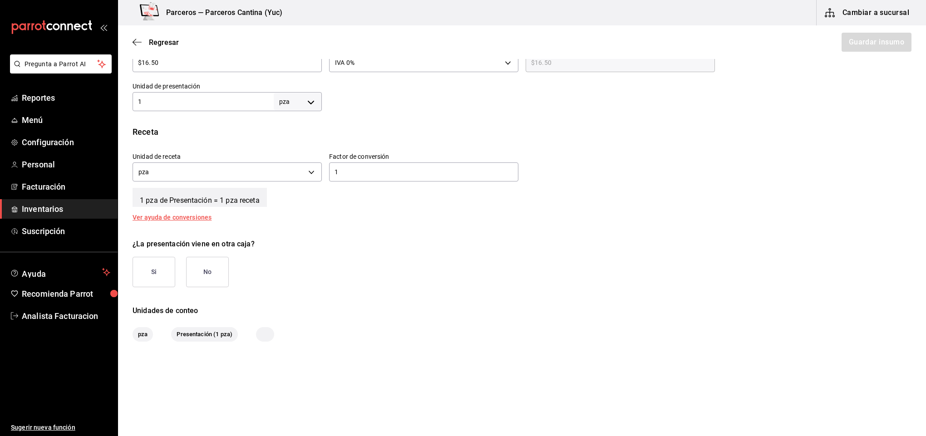
click at [376, 290] on div "Insumo Nombre Cerveza Pacifico Suave Categoría de inventario Licor ​ Mínimo 72 …" at bounding box center [522, 79] width 808 height 525
click at [143, 271] on button "Si" at bounding box center [154, 272] width 43 height 30
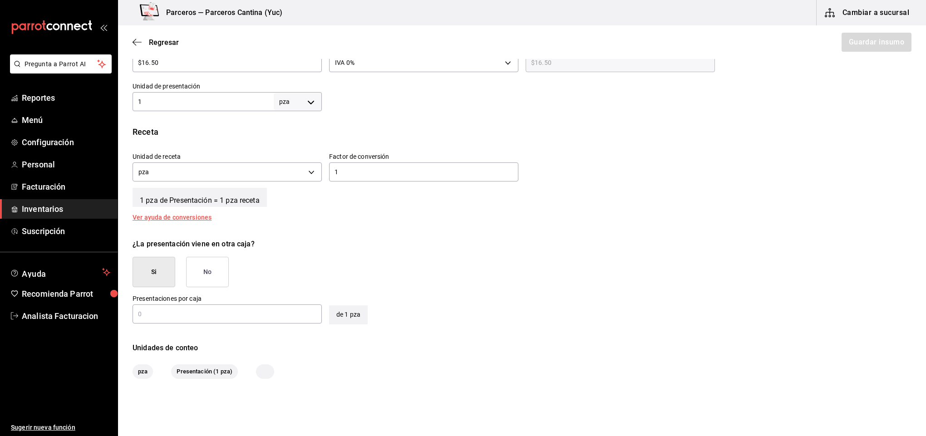
click at [187, 312] on input "text" at bounding box center [227, 314] width 189 height 11
type input "24"
click at [861, 46] on button "Guardar insumo" at bounding box center [876, 42] width 71 height 19
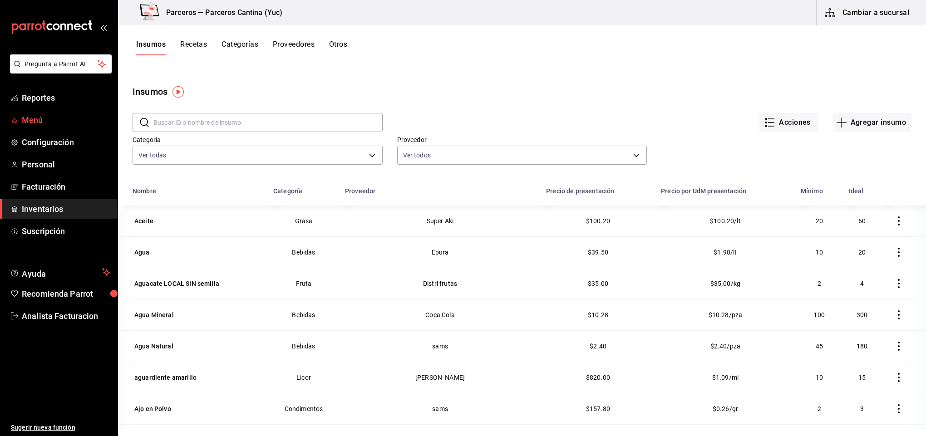
click at [33, 115] on span "Menú" at bounding box center [66, 120] width 89 height 12
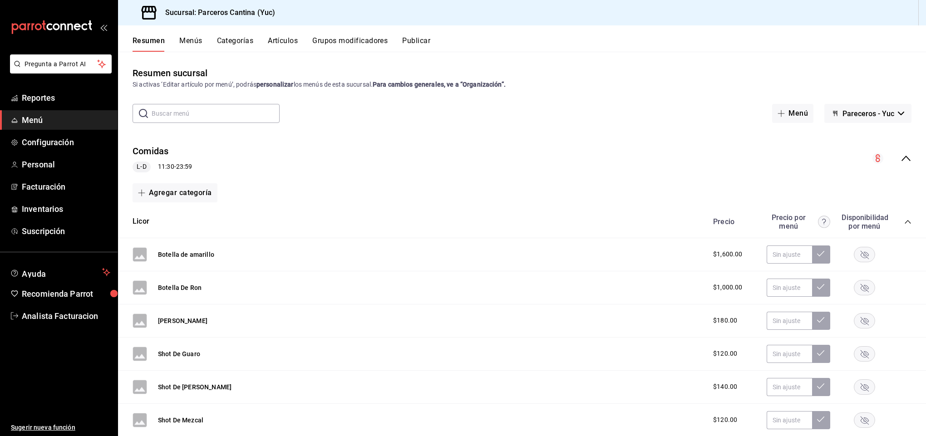
click at [285, 41] on button "Artículos" at bounding box center [283, 43] width 30 height 15
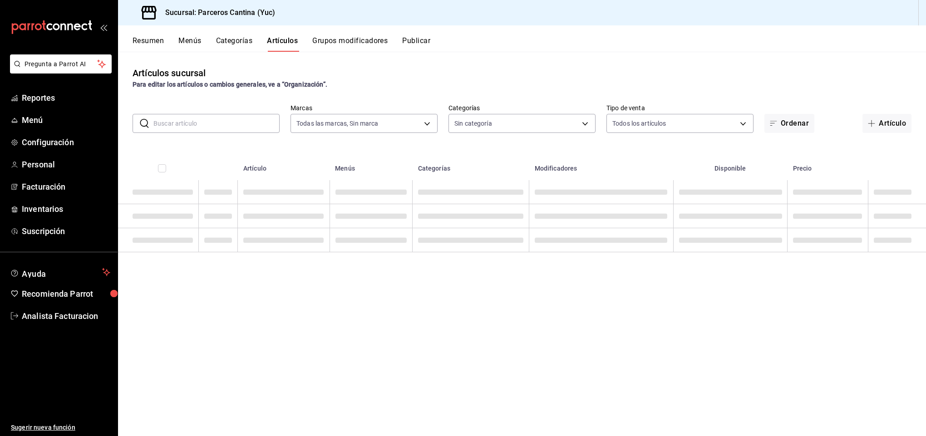
type input "3c0f0041-e652-451f-99e7-60b72e373484"
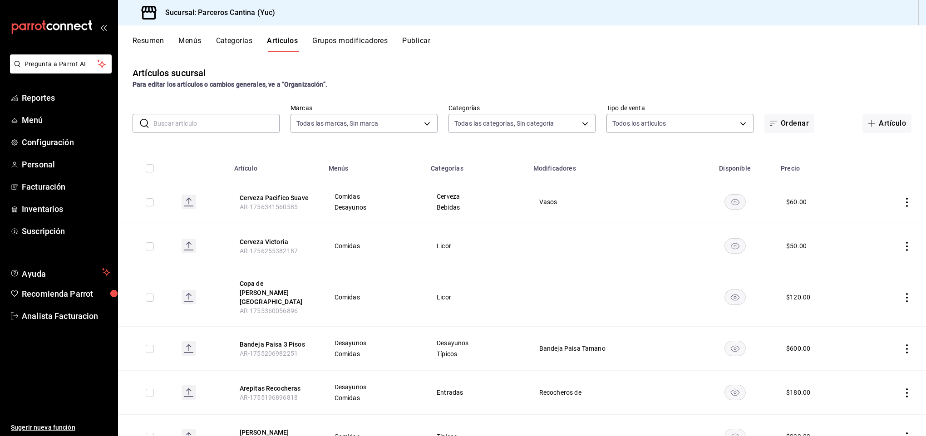
type input "15b4d094-ec03-47cd-88df-87b14c7f909b,9d7f9cfa-e7fa-4a45-8356-2a971e0471f8,95c40…"
click at [189, 123] on input "text" at bounding box center [216, 123] width 126 height 18
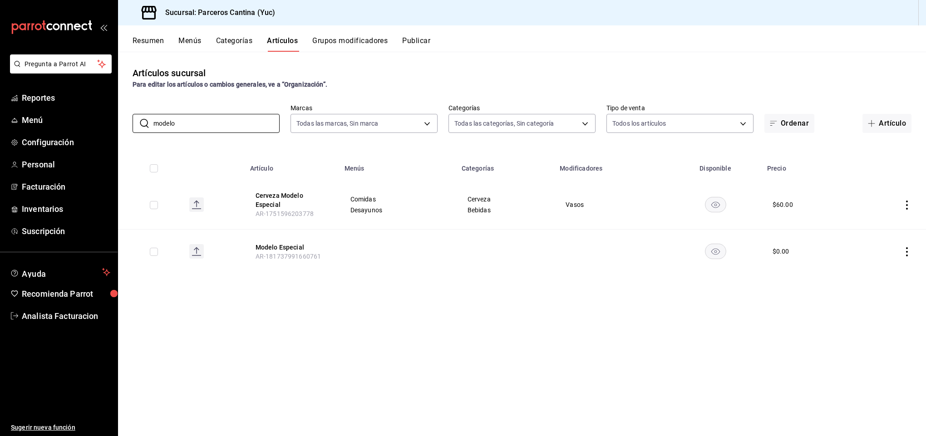
type input "modelo"
click at [906, 248] on icon "actions" at bounding box center [907, 251] width 2 height 9
click at [879, 310] on span "Eliminar" at bounding box center [879, 309] width 23 height 7
click at [876, 267] on button "Eliminar" at bounding box center [867, 268] width 60 height 19
click at [887, 120] on button "Artículo" at bounding box center [886, 123] width 49 height 19
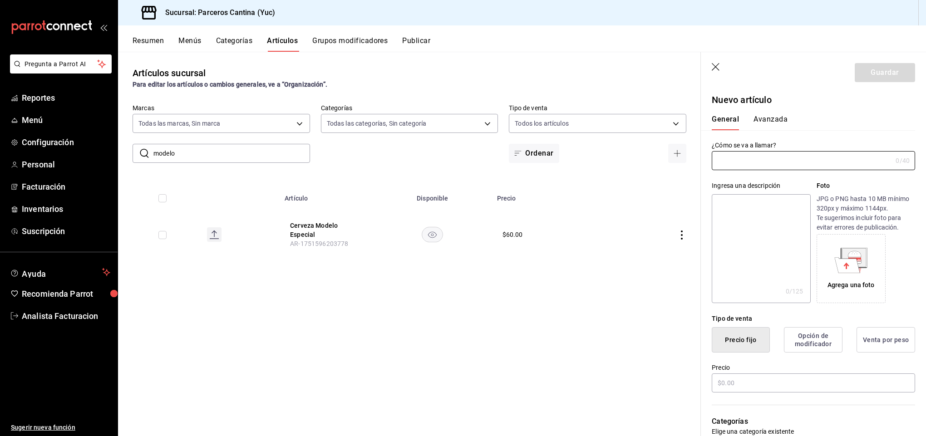
type input "AR-1756341889812"
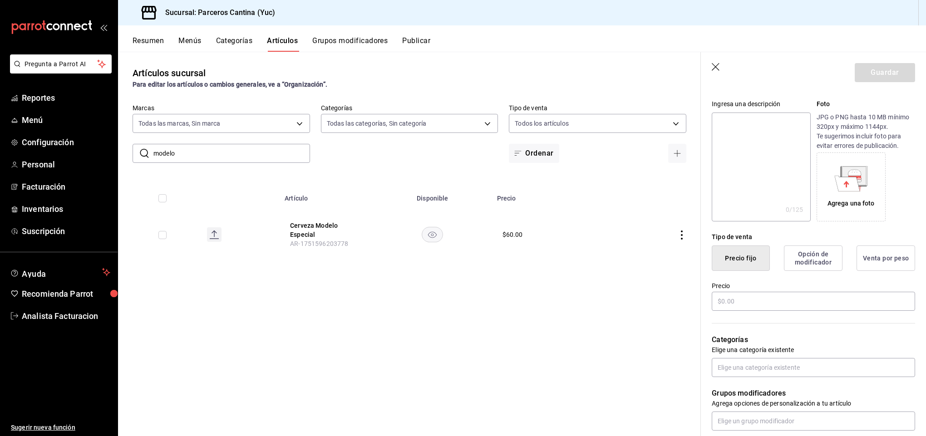
scroll to position [90, 0]
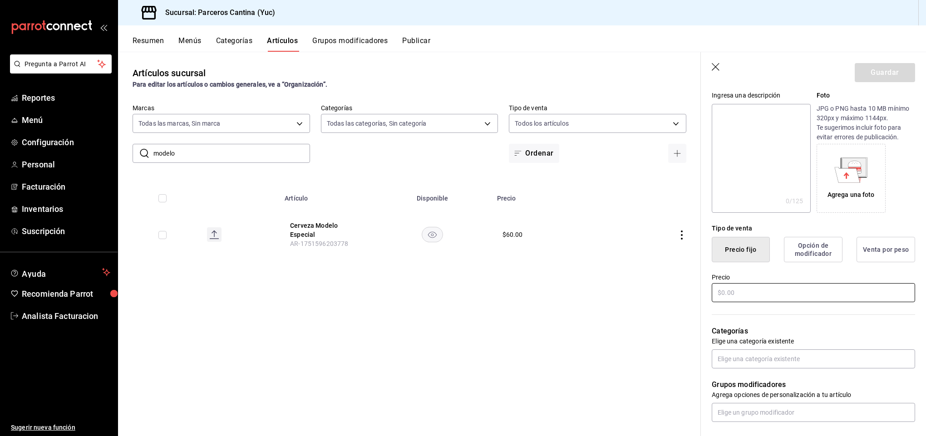
type input "Cerveza Modelo Negra"
click at [745, 289] on input "text" at bounding box center [813, 292] width 203 height 19
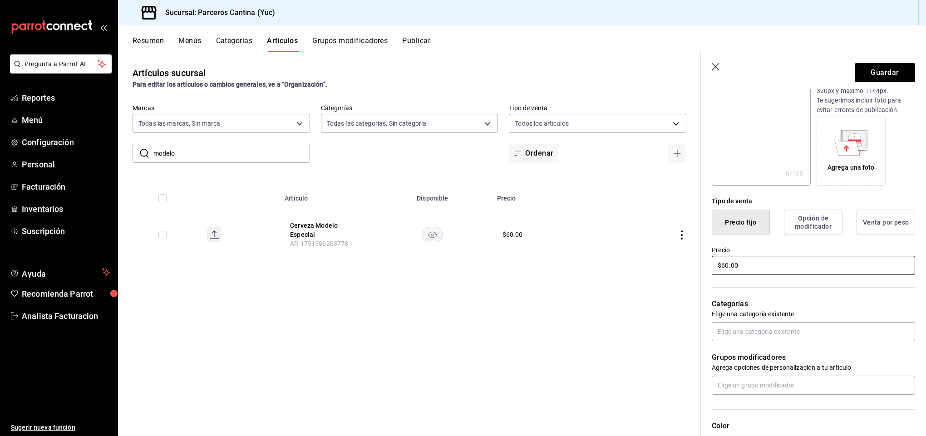
scroll to position [145, 0]
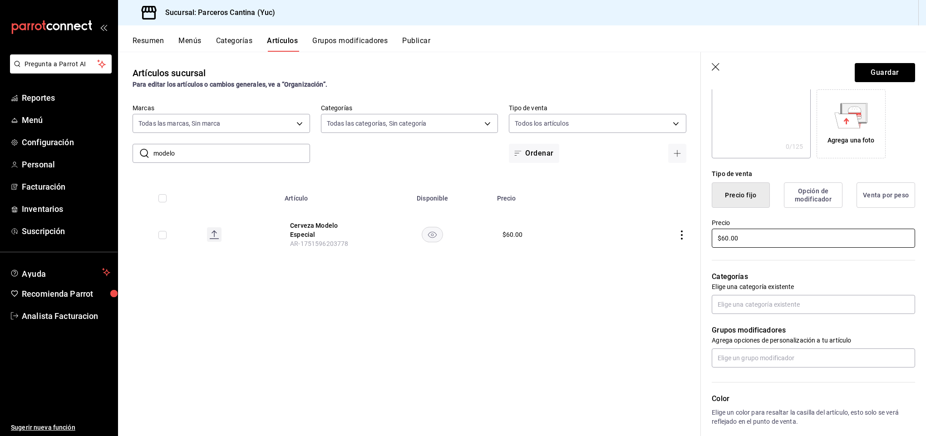
type input "$60.00"
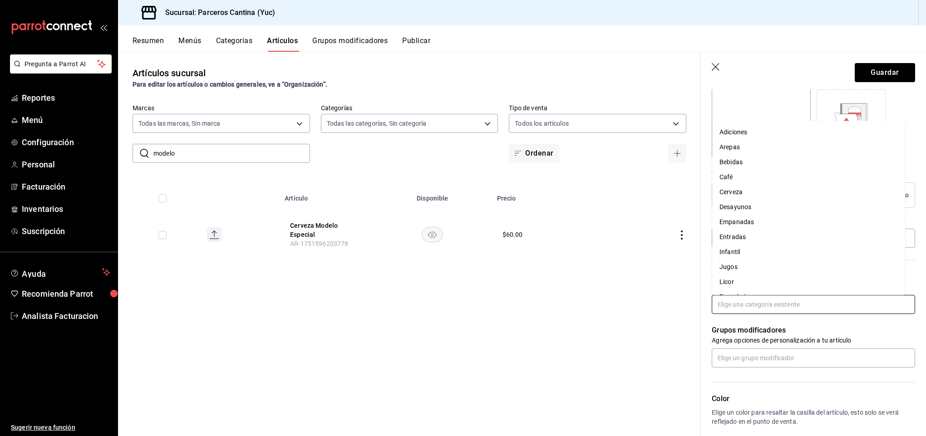
click at [771, 304] on input "text" at bounding box center [813, 304] width 203 height 19
click at [743, 157] on li "Bebidas" at bounding box center [808, 161] width 193 height 15
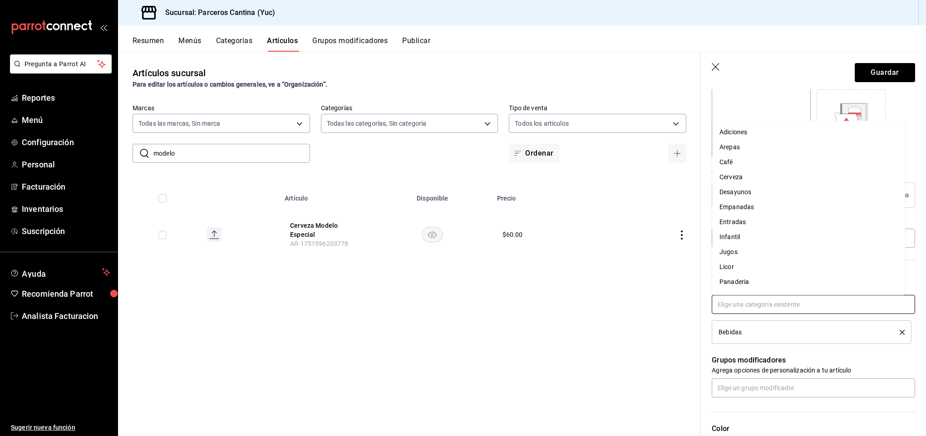
click at [744, 304] on input "text" at bounding box center [813, 304] width 203 height 19
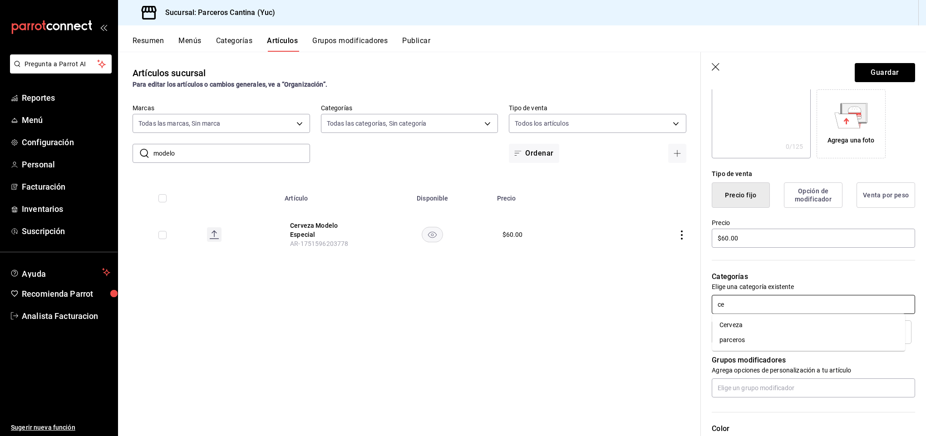
type input "cer"
click at [741, 321] on li "Cerveza" at bounding box center [808, 325] width 193 height 15
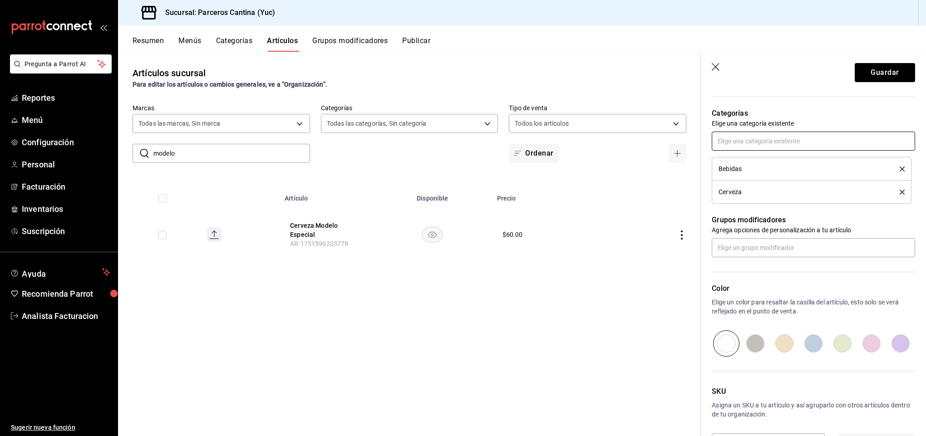
scroll to position [326, 0]
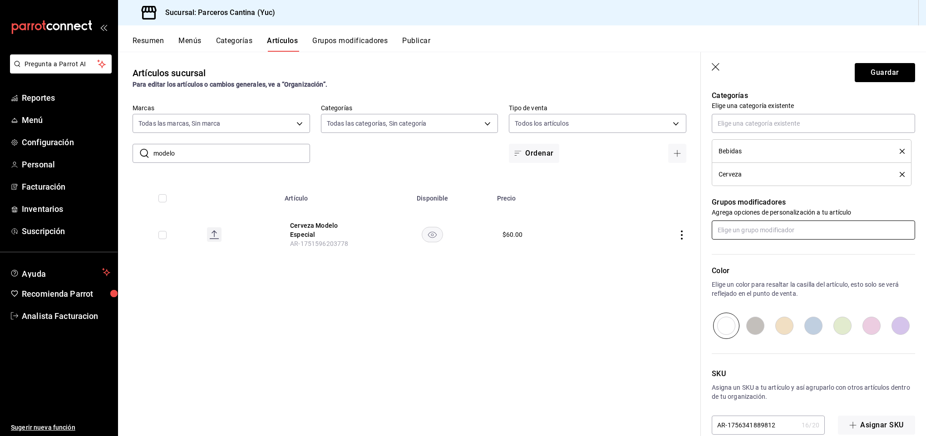
click at [758, 232] on input "text" at bounding box center [813, 230] width 203 height 19
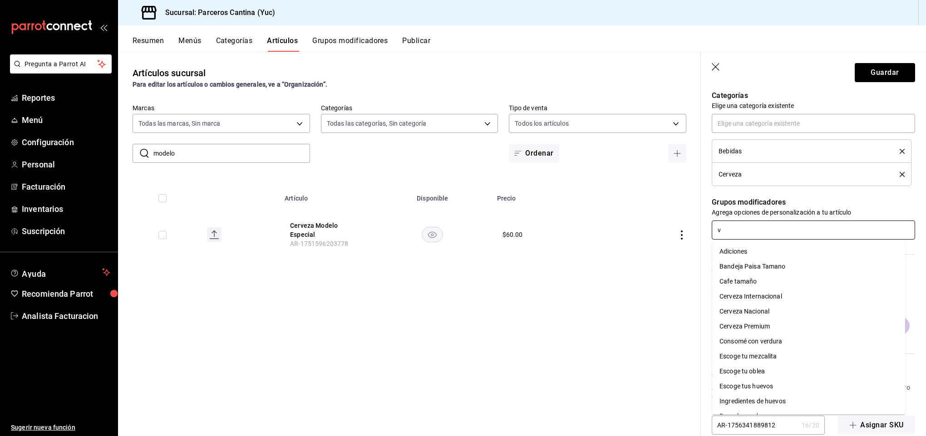
type input "va"
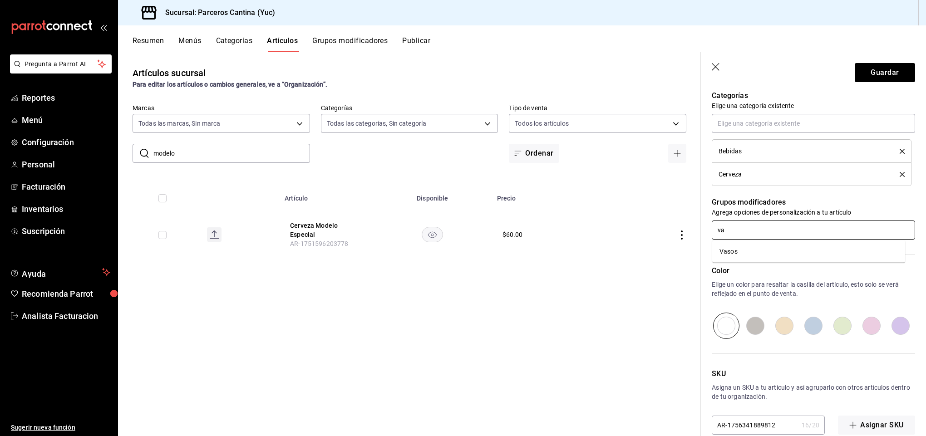
click at [747, 250] on li "Vasos" at bounding box center [808, 251] width 193 height 15
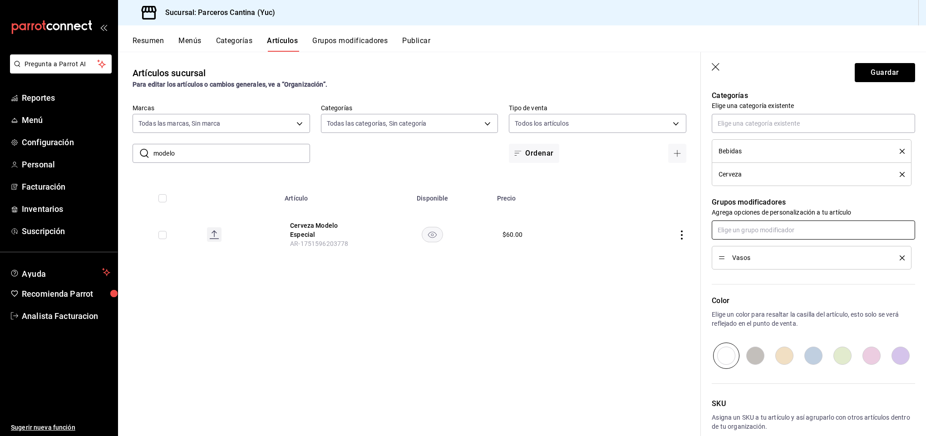
scroll to position [374, 0]
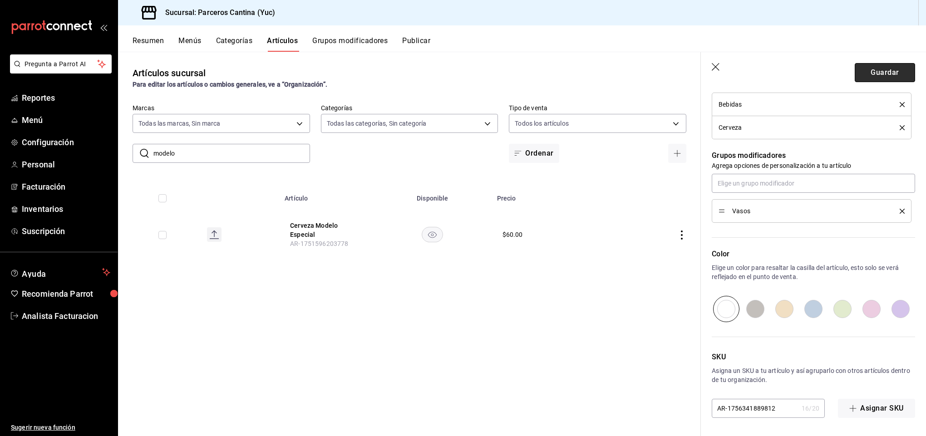
click at [865, 78] on button "Guardar" at bounding box center [885, 72] width 60 height 19
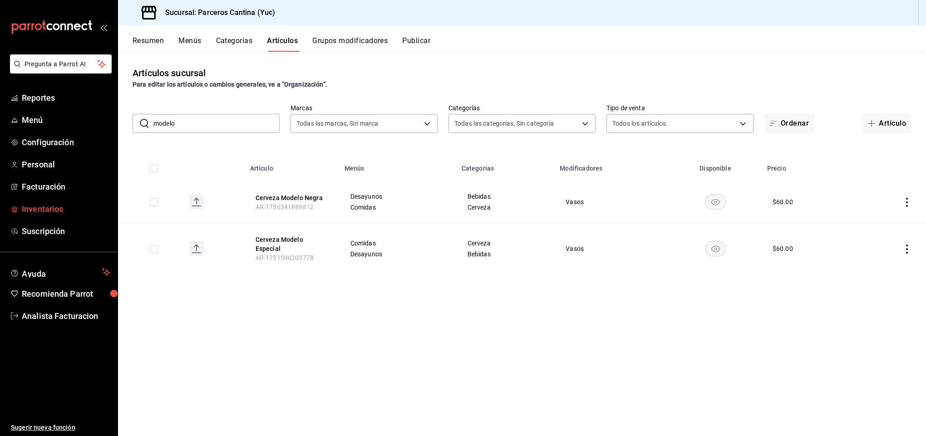
click at [55, 211] on span "Inventarios" at bounding box center [66, 209] width 89 height 12
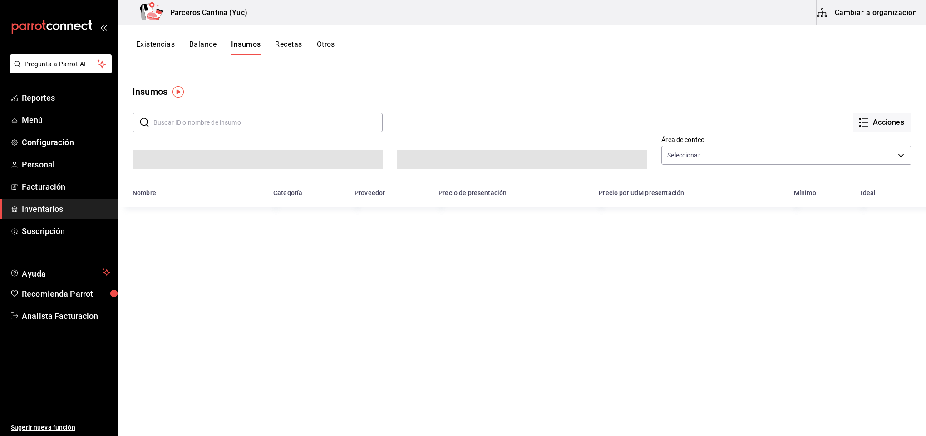
type input "1e87ff44-20e4-4b57-a131-4fd20551433d,8f877076-0a30-4b7f-a959-f52e0a15de3f"
click at [868, 10] on button "Cambiar a organización" at bounding box center [868, 12] width 102 height 25
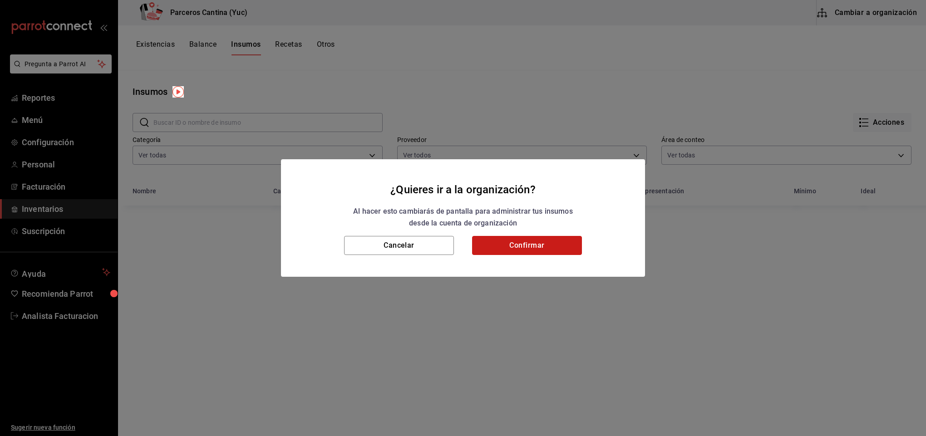
click at [506, 243] on button "Confirmar" at bounding box center [527, 245] width 110 height 19
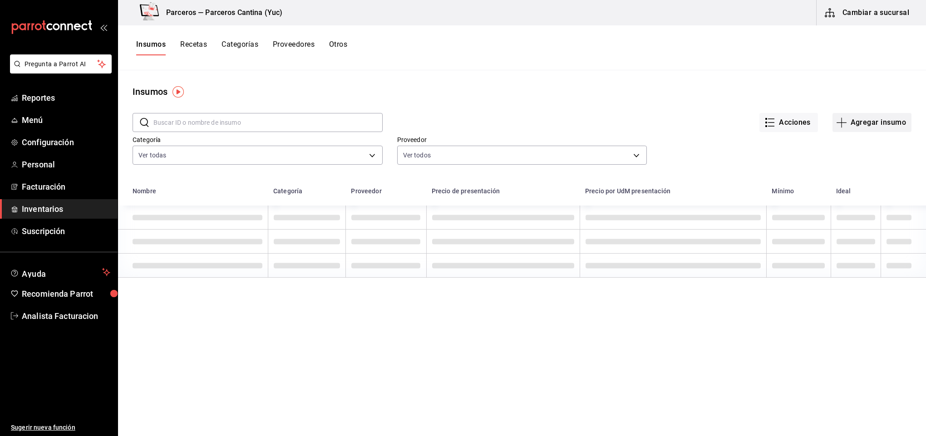
click at [854, 122] on button "Agregar insumo" at bounding box center [872, 122] width 79 height 19
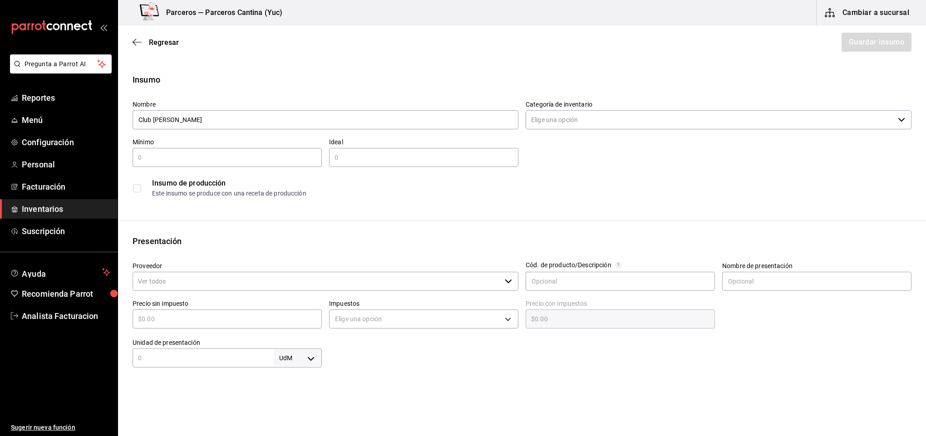
type input "Club Colombia"
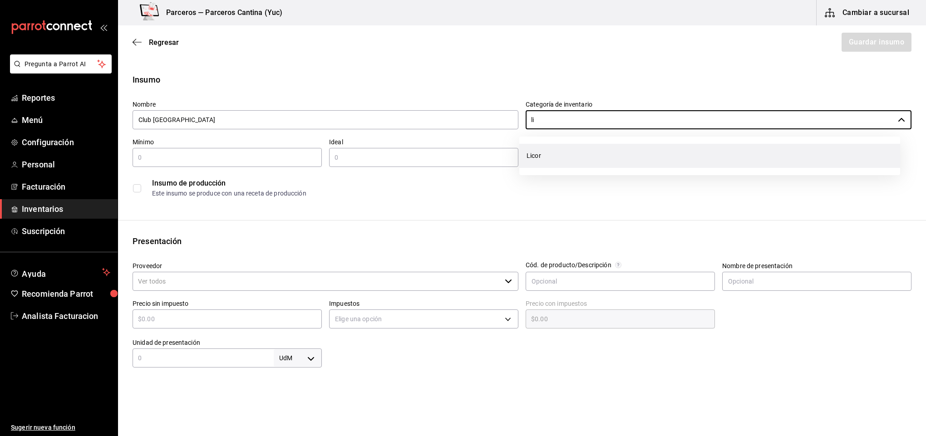
click at [542, 158] on li "Licor" at bounding box center [709, 156] width 381 height 24
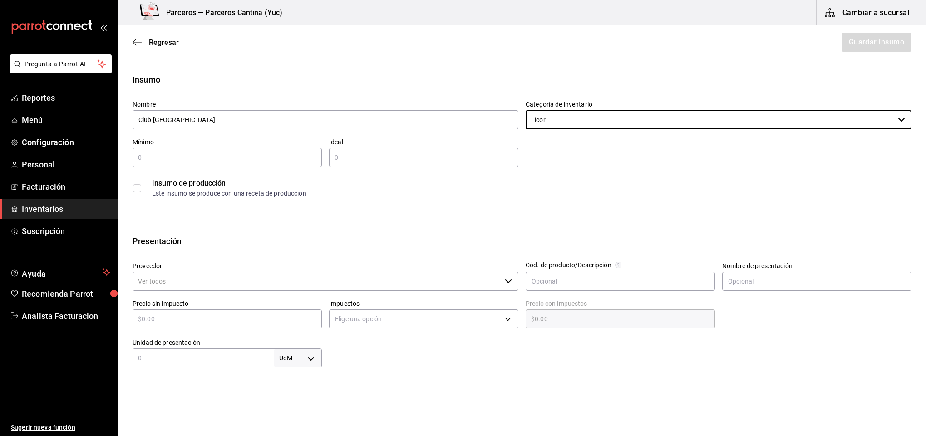
type input "Licor"
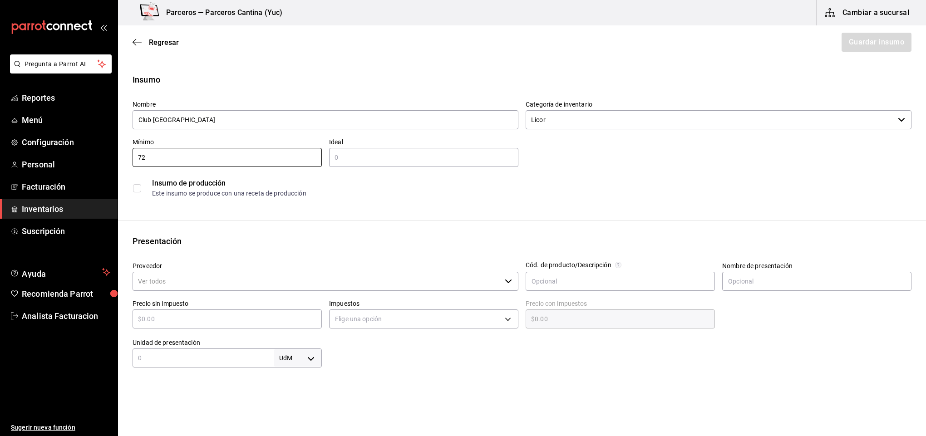
type input "72"
type input "120"
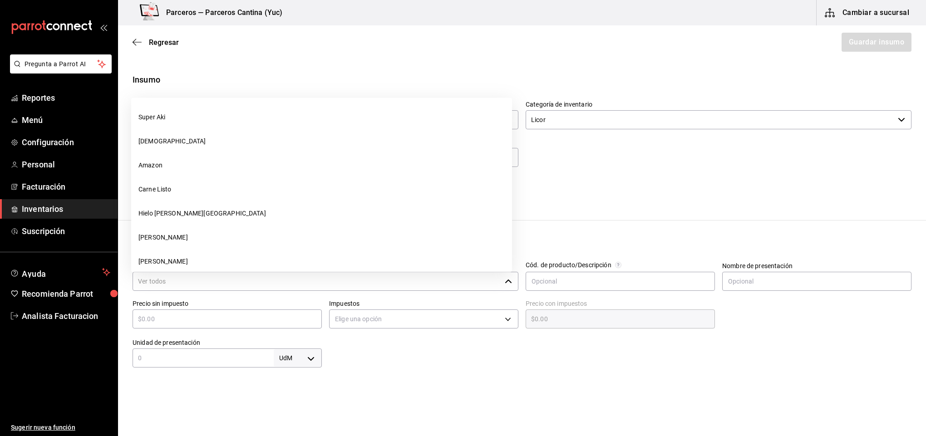
click at [210, 277] on input "Proveedor" at bounding box center [317, 281] width 369 height 19
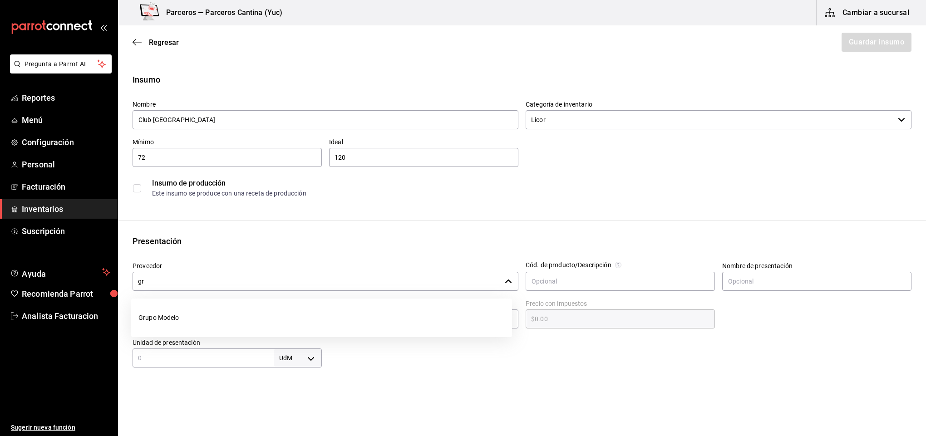
type input "g"
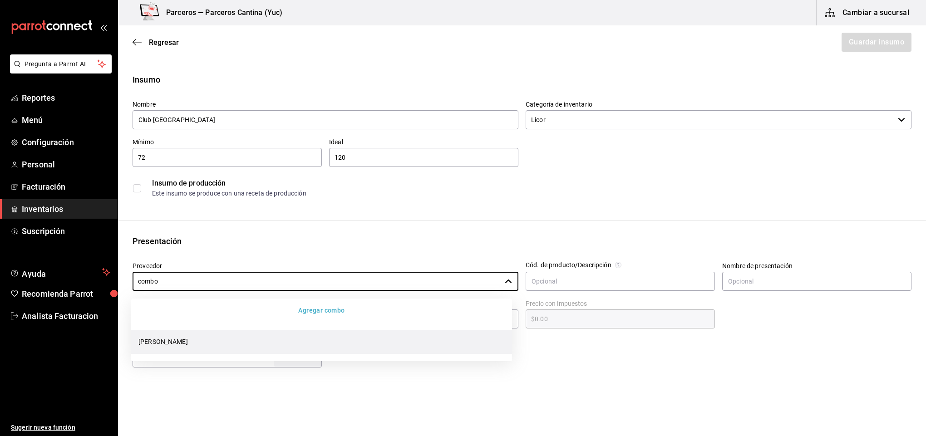
click at [167, 341] on li "[PERSON_NAME]" at bounding box center [321, 342] width 381 height 24
type input "[PERSON_NAME]"
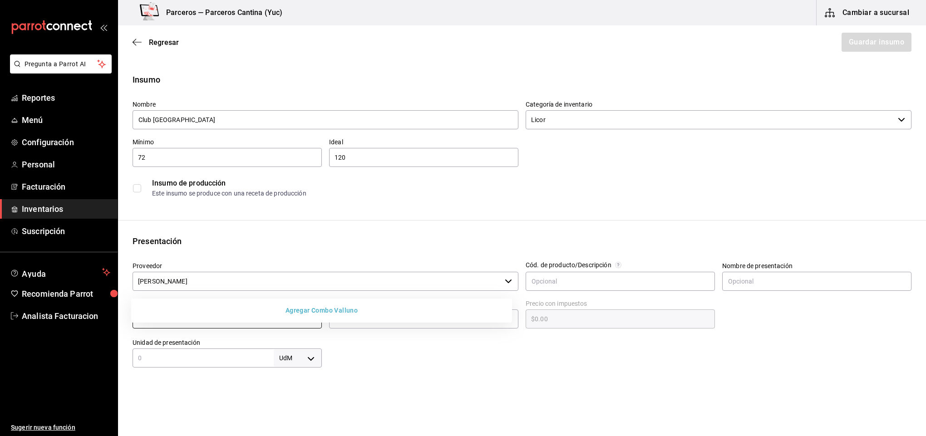
click at [429, 385] on html "Pregunta a Parrot AI Reportes Menú Configuración Personal Facturación Inventari…" at bounding box center [463, 192] width 926 height 385
click at [375, 365] on div at bounding box center [617, 349] width 590 height 36
click at [327, 308] on button "Agregar Combo Valluno" at bounding box center [322, 310] width 374 height 17
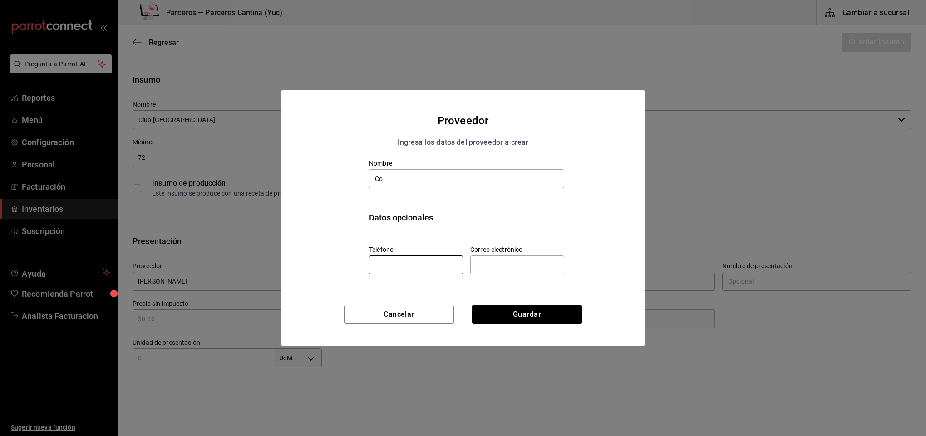
type input "C"
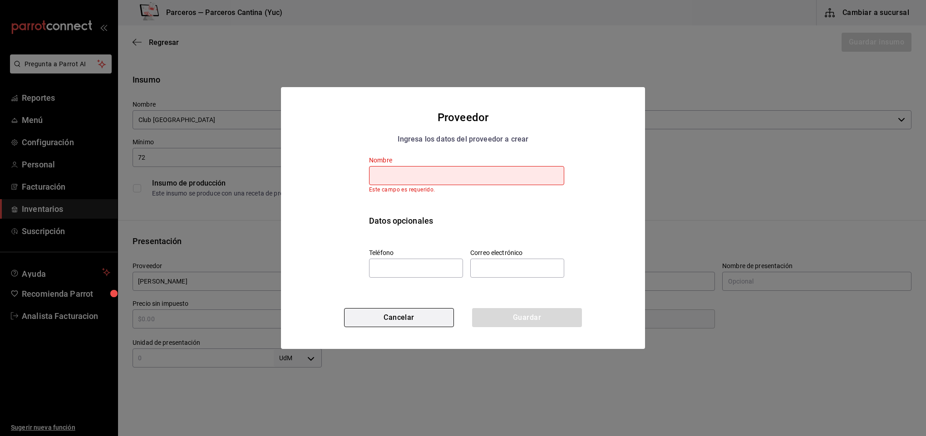
click at [404, 322] on button "Cancelar" at bounding box center [399, 317] width 110 height 19
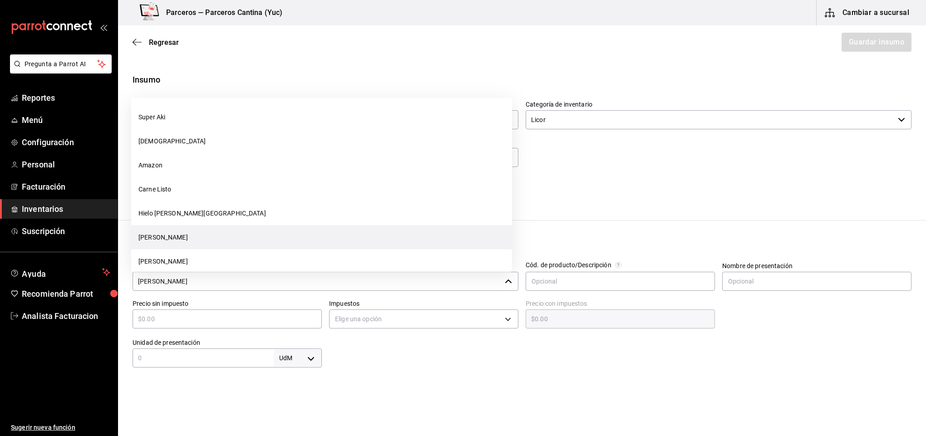
click at [505, 284] on icon "button" at bounding box center [508, 281] width 7 height 7
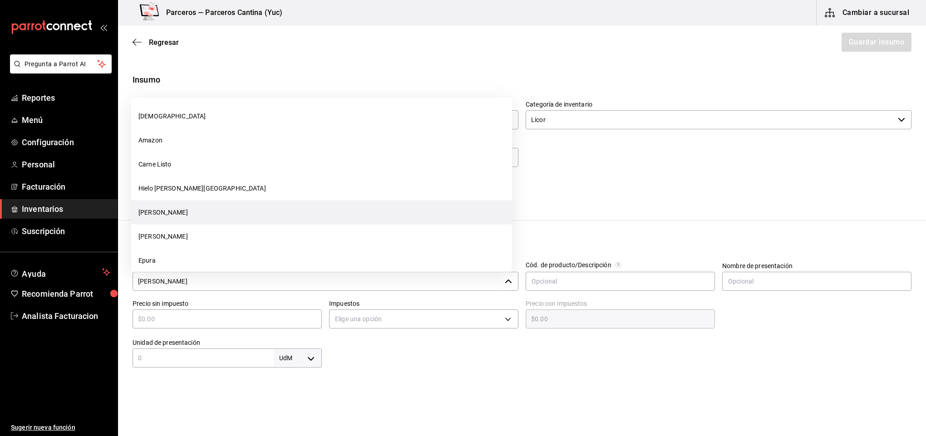
scroll to position [27, 0]
click at [232, 205] on li "[PERSON_NAME]" at bounding box center [321, 210] width 381 height 24
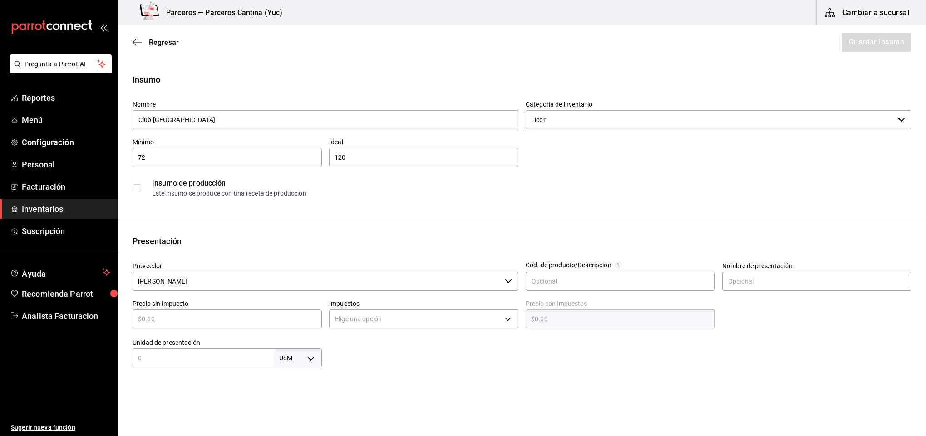
click at [195, 318] on input "text" at bounding box center [227, 319] width 189 height 11
type input "$7"
type input "$7.00"
type input "$71"
type input "$71.00"
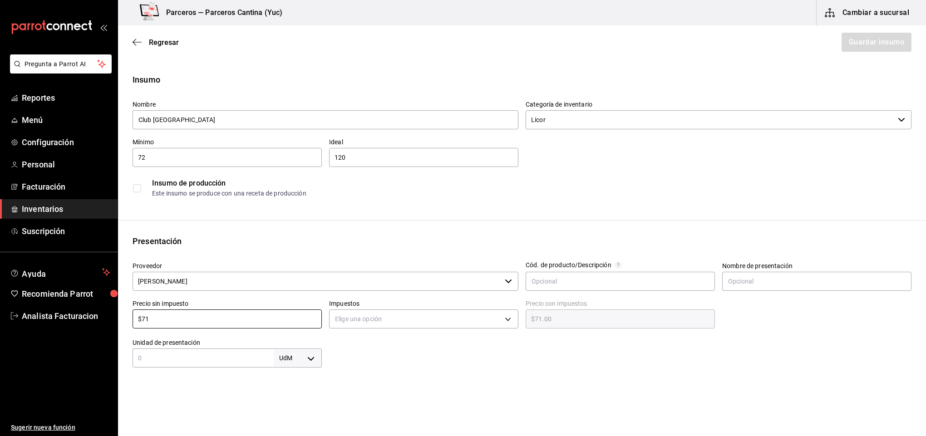
type input "$71"
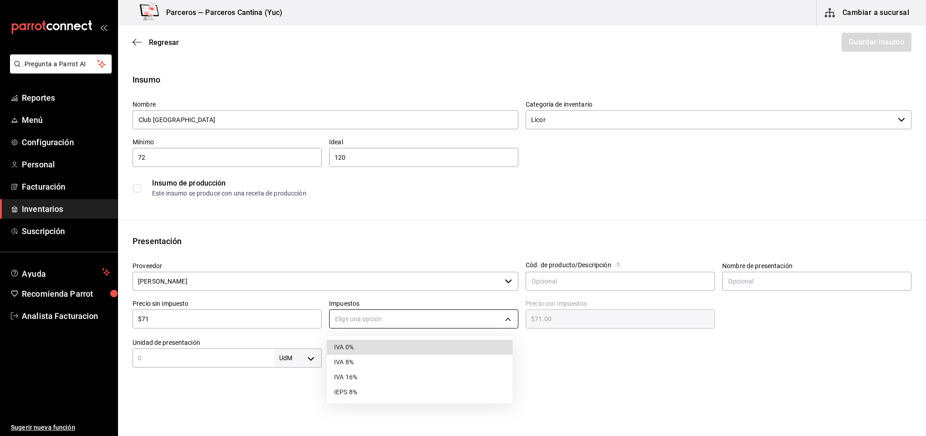
click at [407, 314] on body "Pregunta a Parrot AI Reportes Menú Configuración Personal Facturación Inventari…" at bounding box center [463, 192] width 926 height 385
click at [359, 349] on li "IVA 0%" at bounding box center [420, 347] width 186 height 15
type input "IVA_0"
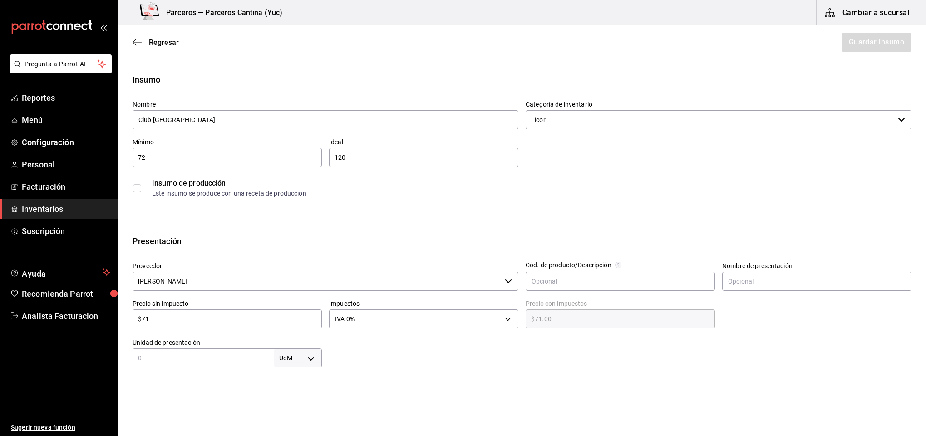
click at [221, 359] on input "text" at bounding box center [203, 358] width 141 height 11
type input "1"
click at [304, 355] on body "Pregunta a Parrot AI Reportes Menú Configuración Personal Facturación Inventari…" at bounding box center [463, 192] width 926 height 385
click at [282, 405] on li "pza" at bounding box center [294, 409] width 47 height 15
type input "UNIT"
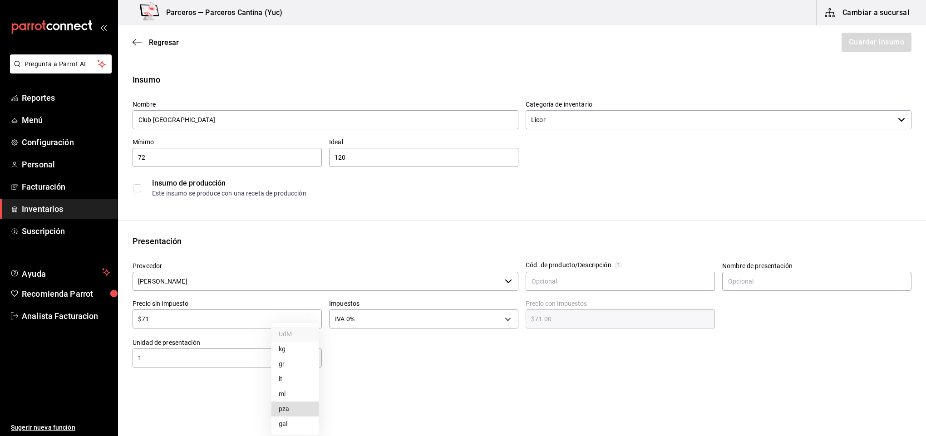
type input "UNIT"
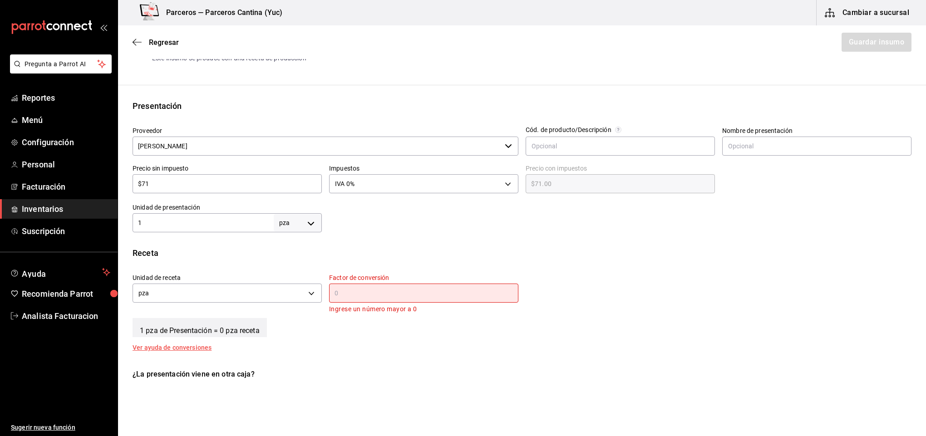
scroll to position [163, 0]
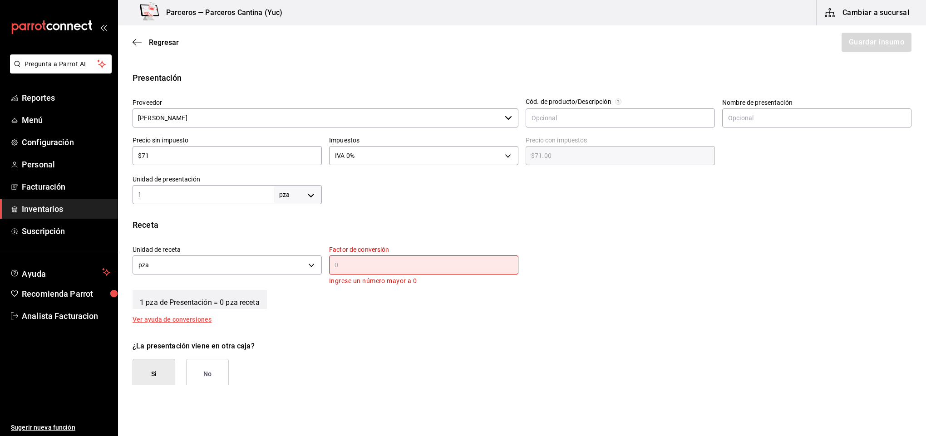
click at [353, 268] on input "text" at bounding box center [423, 265] width 189 height 11
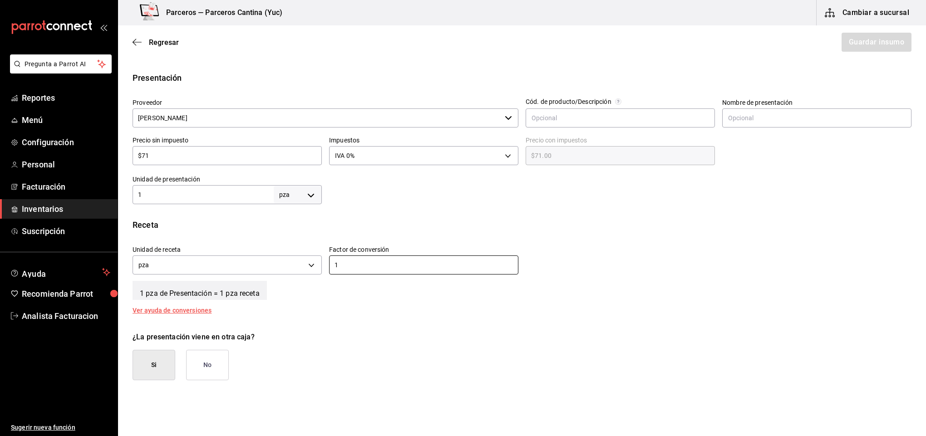
type input "1"
click at [145, 370] on button "Si" at bounding box center [154, 365] width 43 height 30
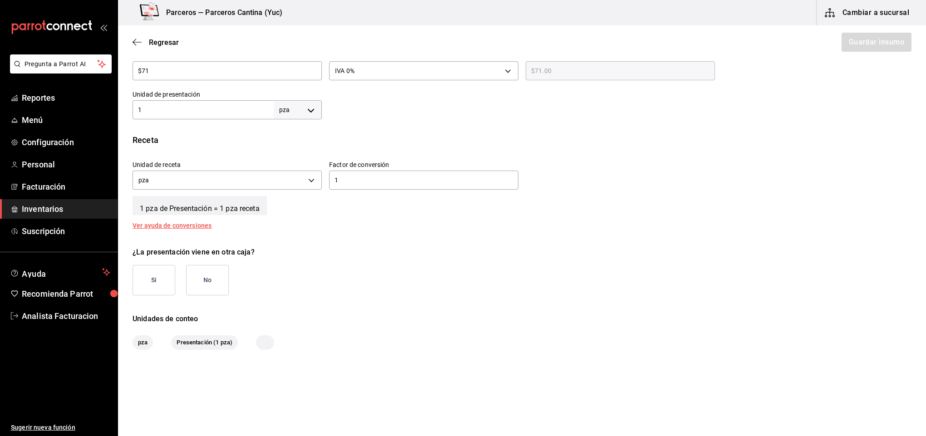
scroll to position [256, 0]
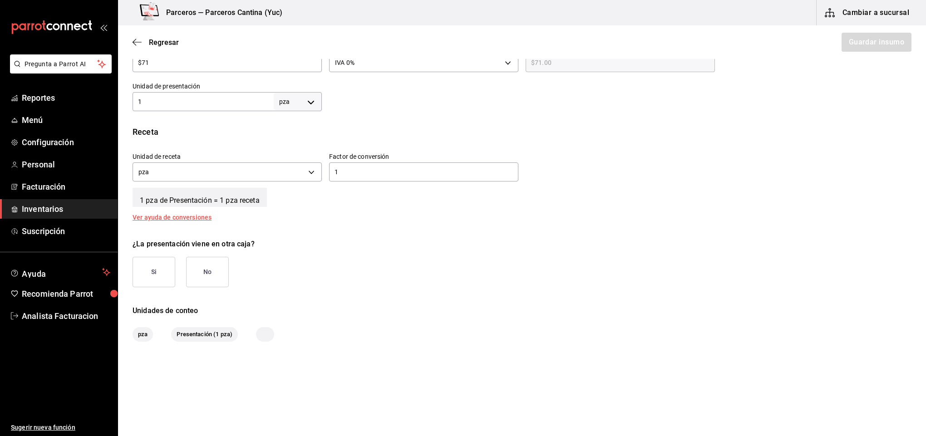
click at [155, 270] on button "Si" at bounding box center [154, 272] width 43 height 30
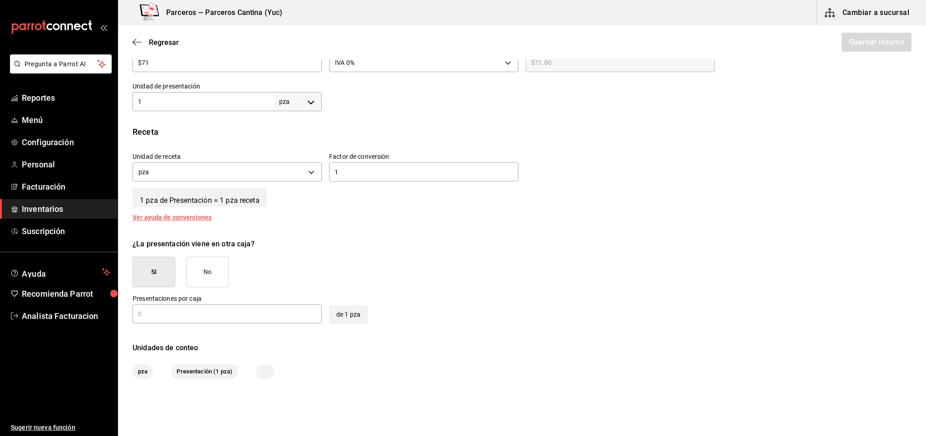
click at [198, 315] on input "text" at bounding box center [227, 314] width 189 height 11
type input "24"
click at [877, 45] on button "Guardar insumo" at bounding box center [876, 42] width 71 height 19
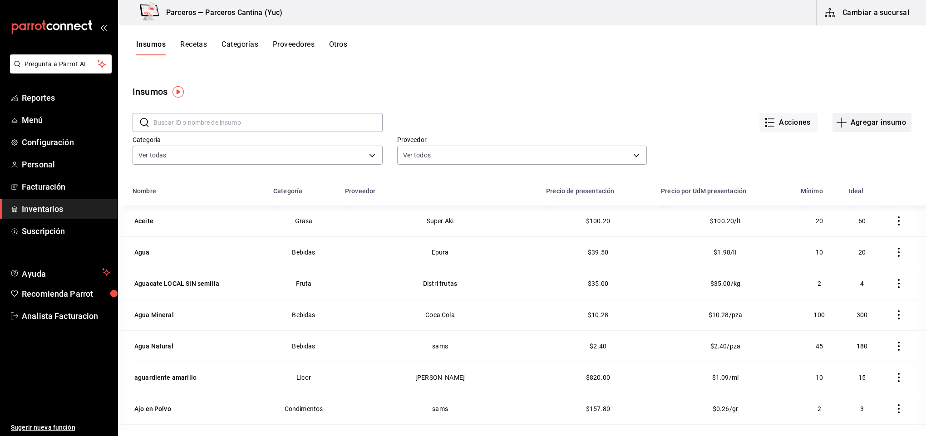
click at [857, 120] on button "Agregar insumo" at bounding box center [872, 122] width 79 height 19
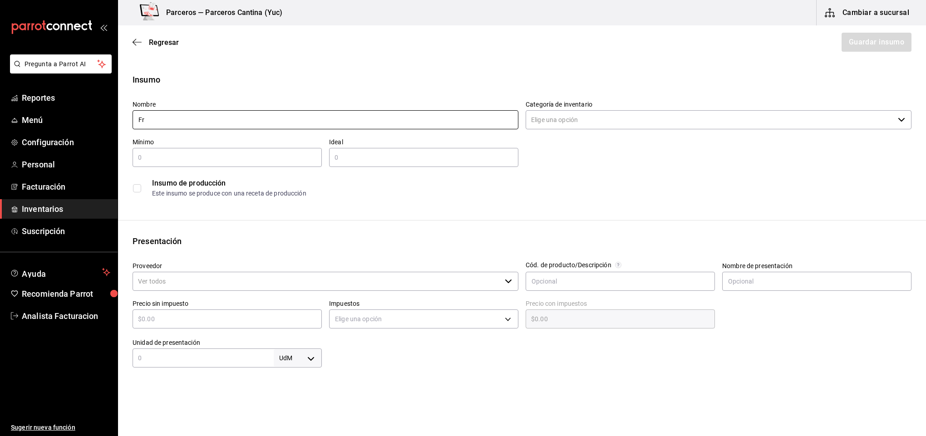
type input "F"
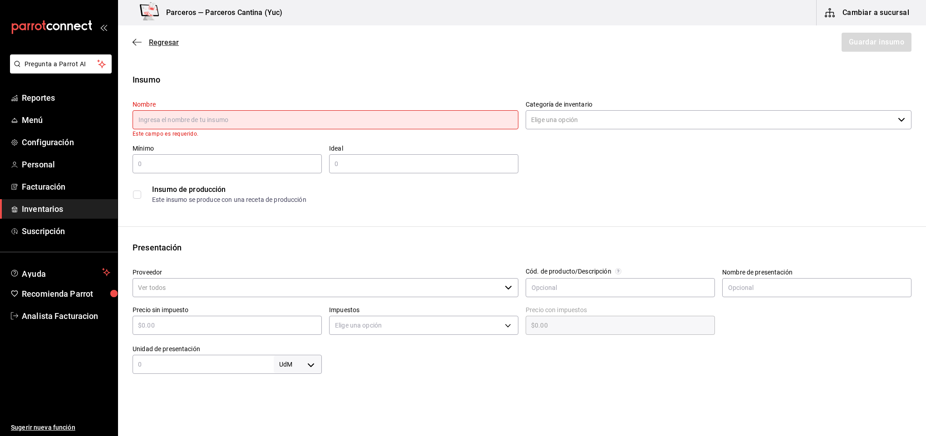
click at [161, 41] on span "Regresar" at bounding box center [164, 42] width 30 height 9
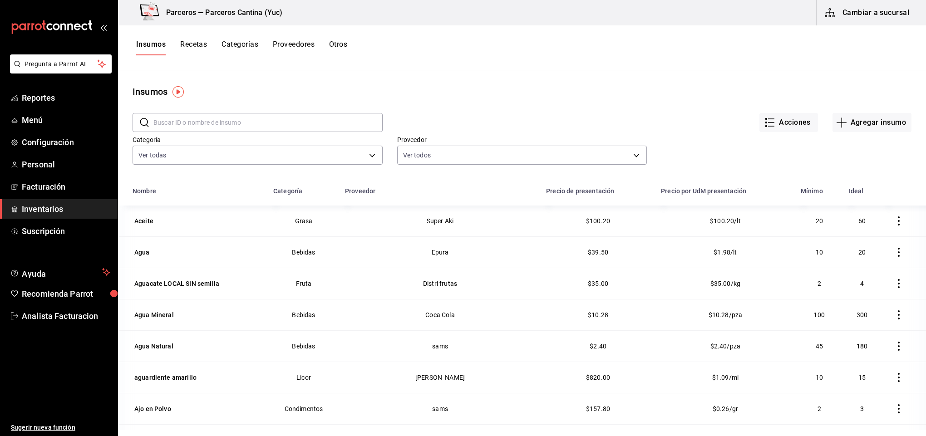
click at [173, 122] on input "text" at bounding box center [267, 122] width 229 height 18
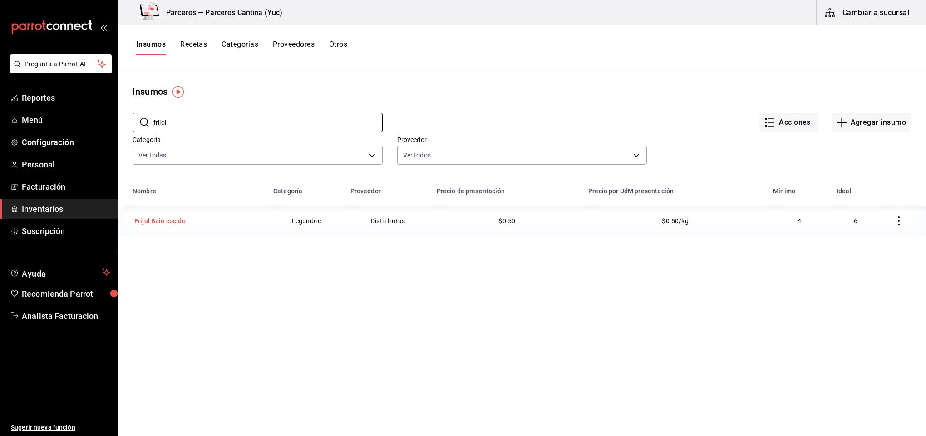
type input "frijol"
click at [168, 222] on div "Frijol Baio cocido" at bounding box center [159, 221] width 51 height 9
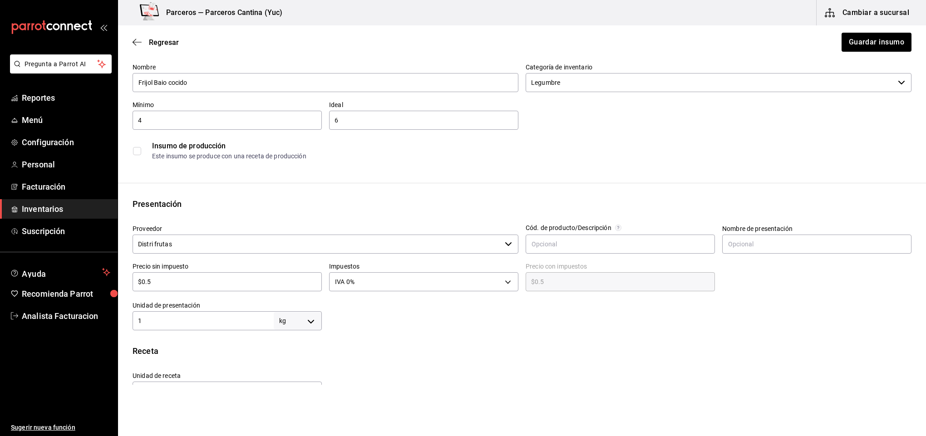
scroll to position [54, 0]
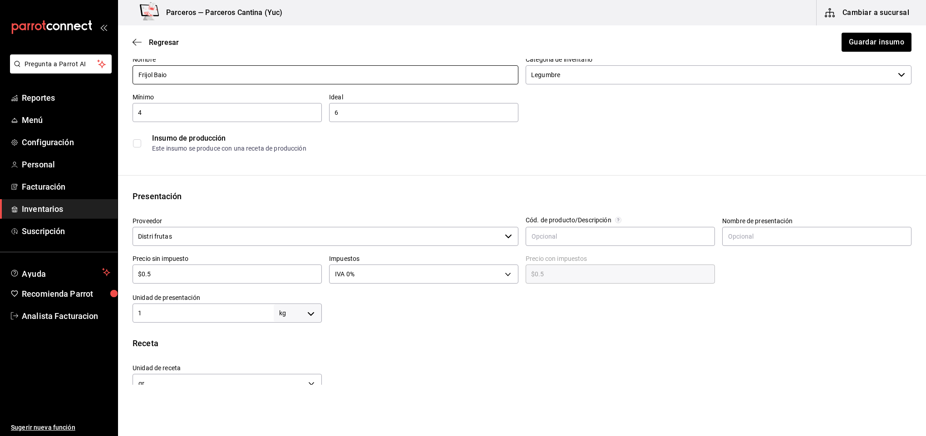
type input "Frijol Baio"
type input "10"
type input "20"
click at [207, 236] on input "Distri frutas" at bounding box center [317, 236] width 369 height 19
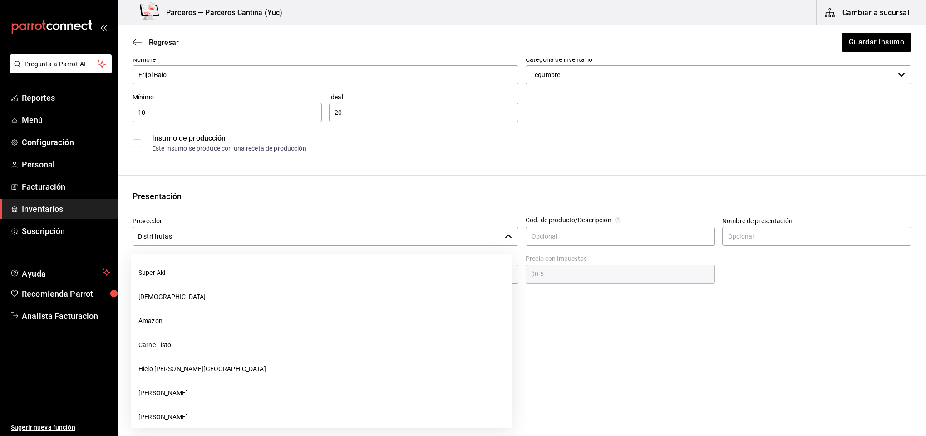
scroll to position [0, 0]
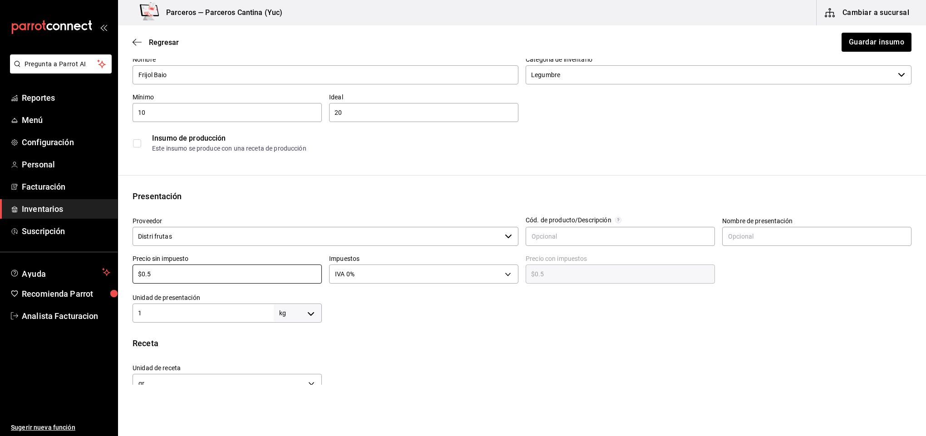
type input "$5"
type input "$5.00"
type input "$55"
type input "$55.00"
type input "$55"
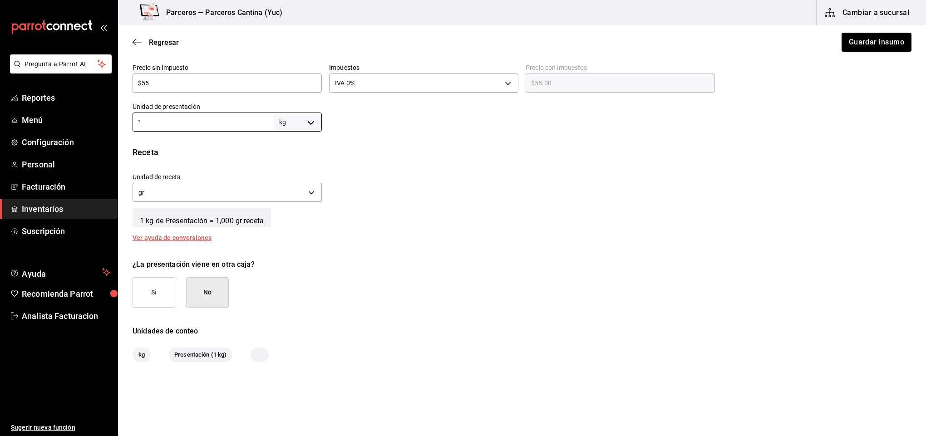
scroll to position [272, 0]
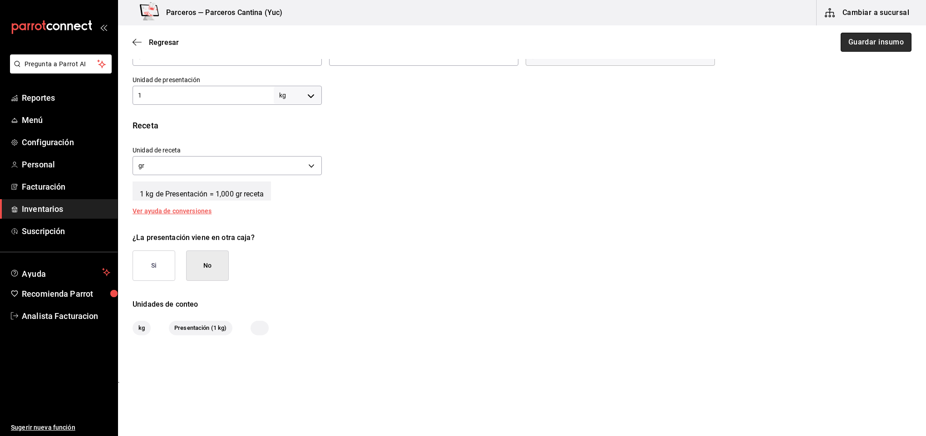
click at [873, 44] on button "Guardar insumo" at bounding box center [876, 42] width 71 height 19
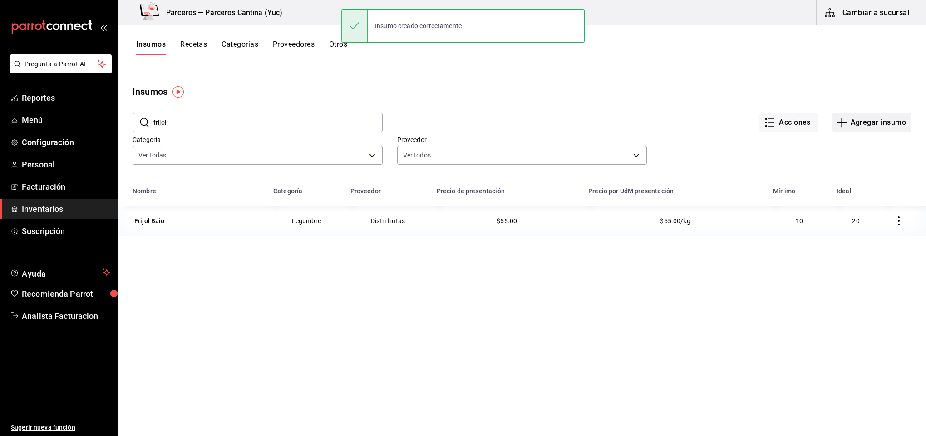
click at [854, 124] on button "Agregar insumo" at bounding box center [872, 122] width 79 height 19
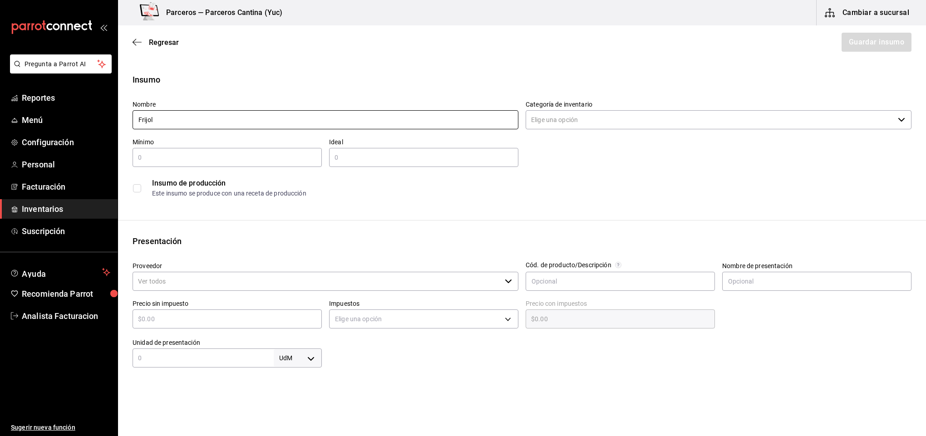
type input "Frijol Baio cocido"
click at [575, 116] on input "Categoría de inventario" at bounding box center [710, 119] width 369 height 19
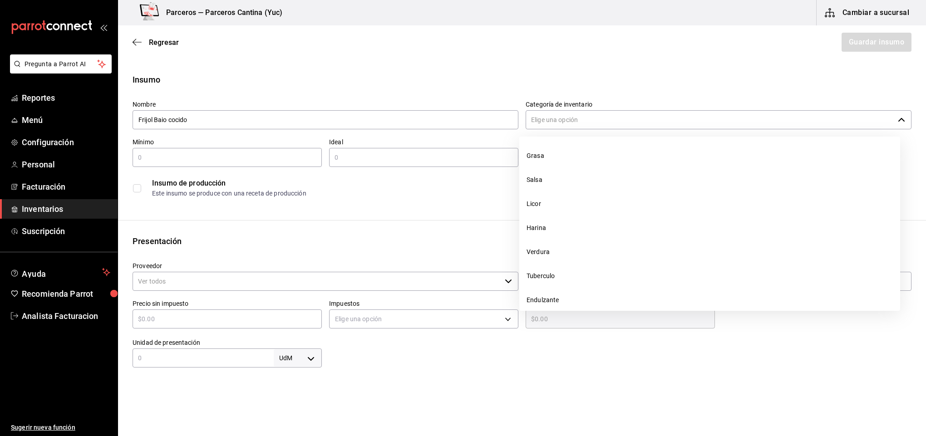
type input "e"
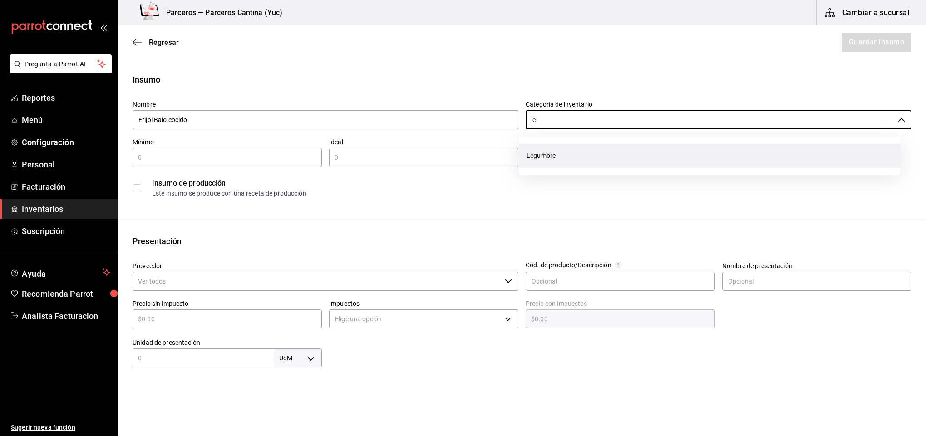
click at [557, 150] on li "Legumbre" at bounding box center [709, 156] width 381 height 24
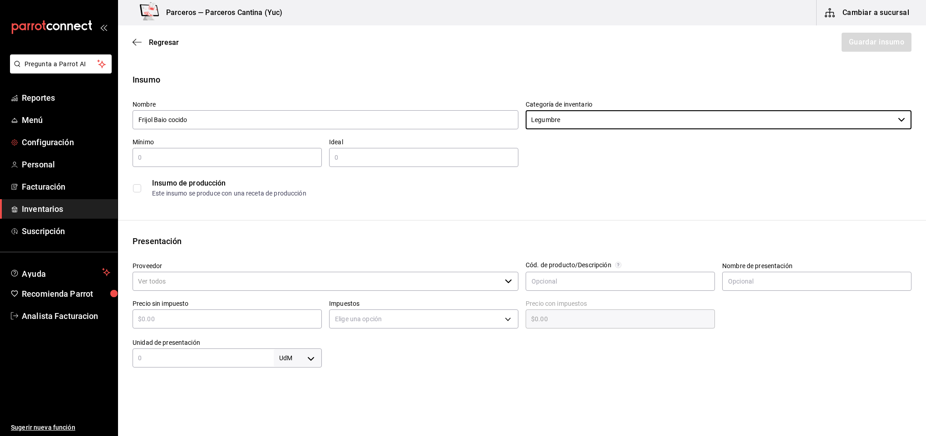
type input "Legumbre"
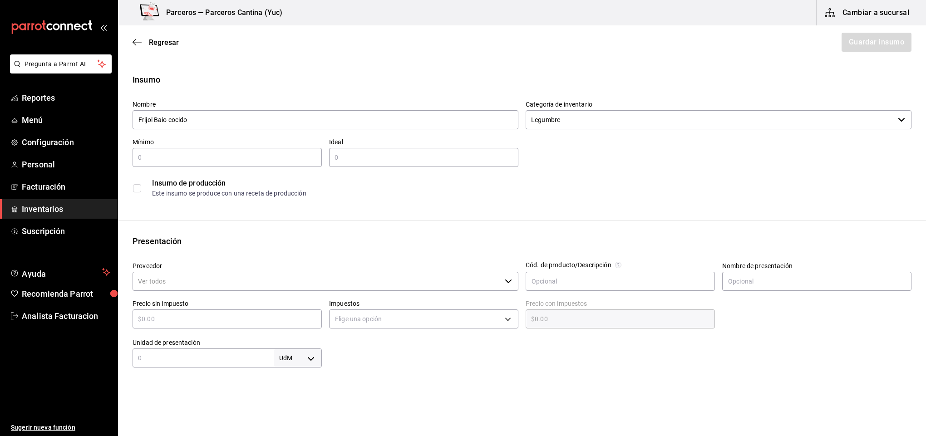
click at [180, 153] on input "text" at bounding box center [227, 157] width 189 height 11
type input "10"
type input "20"
click at [139, 190] on input "checkbox" at bounding box center [137, 188] width 8 height 8
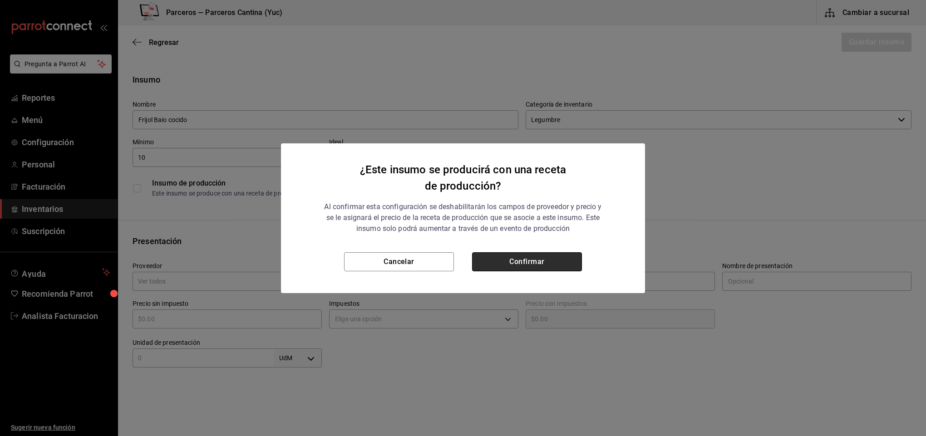
click at [528, 257] on button "Confirmar" at bounding box center [527, 261] width 110 height 19
checkbox input "true"
type input "$0.00"
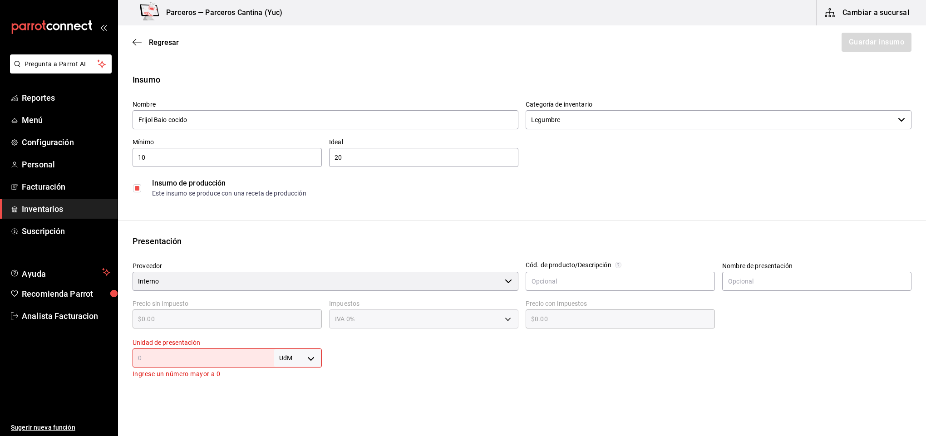
click at [222, 355] on input "text" at bounding box center [203, 358] width 141 height 11
type input "1"
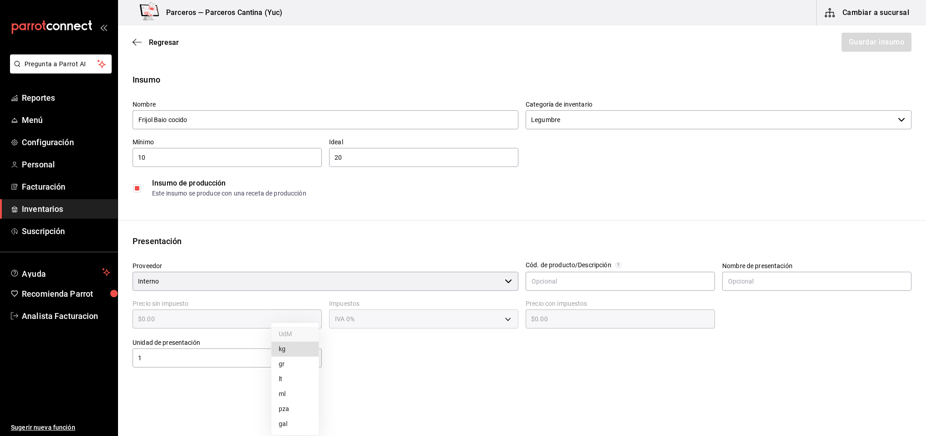
click at [310, 359] on body "Pregunta a Parrot AI Reportes Menú Configuración Personal Facturación Inventari…" at bounding box center [463, 192] width 926 height 385
click at [286, 339] on ul "UdM kg gr lt ml pza gal" at bounding box center [294, 379] width 47 height 112
click at [286, 345] on li "kg" at bounding box center [294, 349] width 47 height 15
type input "KILOGRAM"
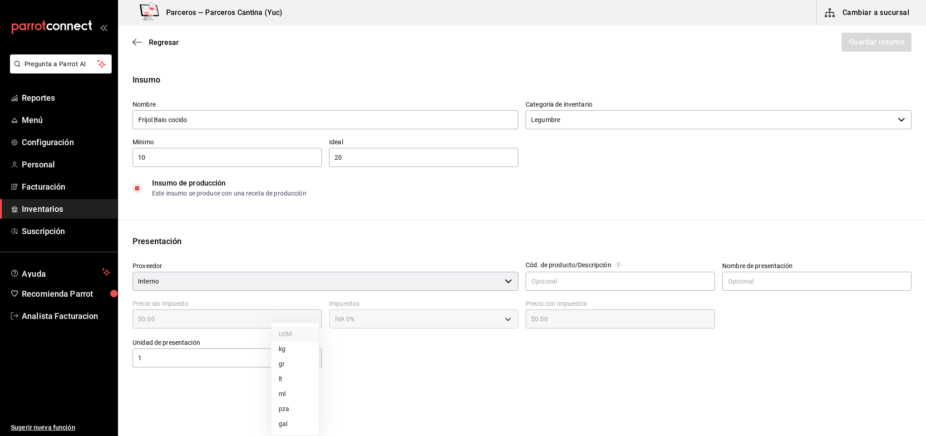
type input "1"
click at [865, 48] on button "Guardar insumo" at bounding box center [876, 42] width 71 height 19
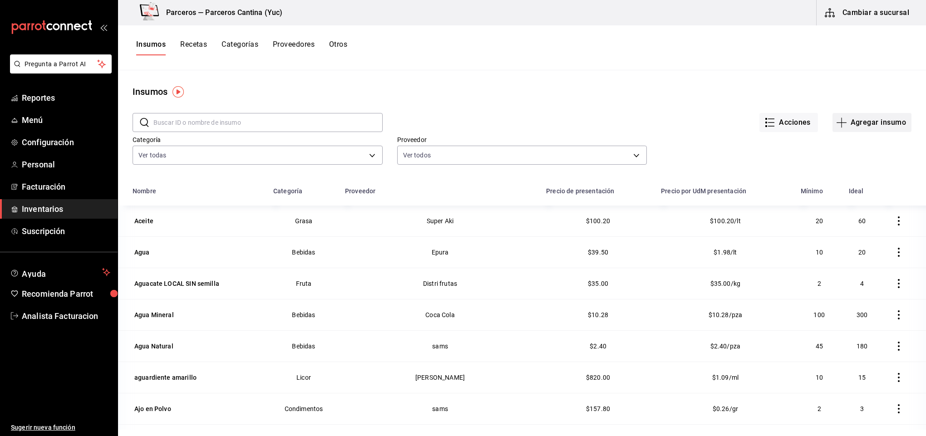
click at [851, 118] on button "Agregar insumo" at bounding box center [872, 122] width 79 height 19
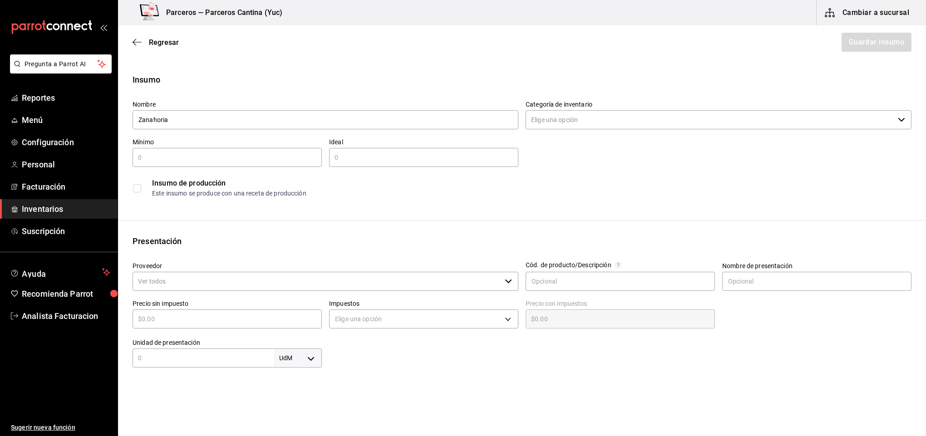
type input "Zanahoria"
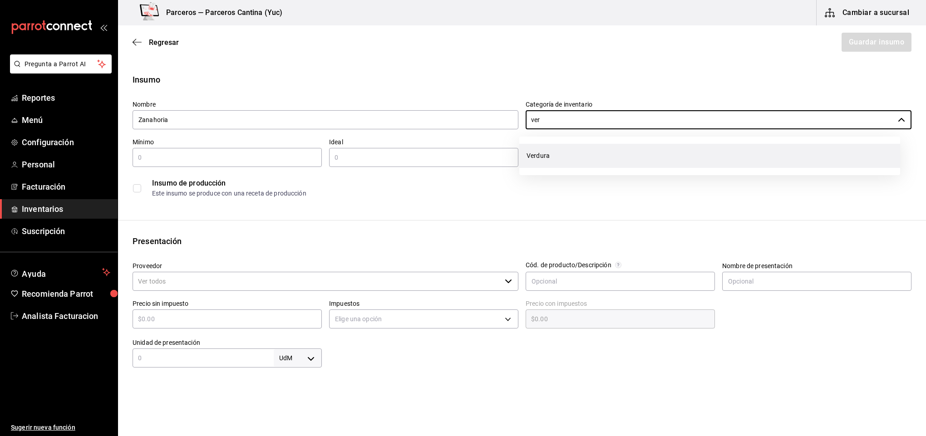
click at [579, 158] on li "Verdura" at bounding box center [709, 156] width 381 height 24
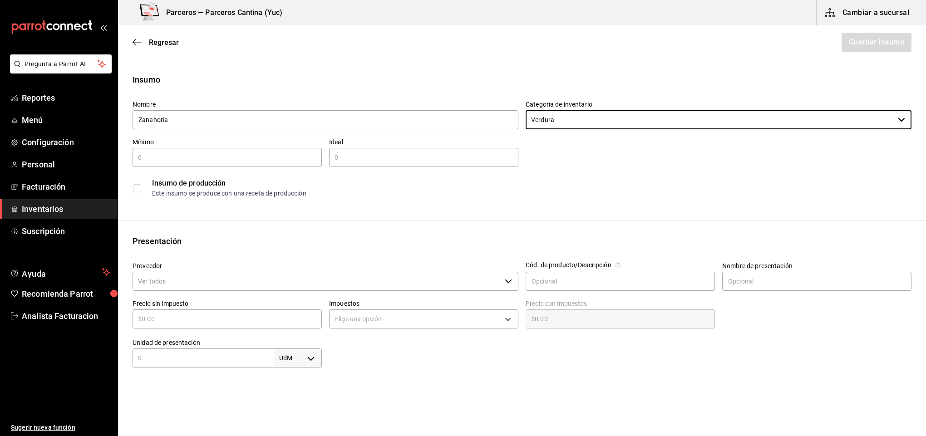
type input "Verdura"
click at [187, 157] on input "text" at bounding box center [227, 157] width 189 height 11
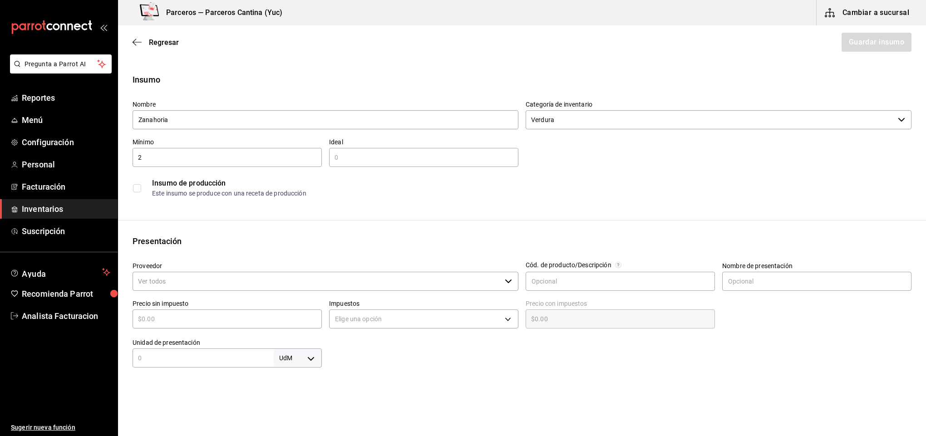
type input "2"
type input "10"
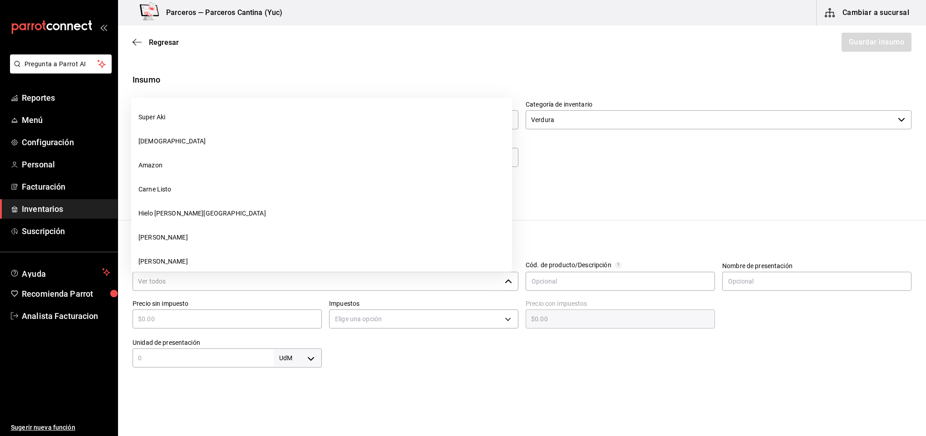
drag, startPoint x: 177, startPoint y: 274, endPoint x: 176, endPoint y: 282, distance: 8.7
click at [177, 282] on input "Proveedor" at bounding box center [317, 281] width 369 height 19
type input "i"
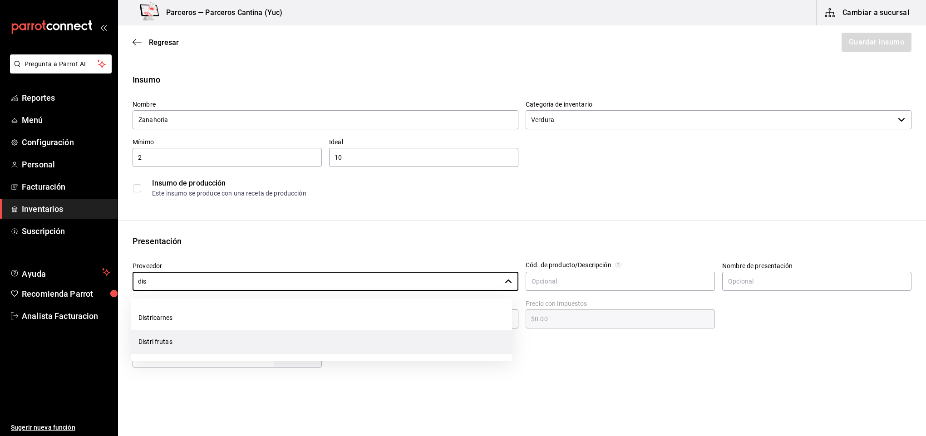
click at [186, 339] on li "Distri frutas" at bounding box center [321, 342] width 381 height 24
type input "Distri frutas"
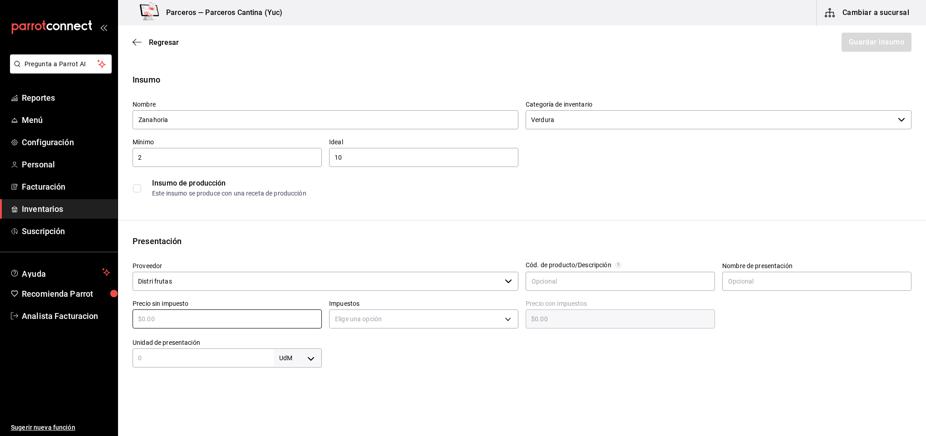
type input "$1"
type input "$1.00"
type input "$16"
type input "$16.00"
type input "$16"
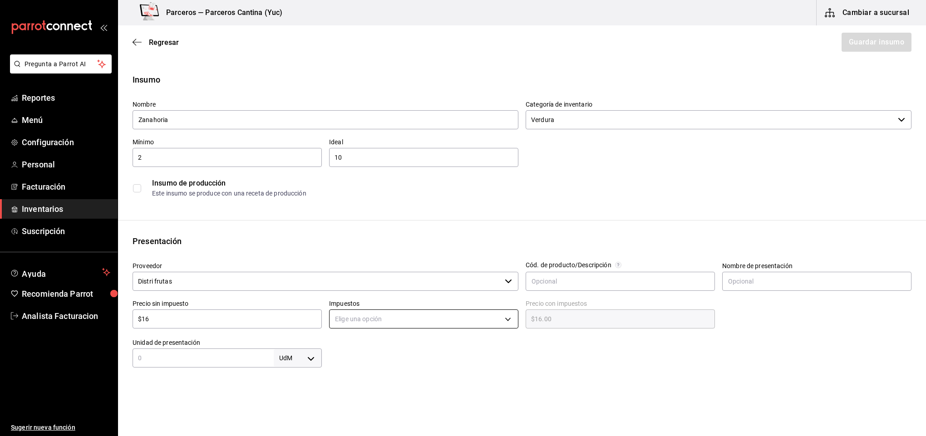
click at [356, 320] on body "Pregunta a Parrot AI Reportes Menú Configuración Personal Facturación Inventari…" at bounding box center [463, 192] width 926 height 385
click at [357, 345] on li "IVA 0%" at bounding box center [420, 347] width 186 height 15
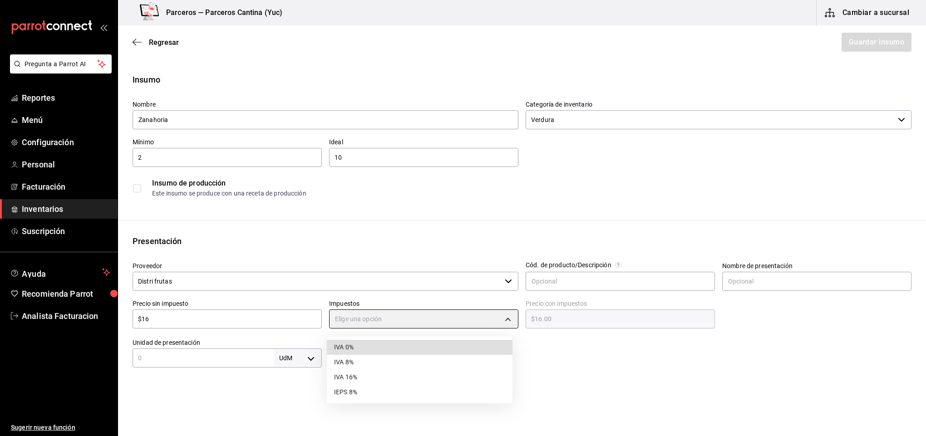
type input "IVA_0"
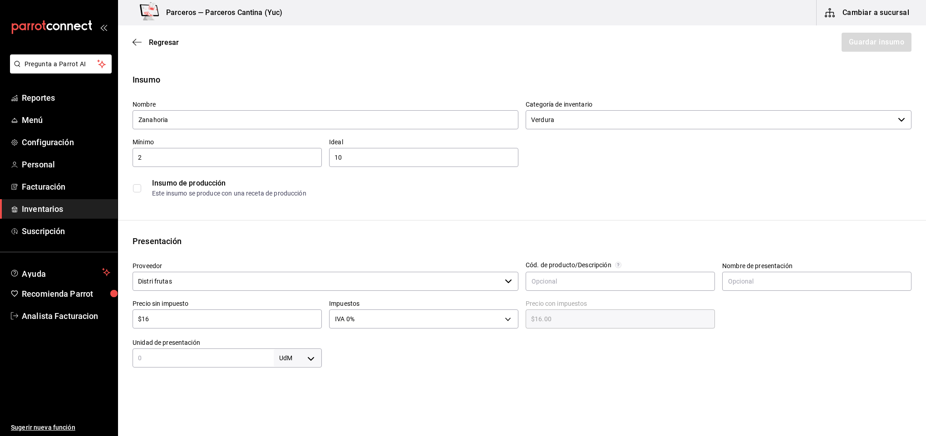
click at [221, 361] on input "text" at bounding box center [203, 358] width 141 height 11
type input "1"
click at [305, 355] on body "Pregunta a Parrot AI Reportes Menú Configuración Personal Facturación Inventari…" at bounding box center [463, 192] width 926 height 385
click at [298, 344] on li "kg" at bounding box center [294, 349] width 47 height 15
type input "KILOGRAM"
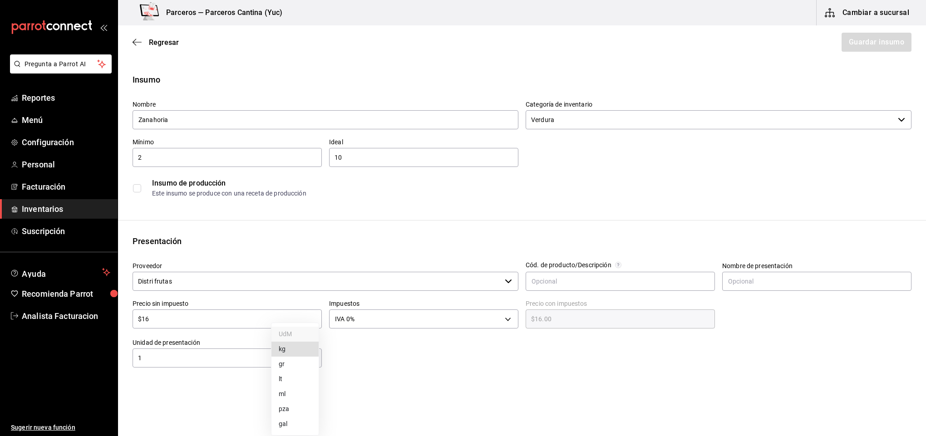
type input "KILOGRAM"
type input "1"
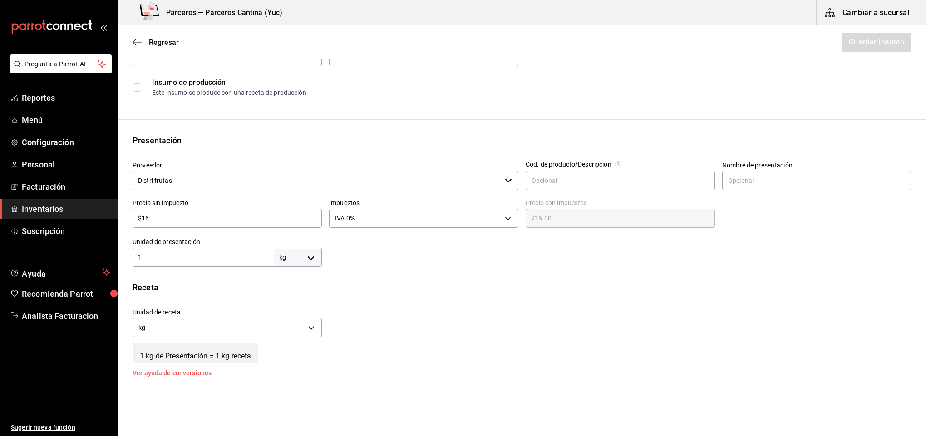
scroll to position [109, 0]
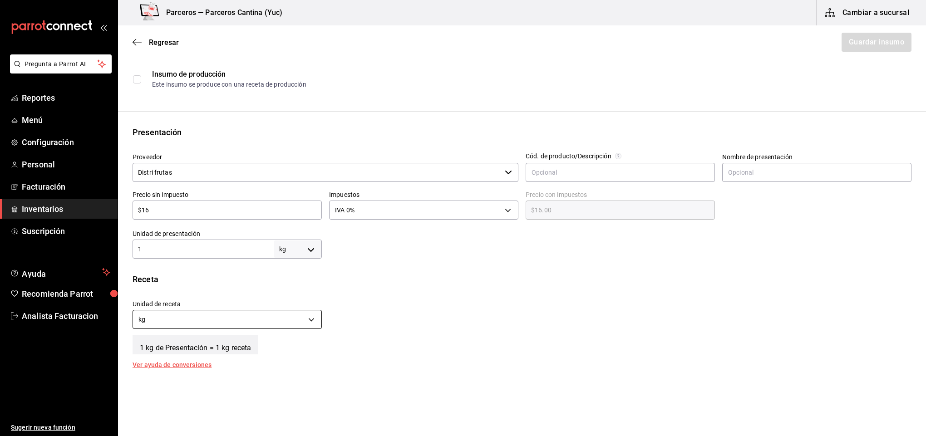
click at [308, 319] on body "Pregunta a Parrot AI Reportes Menú Configuración Personal Facturación Inventari…" at bounding box center [463, 192] width 926 height 385
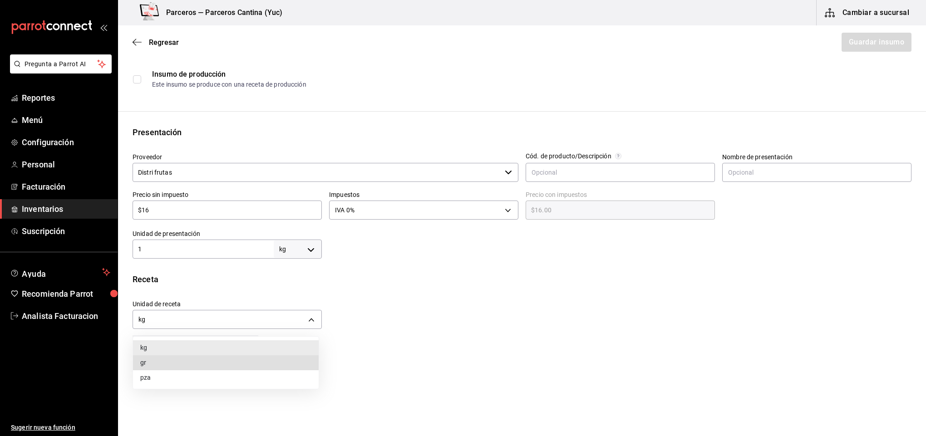
click at [170, 359] on li "gr" at bounding box center [226, 362] width 186 height 15
type input "GRAM"
type input "1,000"
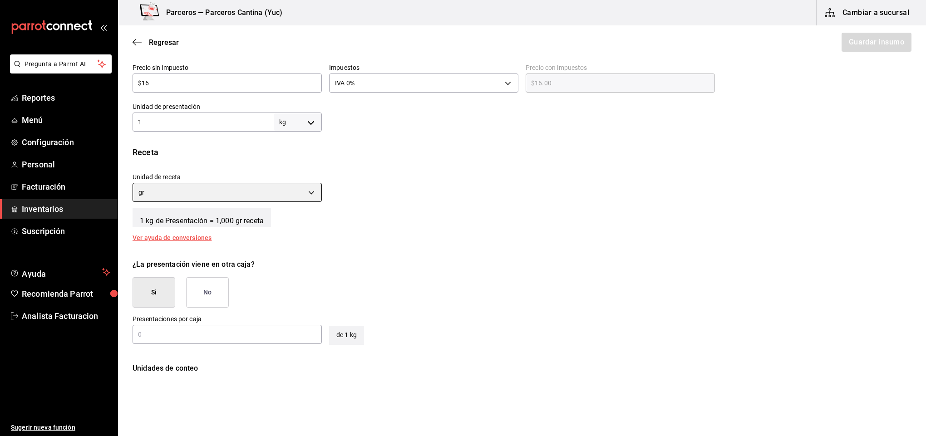
scroll to position [240, 0]
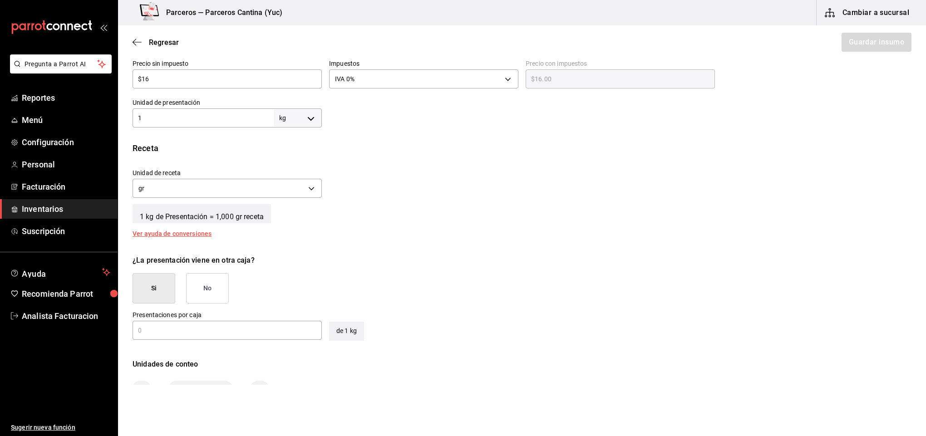
click at [190, 289] on button "No" at bounding box center [207, 288] width 43 height 30
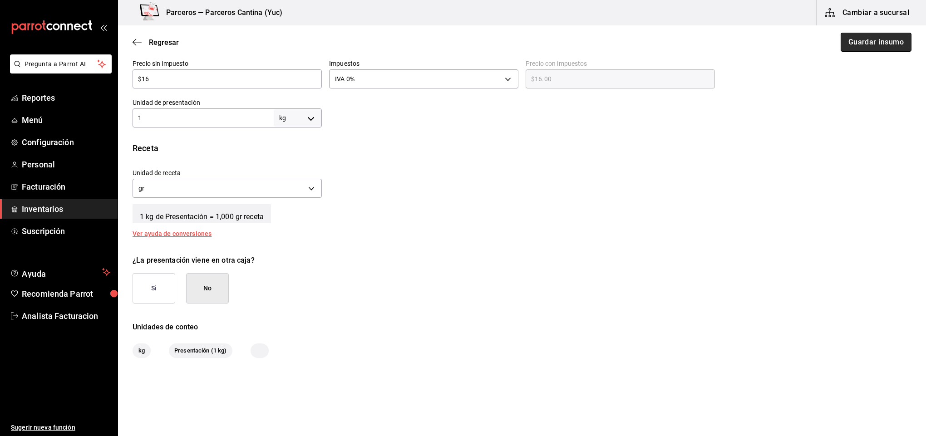
click at [848, 38] on button "Guardar insumo" at bounding box center [876, 42] width 71 height 19
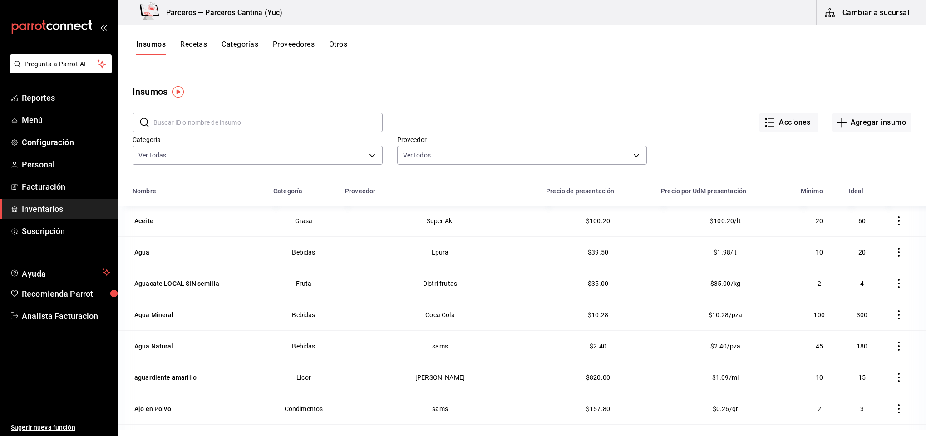
click at [192, 119] on input "text" at bounding box center [267, 122] width 229 height 18
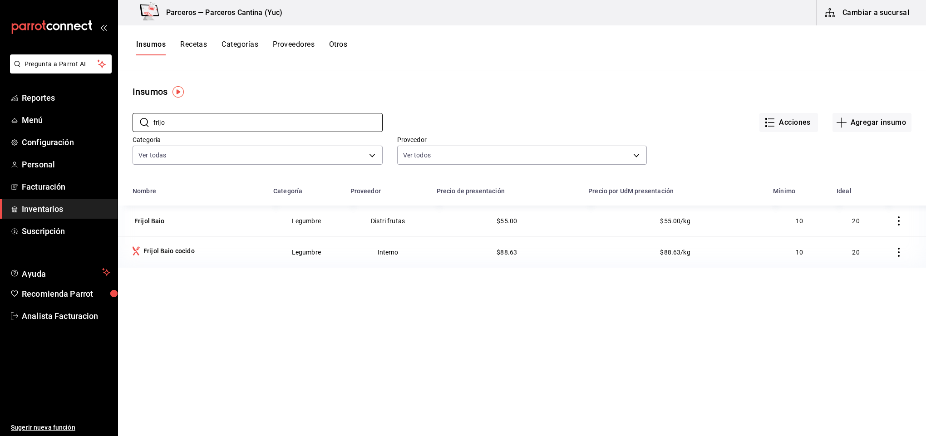
type input "frijo"
click at [203, 42] on button "Recetas" at bounding box center [193, 47] width 27 height 15
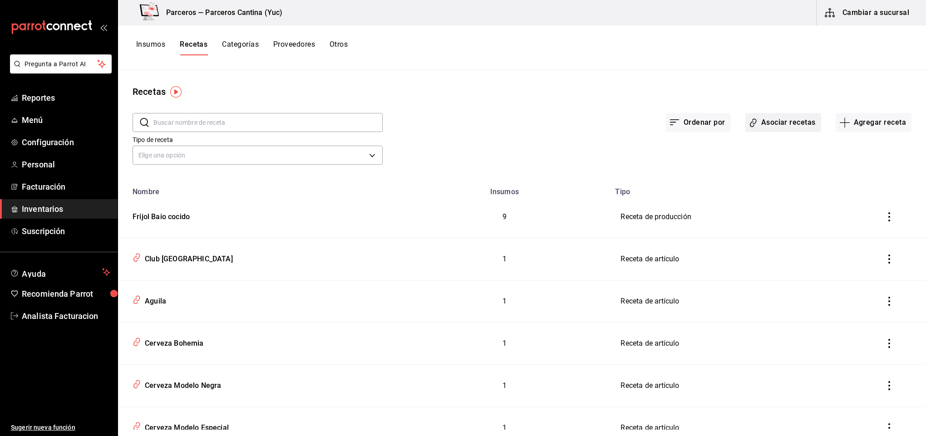
click at [771, 121] on button "Asociar recetas" at bounding box center [783, 122] width 76 height 19
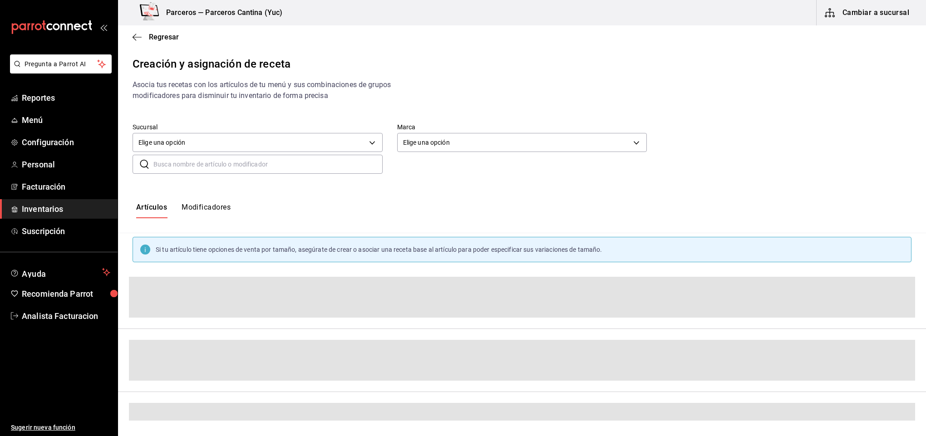
click at [169, 154] on div "Sucursal Elige una opción default" at bounding box center [258, 139] width 250 height 32
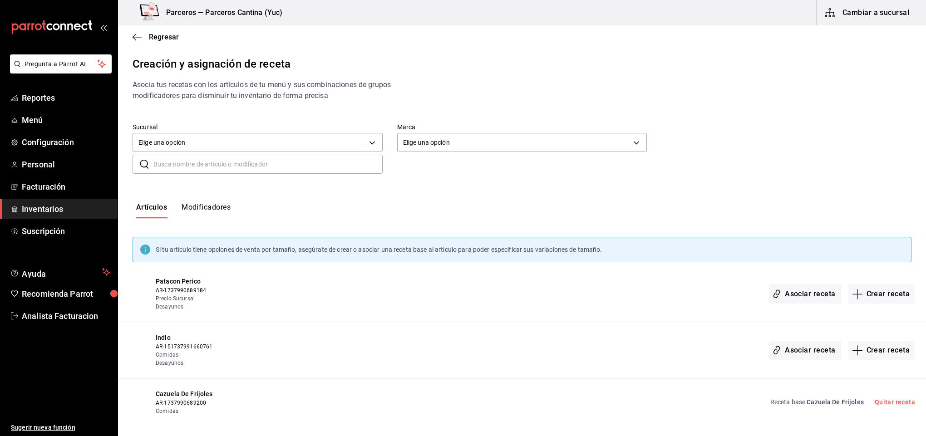
click at [166, 164] on input "text" at bounding box center [267, 164] width 229 height 18
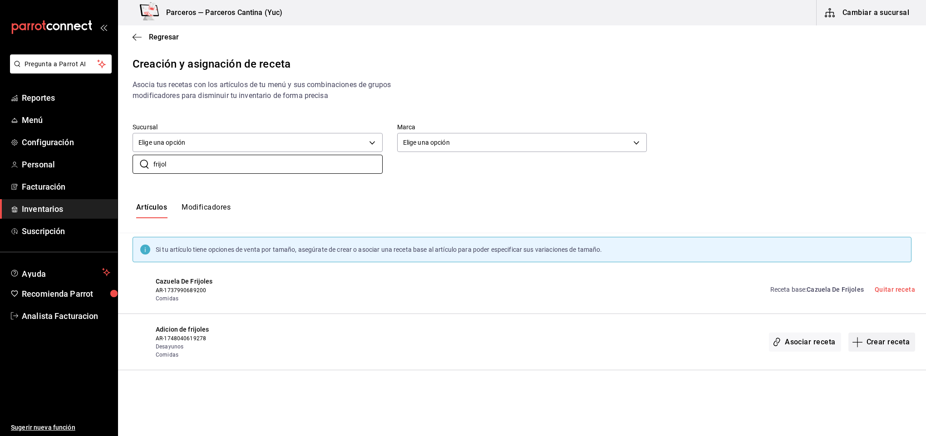
type input "frijol"
click at [896, 340] on button "Crear receta" at bounding box center [881, 342] width 67 height 19
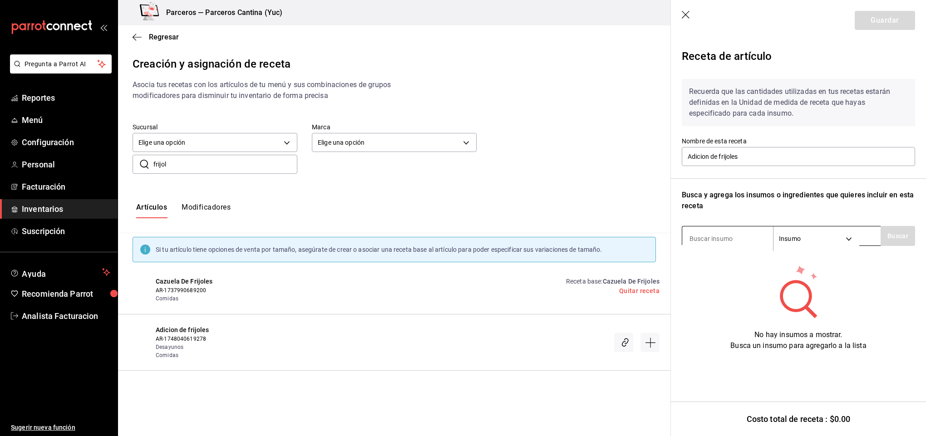
click at [703, 242] on input at bounding box center [727, 238] width 91 height 19
type input "frijo"
click at [899, 236] on button "Buscar" at bounding box center [898, 236] width 34 height 20
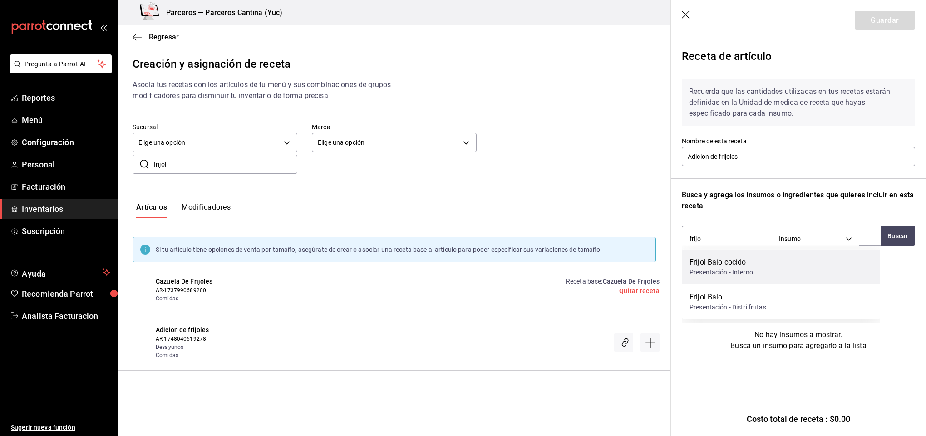
click at [739, 268] on div "Presentación - Interno" at bounding box center [722, 273] width 64 height 10
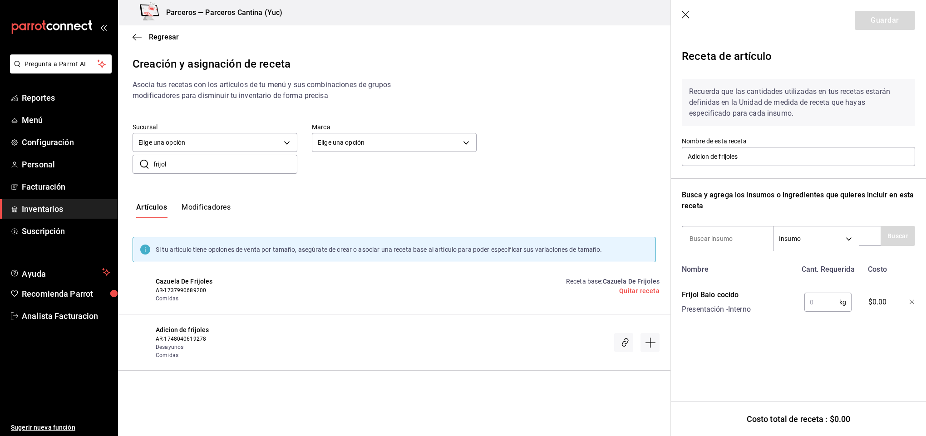
click at [828, 301] on input "text" at bounding box center [821, 302] width 35 height 18
type input "320"
click at [912, 297] on div at bounding box center [906, 300] width 20 height 29
click at [910, 301] on icon "button" at bounding box center [912, 302] width 5 height 5
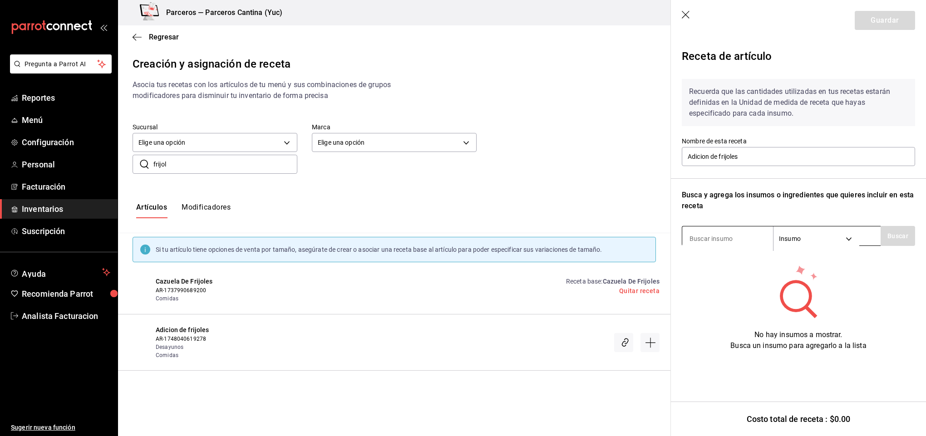
click at [720, 232] on input at bounding box center [727, 238] width 91 height 19
type input "frijo"
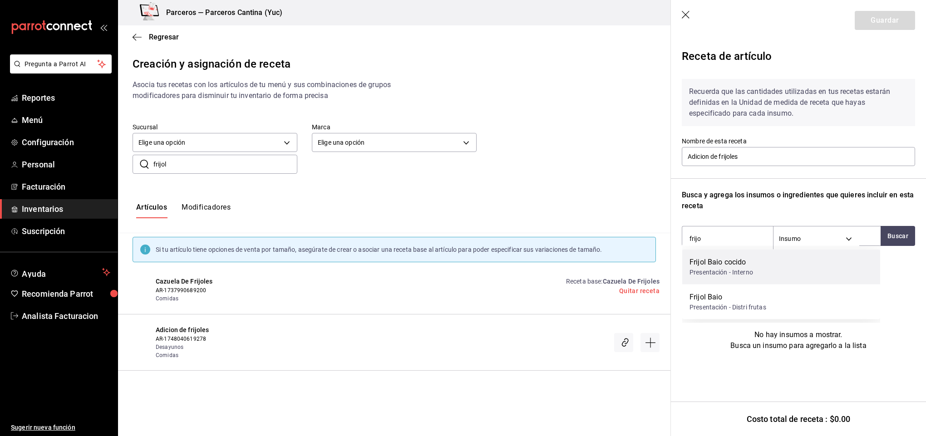
click at [764, 264] on div "Frijol Baio cocido Presentación - Interno" at bounding box center [781, 267] width 198 height 35
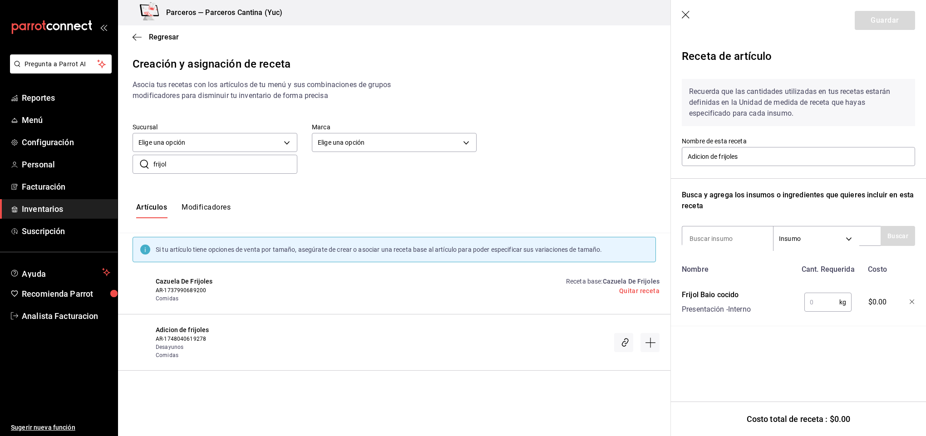
click at [817, 302] on input "text" at bounding box center [821, 302] width 35 height 18
click at [680, 7] on header "Guardar" at bounding box center [798, 20] width 255 height 41
click at [684, 14] on icon "button" at bounding box center [686, 15] width 9 height 9
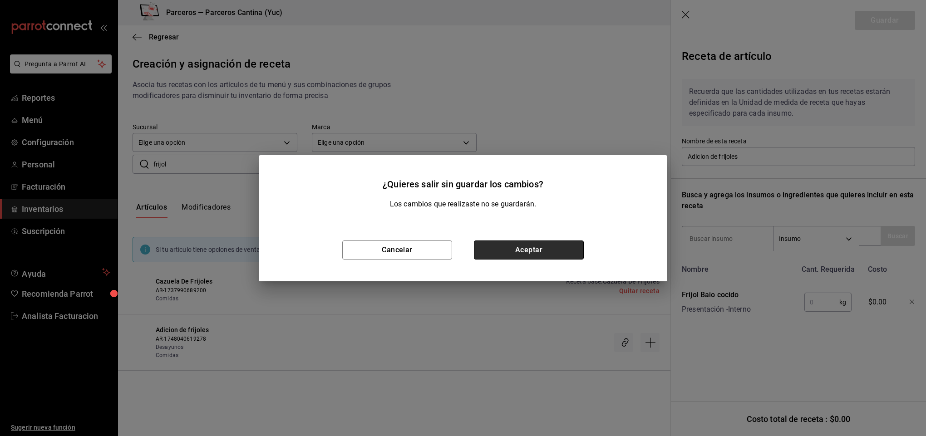
click at [534, 258] on button "Aceptar" at bounding box center [529, 250] width 110 height 19
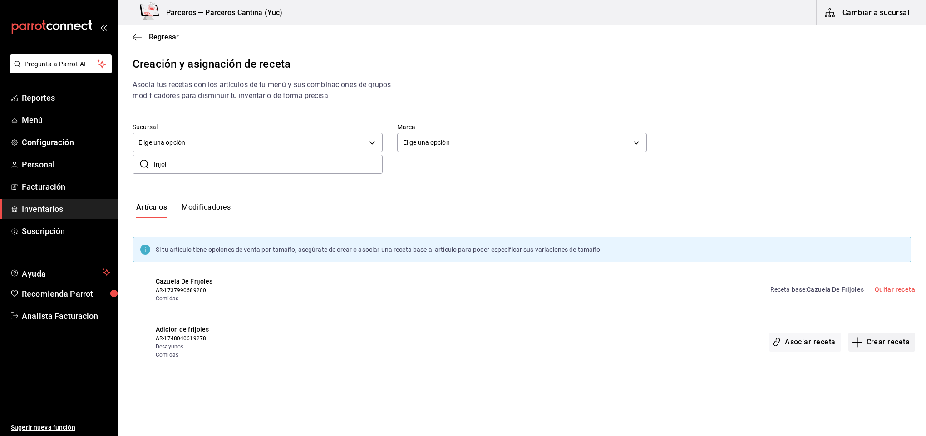
click at [900, 343] on button "Crear receta" at bounding box center [881, 342] width 67 height 19
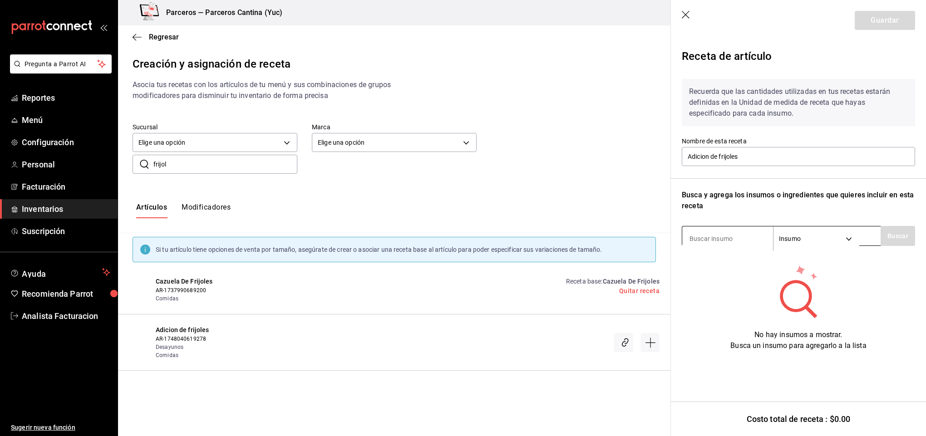
click at [732, 243] on input at bounding box center [727, 238] width 91 height 19
type input "frijo"
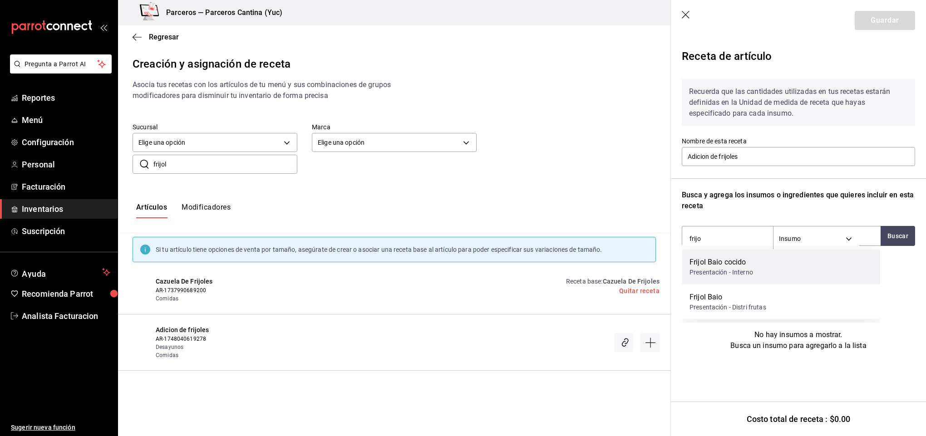
click at [743, 258] on div "Frijol Baio cocido" at bounding box center [722, 262] width 64 height 11
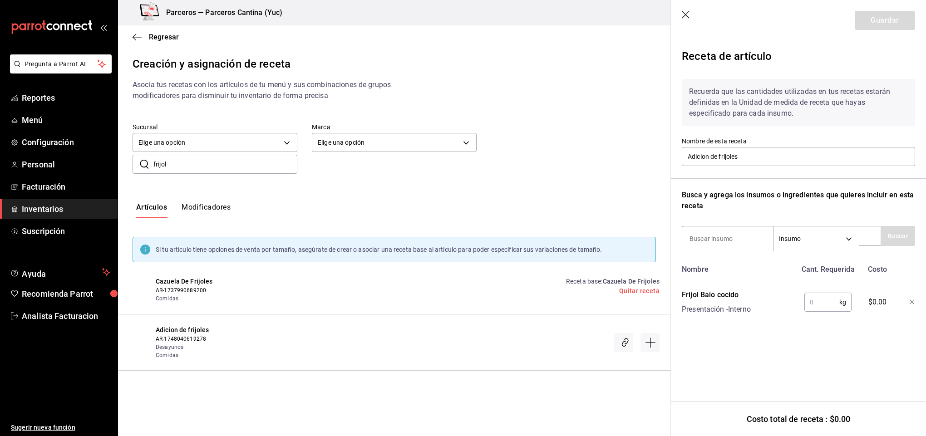
click at [827, 304] on input "text" at bounding box center [821, 302] width 35 height 18
click at [912, 303] on icon "button" at bounding box center [912, 302] width 5 height 5
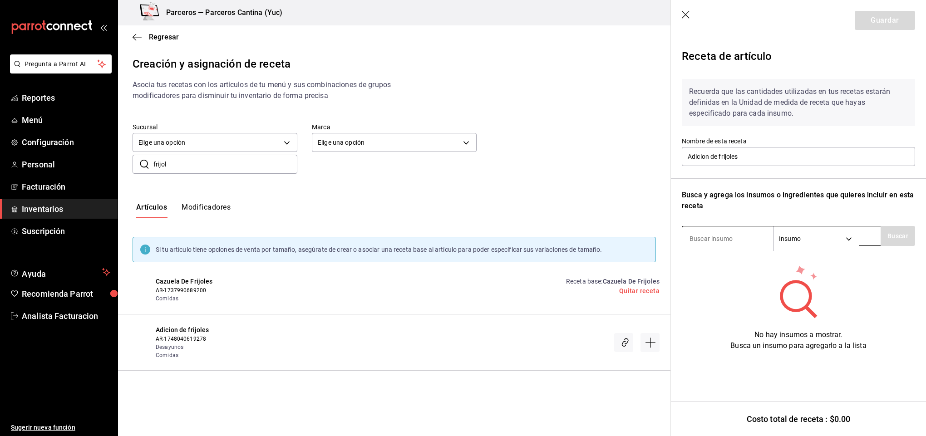
click at [697, 233] on input at bounding box center [727, 238] width 91 height 19
type input "fri"
click at [899, 233] on button "Buscar" at bounding box center [898, 236] width 34 height 20
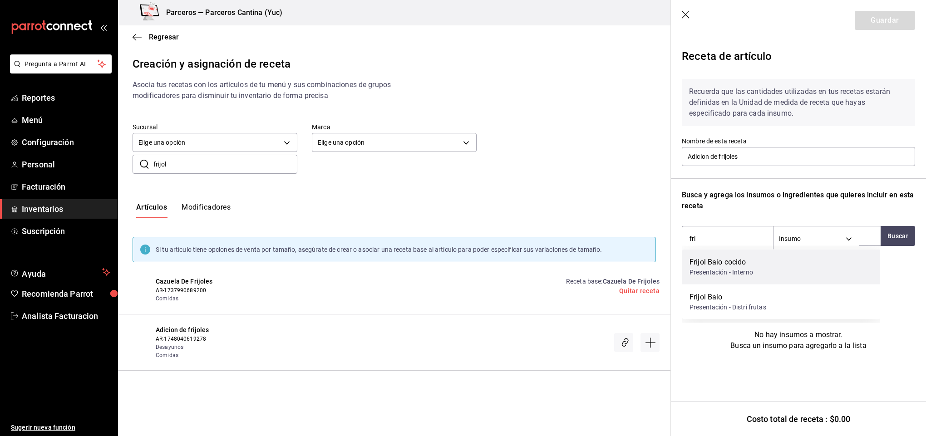
click at [733, 259] on div "Frijol Baio cocido" at bounding box center [722, 262] width 64 height 11
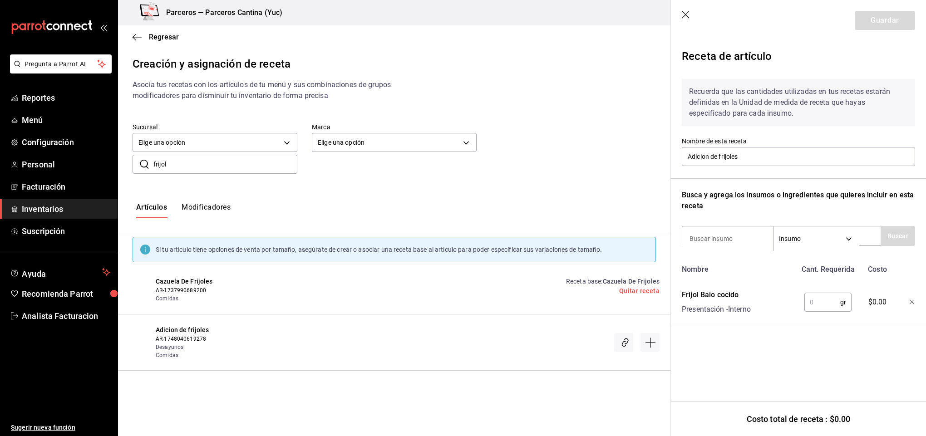
click at [822, 304] on input "text" at bounding box center [822, 302] width 36 height 18
type input "320"
click at [687, 14] on icon "button" at bounding box center [686, 15] width 9 height 9
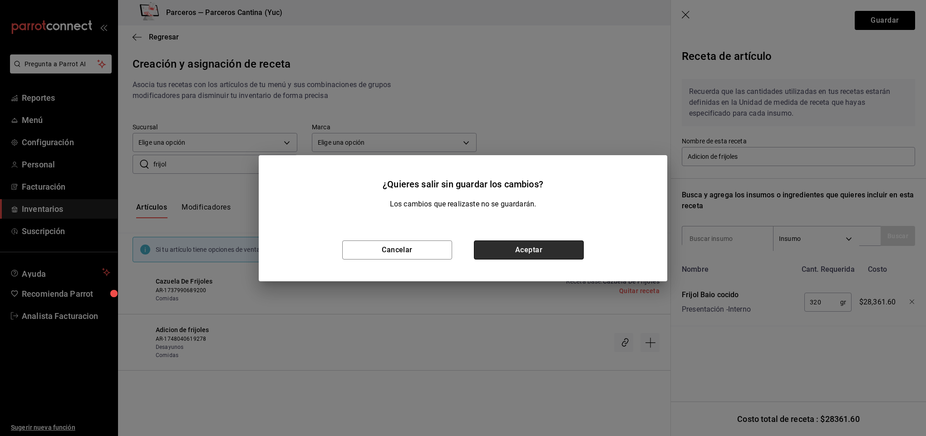
click at [522, 246] on button "Aceptar" at bounding box center [529, 250] width 110 height 19
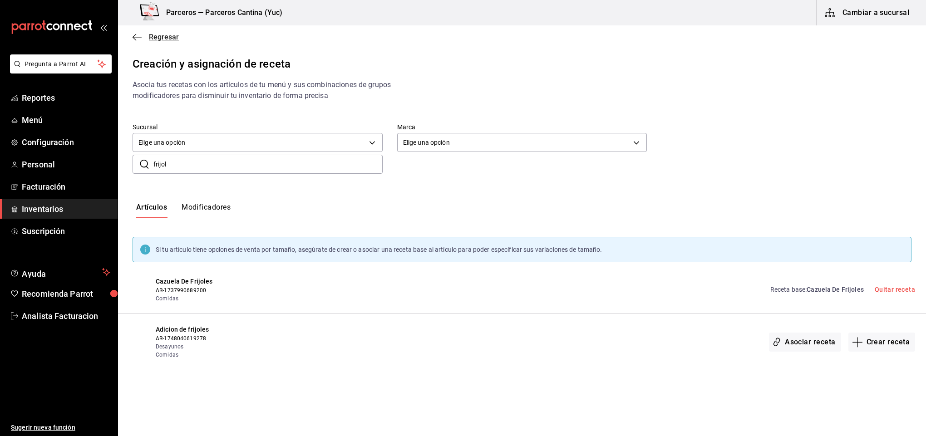
click at [163, 36] on span "Regresar" at bounding box center [164, 37] width 30 height 9
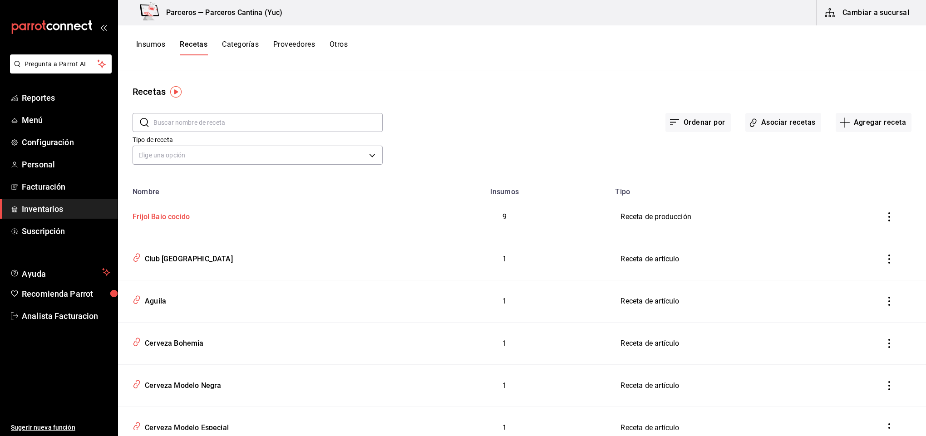
click at [153, 212] on div "Frijol Baio cocido" at bounding box center [159, 215] width 61 height 14
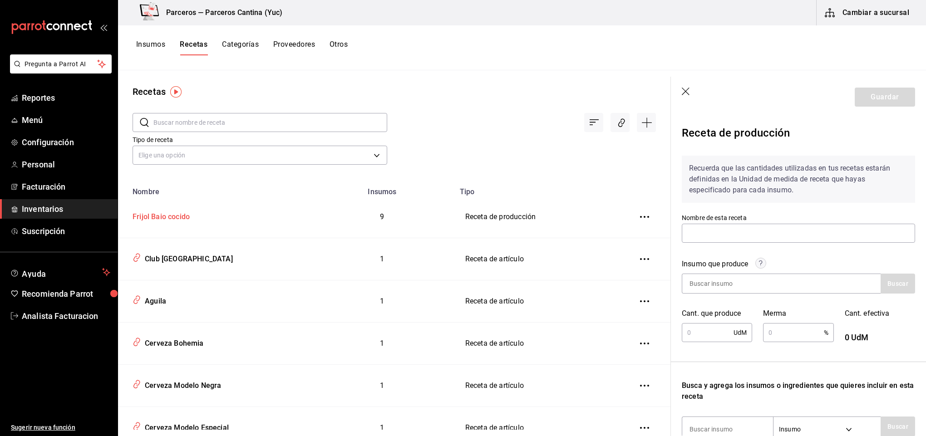
type input "Frijol Baio cocido"
type input "3"
type input "10"
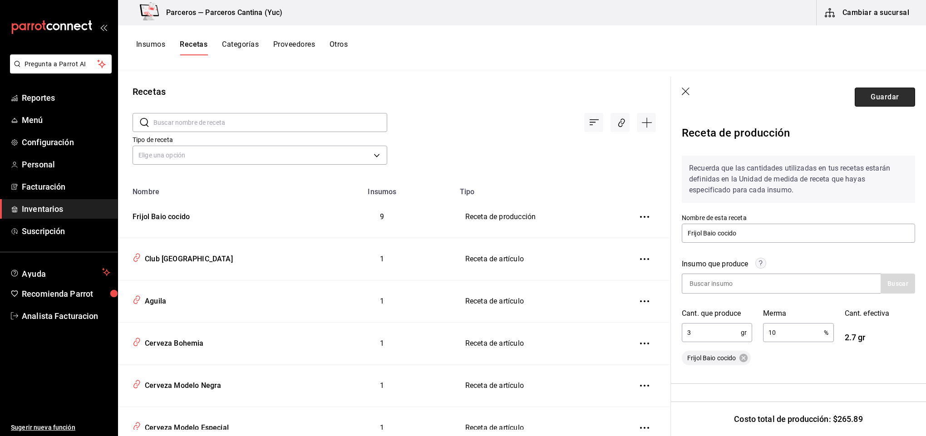
click at [877, 101] on button "Guardar" at bounding box center [885, 97] width 60 height 19
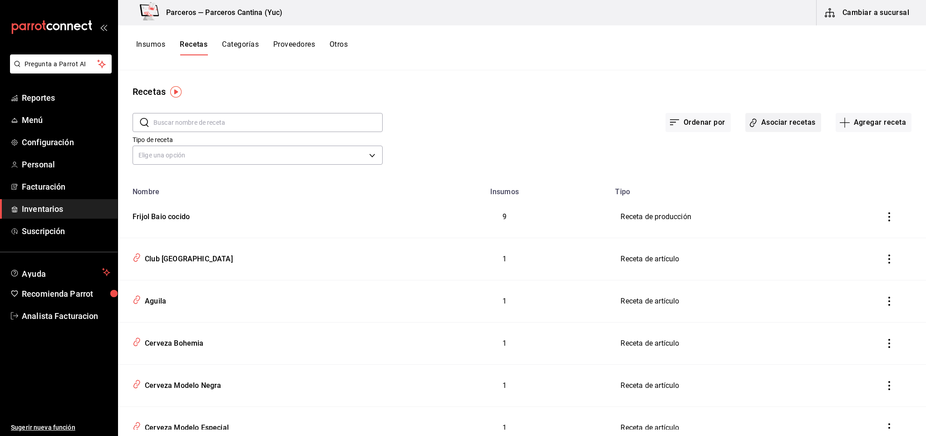
click at [790, 126] on button "Asociar recetas" at bounding box center [783, 122] width 76 height 19
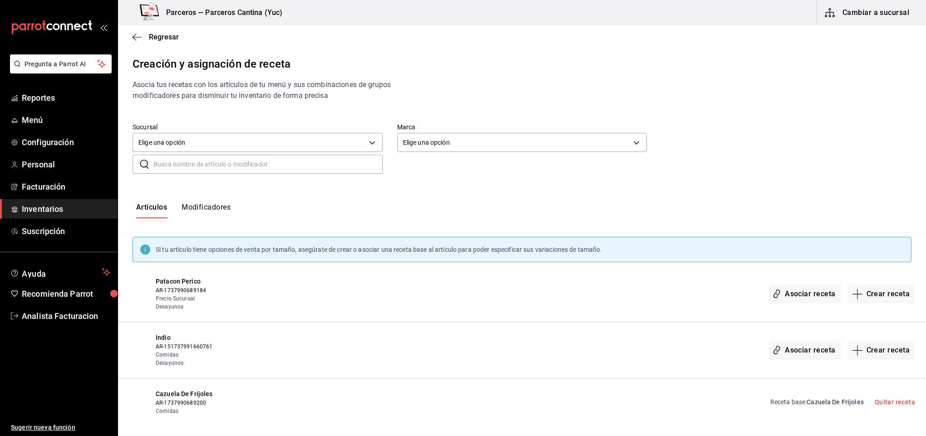
click at [182, 165] on input "text" at bounding box center [267, 164] width 229 height 18
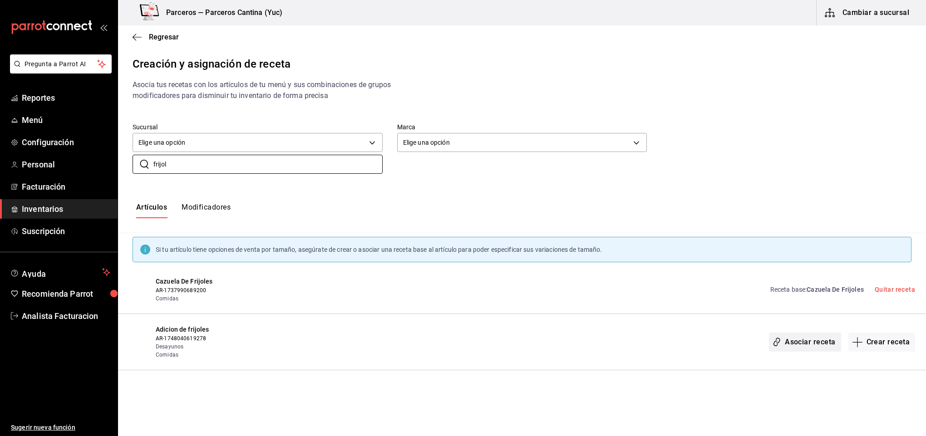
type input "frijol"
click at [815, 342] on button "Asociar receta" at bounding box center [805, 342] width 72 height 19
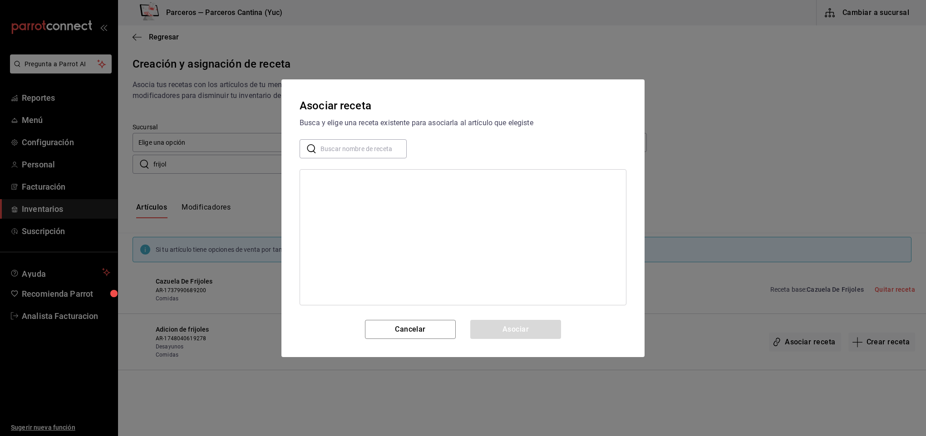
click at [357, 144] on input "text" at bounding box center [363, 148] width 86 height 18
type input "frijo"
click at [531, 274] on div "Cazuela De Frijoles" at bounding box center [463, 237] width 327 height 136
click at [425, 331] on button "Cancelar" at bounding box center [410, 329] width 91 height 19
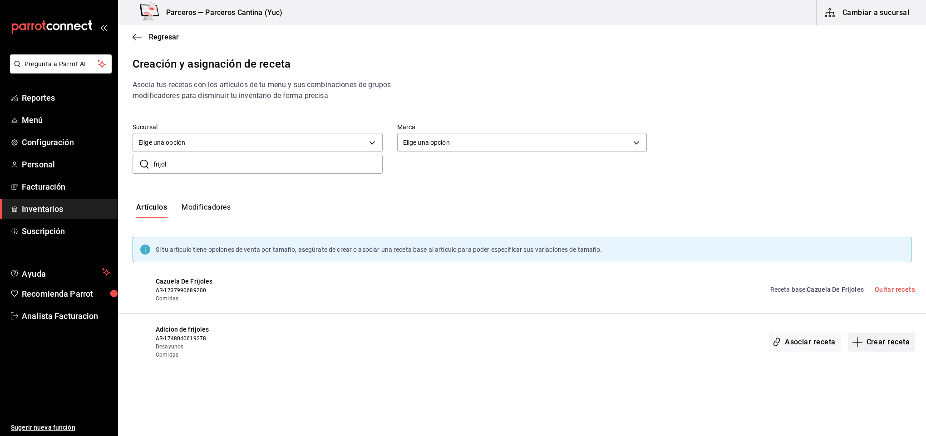
click at [882, 349] on button "Crear receta" at bounding box center [881, 342] width 67 height 19
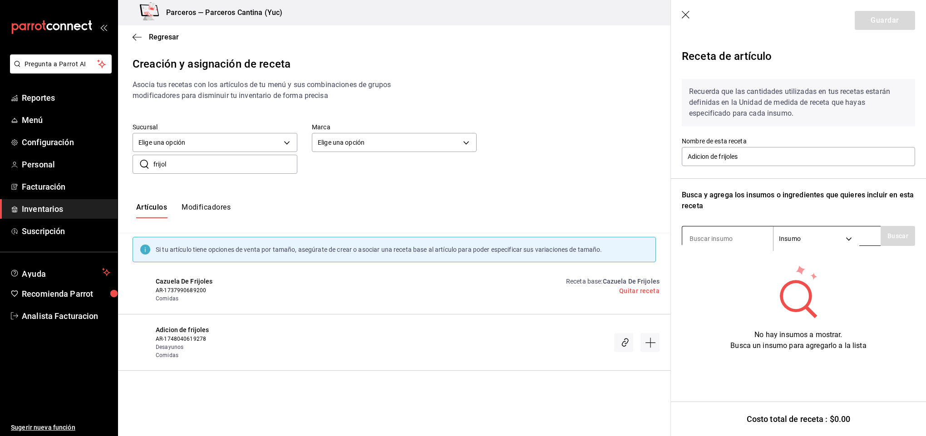
click at [712, 240] on input at bounding box center [727, 238] width 91 height 19
type input "frij"
click at [898, 235] on button "Buscar" at bounding box center [898, 236] width 34 height 20
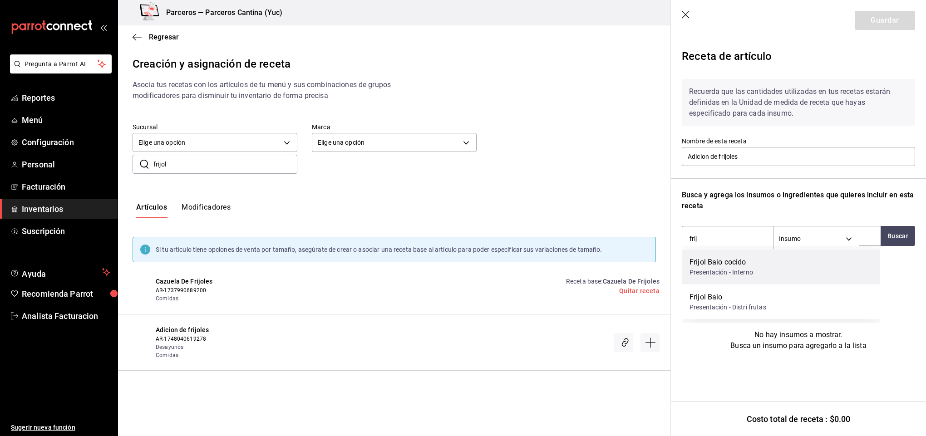
click at [766, 263] on div "Frijol Baio cocido Presentación - Interno" at bounding box center [781, 267] width 198 height 35
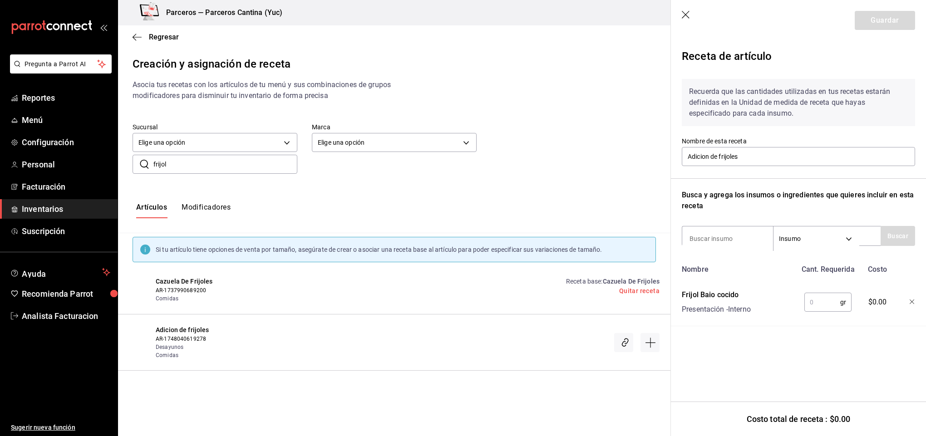
click at [815, 301] on input "text" at bounding box center [822, 302] width 36 height 18
type input "3"
type input "1"
click at [685, 11] on icon "button" at bounding box center [686, 15] width 9 height 9
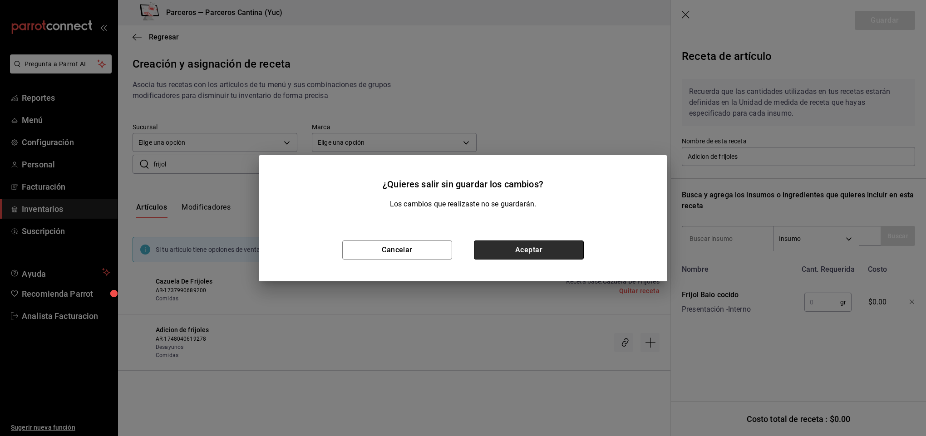
click at [556, 241] on button "Aceptar" at bounding box center [529, 250] width 110 height 19
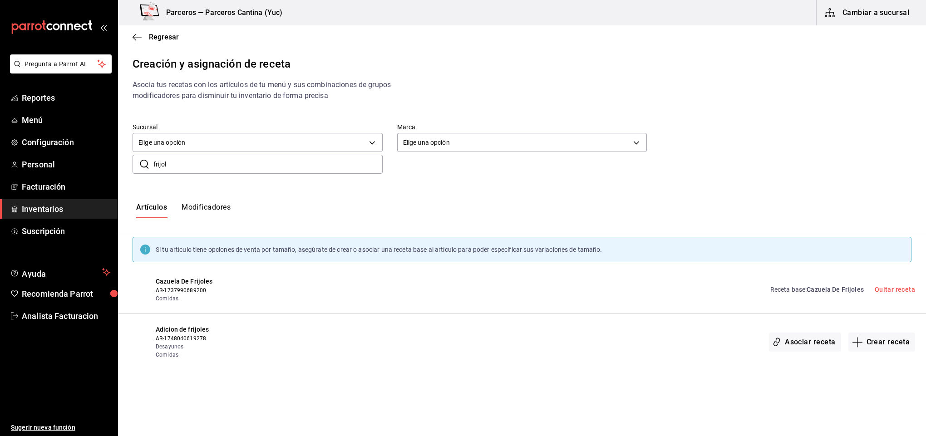
click at [195, 173] on div "​ frijol ​" at bounding box center [258, 164] width 250 height 19
type input "f"
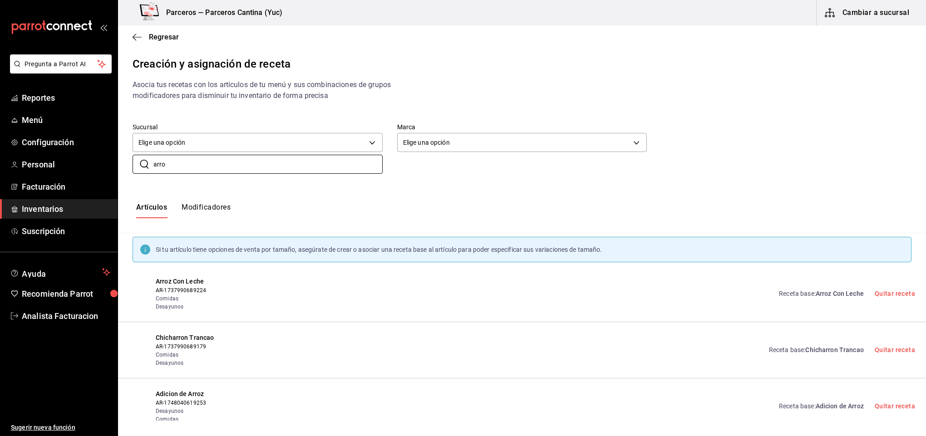
type input "arro"
click at [820, 292] on span "Arroz Con Leche" at bounding box center [840, 293] width 48 height 7
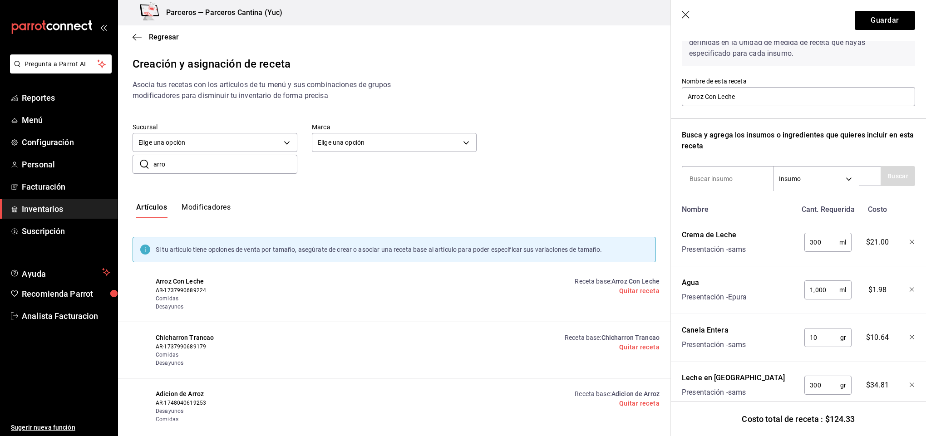
scroll to position [64, 0]
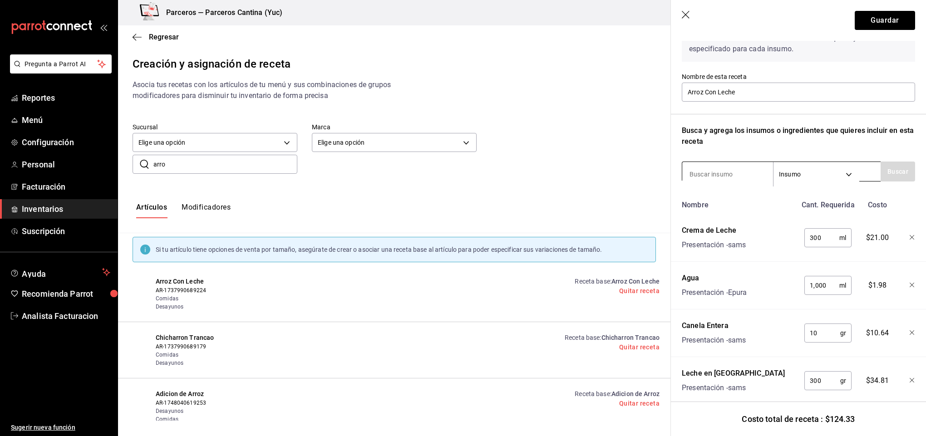
click at [740, 173] on input at bounding box center [727, 174] width 91 height 19
type input "clavo"
click at [901, 164] on button "Buscar" at bounding box center [898, 172] width 34 height 20
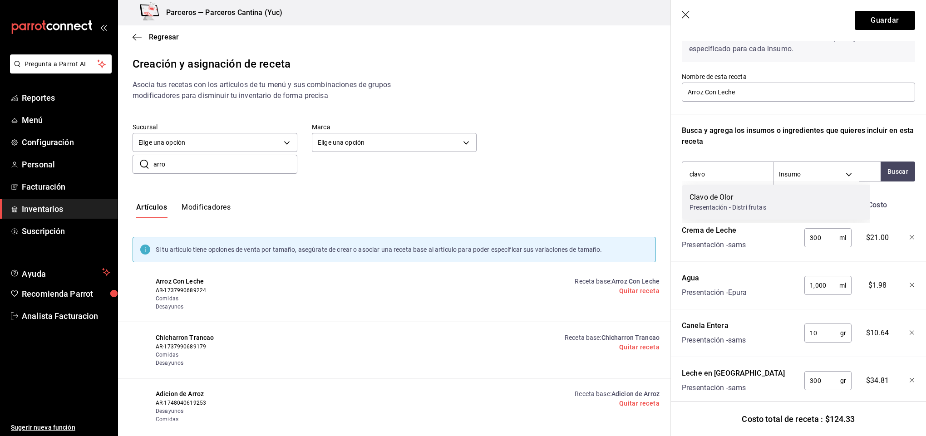
click at [745, 207] on div "Presentación - Distri frutas" at bounding box center [728, 208] width 77 height 10
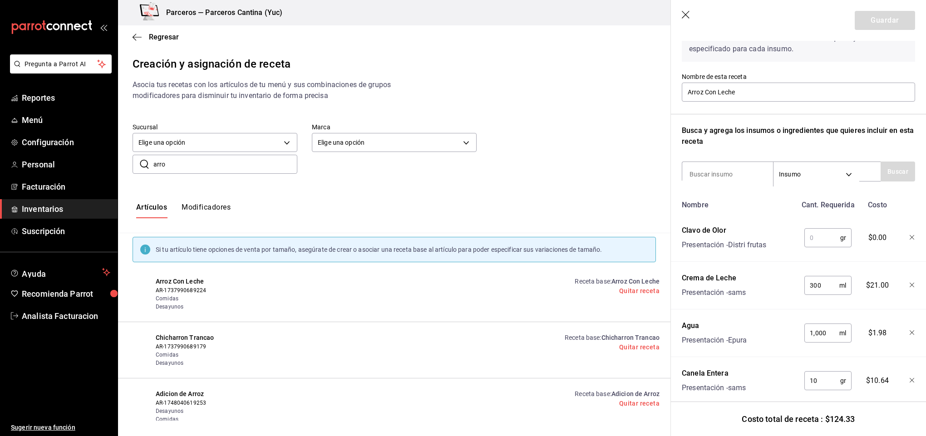
click at [804, 233] on input "text" at bounding box center [822, 238] width 36 height 18
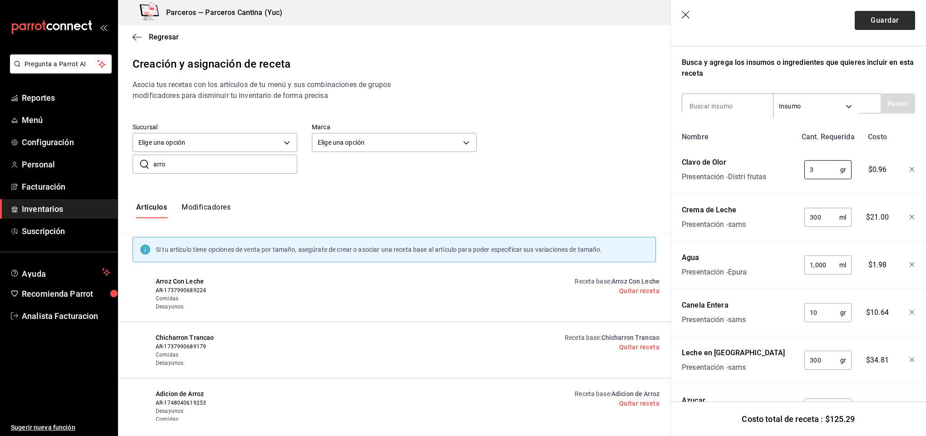
type input "3"
click at [874, 20] on button "Guardar" at bounding box center [885, 20] width 60 height 19
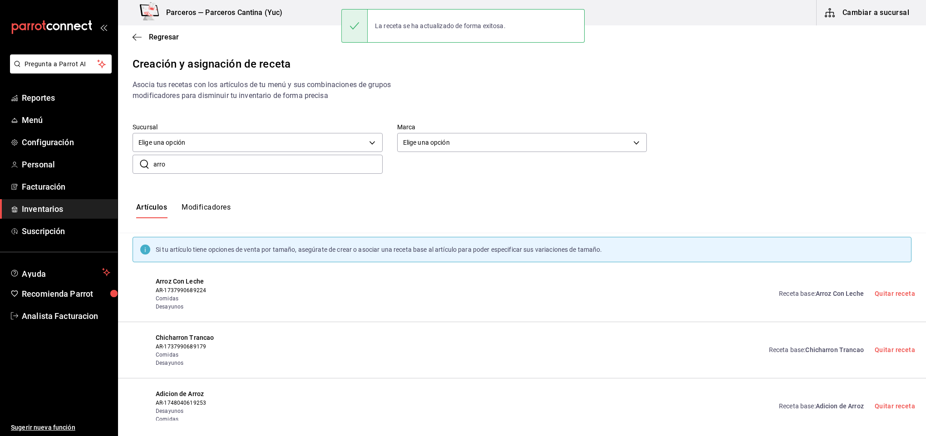
scroll to position [0, 0]
